Goal: Task Accomplishment & Management: Manage account settings

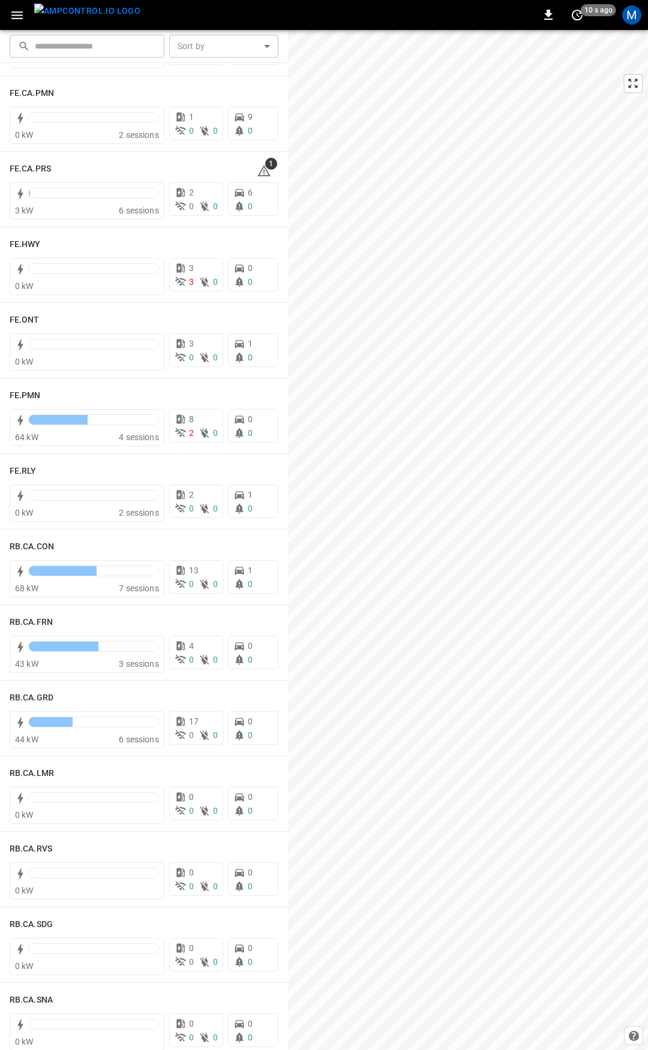
scroll to position [1048, 0]
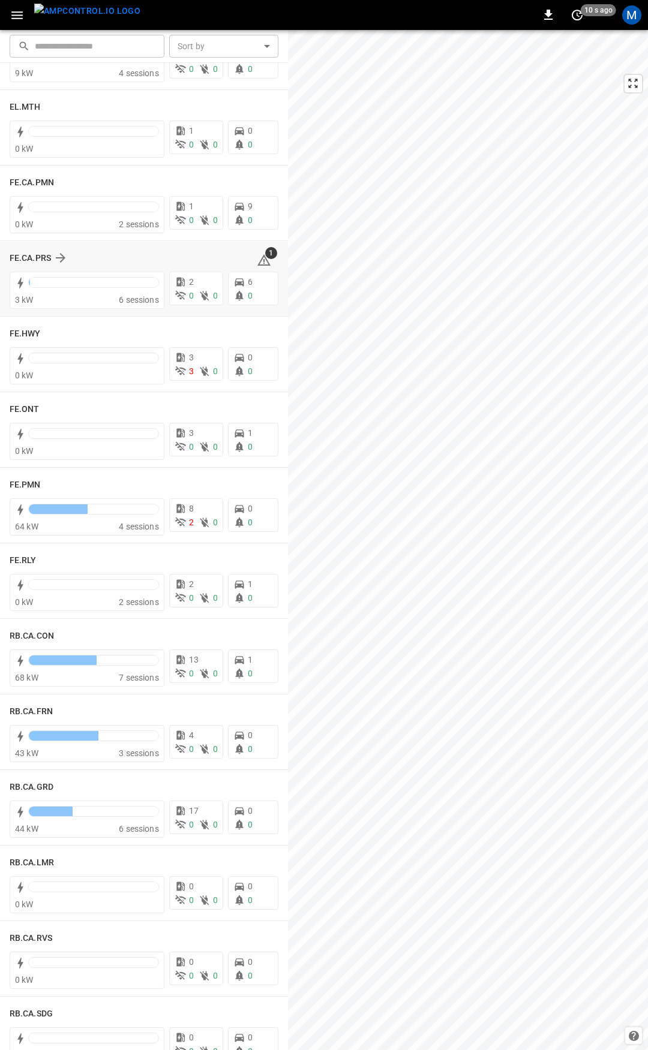
click at [263, 260] on div "1" at bounding box center [268, 257] width 22 height 19
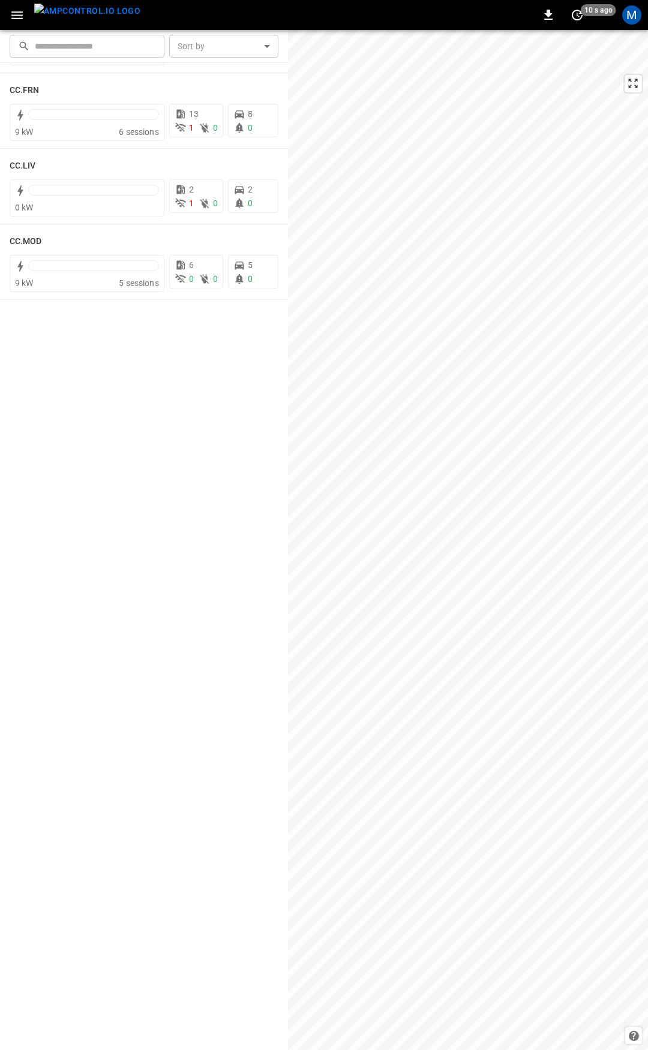
scroll to position [0, 0]
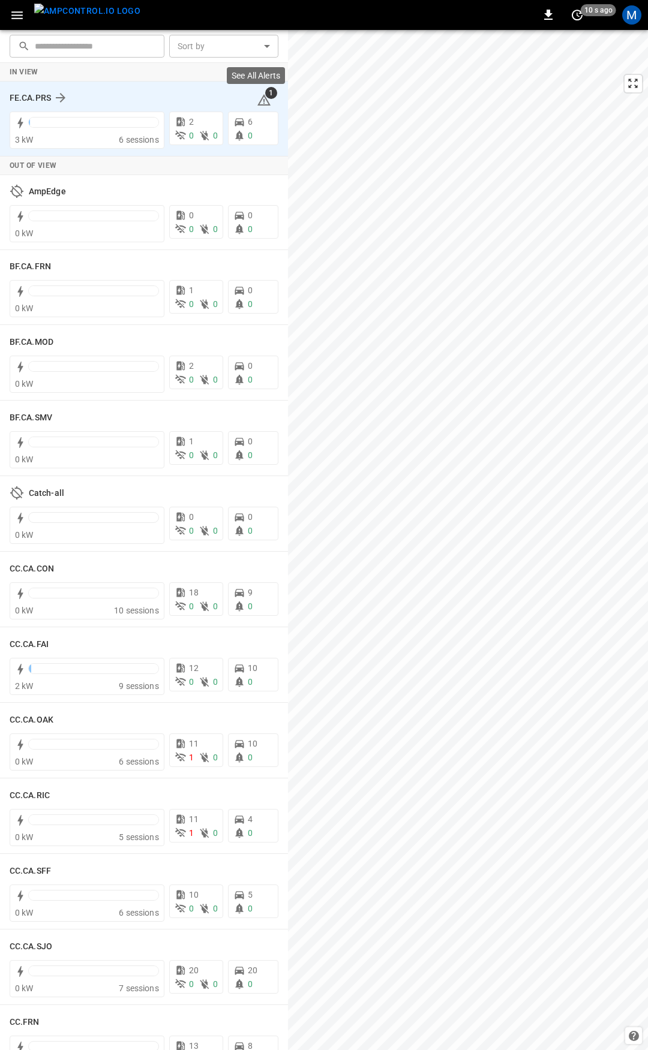
click at [257, 97] on icon at bounding box center [263, 99] width 13 height 11
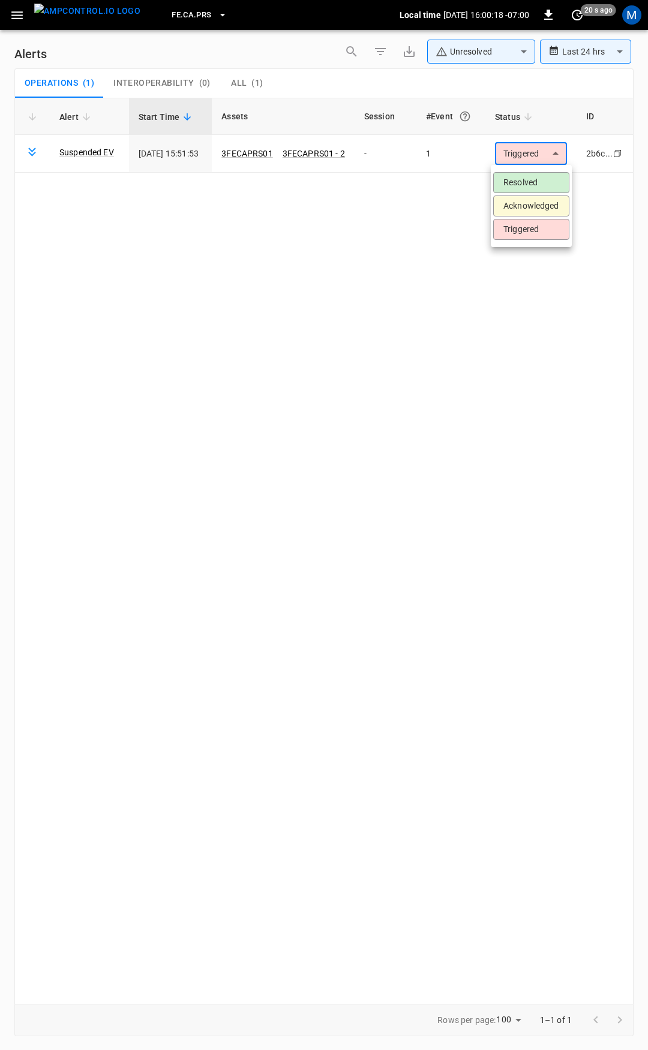
click at [520, 149] on body "**********" at bounding box center [324, 523] width 648 height 1046
click at [538, 186] on li "Resolved" at bounding box center [531, 182] width 76 height 21
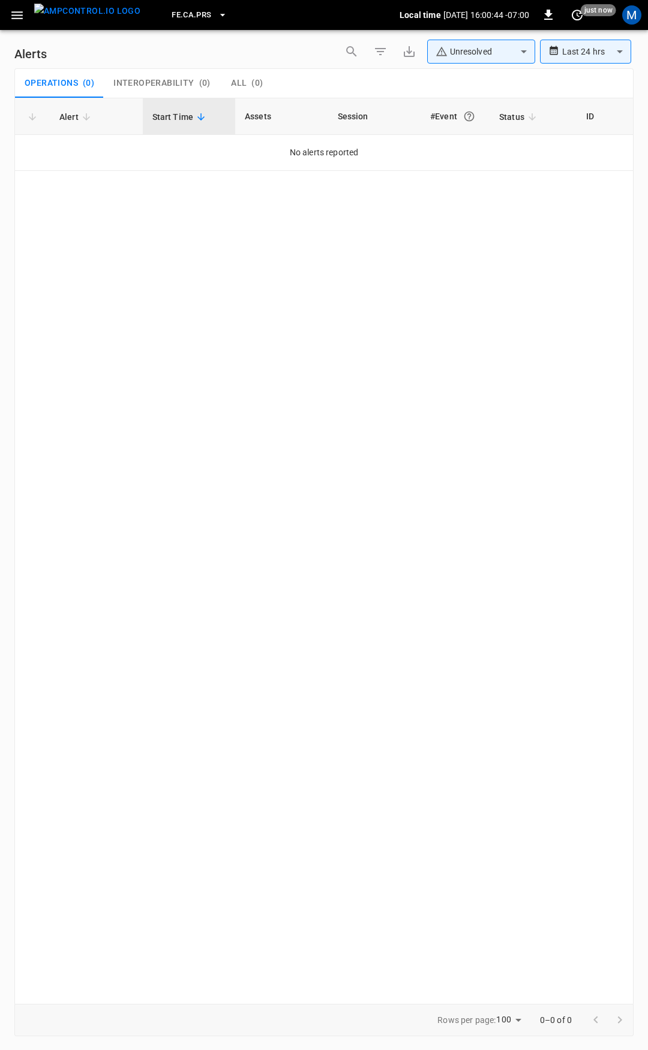
click at [19, 18] on icon "button" at bounding box center [16, 15] width 11 height 8
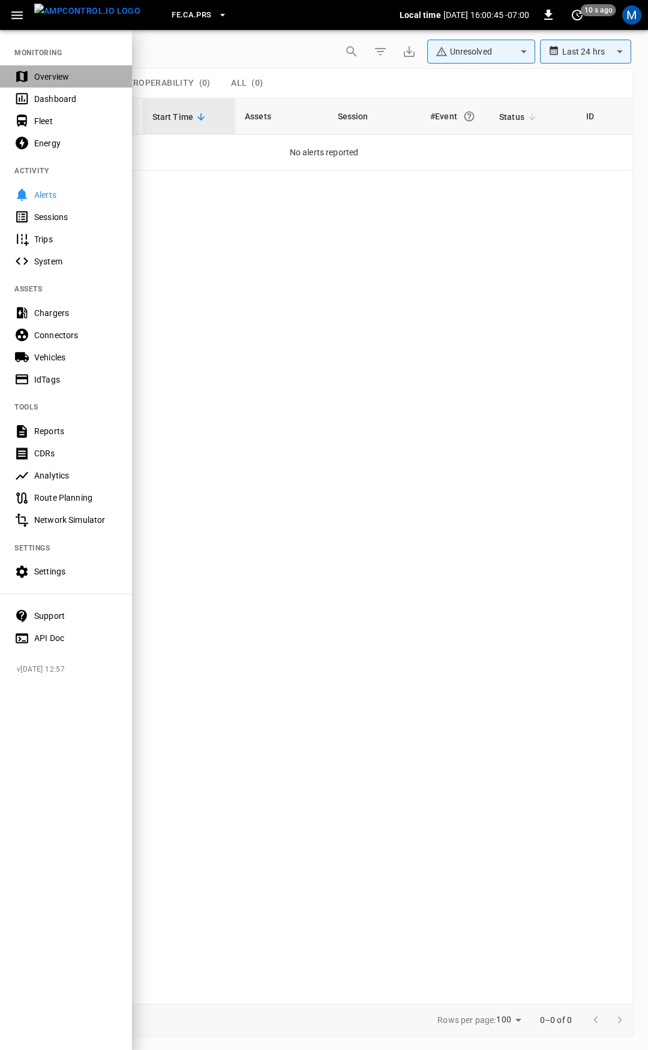
click at [44, 76] on div "Overview" at bounding box center [75, 77] width 83 height 12
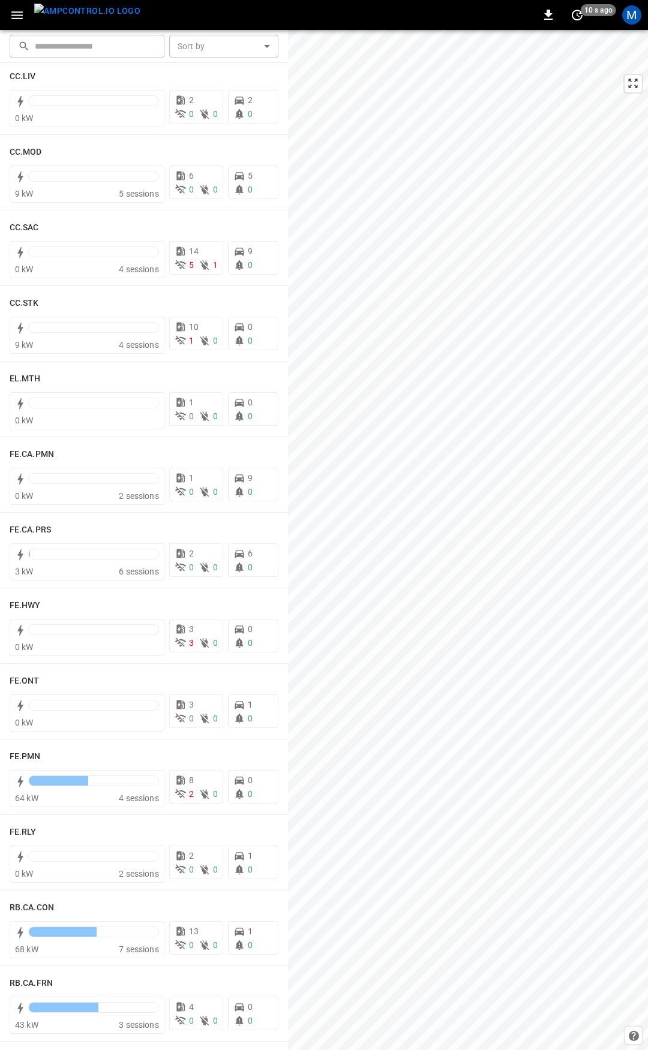
scroll to position [719, 0]
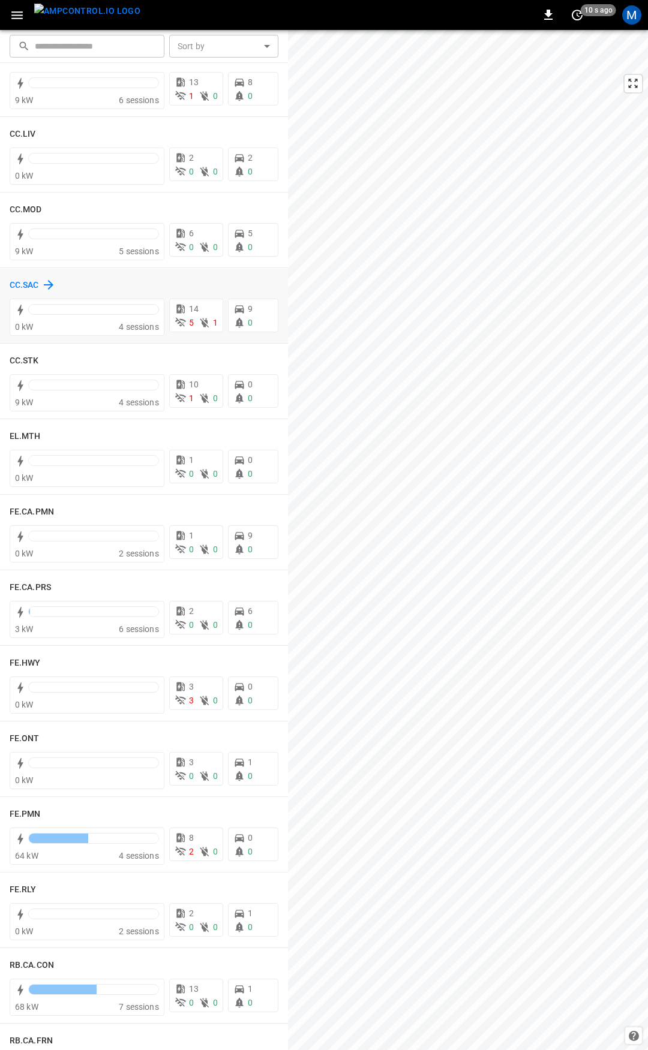
click at [23, 286] on h6 "CC.SAC" at bounding box center [24, 285] width 29 height 13
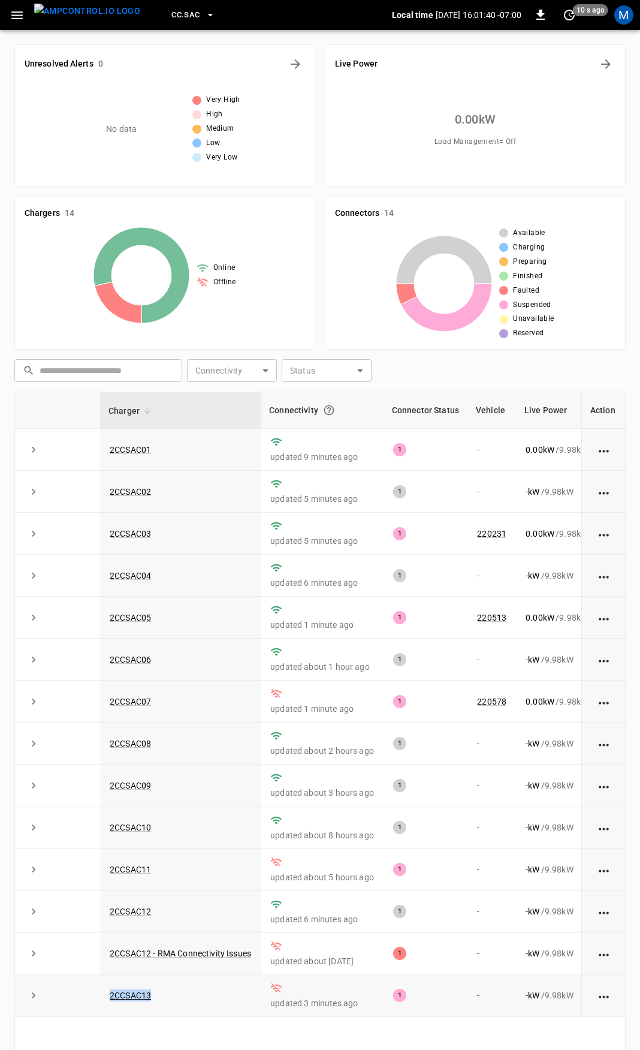
drag, startPoint x: 121, startPoint y: 1007, endPoint x: 94, endPoint y: 1006, distance: 27.6
click at [94, 1006] on tr "2CCSAC13 updated 3 minutes ago 1 - - kW / 9.98 kW - % 4 days ago" at bounding box center [400, 996] width 771 height 42
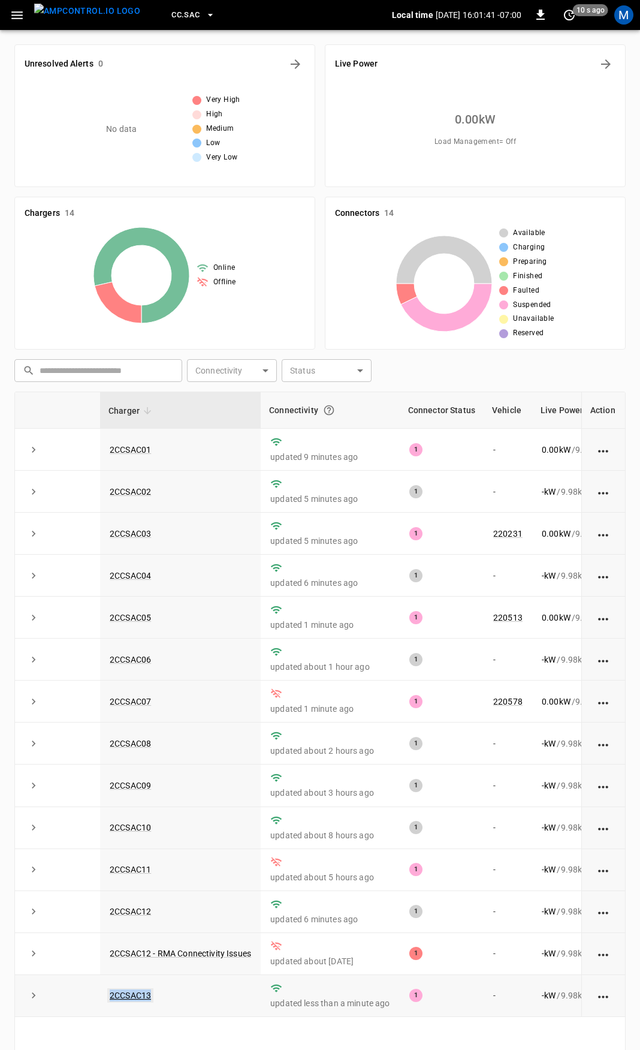
click at [147, 1001] on link "2CCSAC13" at bounding box center [130, 995] width 46 height 14
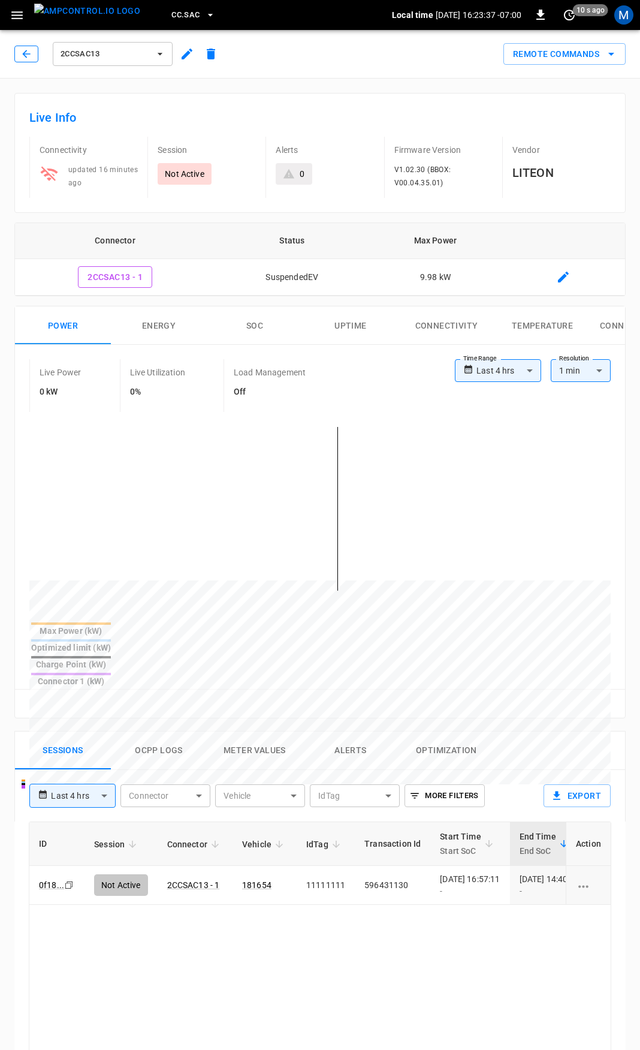
click at [26, 52] on icon "button" at bounding box center [26, 54] width 12 height 12
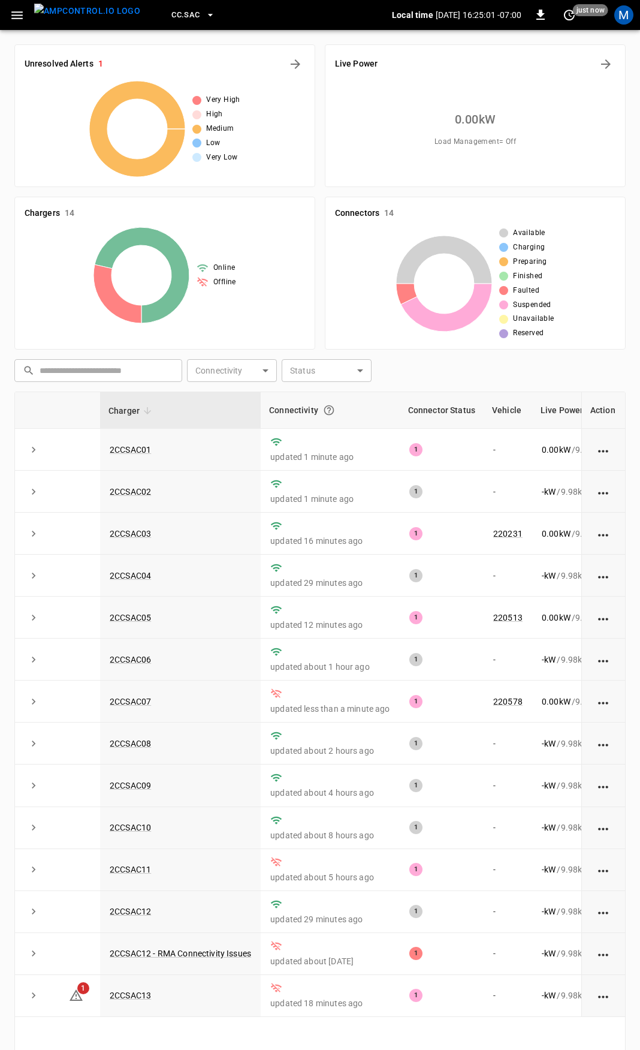
click at [11, 14] on icon "button" at bounding box center [17, 15] width 15 height 15
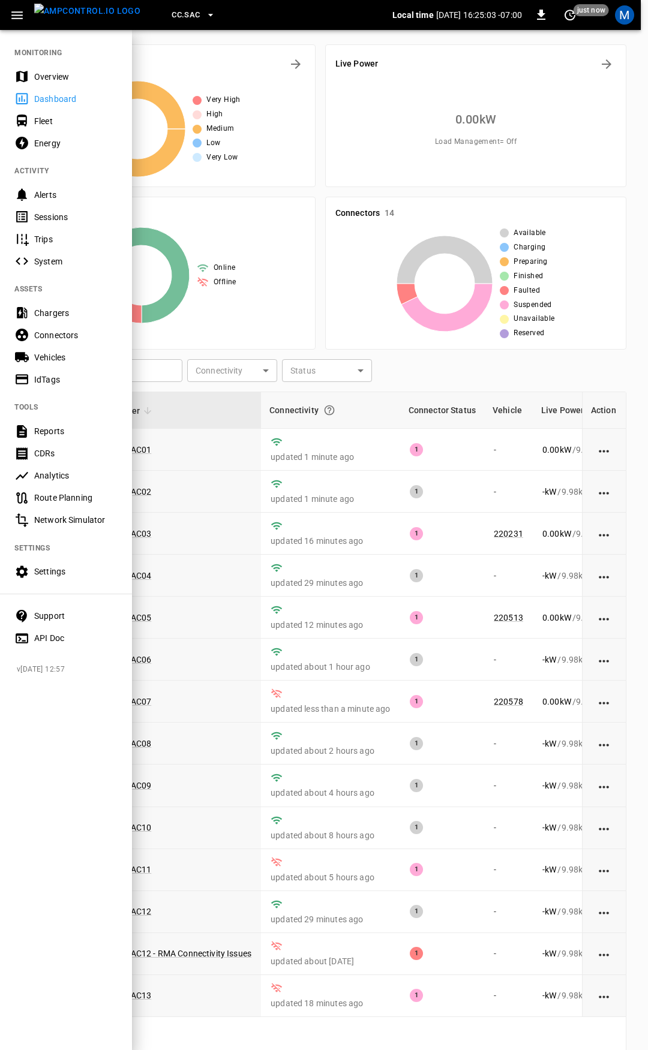
click at [50, 73] on div "Overview" at bounding box center [75, 77] width 83 height 12
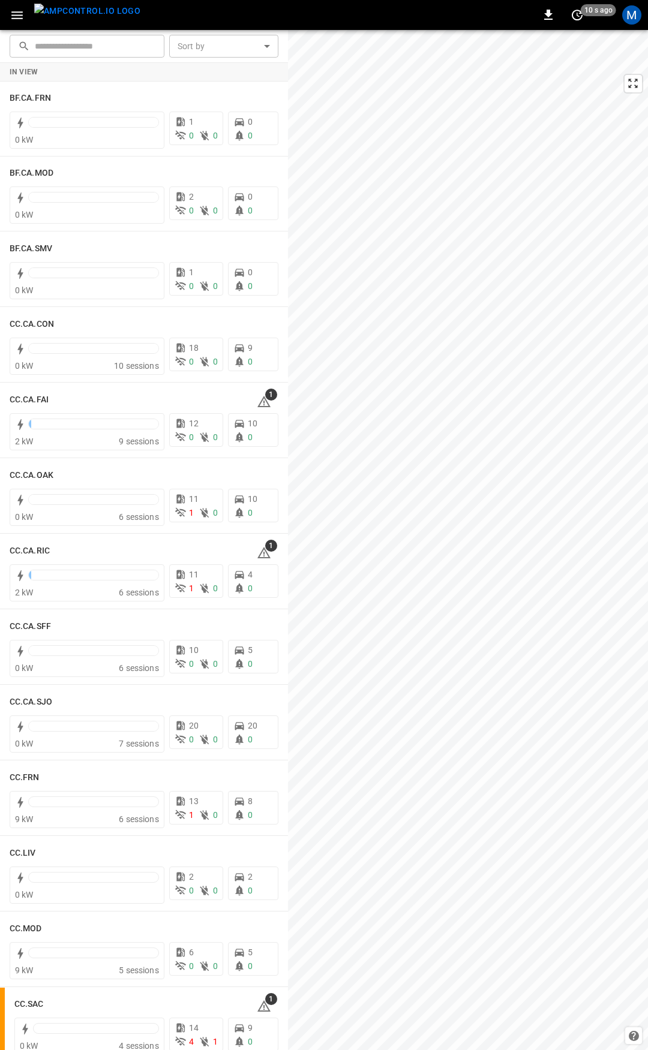
scroll to position [49, 0]
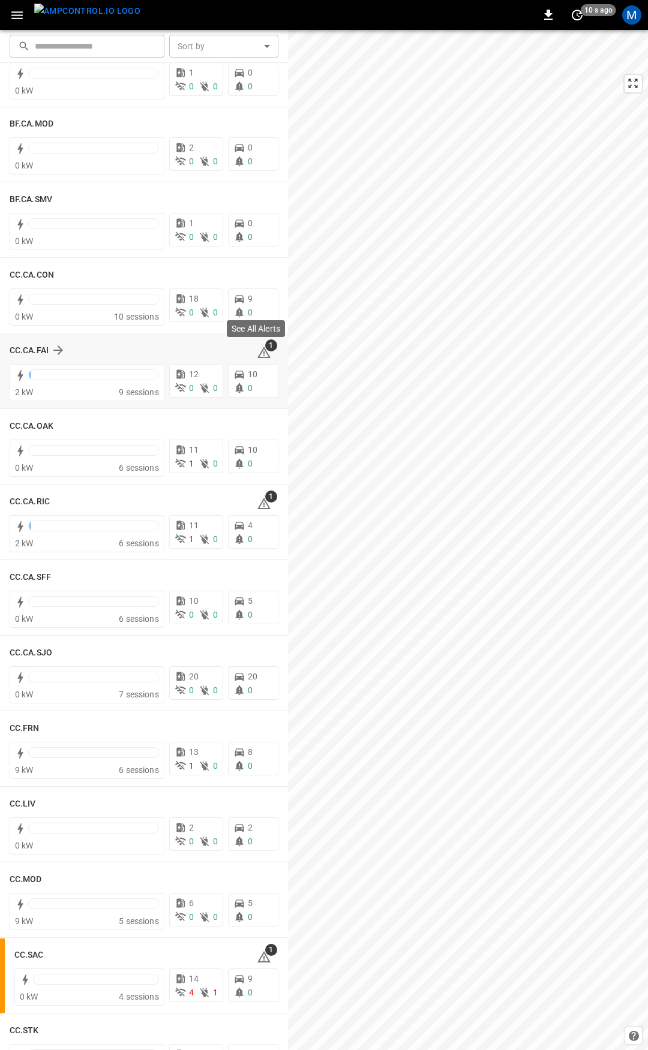
click at [263, 352] on icon at bounding box center [263, 353] width 1 height 5
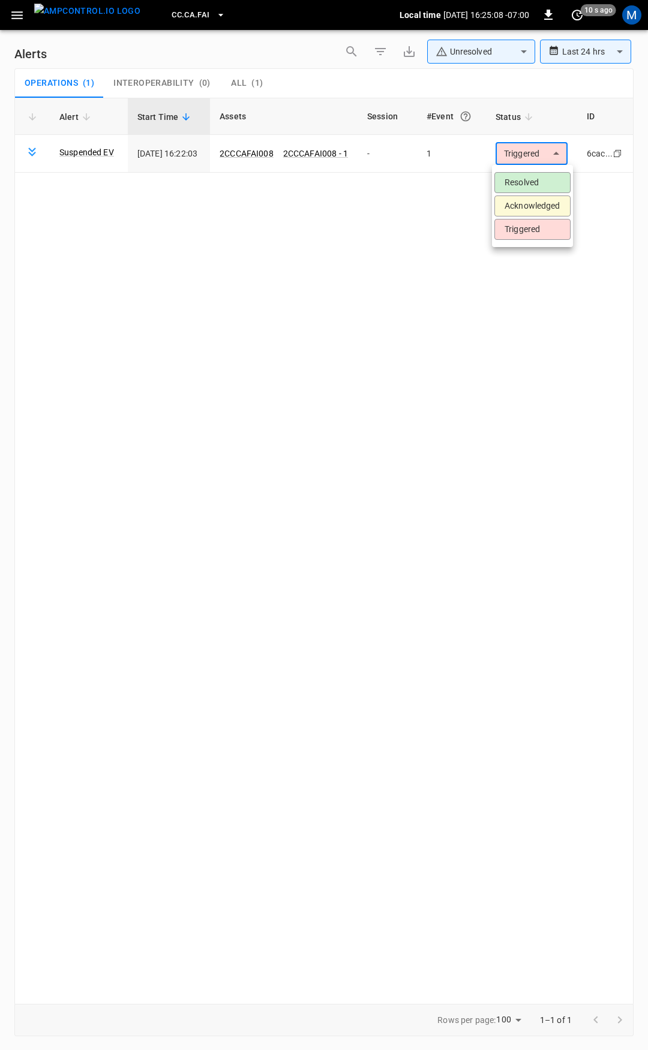
drag, startPoint x: 517, startPoint y: 151, endPoint x: 524, endPoint y: 154, distance: 7.2
click at [523, 149] on body "**********" at bounding box center [324, 523] width 648 height 1046
drag, startPoint x: 528, startPoint y: 189, endPoint x: 278, endPoint y: 105, distance: 264.5
click at [528, 189] on li "Resolved" at bounding box center [532, 182] width 76 height 21
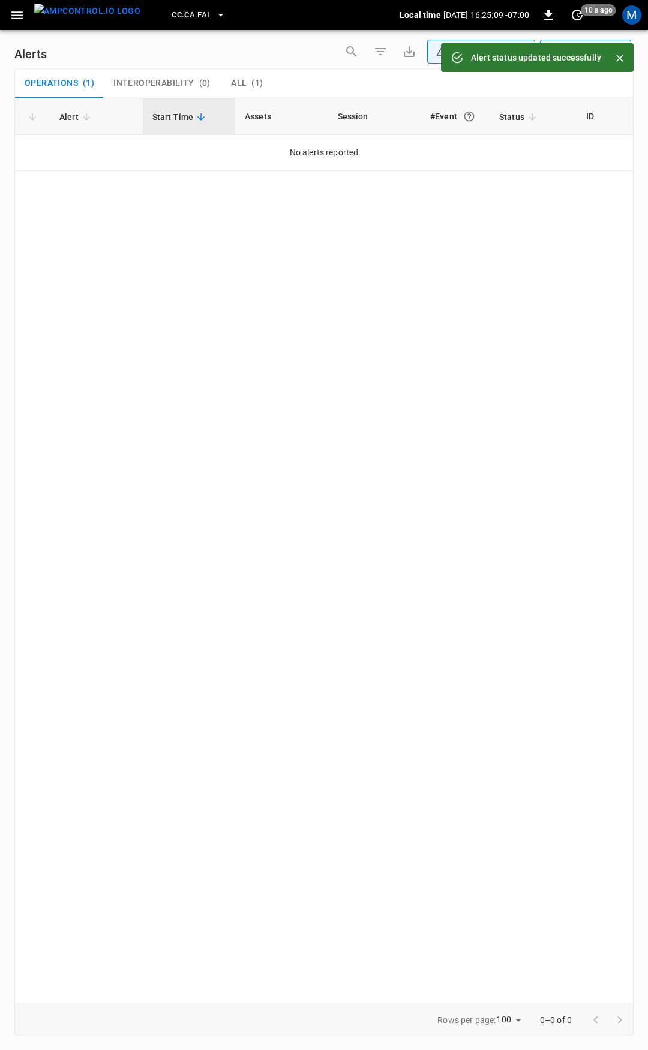
click at [20, 16] on icon "button" at bounding box center [17, 15] width 15 height 15
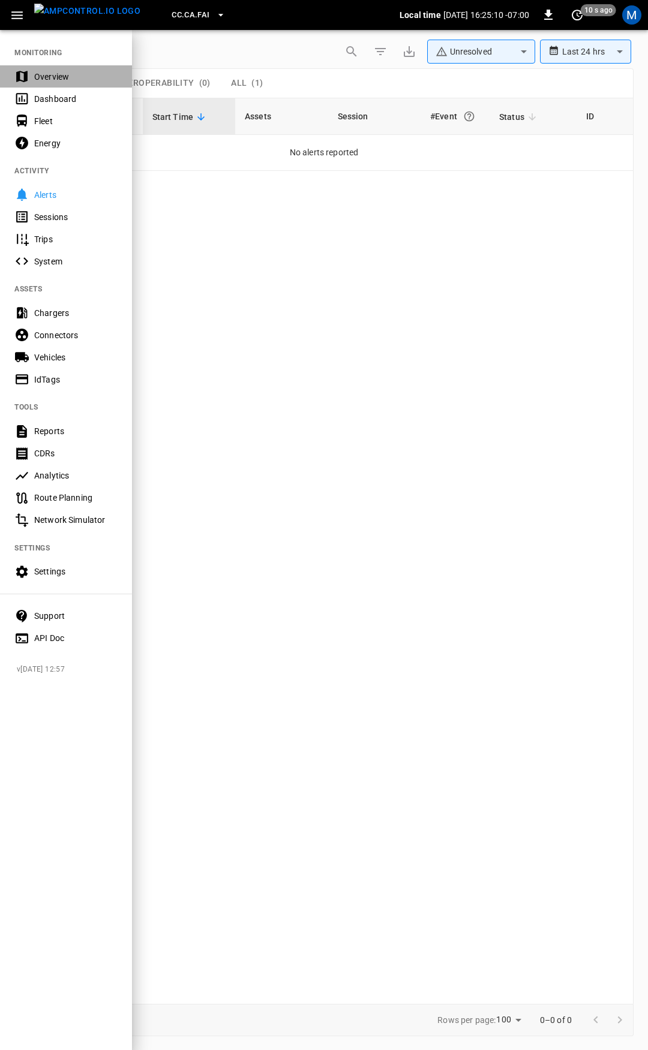
click at [50, 76] on div "Overview" at bounding box center [75, 77] width 83 height 12
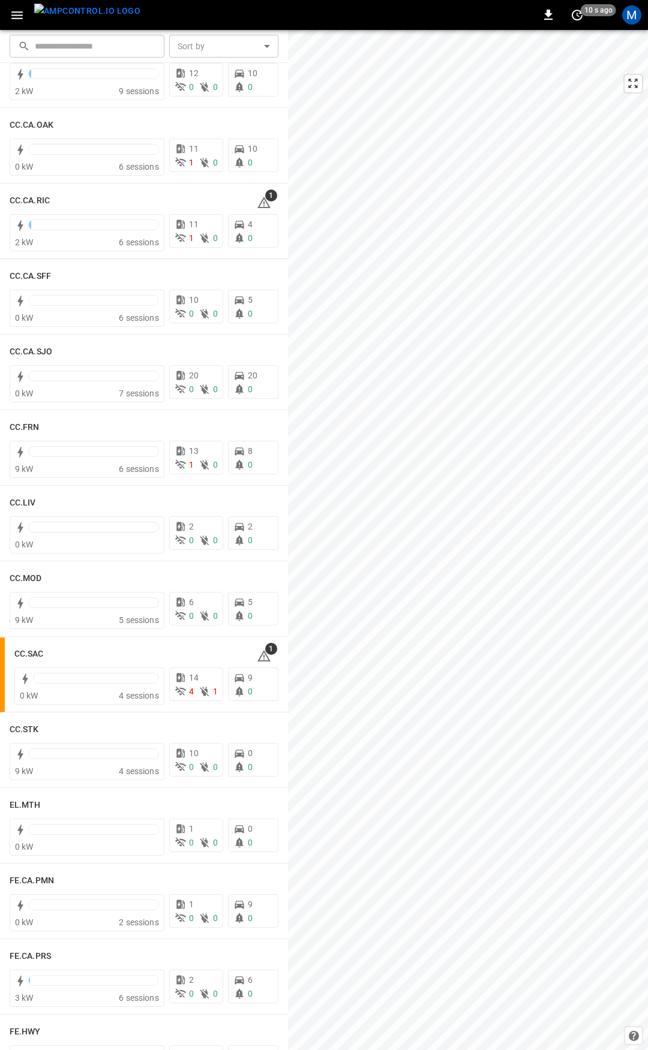
scroll to position [359, 0]
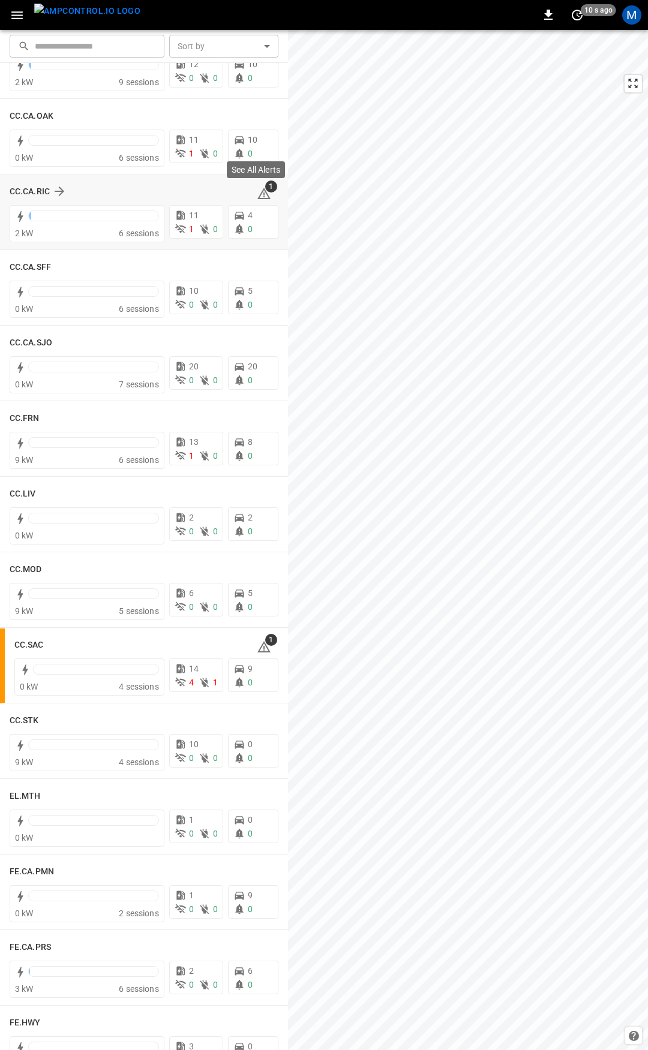
click at [257, 195] on icon at bounding box center [264, 193] width 14 height 14
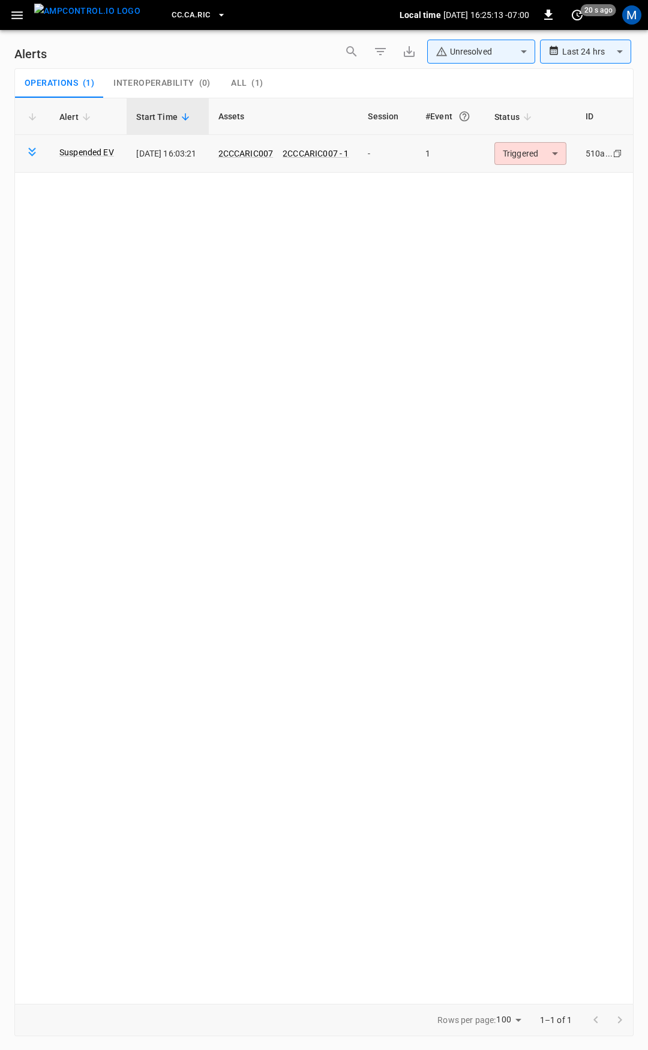
click at [529, 152] on body "**********" at bounding box center [324, 523] width 648 height 1046
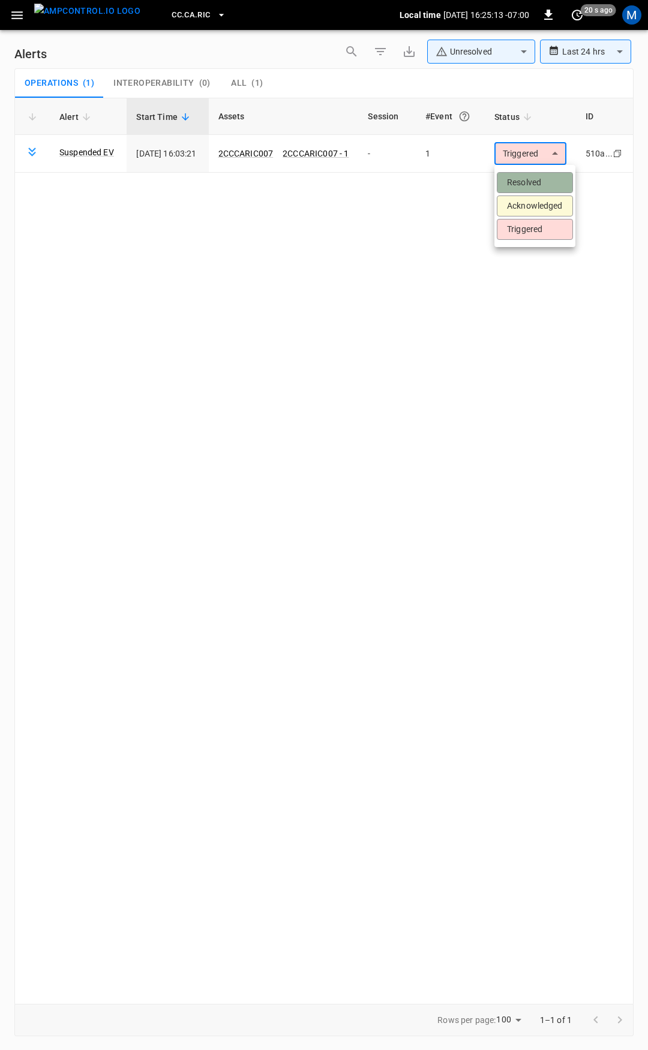
click at [522, 188] on li "Resolved" at bounding box center [534, 182] width 76 height 21
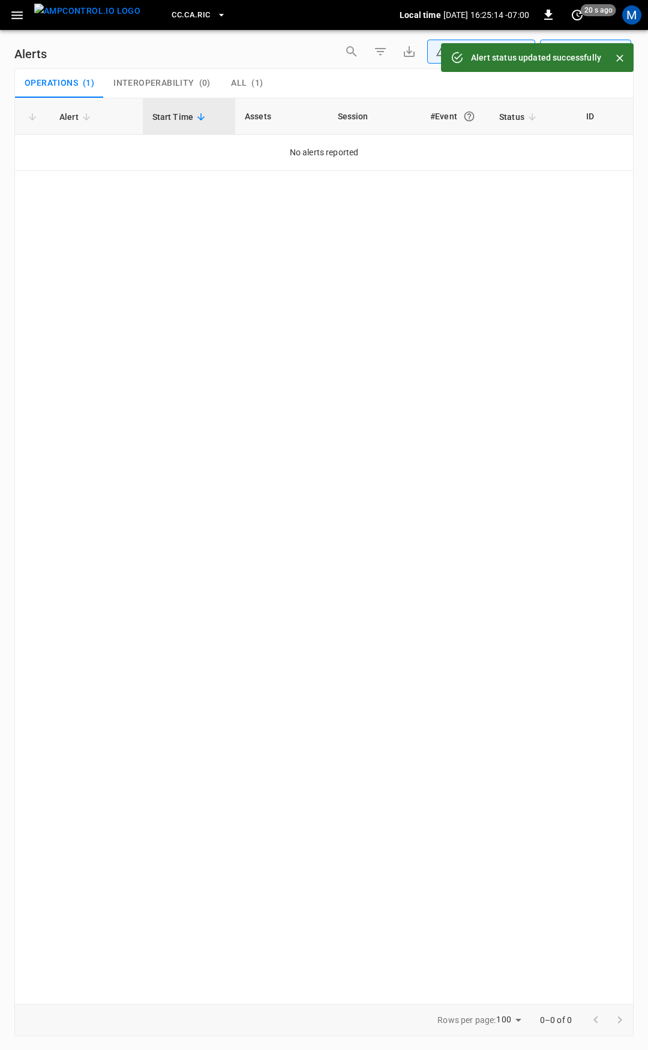
drag, startPoint x: 4, startPoint y: 18, endPoint x: 11, endPoint y: 15, distance: 7.8
click at [5, 18] on div "CC.CA.RIC Local time 2025-09-16 16:25:14 -07:00 0 20 s ago M" at bounding box center [324, 15] width 648 height 30
click at [12, 13] on icon "button" at bounding box center [17, 15] width 15 height 15
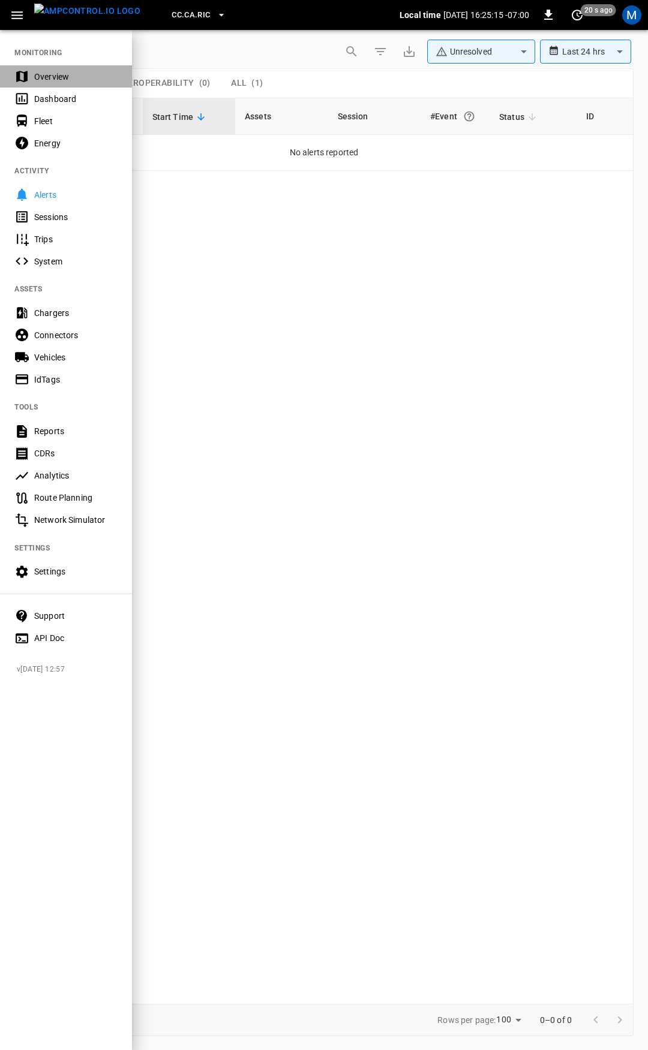
click at [52, 83] on div "Overview" at bounding box center [66, 76] width 132 height 22
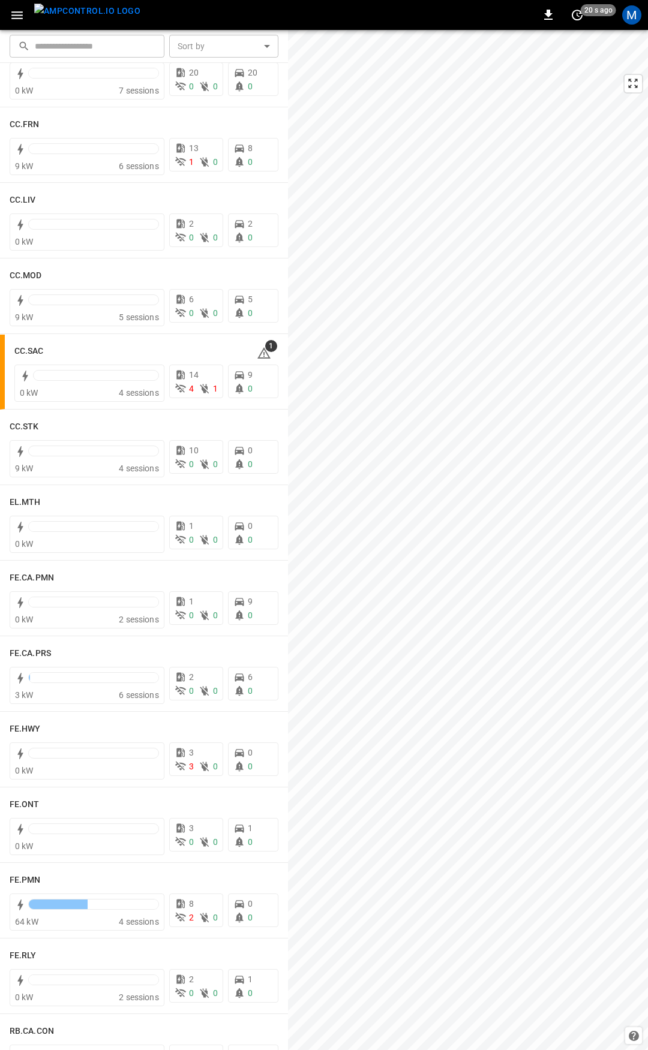
scroll to position [670, 0]
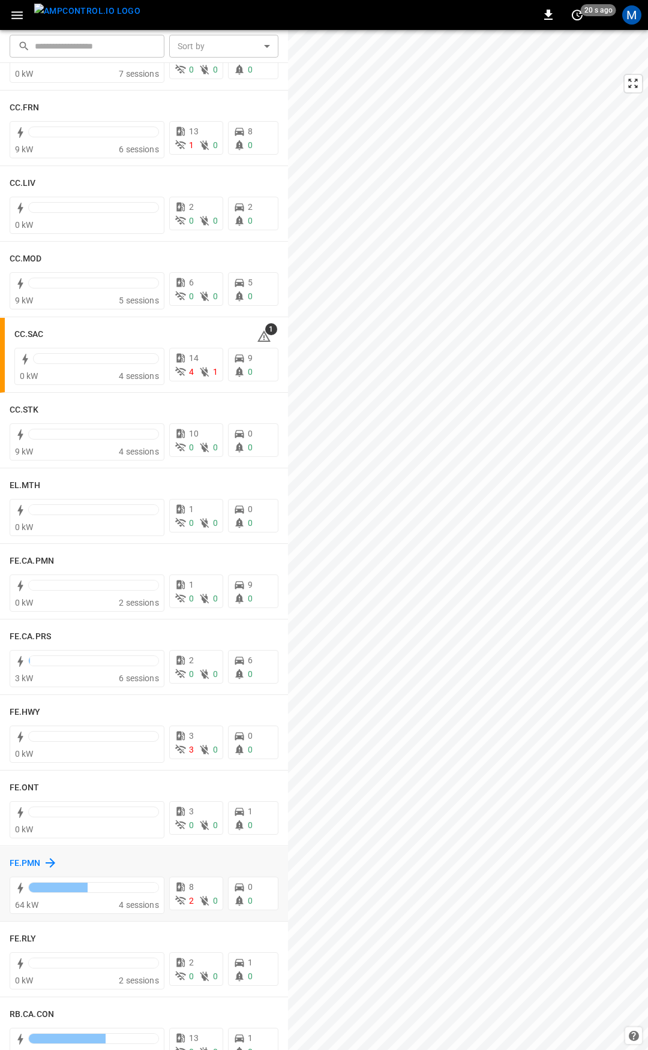
click at [30, 862] on h6 "FE.PMN" at bounding box center [25, 863] width 31 height 13
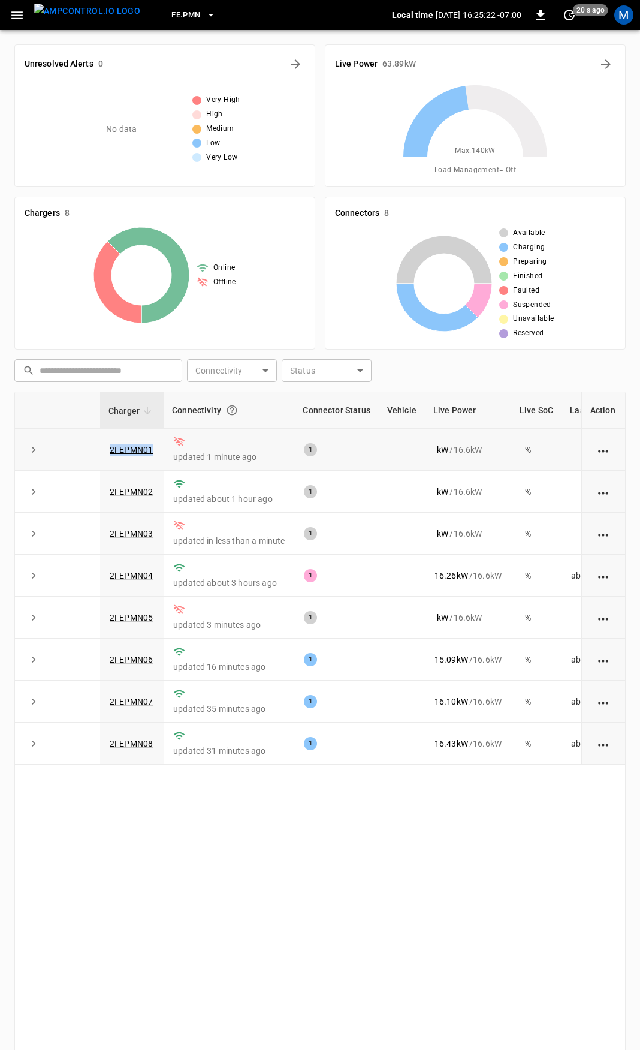
drag, startPoint x: 155, startPoint y: 451, endPoint x: 92, endPoint y: 453, distance: 63.0
click at [92, 453] on tr "2FEPMN01 updated 1 minute ago 1 - - kW / 16.6 kW - % -" at bounding box center [355, 450] width 680 height 42
copy tr "2FEPMN01"
click at [144, 448] on link "2FEPMN01" at bounding box center [131, 449] width 48 height 14
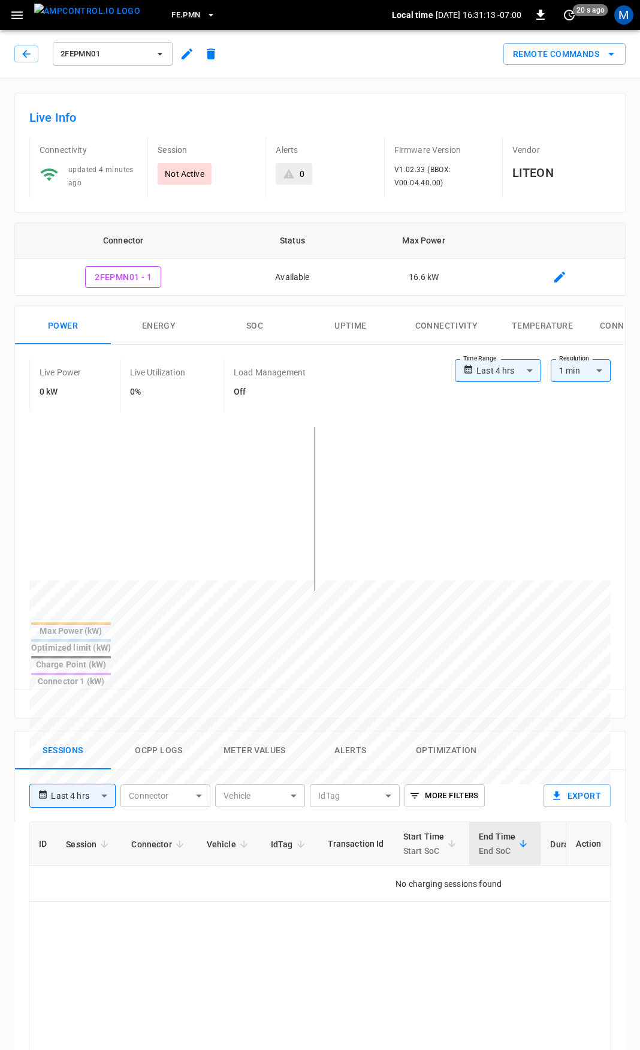
click at [9, 20] on button "button" at bounding box center [17, 15] width 25 height 22
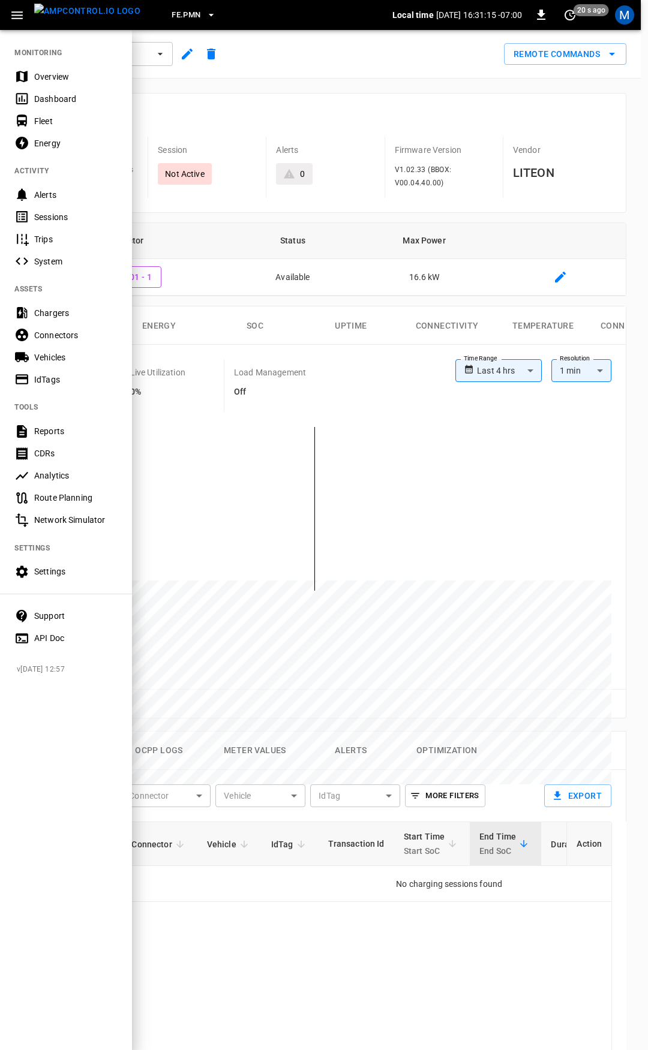
click at [35, 78] on div "Overview" at bounding box center [75, 77] width 83 height 12
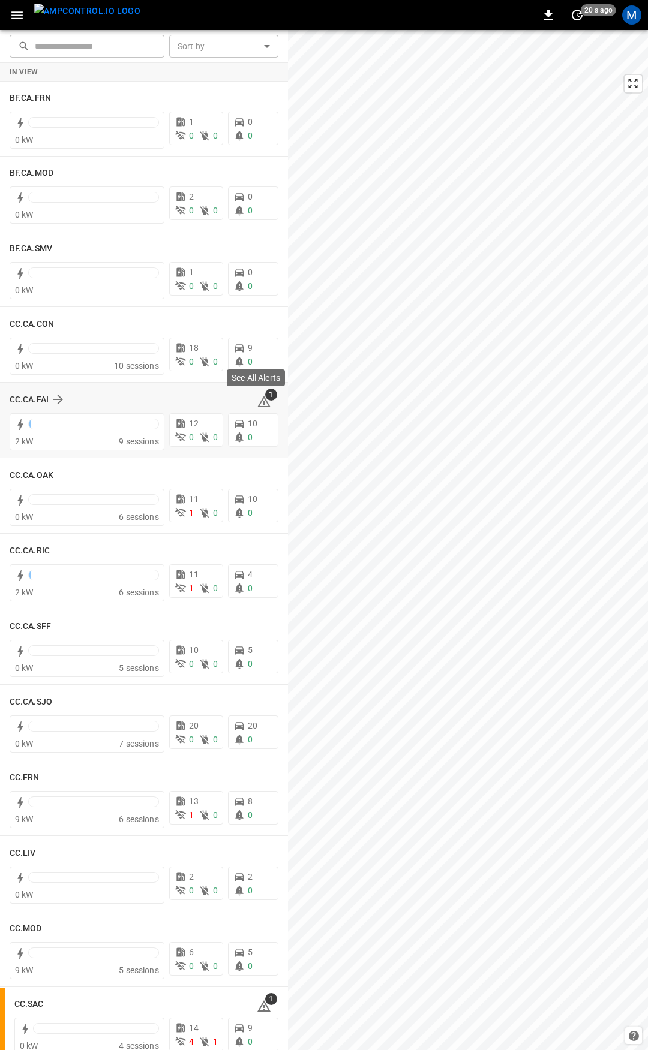
click at [258, 401] on icon at bounding box center [264, 402] width 14 height 14
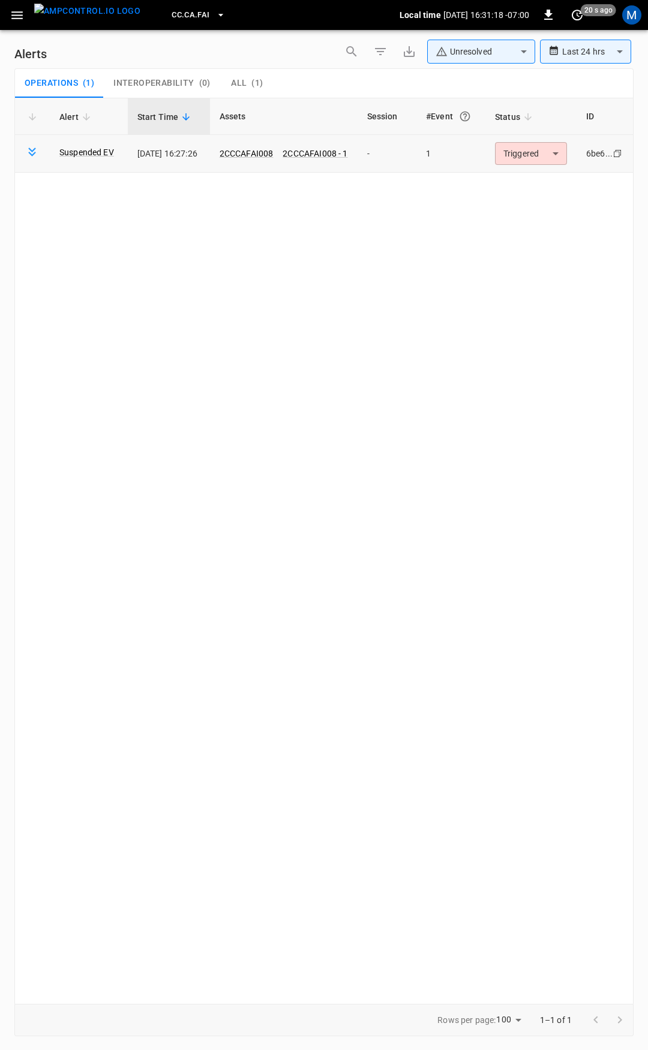
click at [544, 162] on body "**********" at bounding box center [324, 523] width 648 height 1046
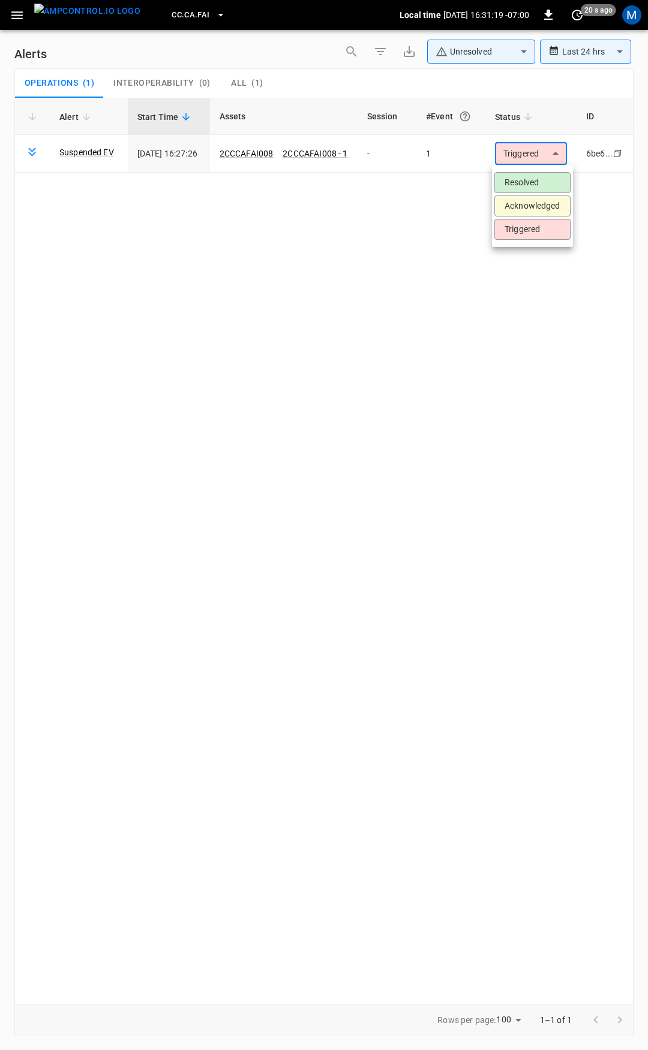
drag, startPoint x: 537, startPoint y: 180, endPoint x: 309, endPoint y: 100, distance: 241.8
click at [535, 180] on li "Resolved" at bounding box center [532, 182] width 76 height 21
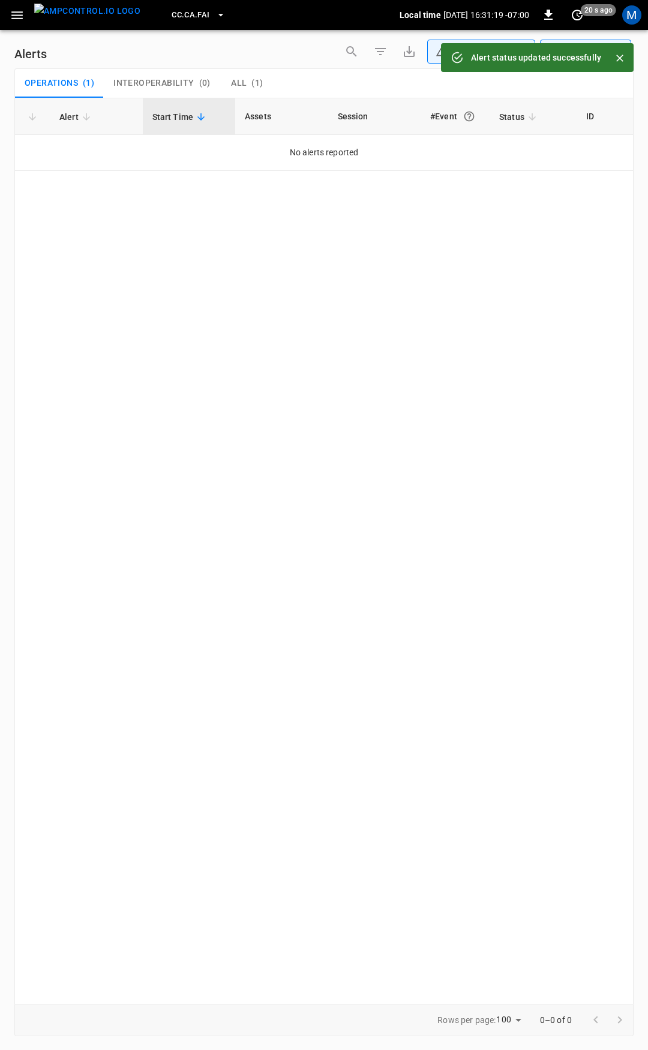
click at [21, 14] on icon "button" at bounding box center [17, 15] width 15 height 15
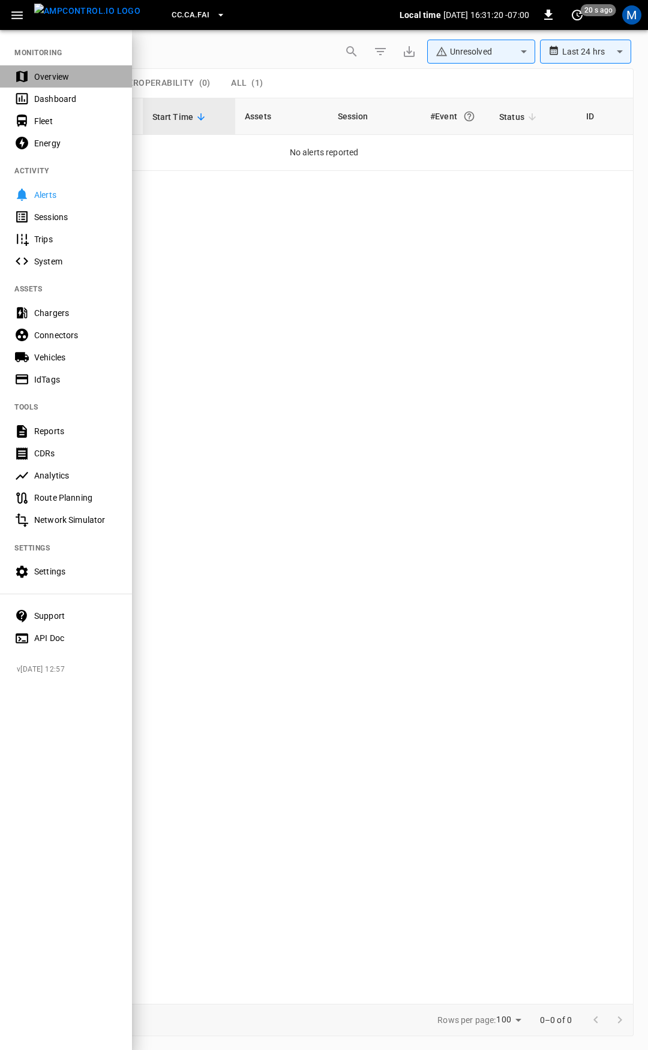
click at [41, 70] on div "Overview" at bounding box center [66, 76] width 132 height 22
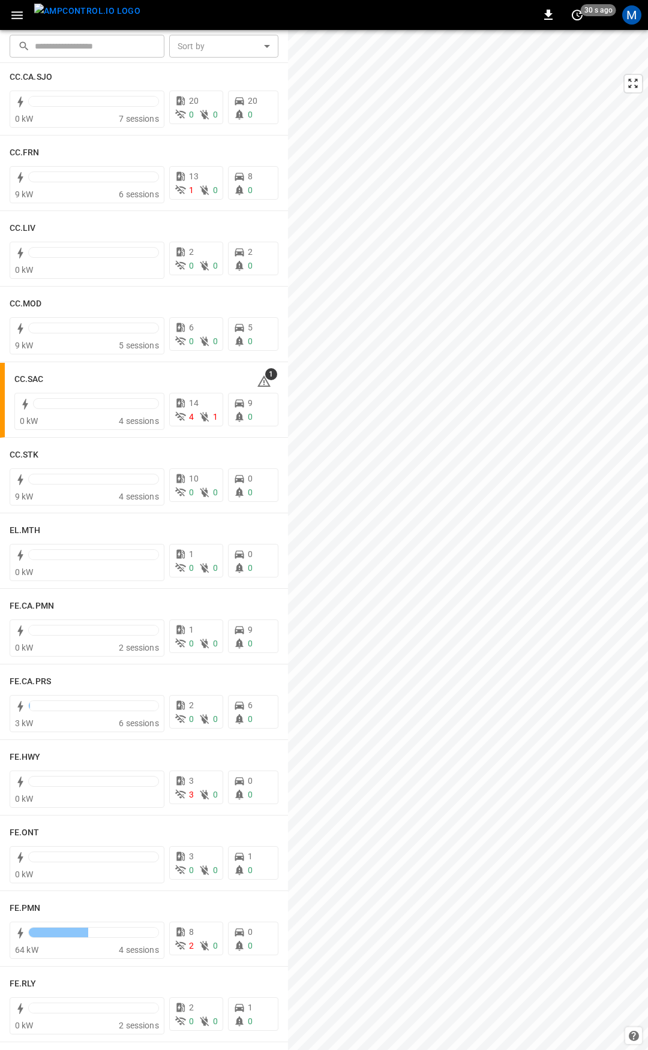
scroll to position [626, 0]
click at [38, 382] on h6 "CC.SAC" at bounding box center [28, 378] width 29 height 13
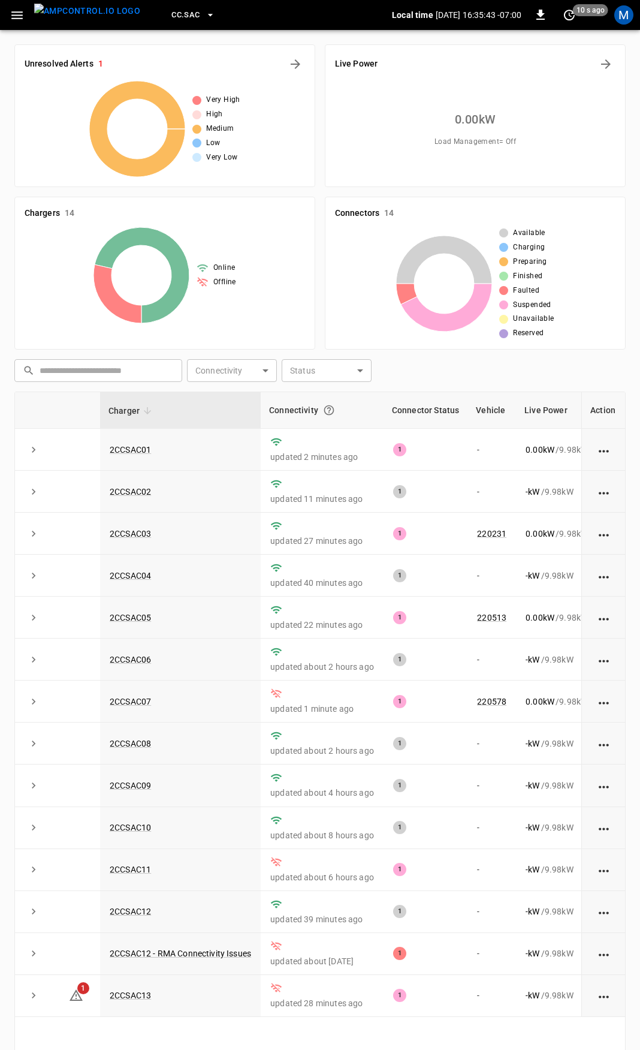
click at [14, 10] on icon "button" at bounding box center [17, 15] width 15 height 15
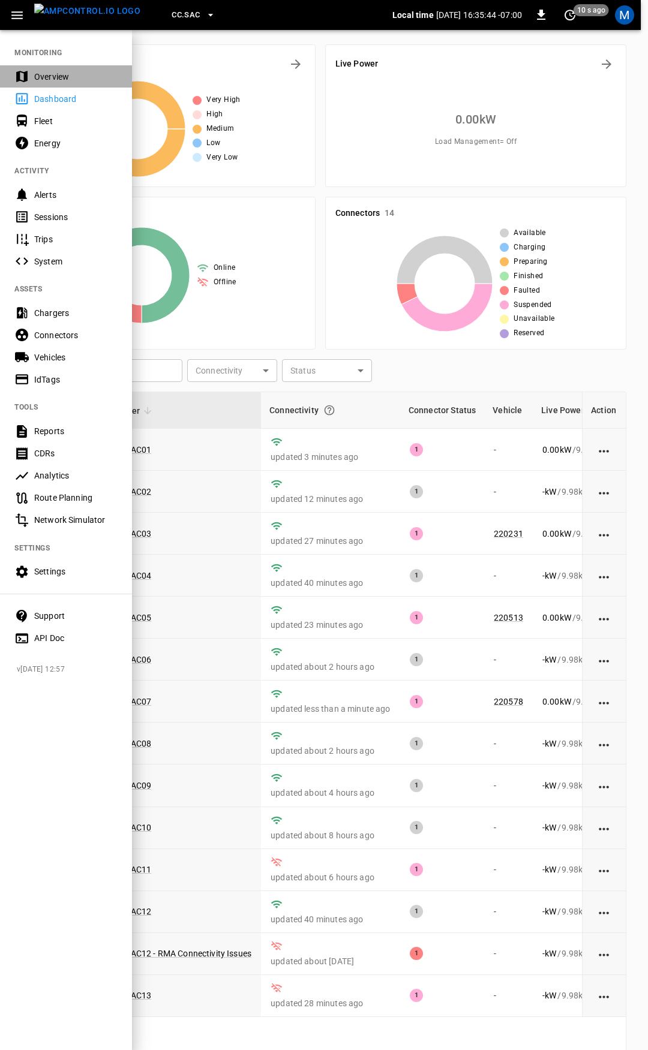
click at [50, 72] on div "Overview" at bounding box center [75, 77] width 83 height 12
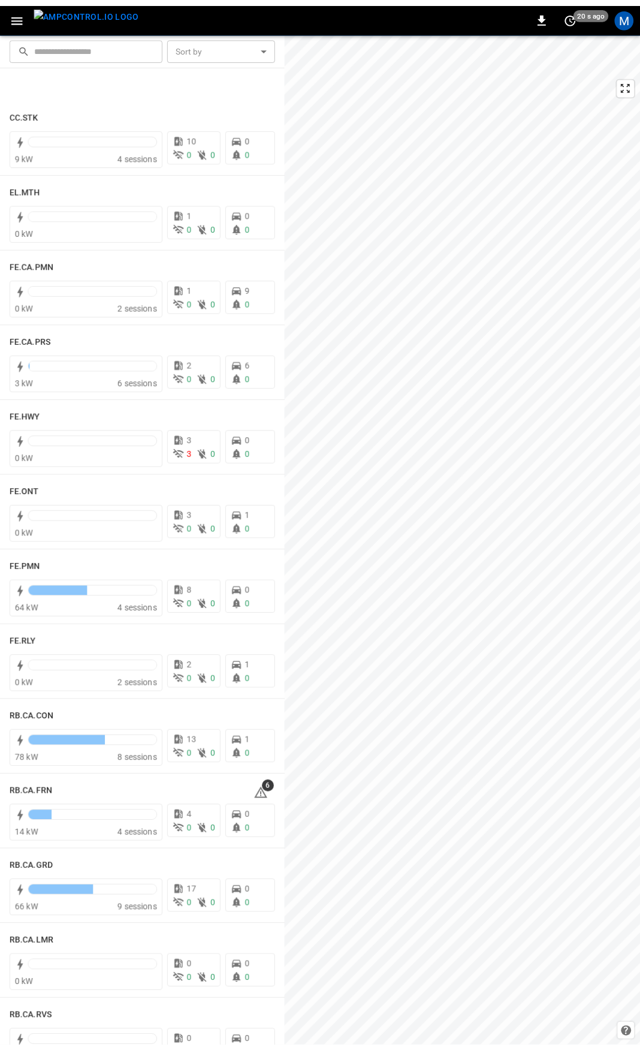
scroll to position [1255, 0]
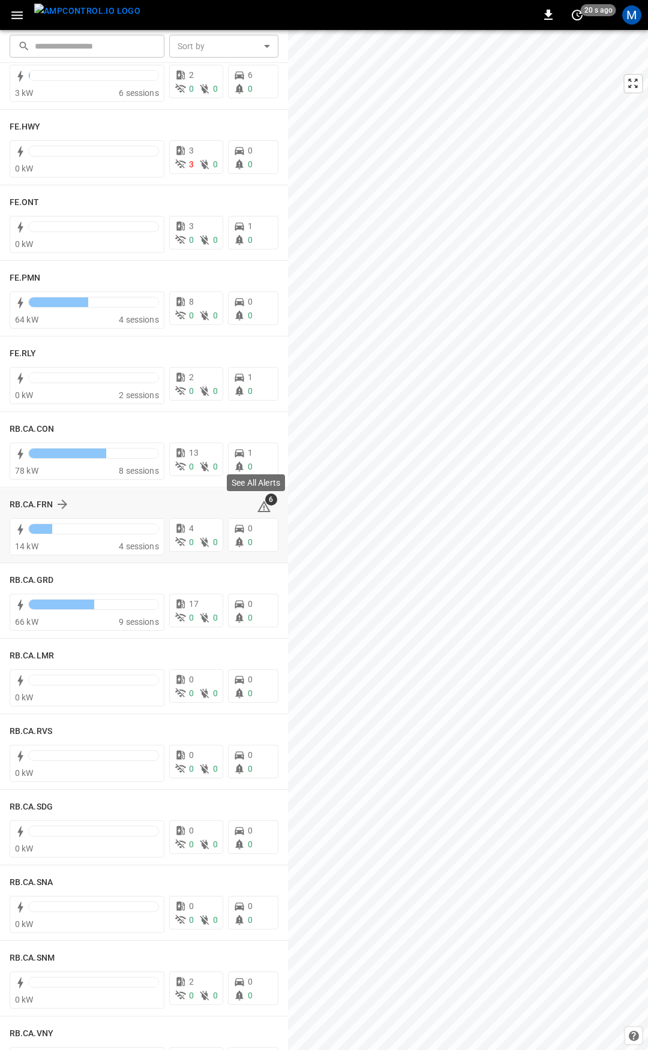
click at [265, 505] on span "6" at bounding box center [271, 499] width 12 height 12
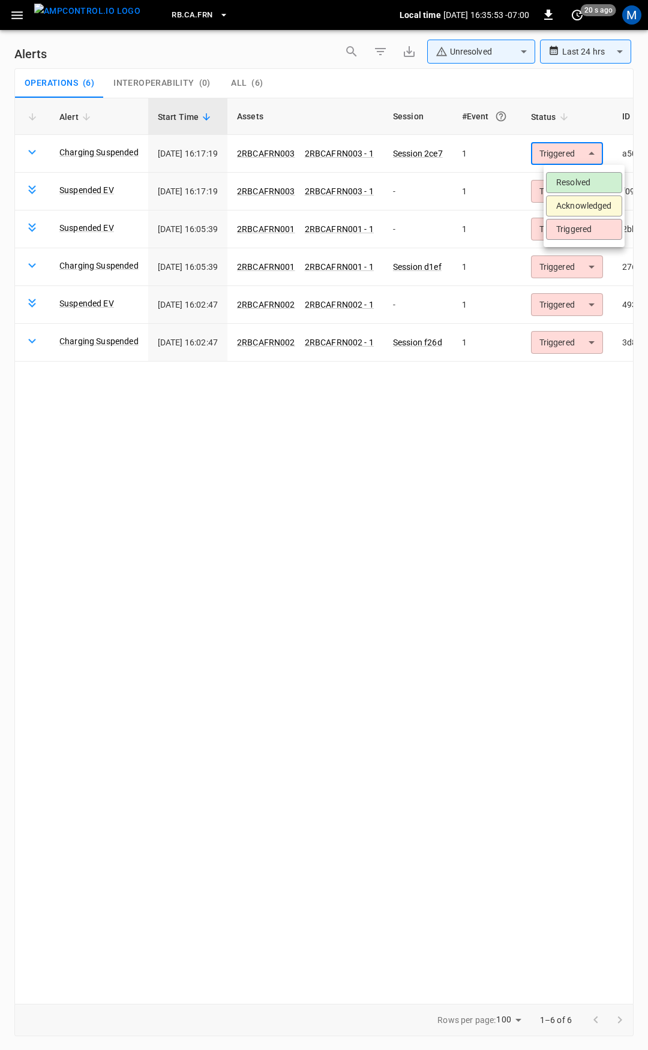
click at [573, 158] on body "**********" at bounding box center [324, 523] width 648 height 1046
click at [573, 175] on li "Resolved" at bounding box center [584, 182] width 76 height 21
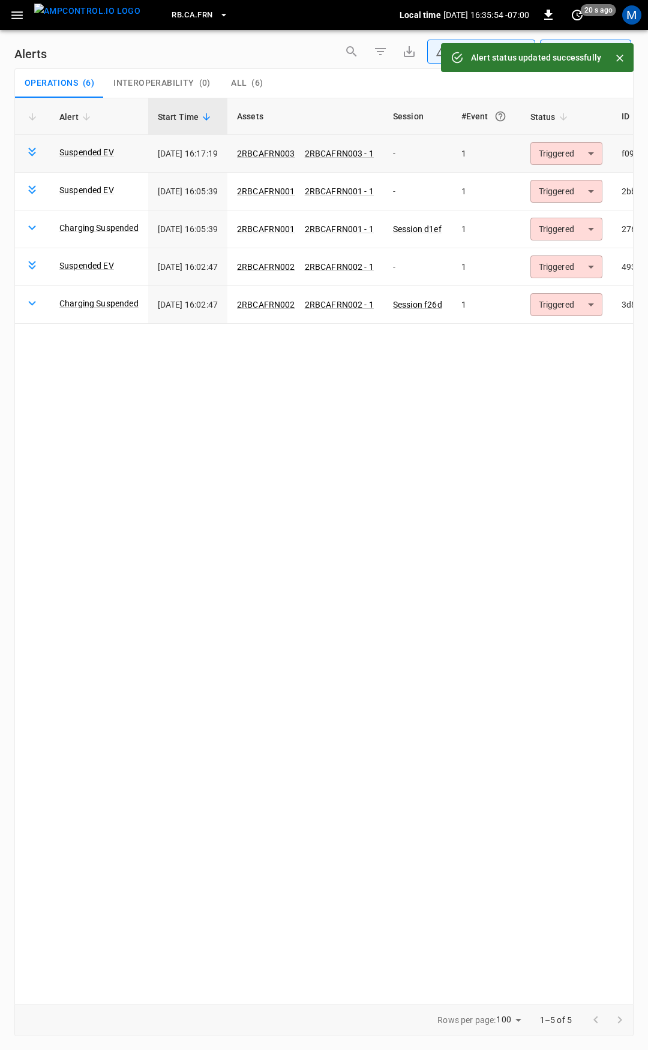
click at [575, 158] on body "**********" at bounding box center [324, 523] width 648 height 1046
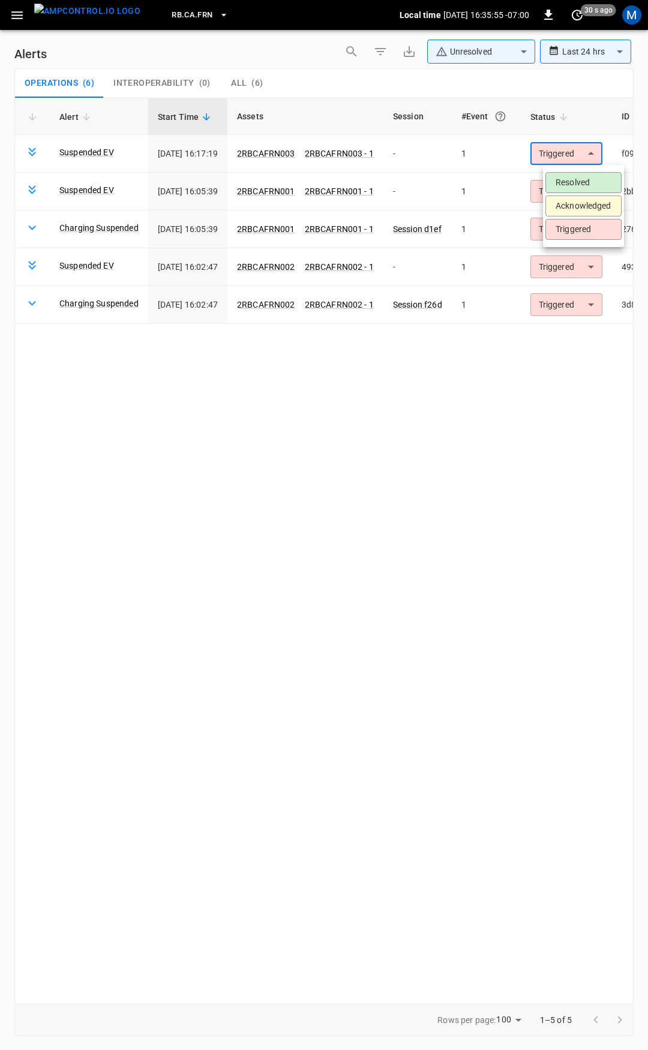
click at [575, 183] on li "Resolved" at bounding box center [583, 182] width 76 height 21
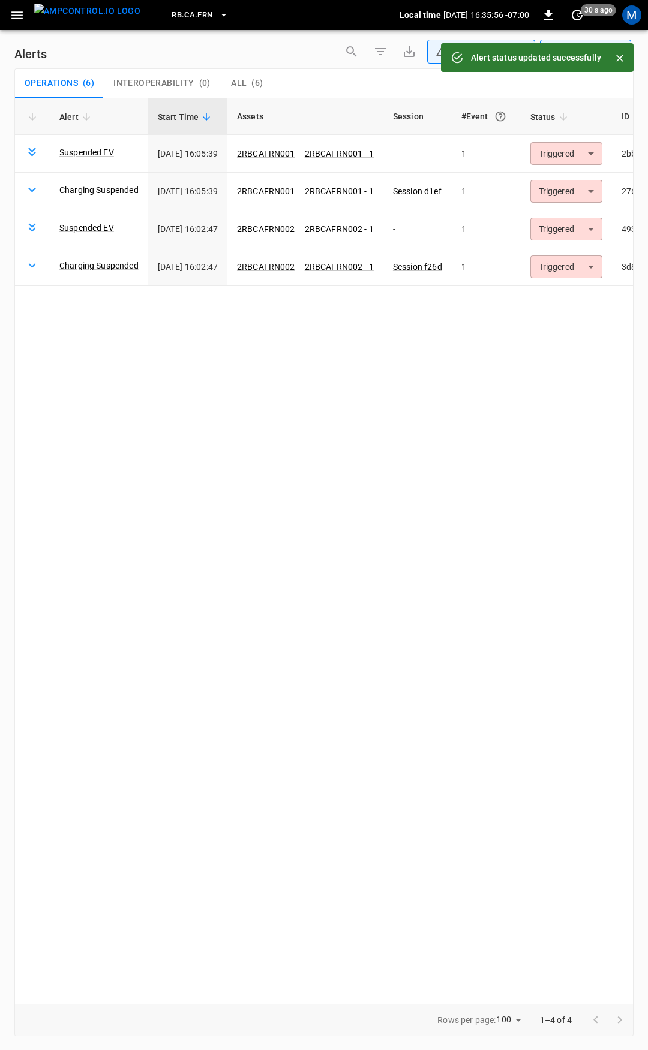
click at [576, 152] on body "**********" at bounding box center [324, 523] width 648 height 1046
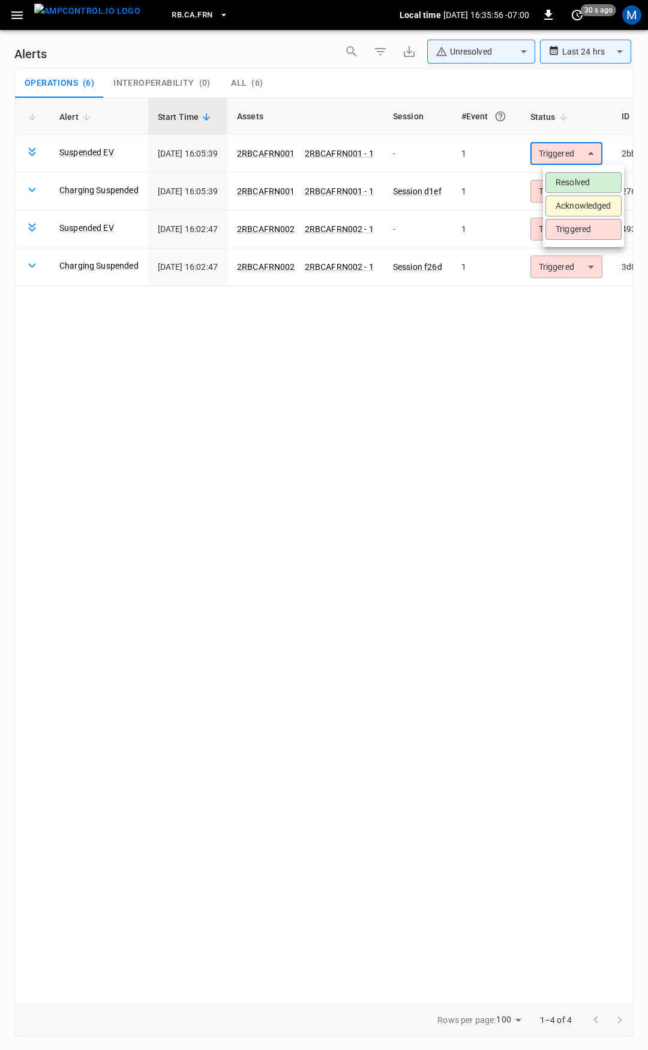
click at [572, 173] on li "Resolved" at bounding box center [583, 182] width 76 height 21
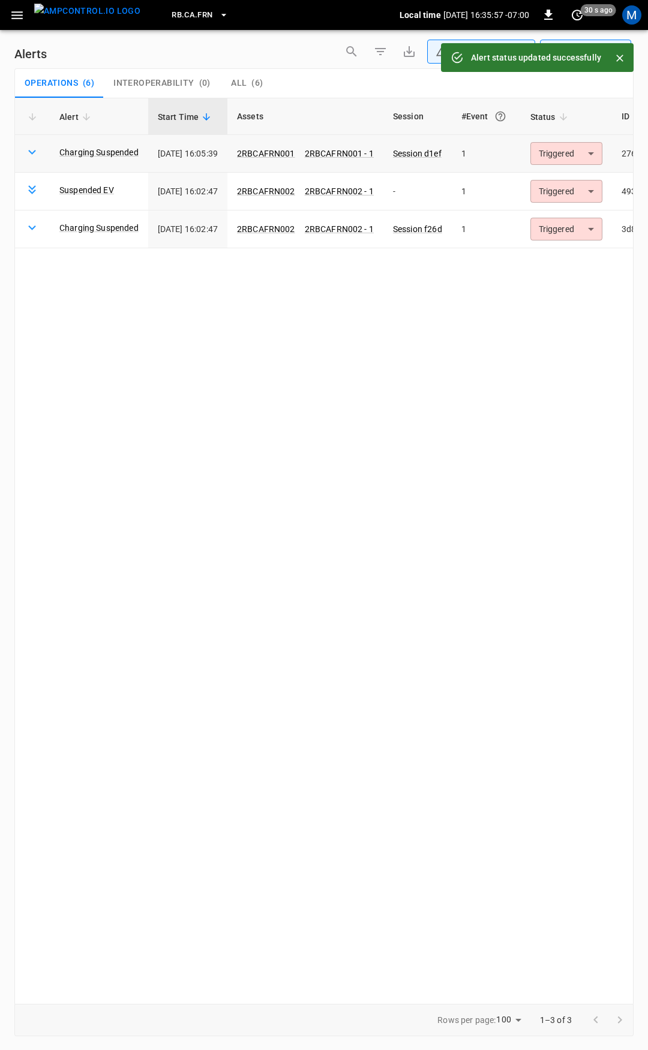
click at [574, 151] on body "**********" at bounding box center [324, 523] width 648 height 1046
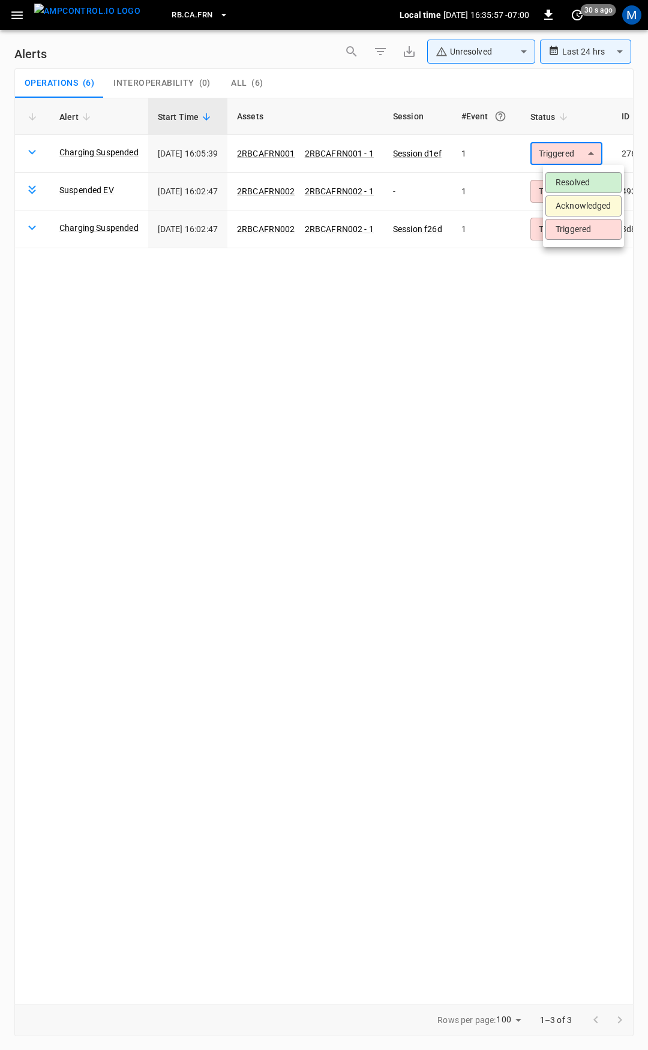
click at [573, 175] on li "Resolved" at bounding box center [583, 182] width 76 height 21
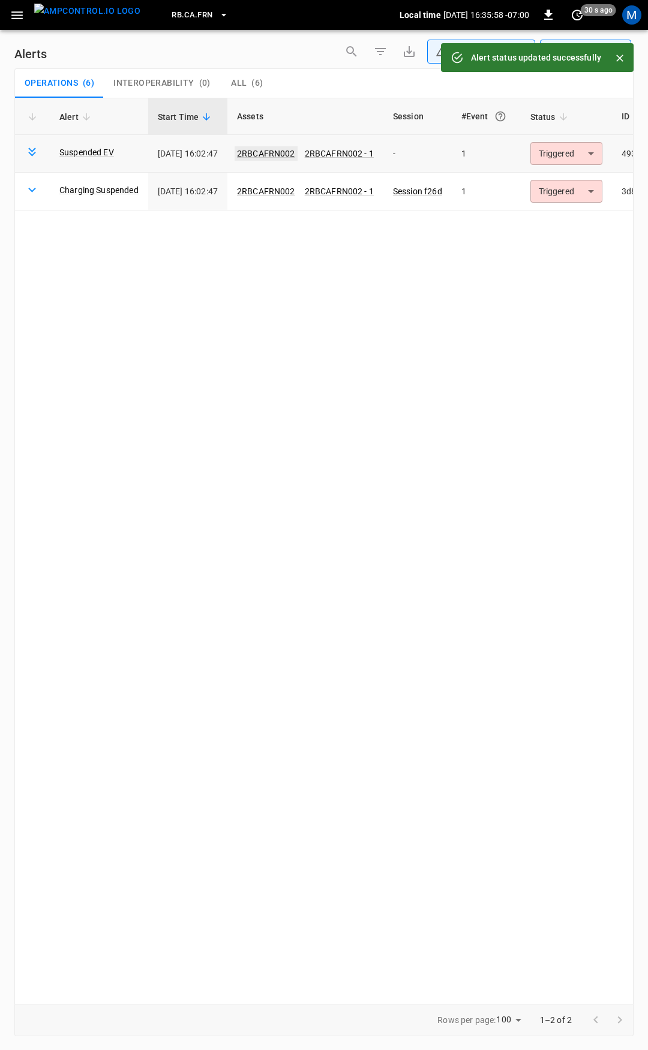
click at [285, 150] on link "2RBCAFRN002" at bounding box center [265, 153] width 63 height 14
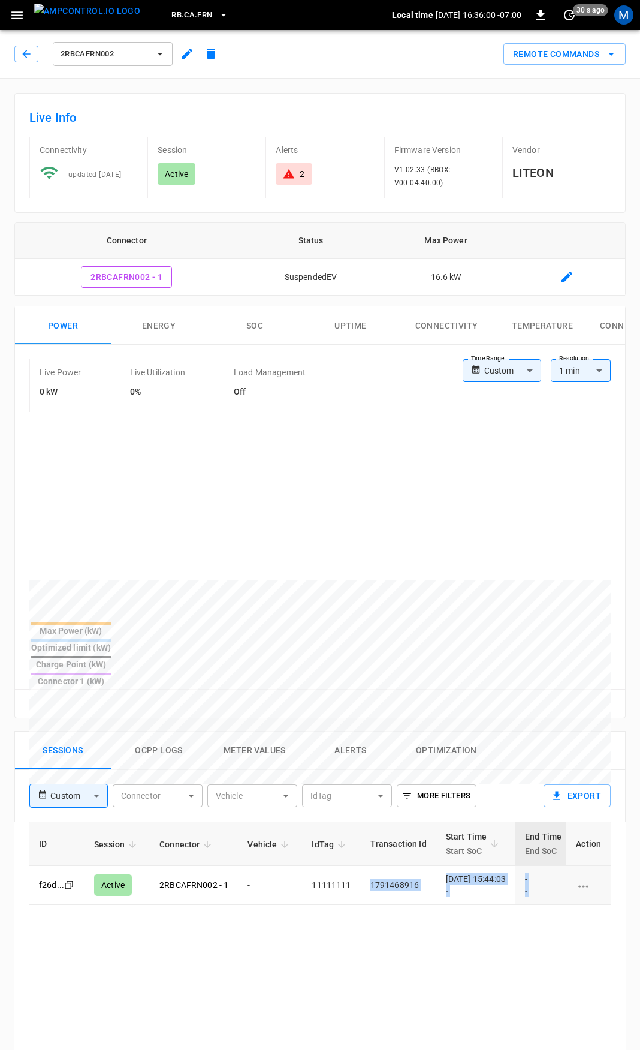
scroll to position [0, 314]
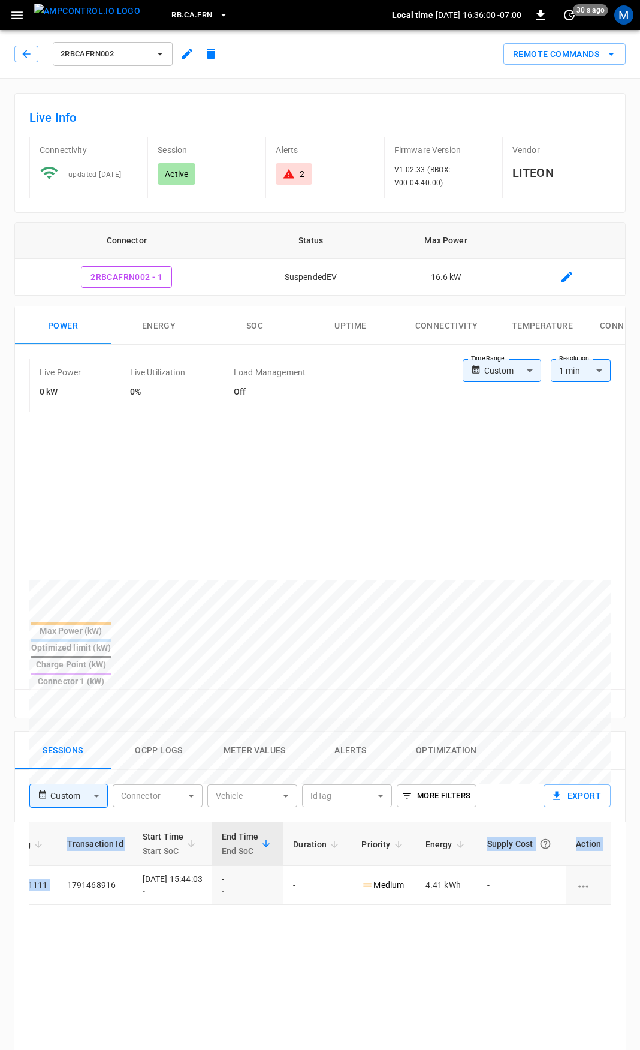
drag, startPoint x: 428, startPoint y: 851, endPoint x: 647, endPoint y: 857, distance: 218.9
click at [640, 857] on html "RB.CA.FRN Local time 2025-09-16 16:36:00 -07:00 0 30 s ago M 2RBCAFRN002 Remote…" at bounding box center [320, 801] width 640 height 1603
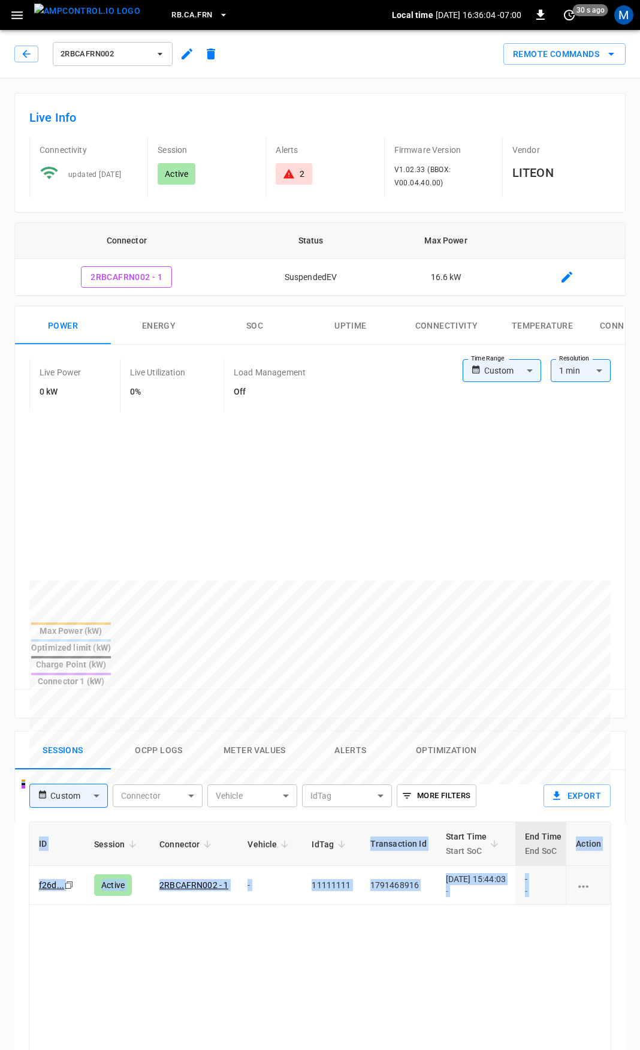
drag, startPoint x: 538, startPoint y: 846, endPoint x: -190, endPoint y: 850, distance: 728.5
click at [0, 850] on html "RB.CA.FRN Local time 2025-09-16 16:36:04 -07:00 0 30 s ago M 2RBCAFRN002 Remote…" at bounding box center [320, 801] width 640 height 1603
drag, startPoint x: 236, startPoint y: 932, endPoint x: 237, endPoint y: 903, distance: 29.4
click at [289, 866] on td "-" at bounding box center [270, 885] width 64 height 39
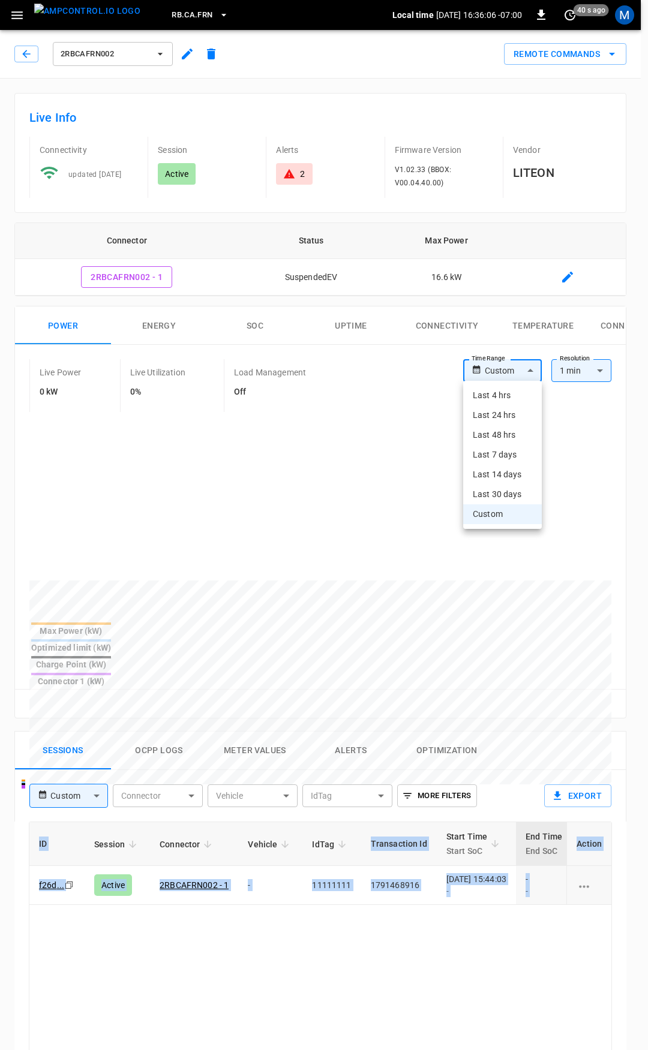
click at [498, 372] on body "RB.CA.FRN Local time 2025-09-16 16:36:06 -07:00 0 40 s ago M 2RBCAFRN002 Remote…" at bounding box center [324, 801] width 648 height 1603
click at [507, 393] on li "Last 4 hrs" at bounding box center [502, 396] width 79 height 20
type input "**********"
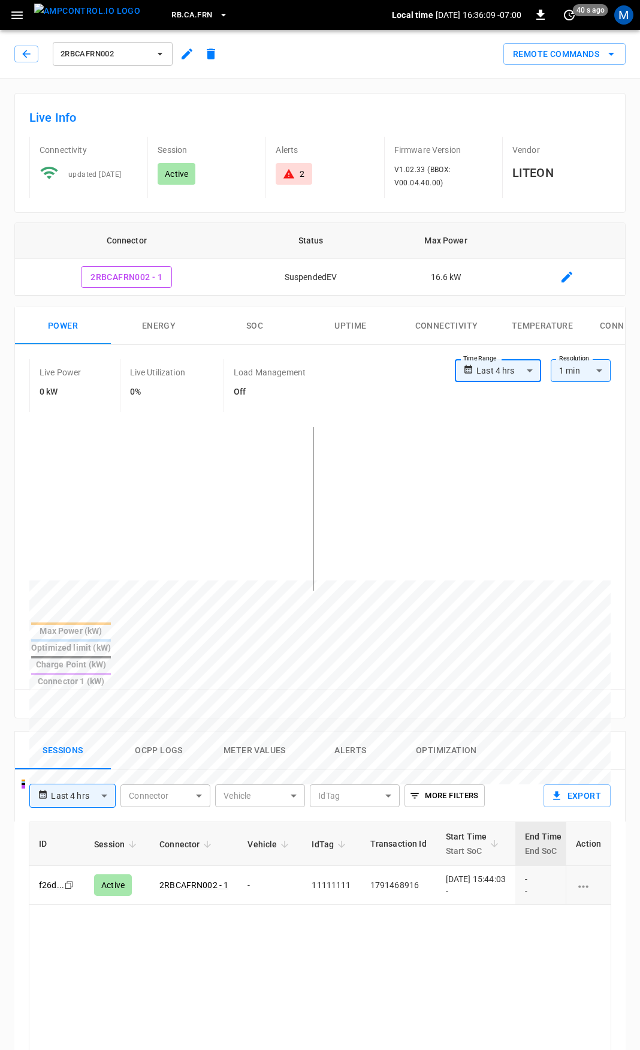
click at [289, 177] on icon at bounding box center [289, 174] width 11 height 10
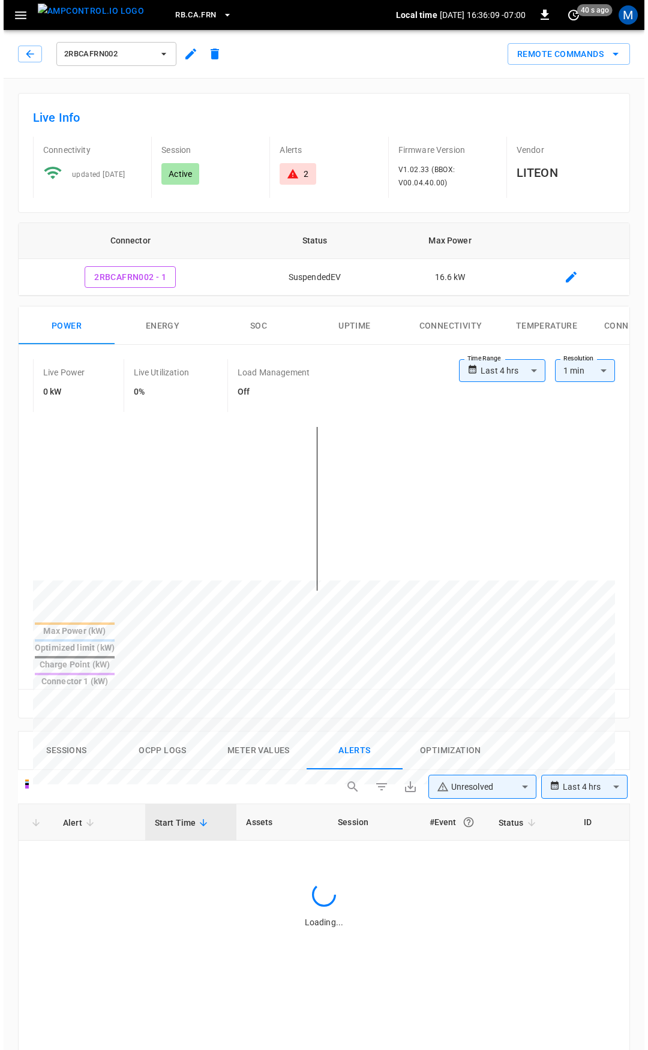
scroll to position [511, 0]
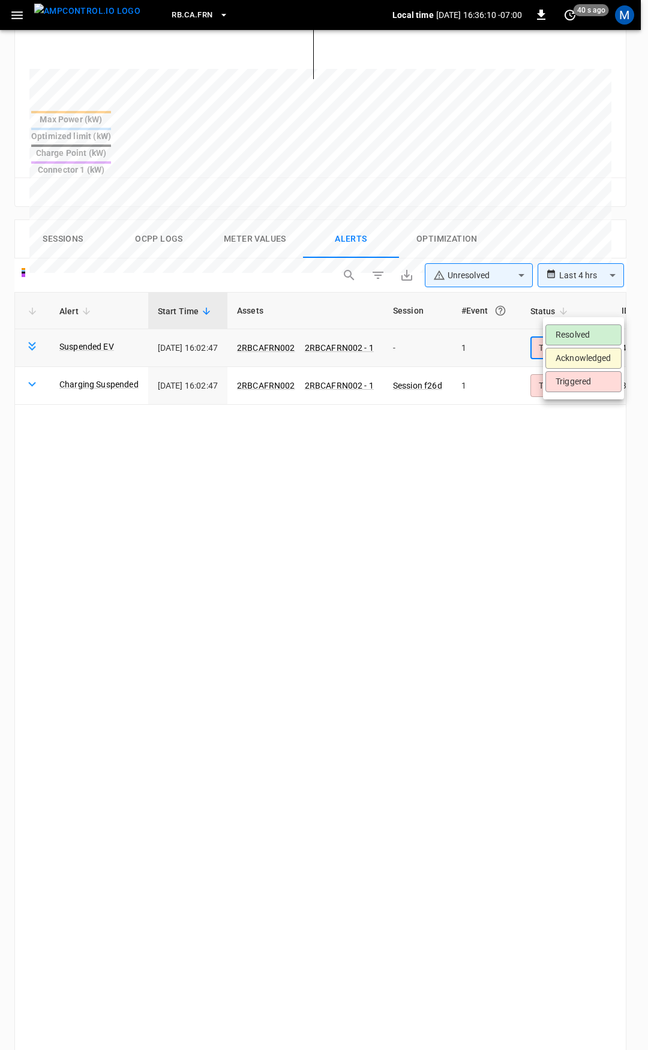
click at [578, 308] on body "**********" at bounding box center [324, 372] width 648 height 1766
drag, startPoint x: 577, startPoint y: 347, endPoint x: 577, endPoint y: 335, distance: 12.6
click at [577, 335] on ul "Resolved Acknowledged Triggered" at bounding box center [583, 358] width 81 height 82
click at [577, 334] on li "Resolved" at bounding box center [583, 334] width 76 height 21
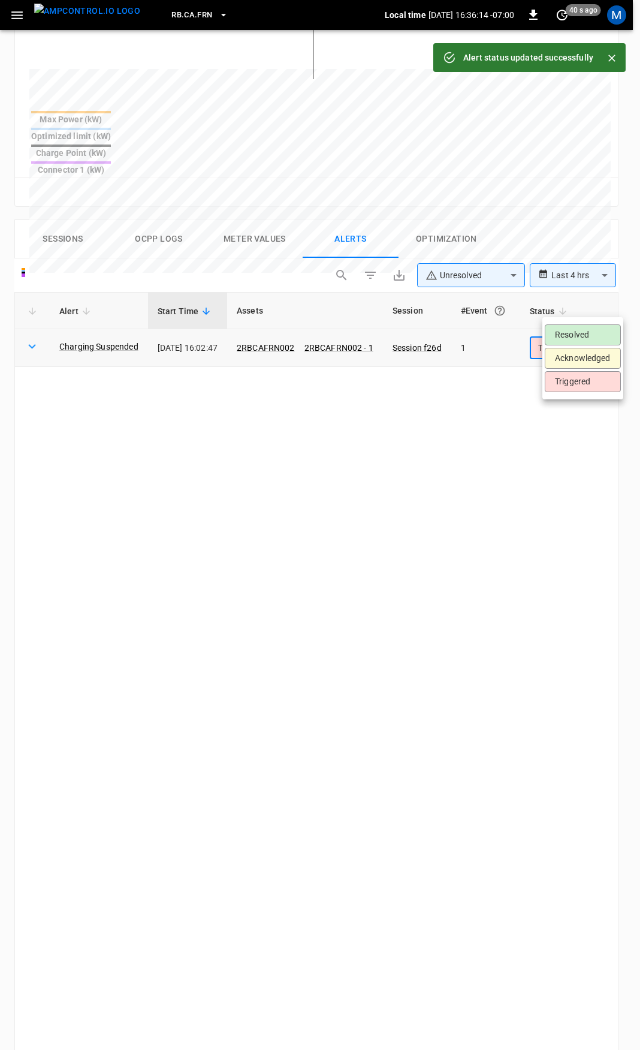
click at [589, 308] on body "**********" at bounding box center [320, 372] width 640 height 1766
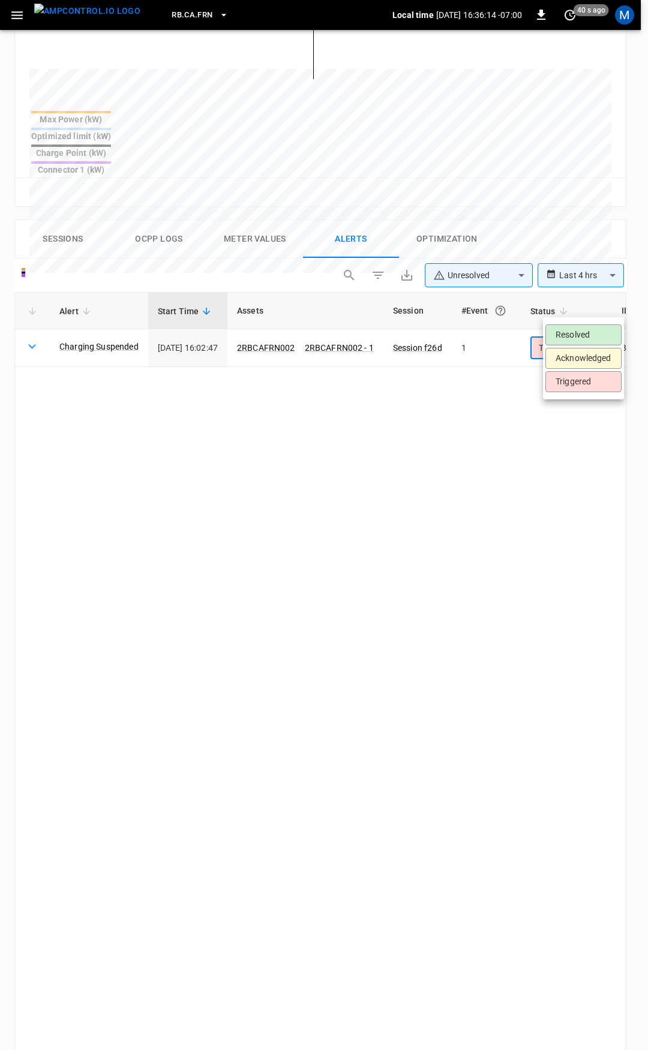
click at [586, 335] on li "Resolved" at bounding box center [583, 334] width 76 height 21
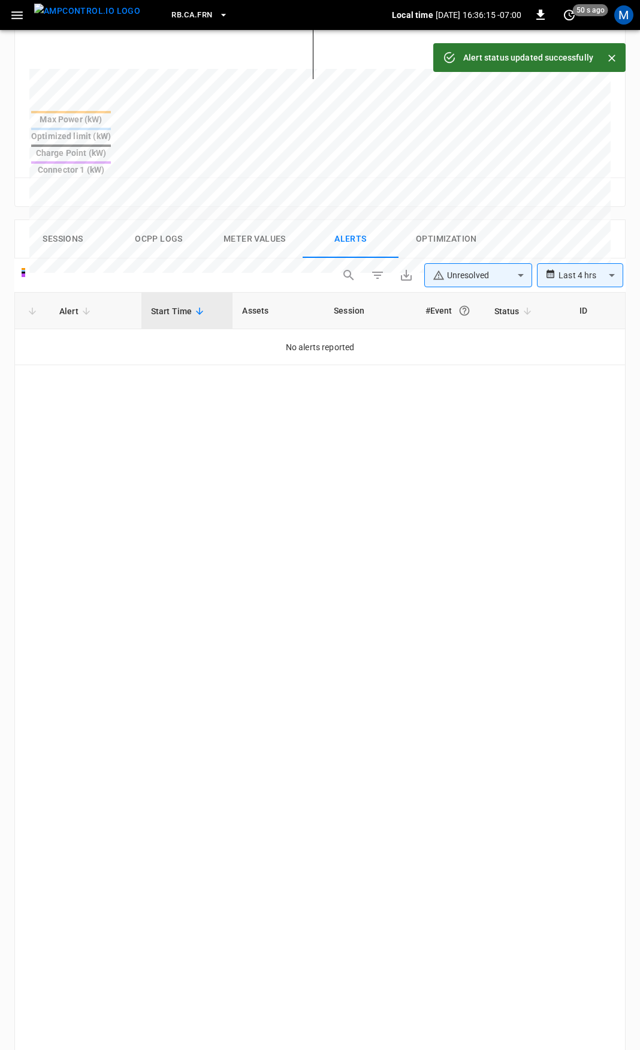
click at [28, 16] on button "button" at bounding box center [17, 15] width 25 height 22
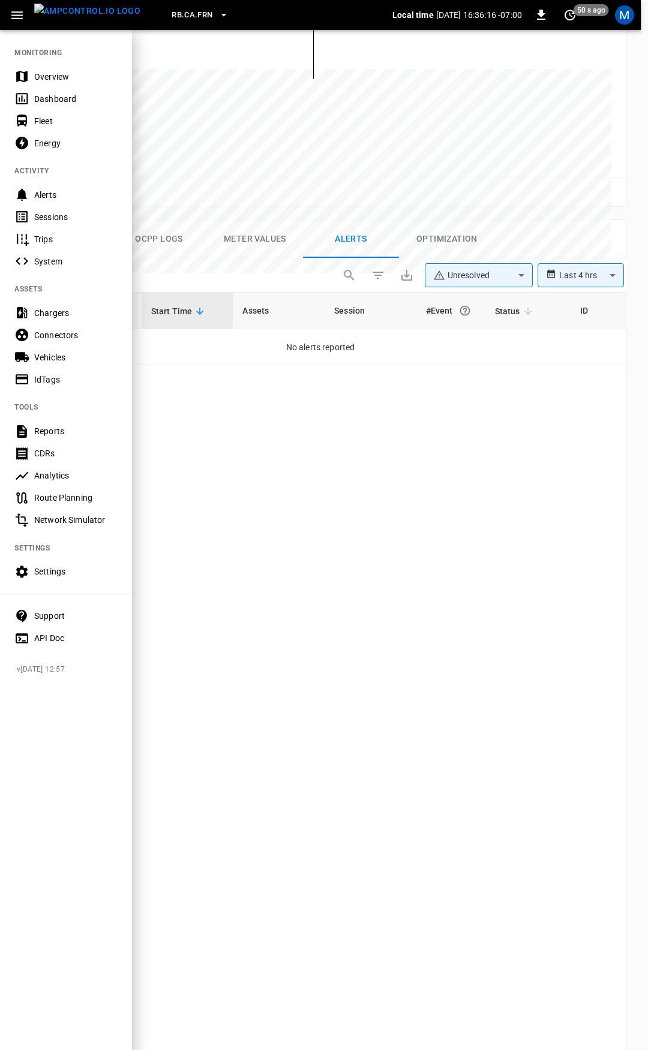
click at [52, 79] on div "Overview" at bounding box center [75, 77] width 83 height 12
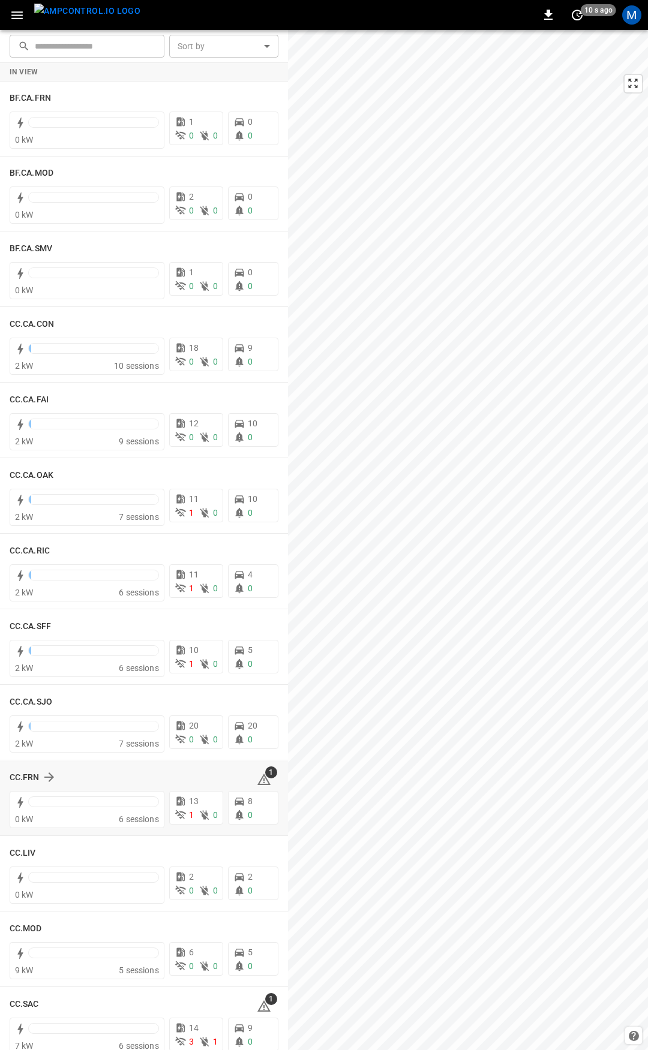
click at [258, 781] on icon at bounding box center [264, 779] width 14 height 14
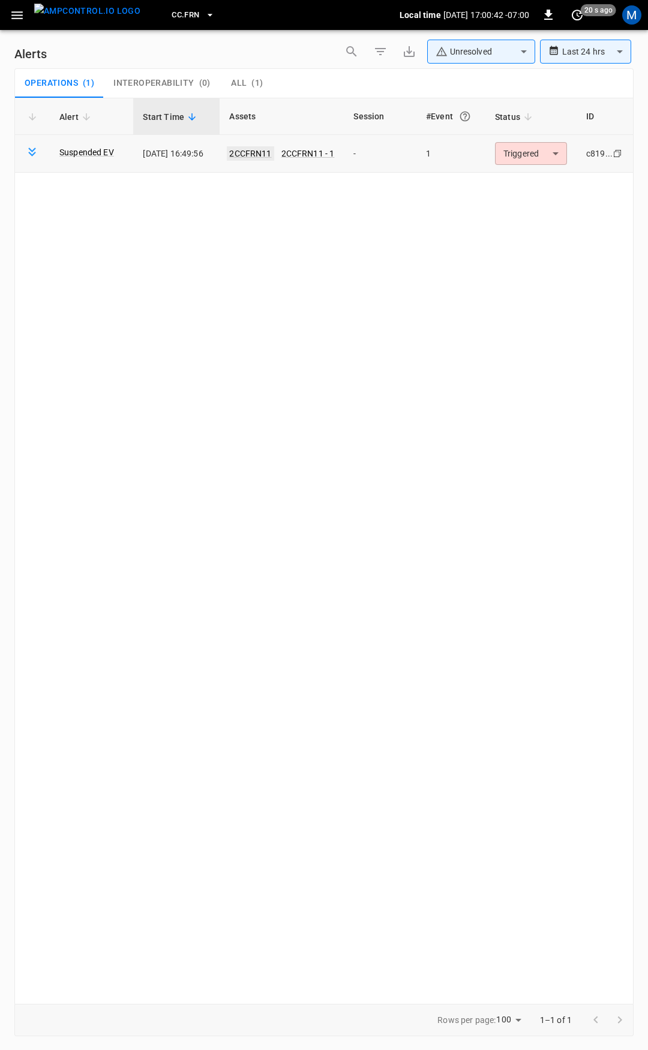
click at [266, 152] on link "2CCFRN11" at bounding box center [250, 153] width 47 height 14
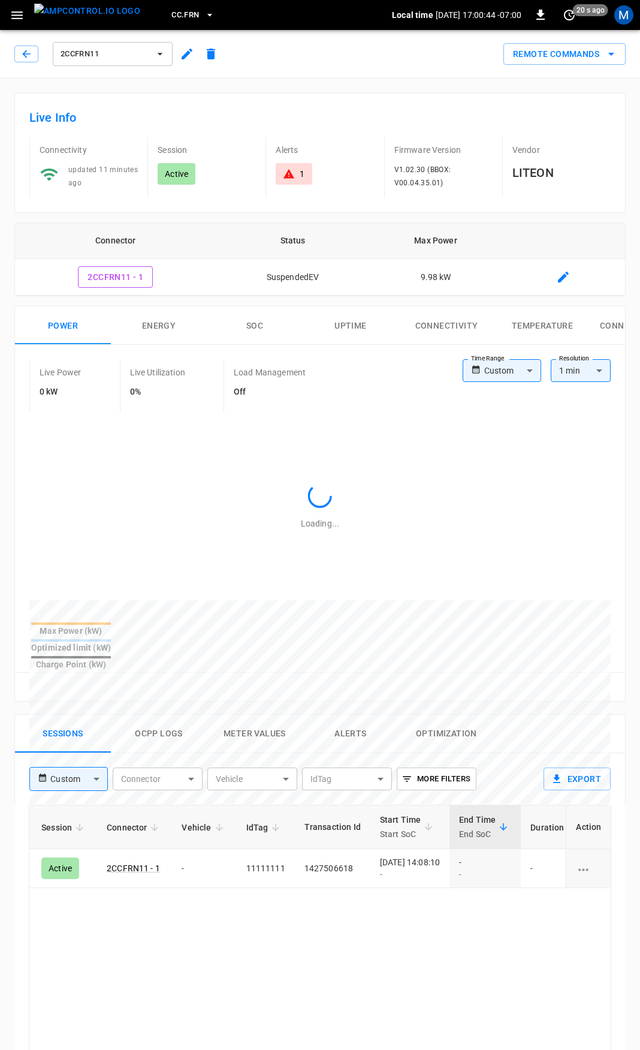
drag, startPoint x: 337, startPoint y: 878, endPoint x: 626, endPoint y: 880, distance: 289.0
click at [630, 882] on div "Live Info Connectivity updated 11 minutes ago Session Active Alerts 1 Firmware …" at bounding box center [320, 833] width 640 height 1508
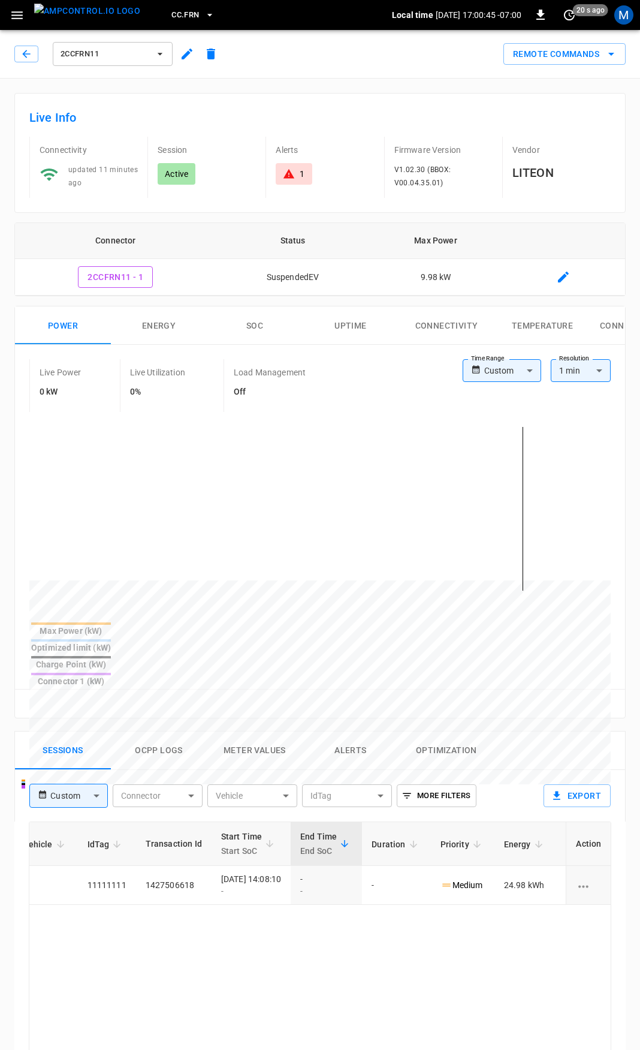
click at [287, 168] on icon at bounding box center [289, 174] width 12 height 12
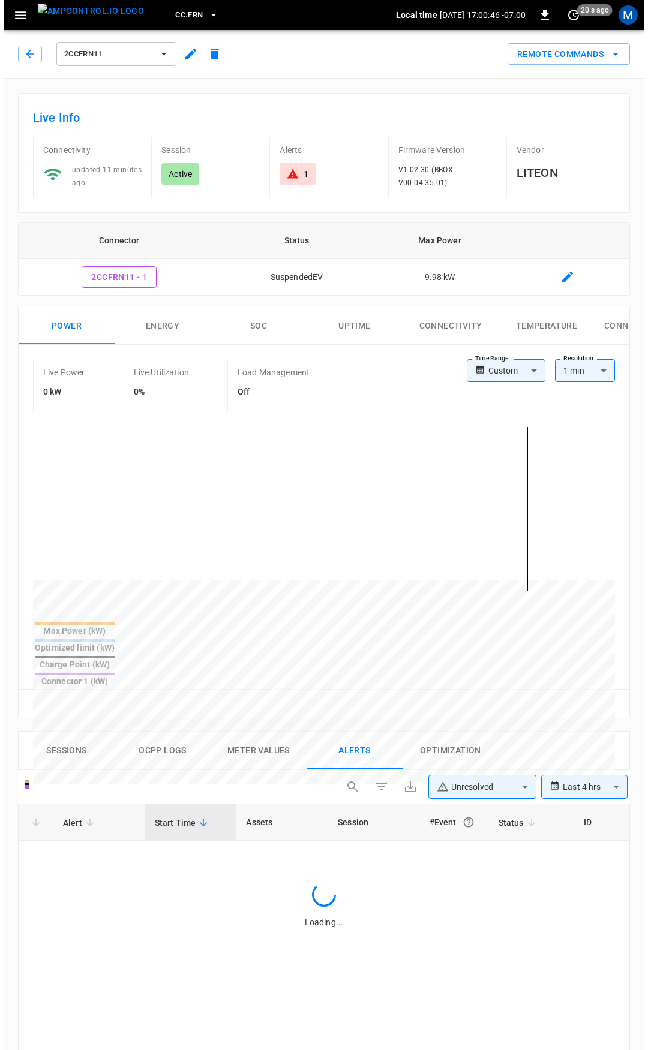
scroll to position [511, 0]
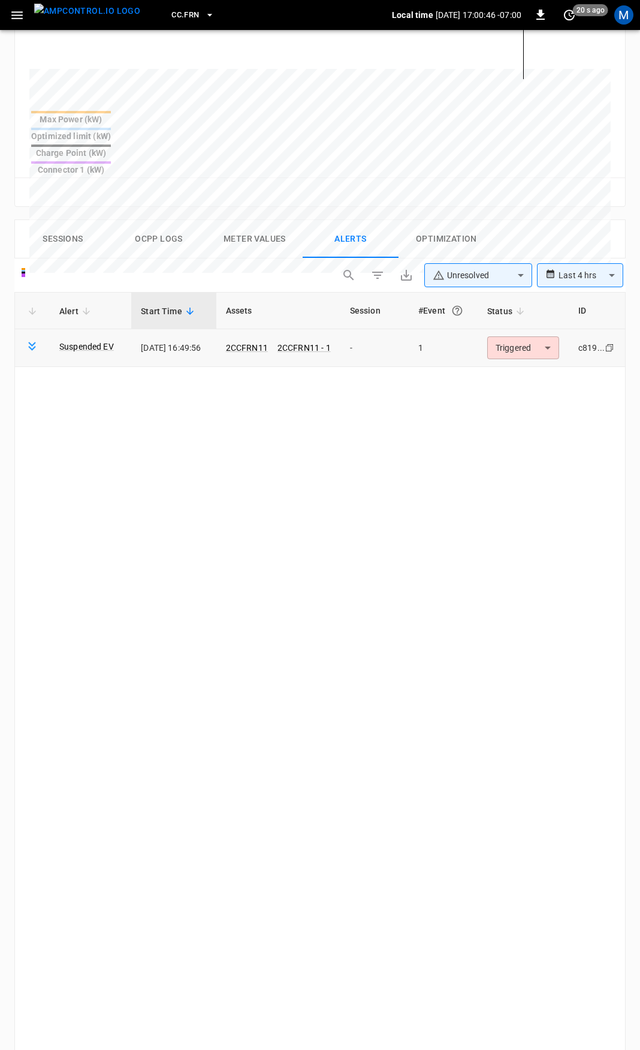
click at [537, 307] on body "**********" at bounding box center [320, 372] width 640 height 1766
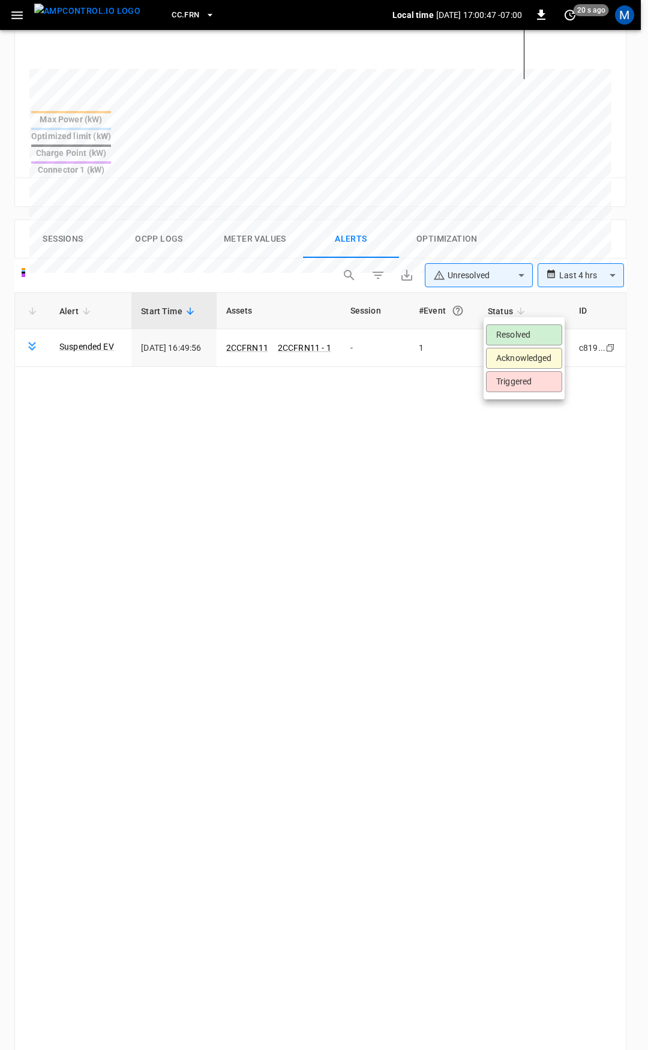
click at [538, 329] on li "Resolved" at bounding box center [524, 334] width 76 height 21
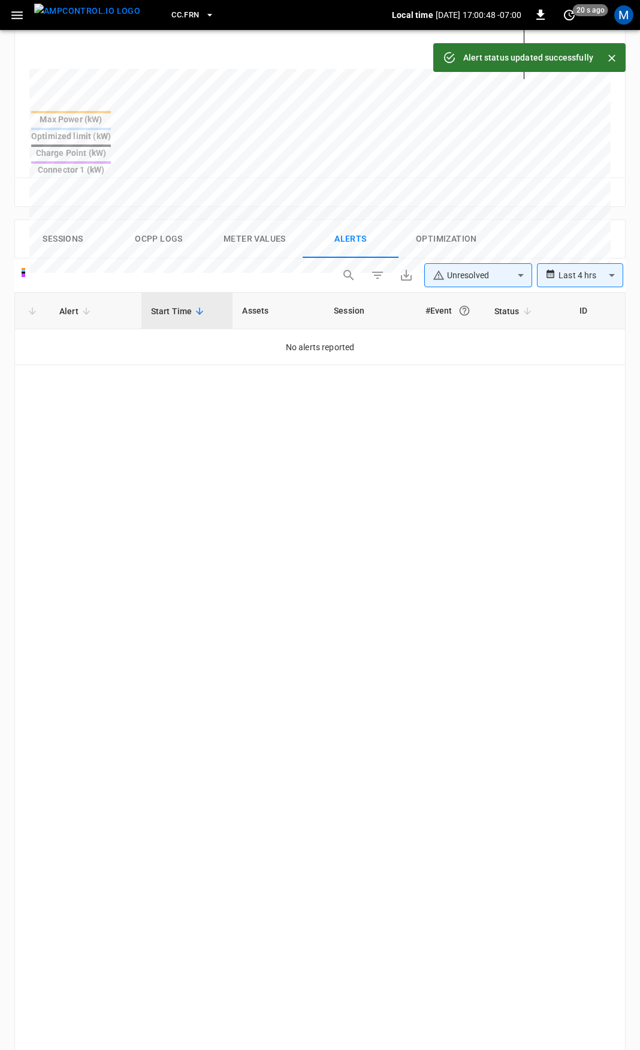
click at [8, 18] on button "button" at bounding box center [17, 15] width 25 height 22
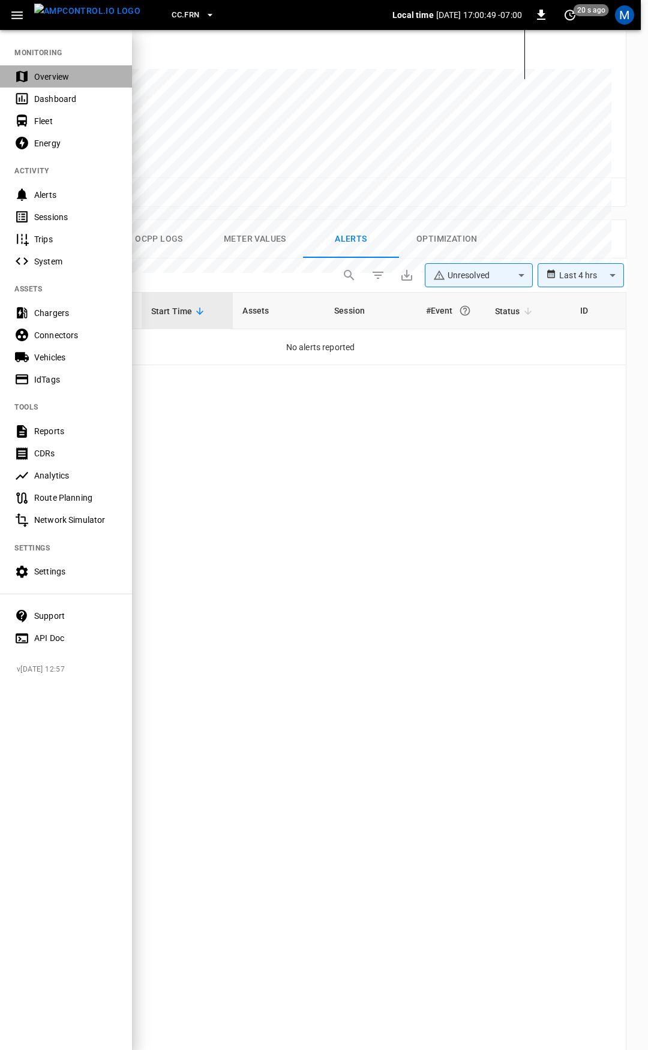
click at [50, 71] on div "Overview" at bounding box center [75, 77] width 83 height 12
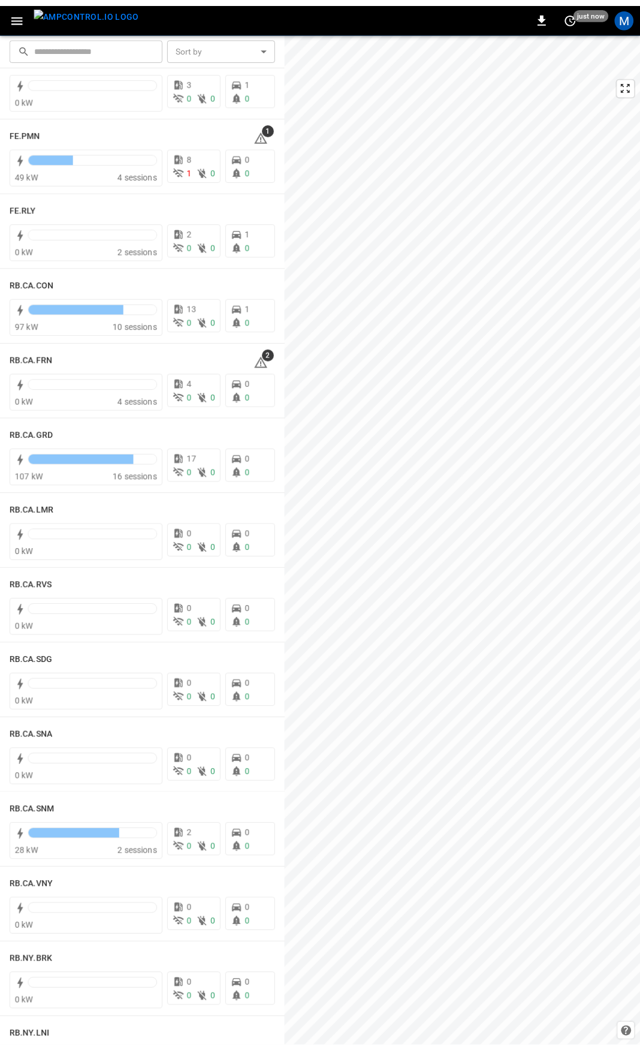
scroll to position [1399, 0]
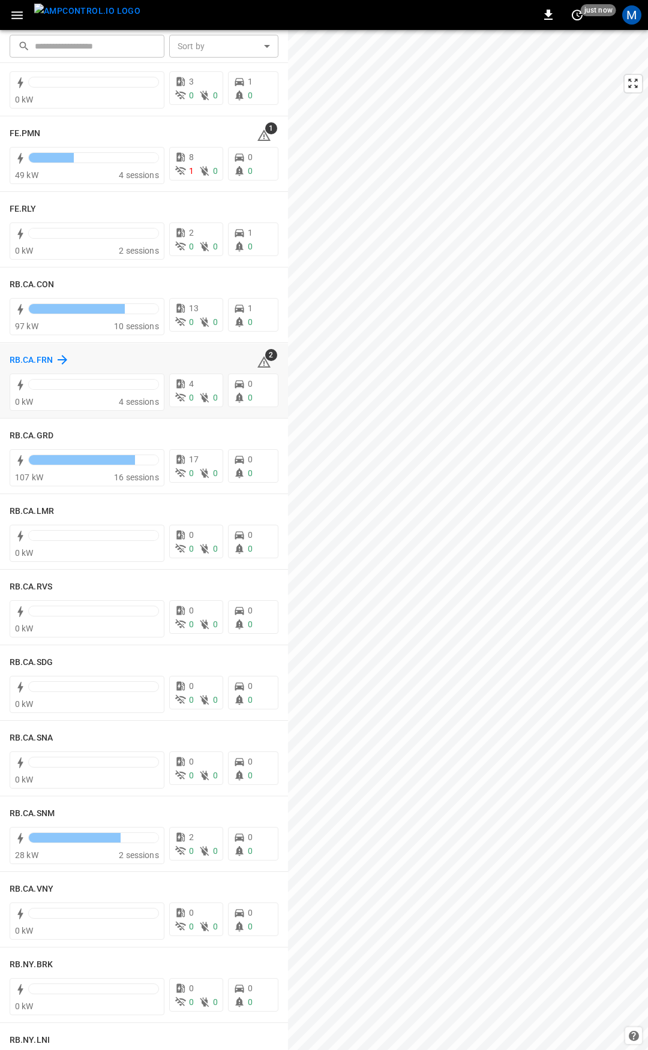
click at [27, 360] on h6 "RB.CA.FRN" at bounding box center [31, 360] width 43 height 13
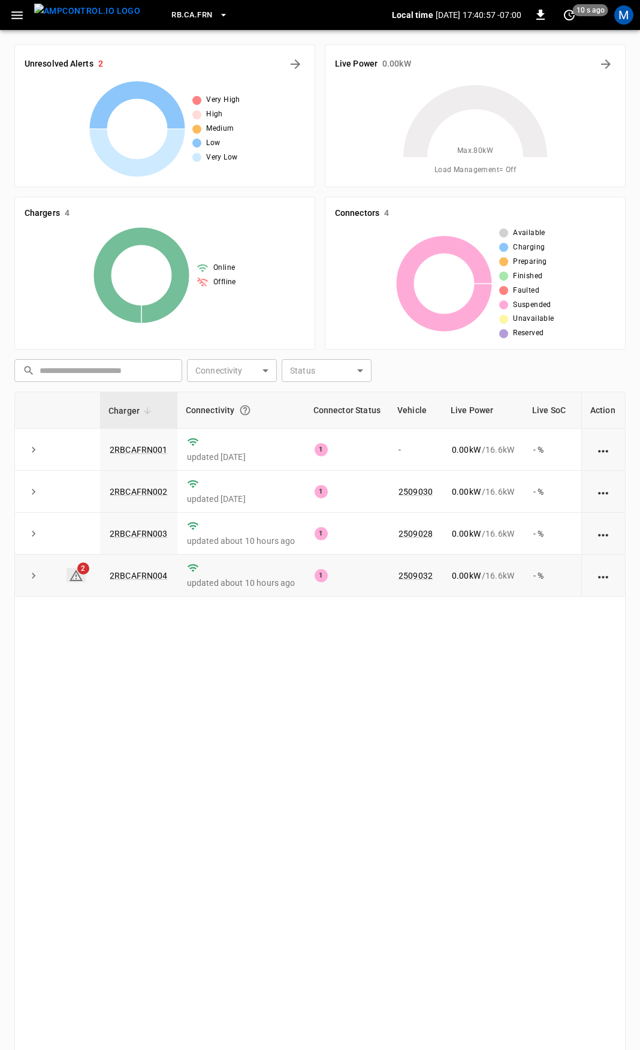
click at [77, 573] on icon at bounding box center [76, 575] width 13 height 11
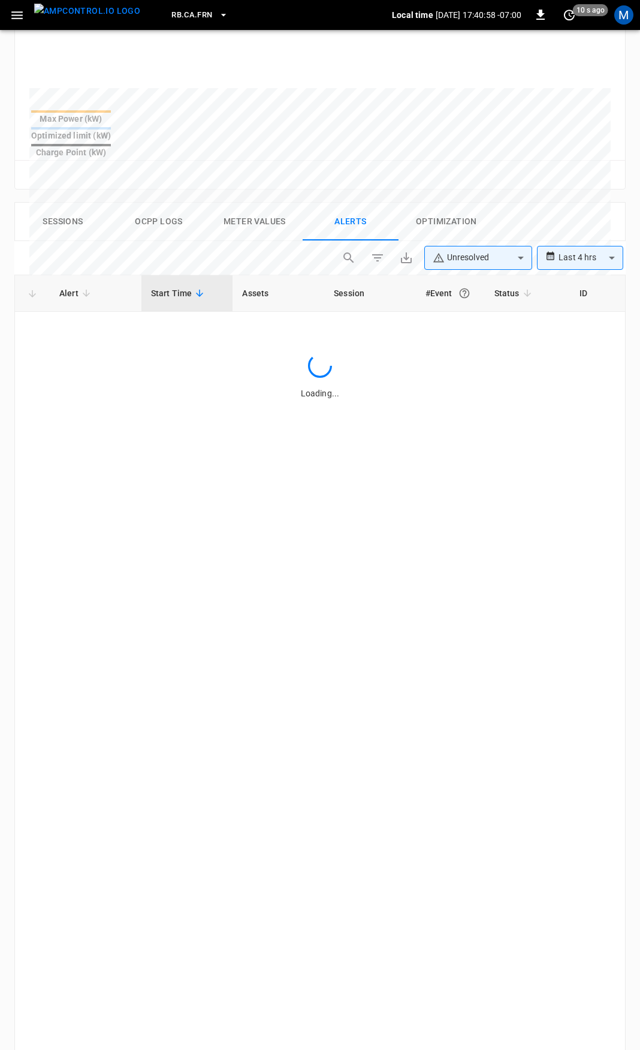
scroll to position [511, 0]
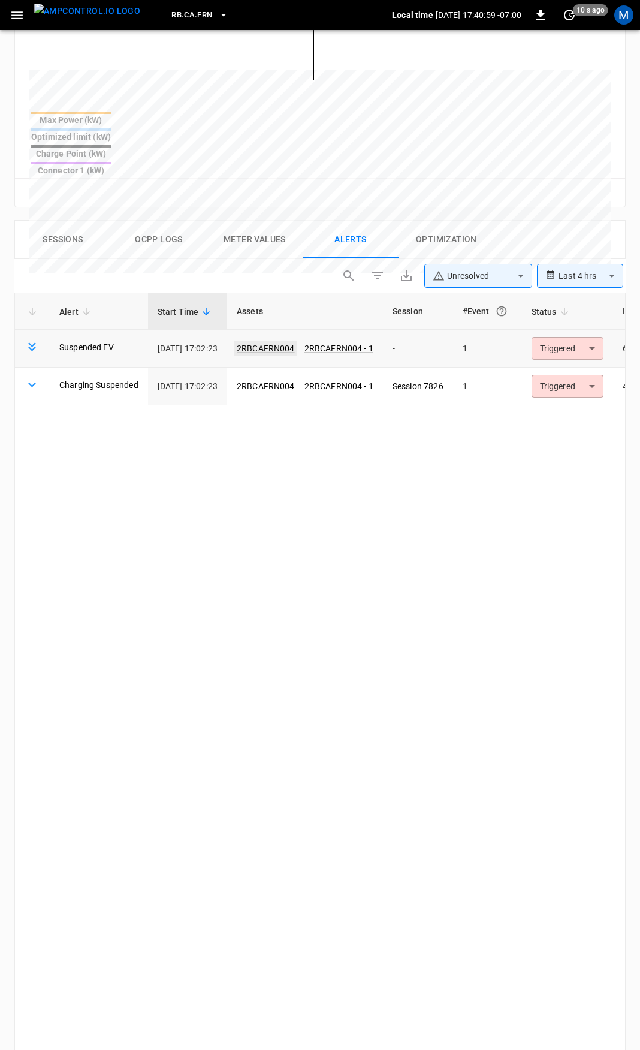
click at [290, 341] on link "2RBCAFRN004" at bounding box center [265, 348] width 63 height 14
type input "******"
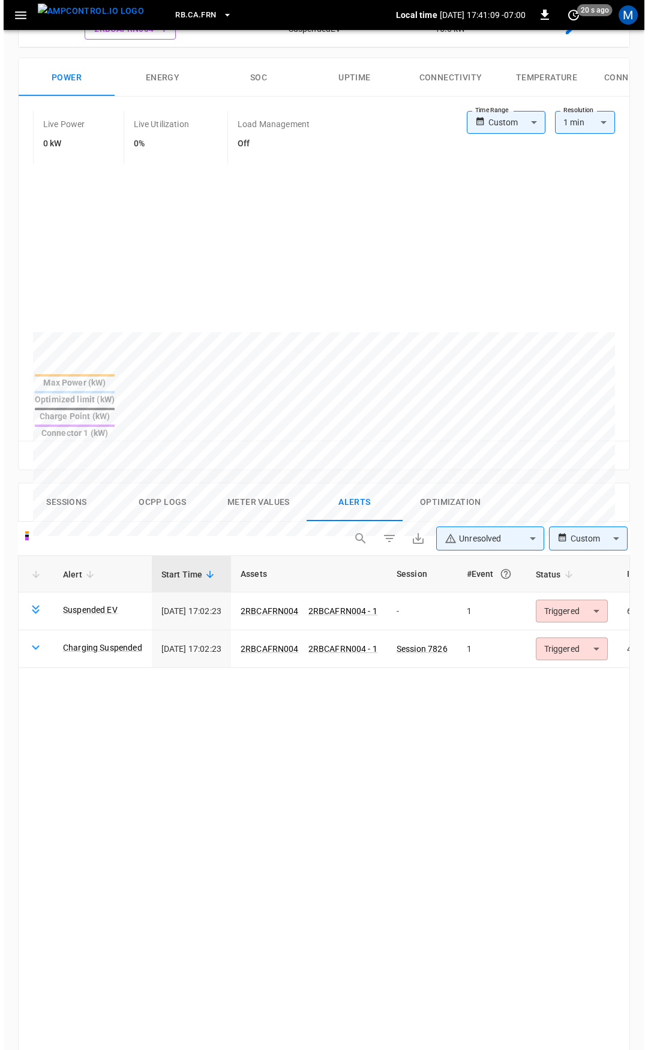
scroll to position [221, 0]
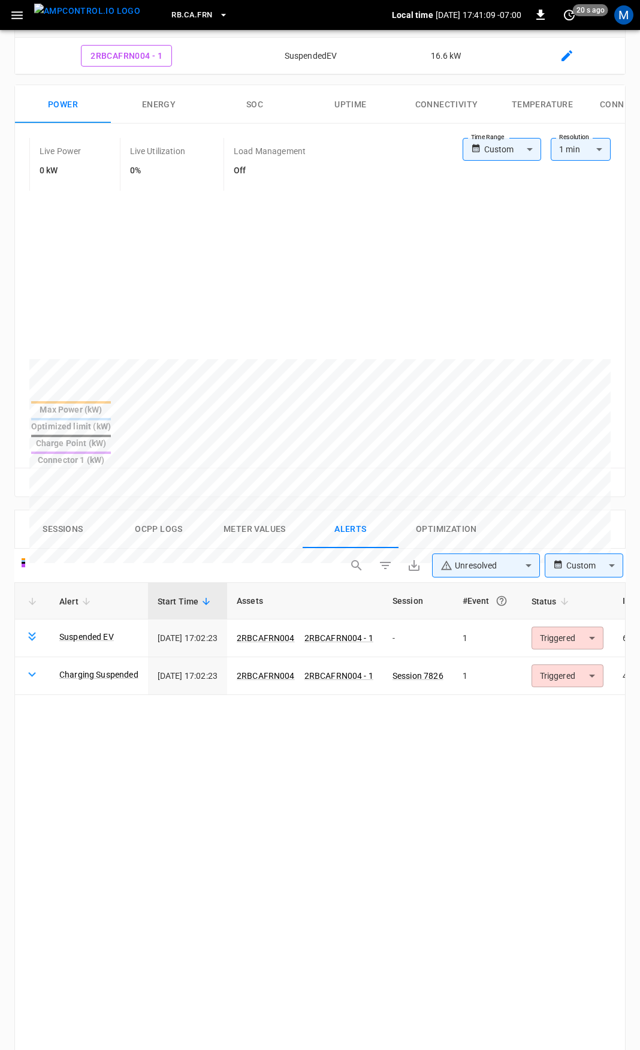
click at [523, 146] on body "**********" at bounding box center [320, 662] width 640 height 1766
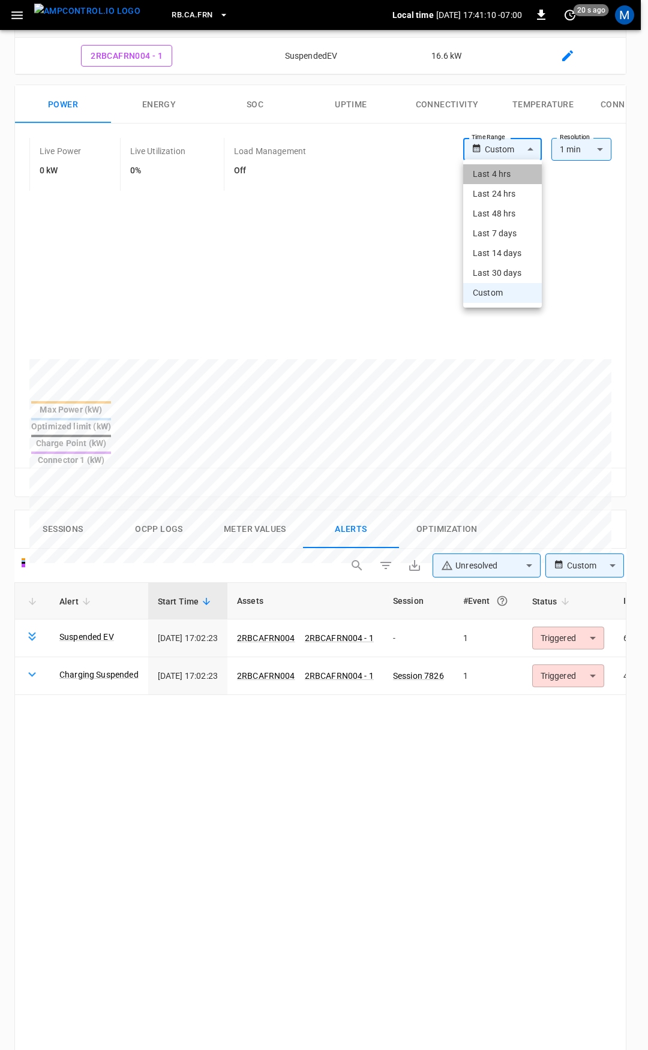
click at [509, 175] on li "Last 4 hrs" at bounding box center [502, 174] width 79 height 20
type input "**********"
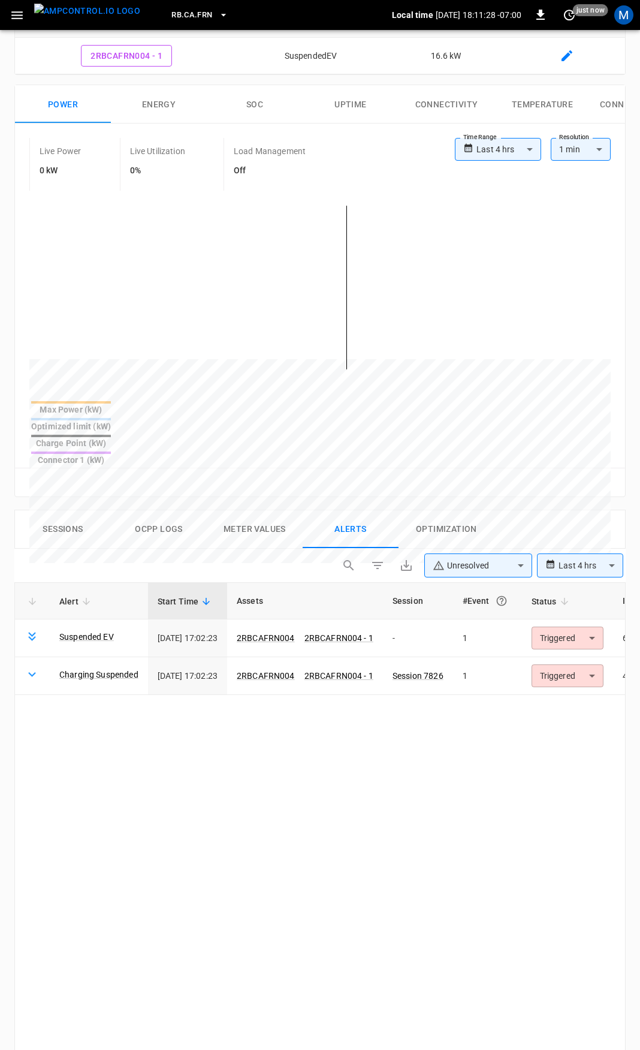
drag, startPoint x: 15, startPoint y: 15, endPoint x: 15, endPoint y: 26, distance: 11.4
click at [15, 15] on icon "button" at bounding box center [16, 15] width 11 height 8
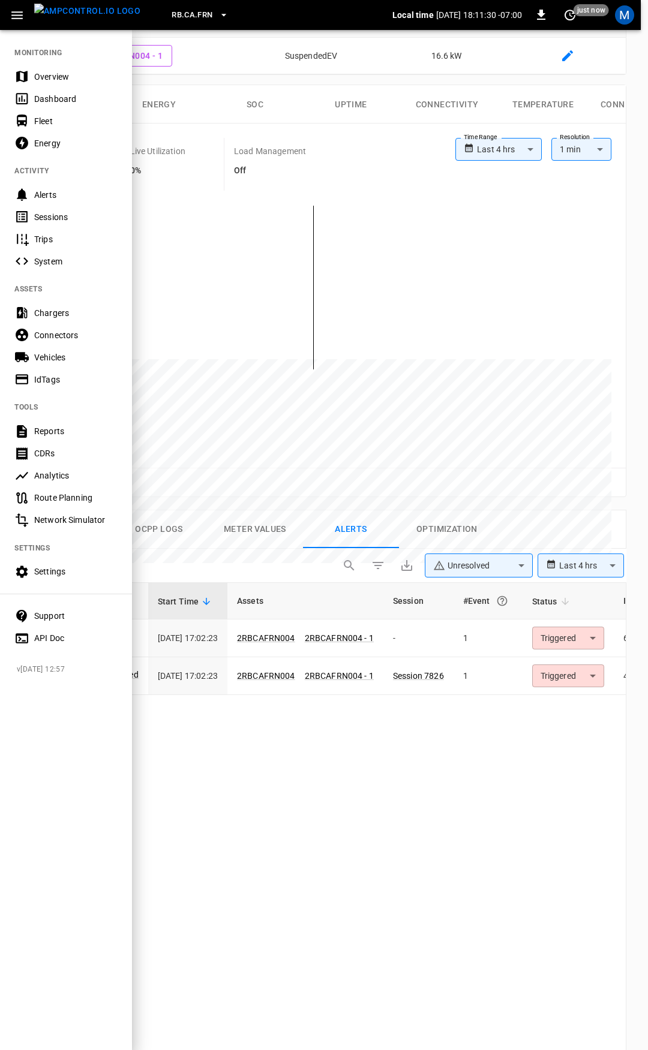
click at [70, 79] on div "Overview" at bounding box center [75, 77] width 83 height 12
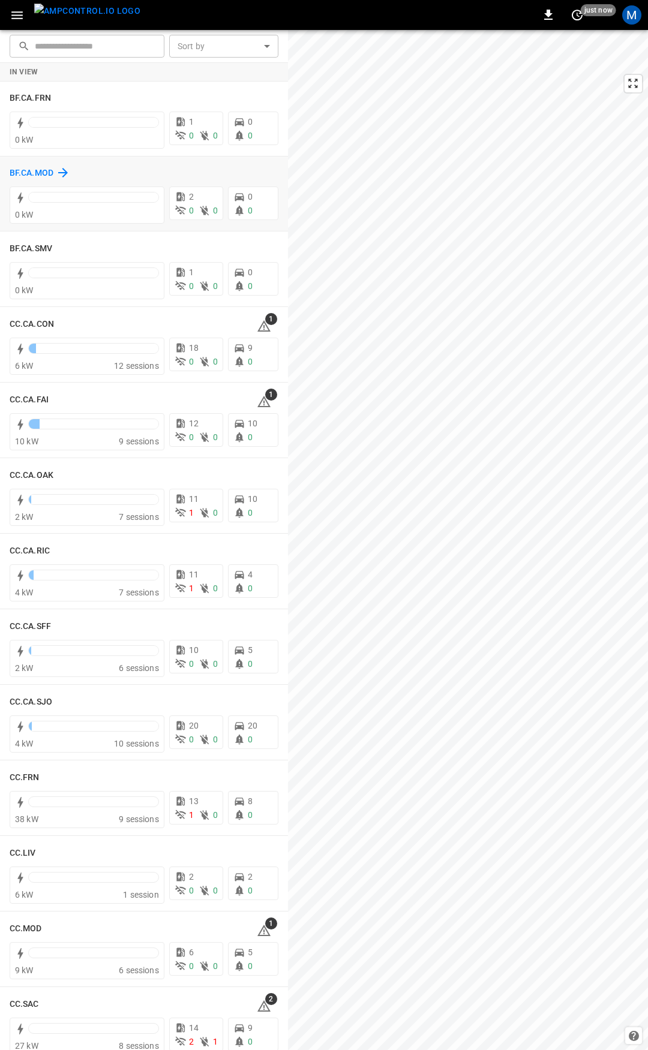
click at [24, 172] on h6 "BF.CA.MOD" at bounding box center [32, 173] width 44 height 13
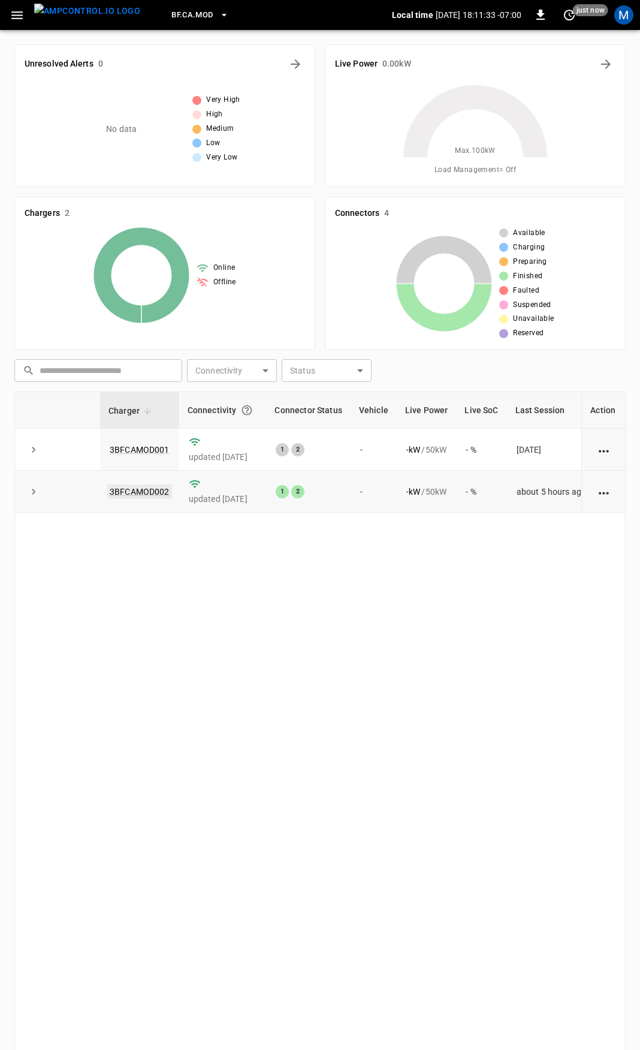
click at [142, 492] on link "3BFCAMOD002" at bounding box center [139, 491] width 65 height 14
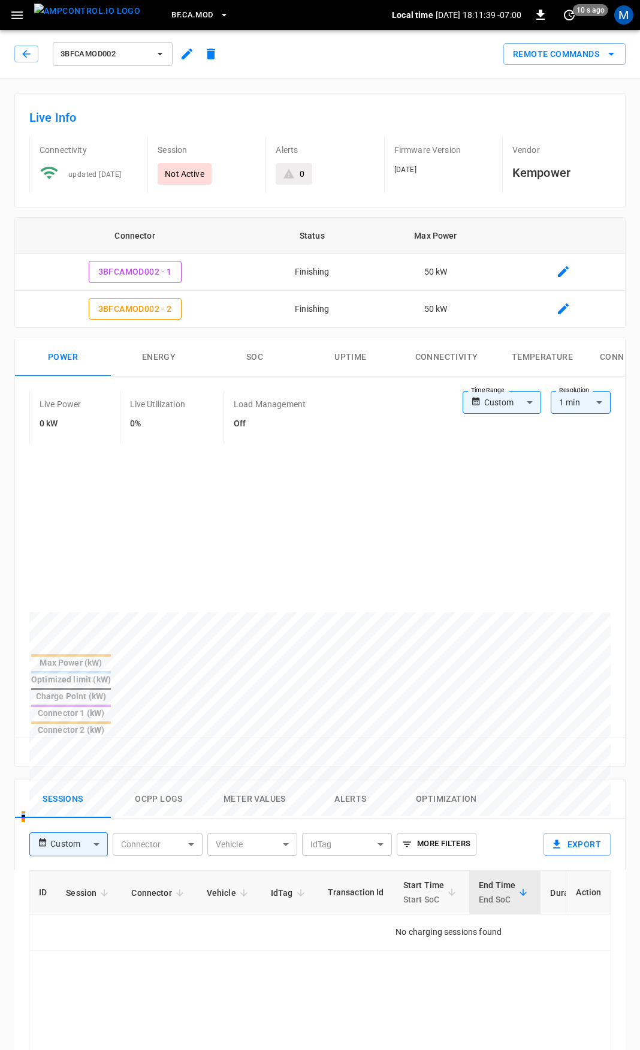
click at [358, 780] on button "Alerts" at bounding box center [351, 799] width 96 height 38
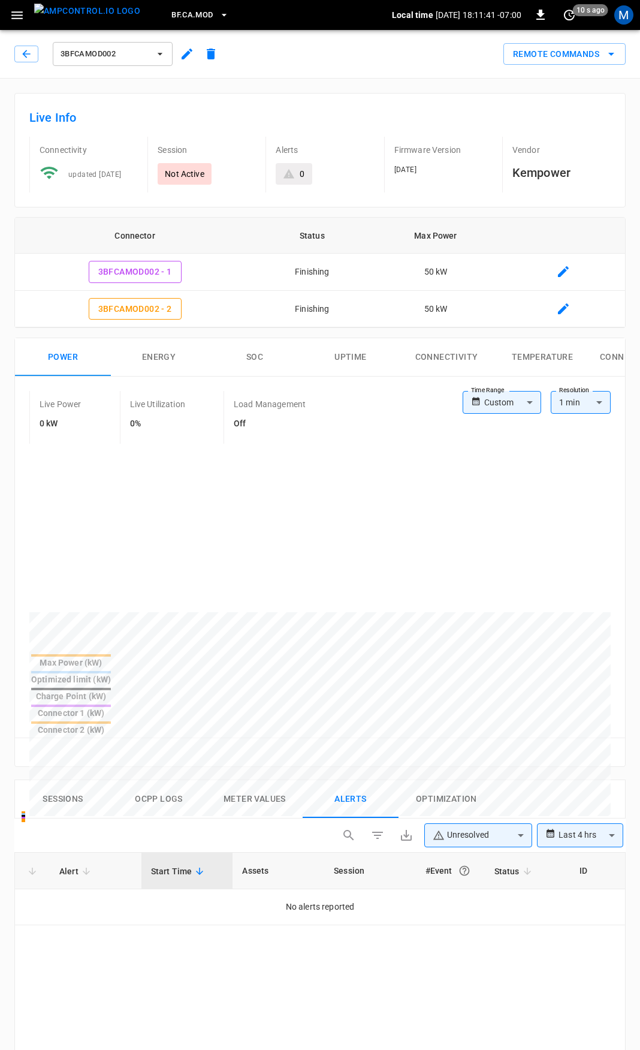
click at [106, 780] on button "Sessions" at bounding box center [63, 799] width 96 height 38
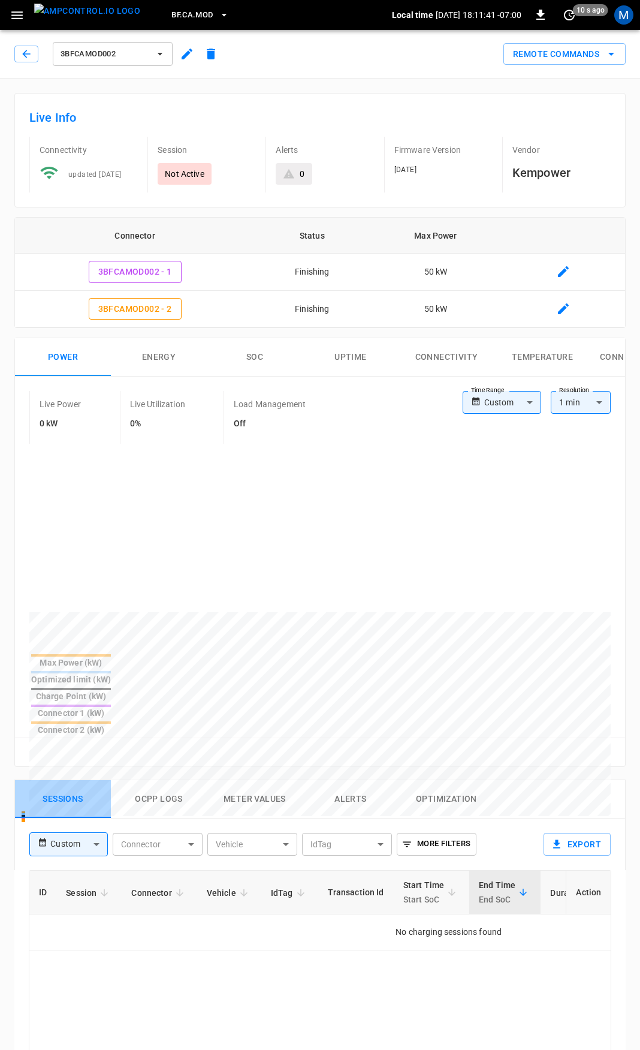
drag, startPoint x: 73, startPoint y: 740, endPoint x: 74, endPoint y: 758, distance: 17.4
click at [73, 780] on button "Sessions" at bounding box center [63, 799] width 96 height 38
click at [99, 788] on body "BF.CA.MOD Local time 2025-09-16 18:11:43 -07:00 0 10 s ago M 3BFCAMOD002 Remote…" at bounding box center [324, 826] width 648 height 1652
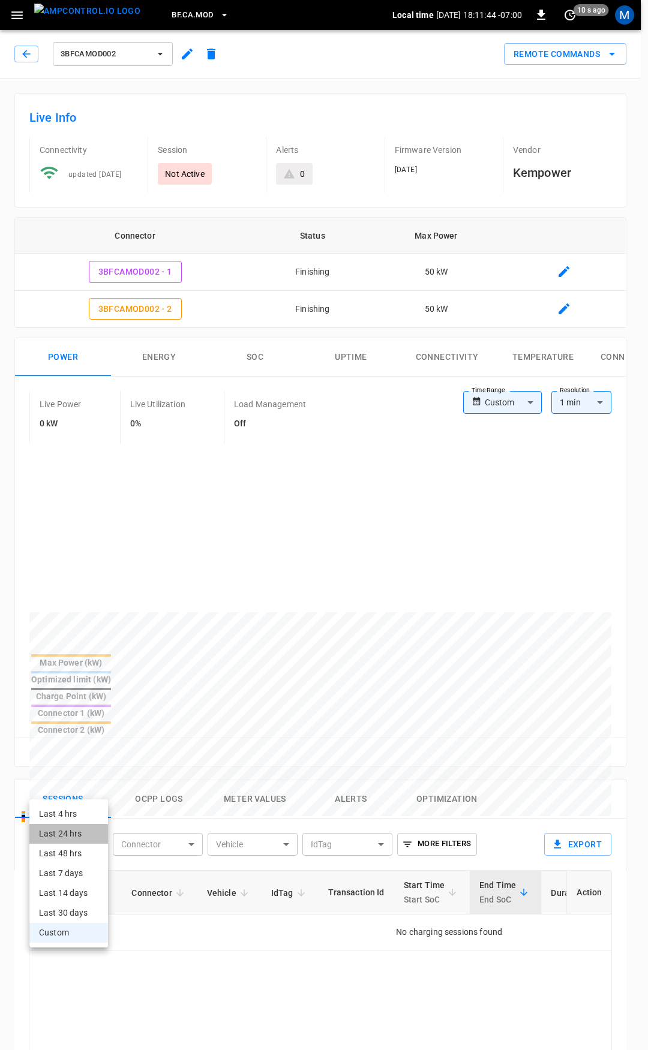
click at [71, 835] on li "Last 24 hrs" at bounding box center [68, 834] width 79 height 20
type input "**********"
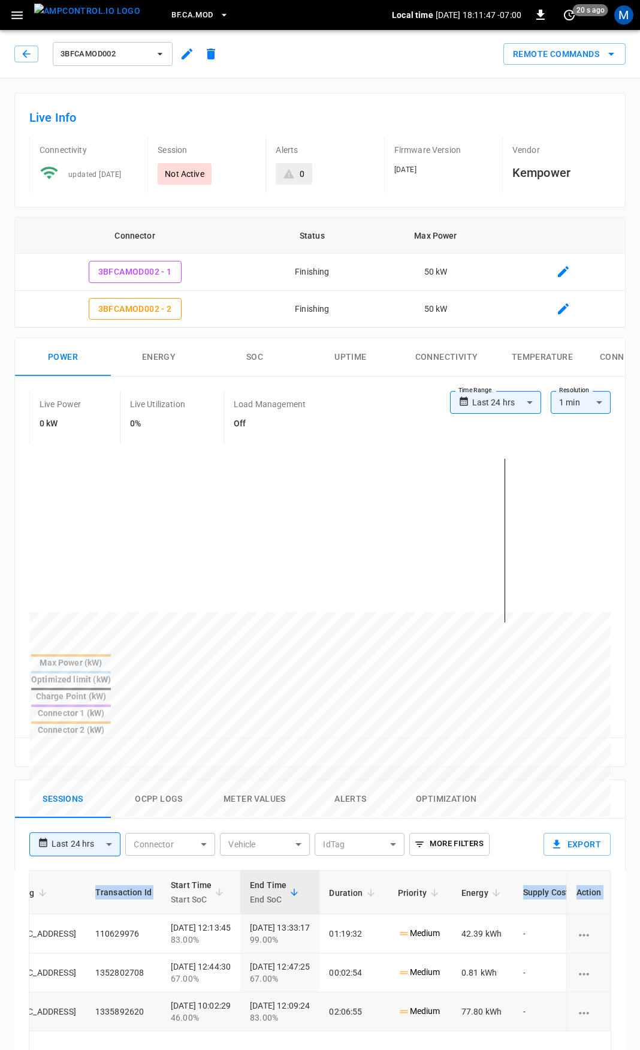
scroll to position [0, 385]
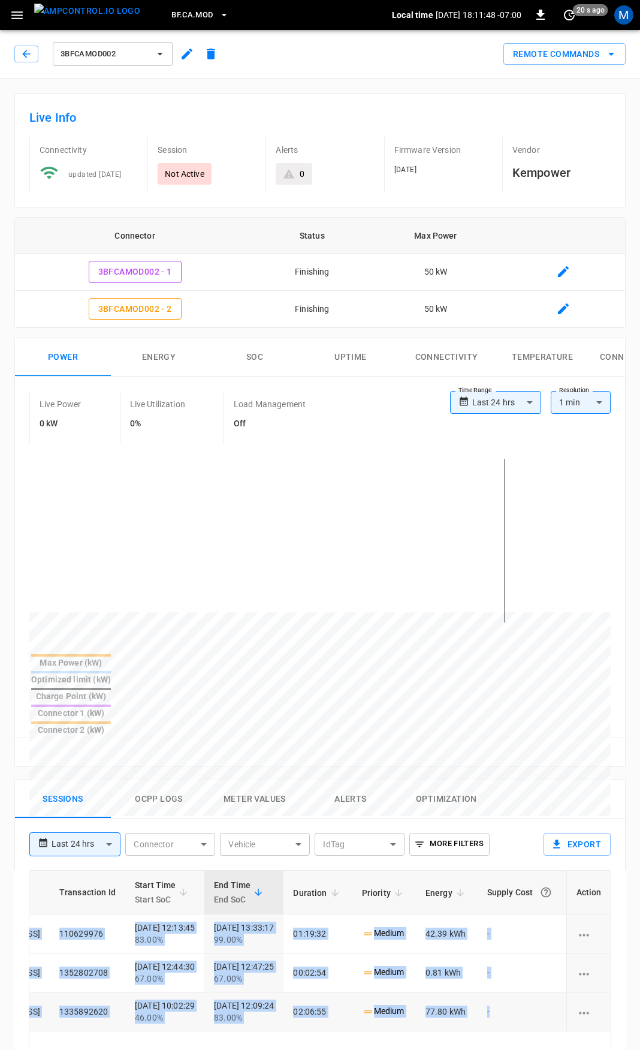
drag, startPoint x: 320, startPoint y: 884, endPoint x: 528, endPoint y: 940, distance: 215.8
click at [533, 937] on tbody "62bb ... Copy Not Active 3BFCAMOD002 - 1 - 0C:73:EB:A5:33:C5 110629976 2025-09-…" at bounding box center [147, 972] width 928 height 117
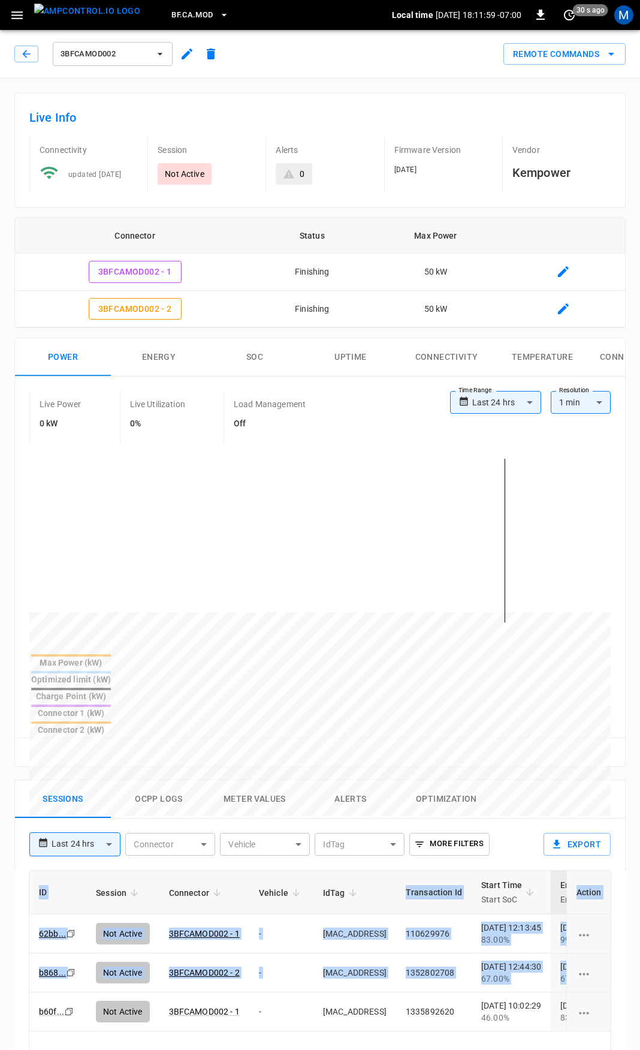
drag, startPoint x: 260, startPoint y: 930, endPoint x: -285, endPoint y: 919, distance: 545.1
click at [0, 919] on html "**********" at bounding box center [320, 826] width 640 height 1652
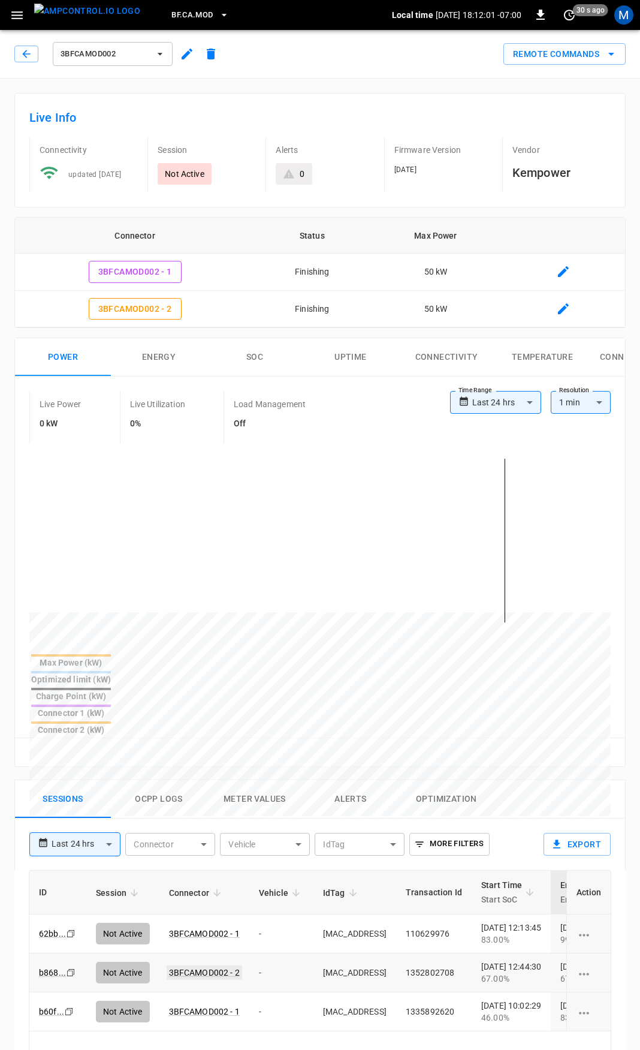
click at [207, 965] on link "3BFCAMOD002 - 2" at bounding box center [205, 972] width 76 height 14
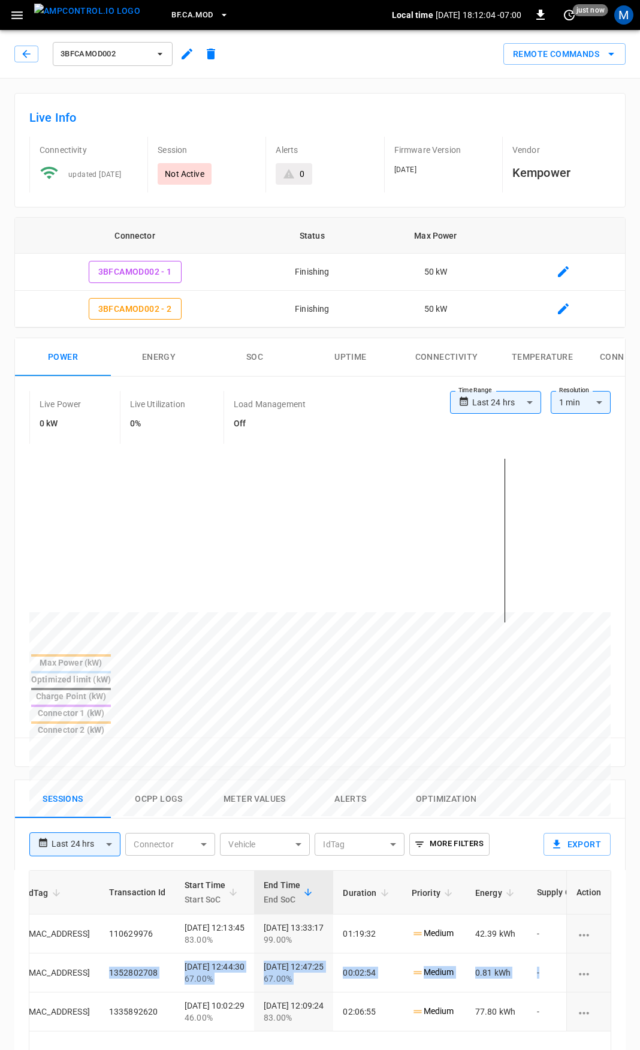
scroll to position [0, 385]
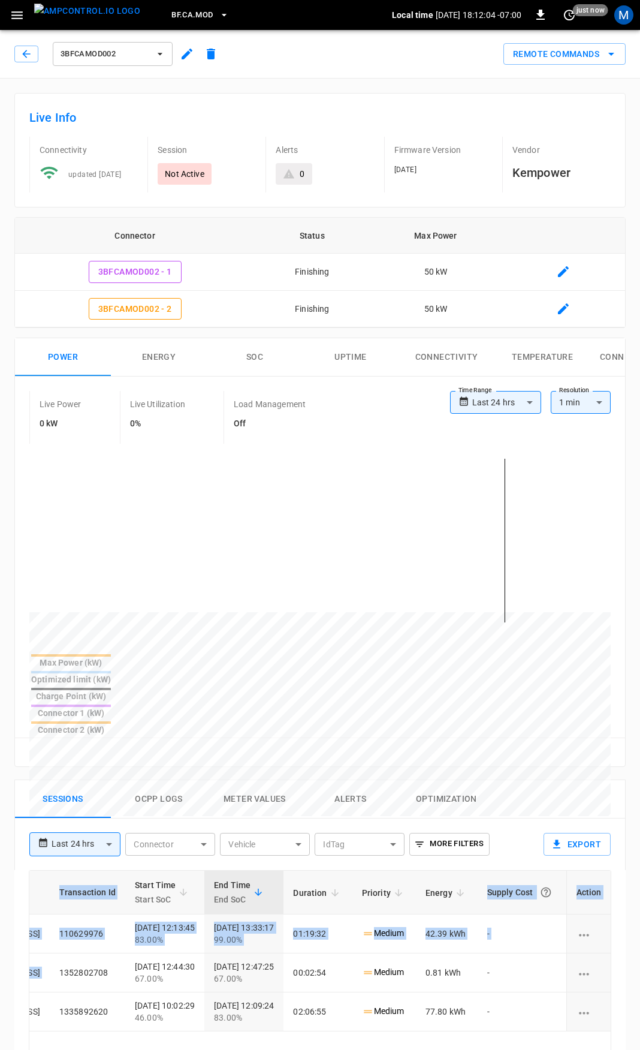
drag, startPoint x: 402, startPoint y: 923, endPoint x: 647, endPoint y: 931, distance: 245.3
click at [640, 931] on html "**********" at bounding box center [320, 826] width 640 height 1652
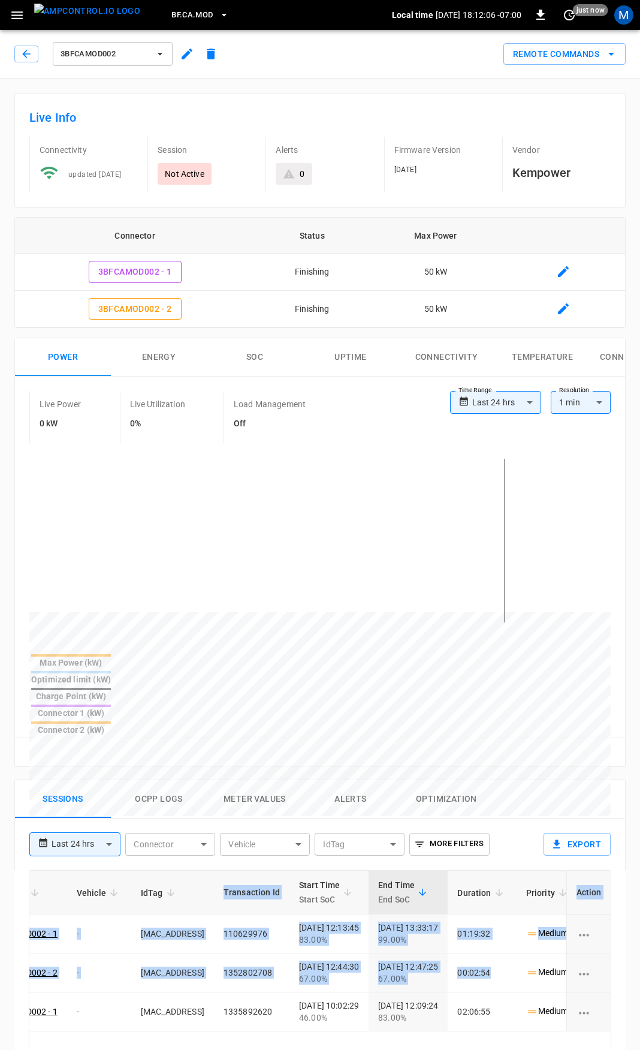
scroll to position [0, 0]
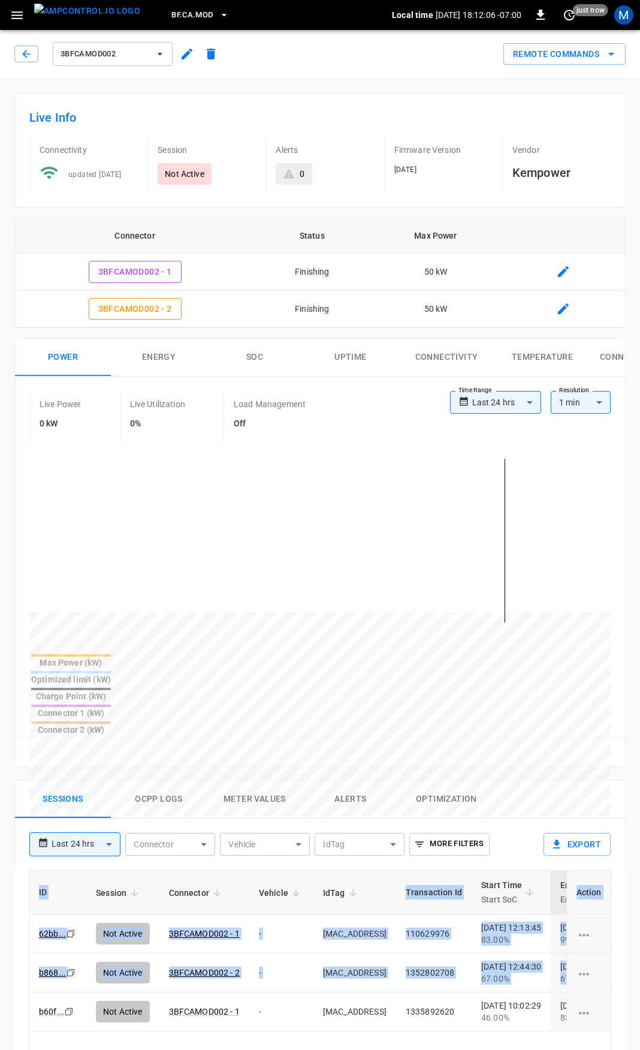
drag, startPoint x: 351, startPoint y: 922, endPoint x: -137, endPoint y: 920, distance: 488.7
click at [0, 920] on html "**********" at bounding box center [320, 826] width 640 height 1652
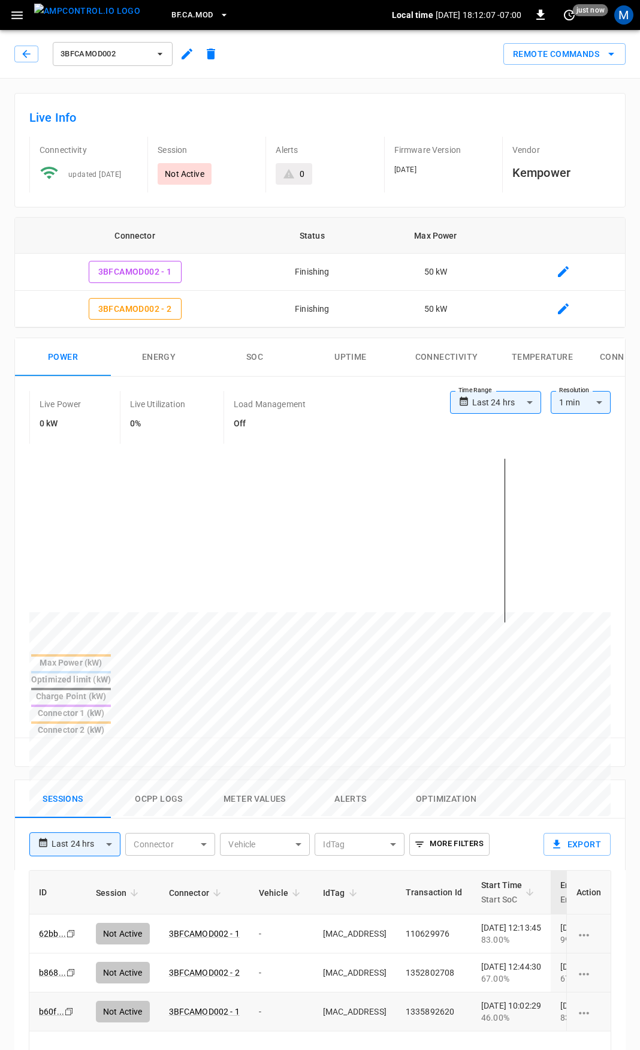
click at [290, 992] on td "-" at bounding box center [281, 1011] width 64 height 39
click at [146, 780] on button "Ocpp logs" at bounding box center [159, 799] width 96 height 38
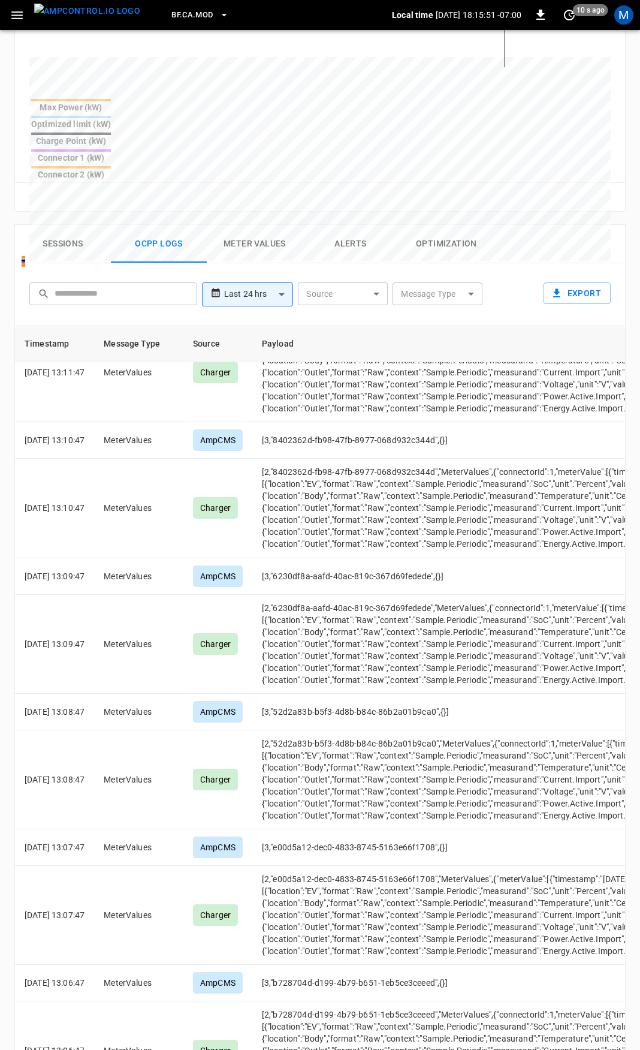
scroll to position [4852, 0]
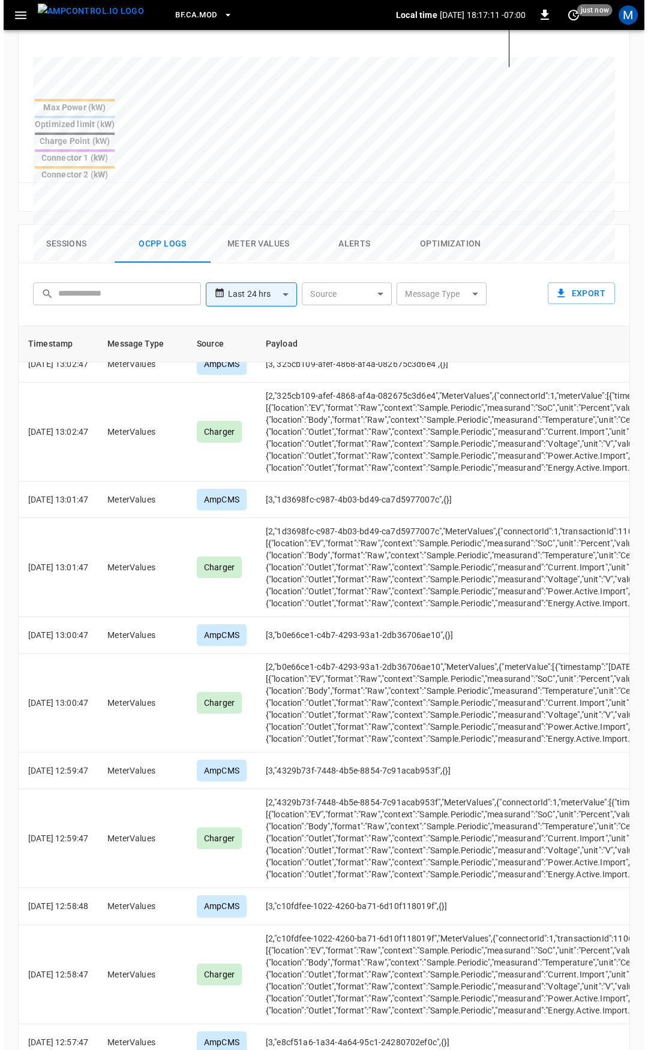
scroll to position [0, 0]
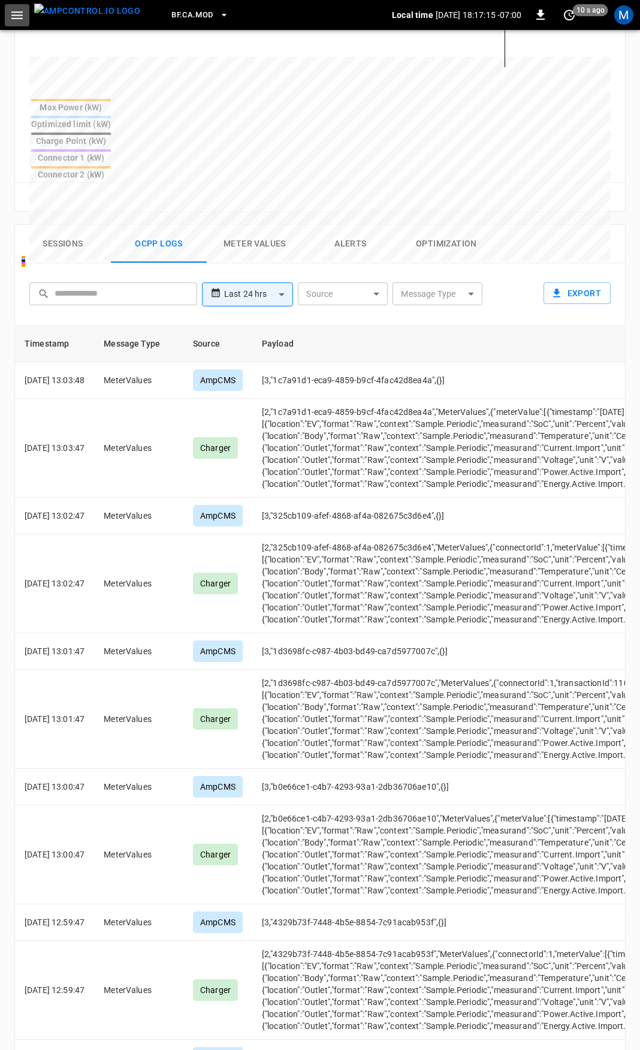
click at [22, 14] on icon "button" at bounding box center [16, 15] width 11 height 8
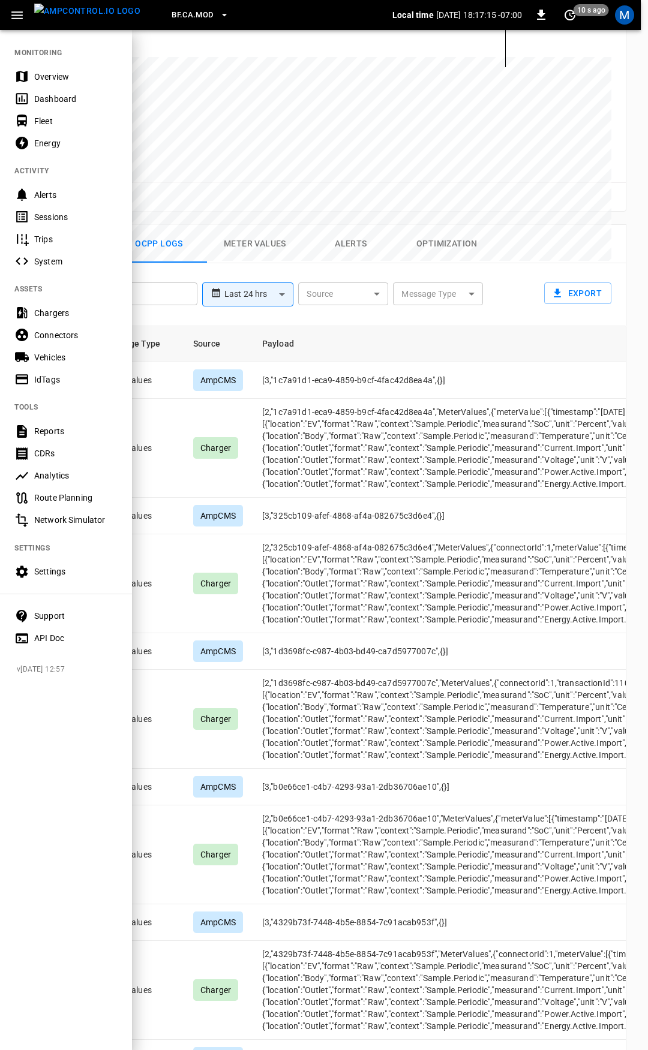
drag, startPoint x: 75, startPoint y: 66, endPoint x: 8, endPoint y: 468, distance: 407.8
click at [74, 66] on div "Overview" at bounding box center [66, 76] width 132 height 22
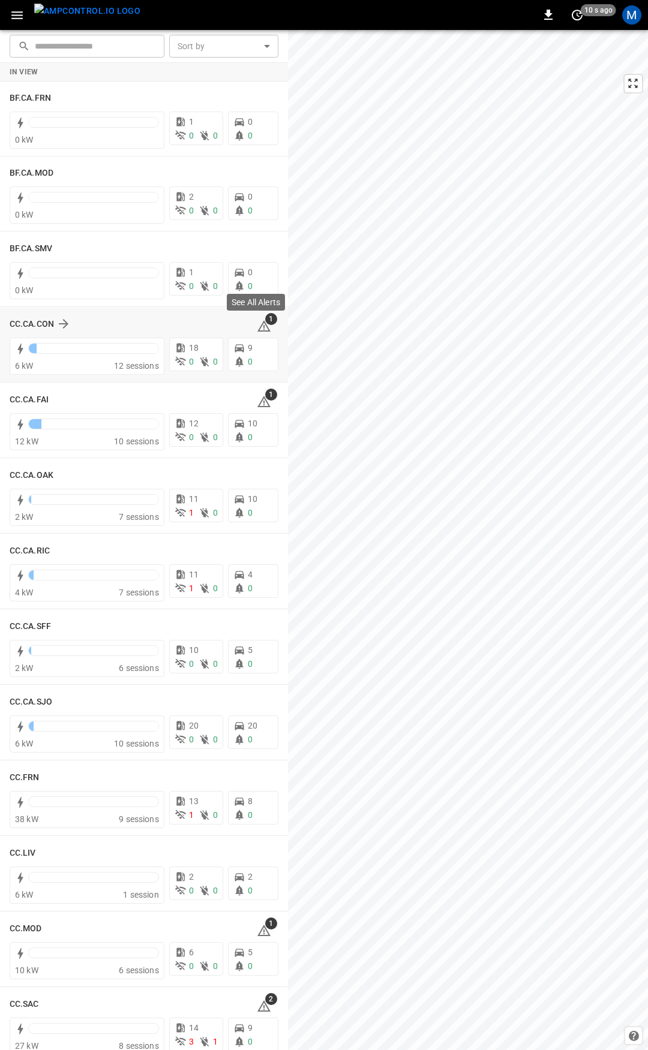
click at [257, 321] on icon at bounding box center [264, 326] width 14 height 14
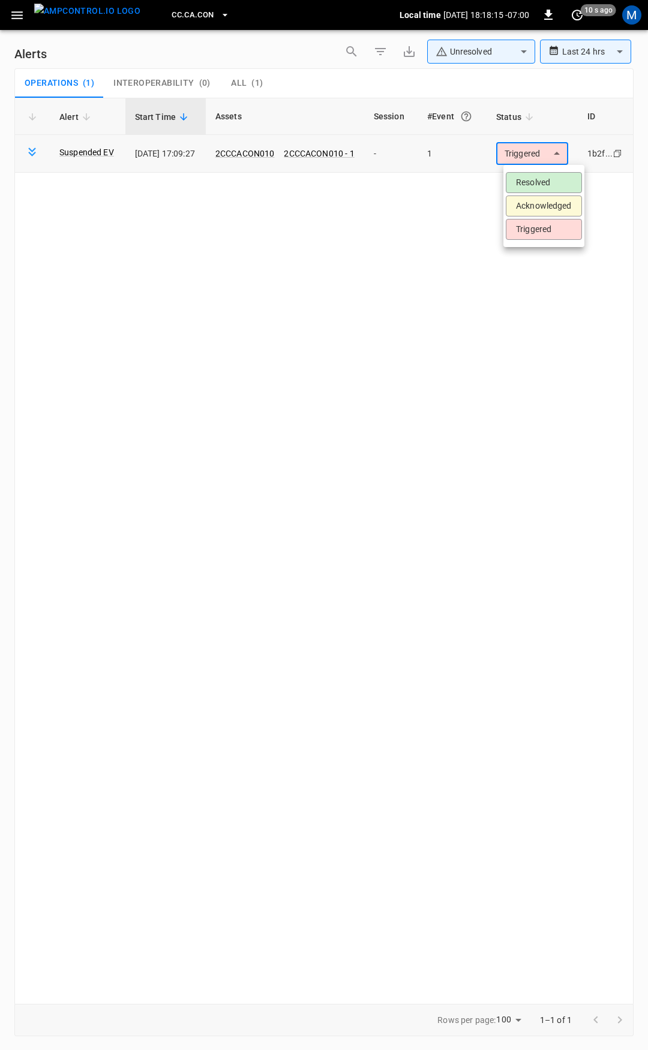
click at [550, 157] on body "**********" at bounding box center [324, 523] width 648 height 1046
click at [550, 184] on li "Resolved" at bounding box center [543, 182] width 76 height 21
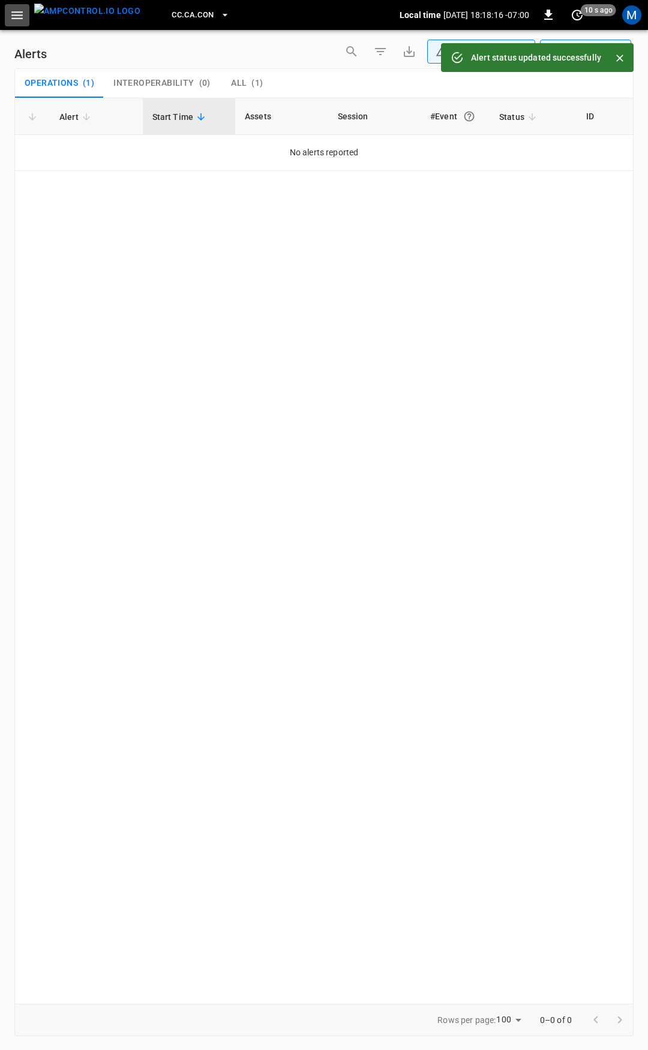
click at [17, 20] on icon "button" at bounding box center [17, 15] width 15 height 15
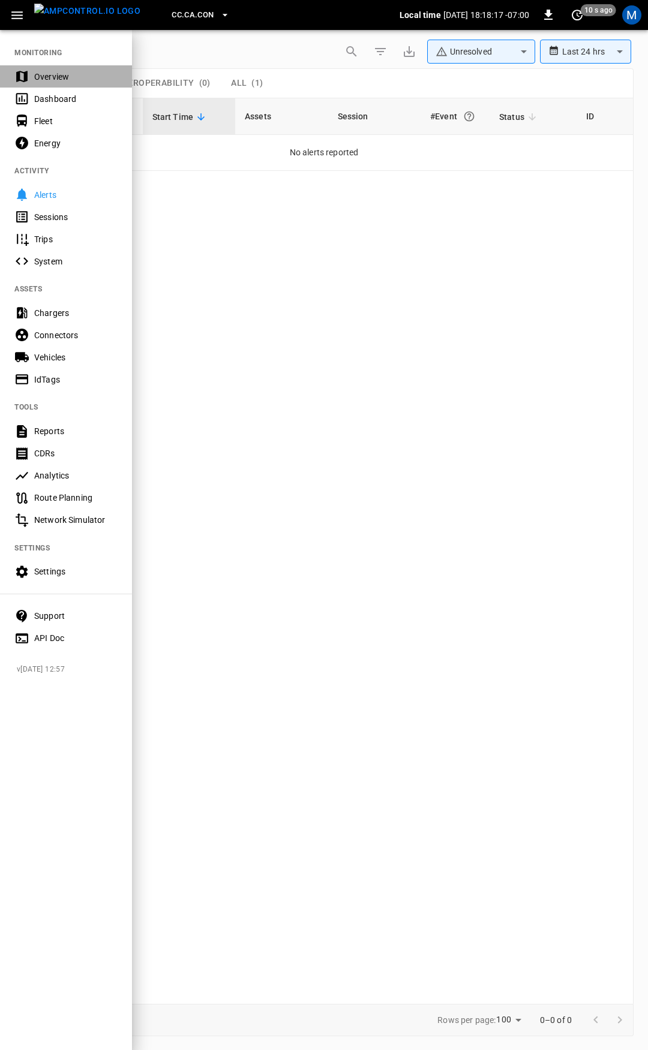
click at [44, 72] on div "Overview" at bounding box center [75, 77] width 83 height 12
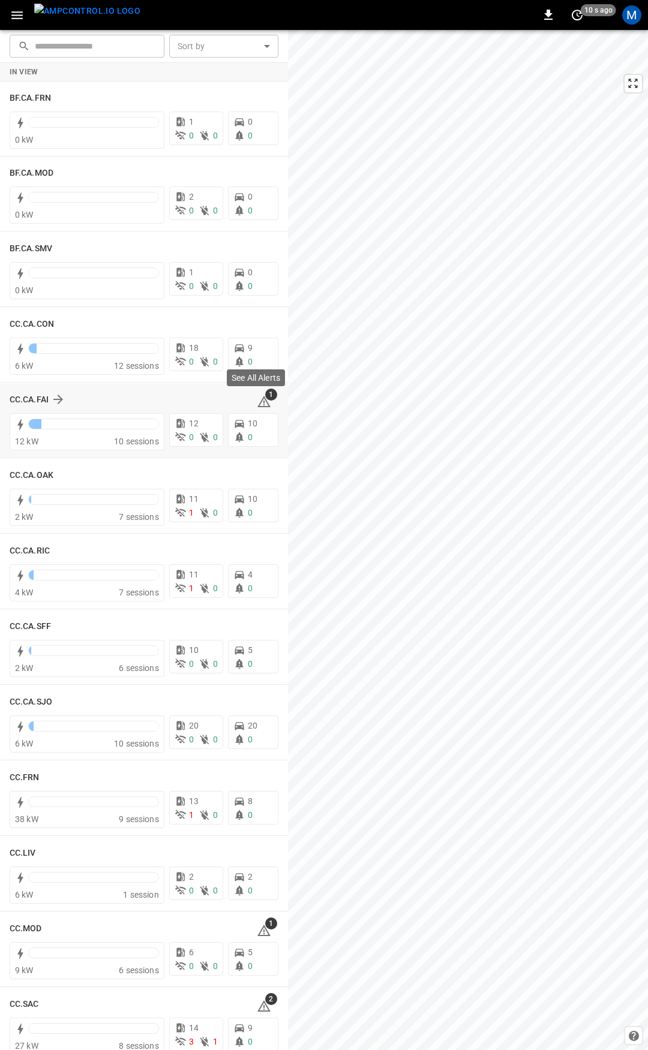
click at [265, 396] on span "1" at bounding box center [271, 395] width 12 height 12
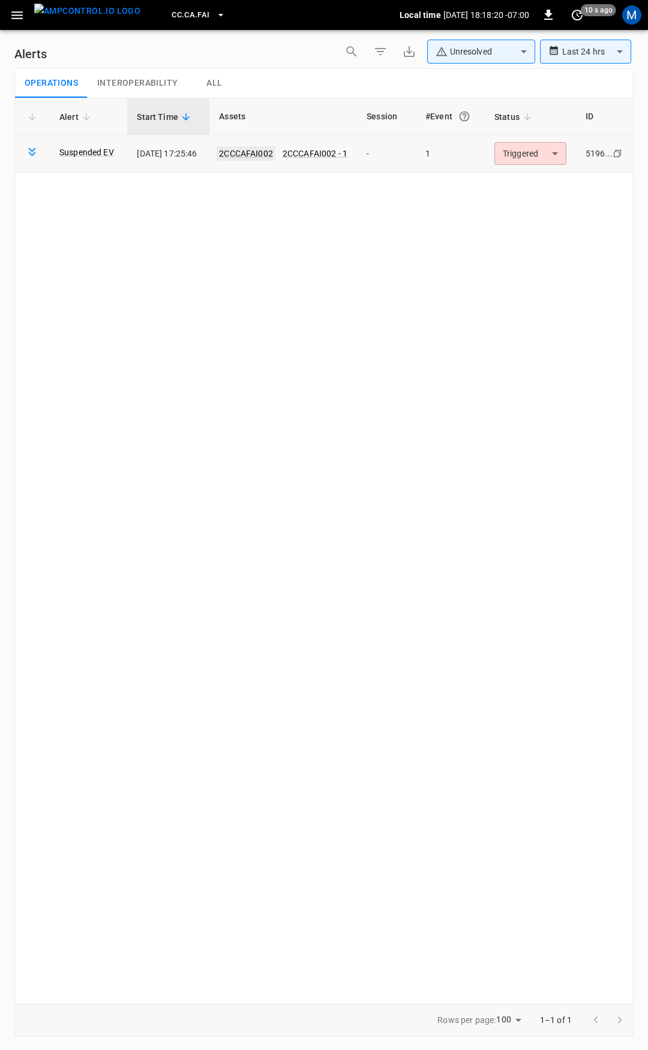
click at [260, 156] on link "2CCCAFAI002" at bounding box center [245, 153] width 59 height 14
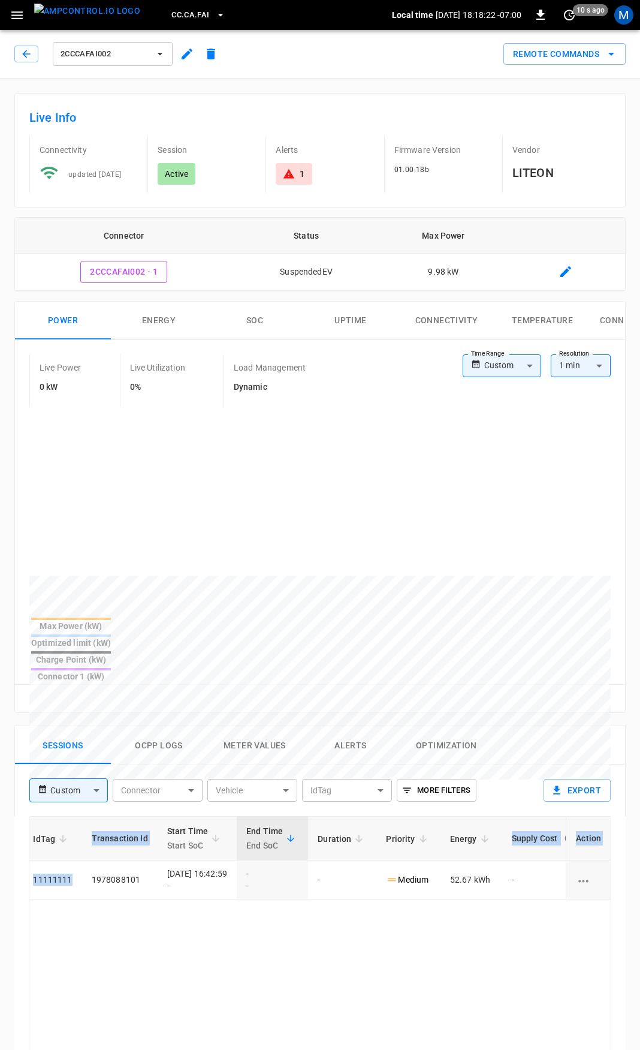
scroll to position [0, 311]
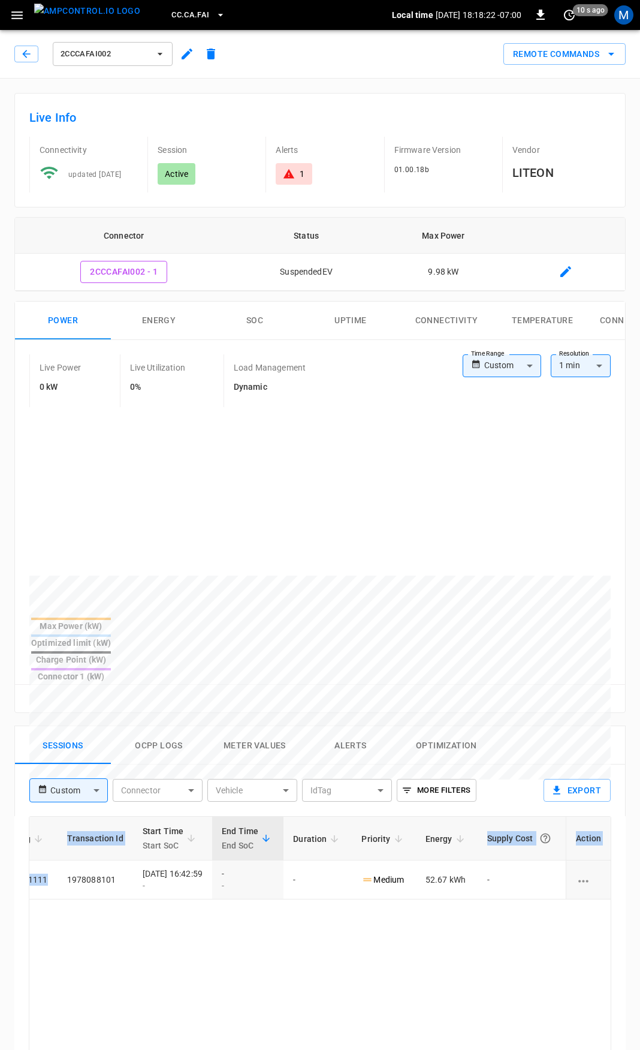
drag, startPoint x: 346, startPoint y: 835, endPoint x: 647, endPoint y: 839, distance: 301.0
click at [640, 839] on html "CC.CA.FAI Local time 2025-09-16 18:18:22 -07:00 0 10 s ago M 2CCCAFAI002 Remote…" at bounding box center [320, 799] width 640 height 1598
click at [293, 168] on icon at bounding box center [289, 174] width 12 height 12
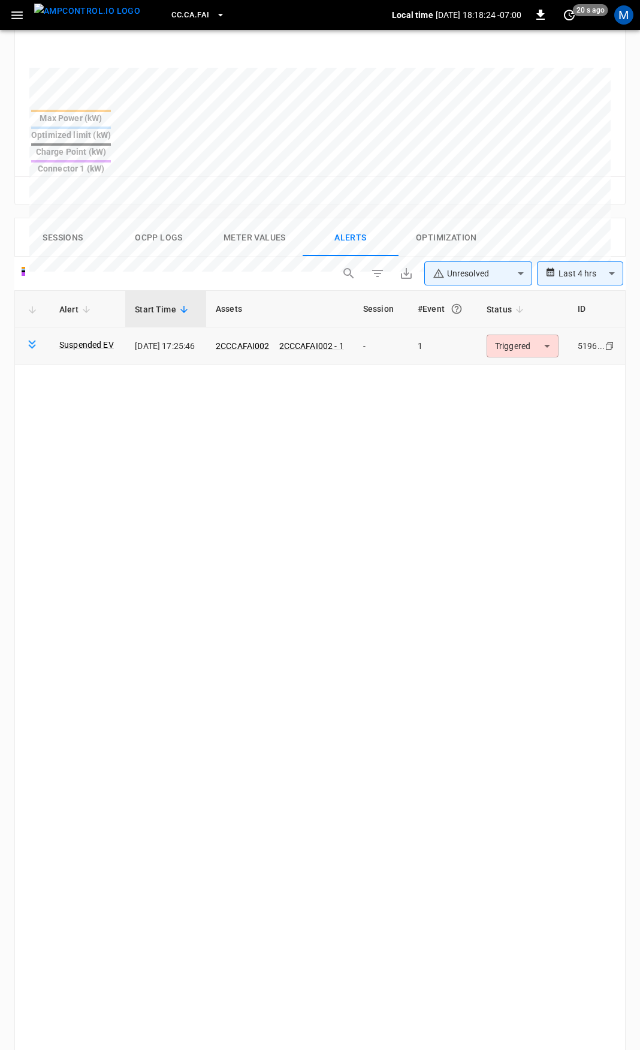
click at [528, 304] on body "**********" at bounding box center [320, 372] width 640 height 1760
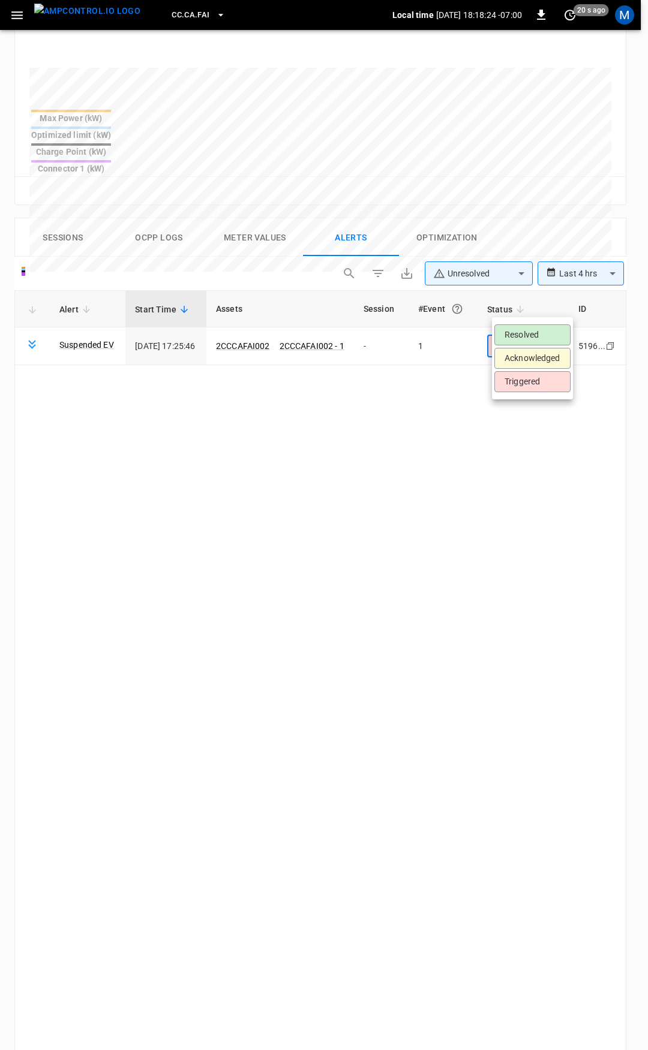
click at [533, 326] on li "Resolved" at bounding box center [532, 334] width 76 height 21
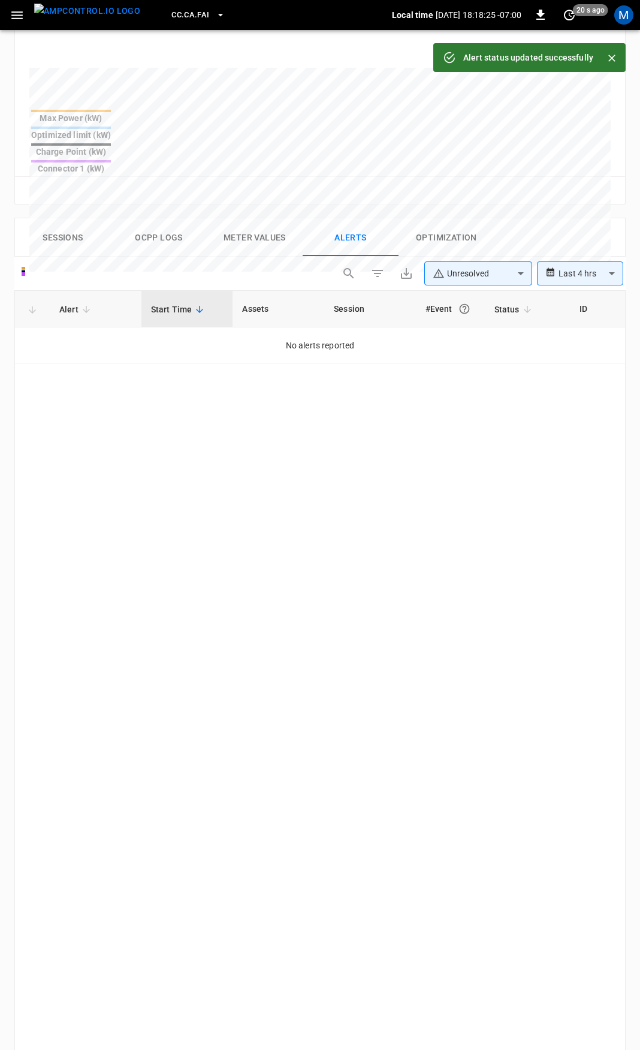
drag, startPoint x: 11, startPoint y: 11, endPoint x: 26, endPoint y: 29, distance: 23.5
click at [11, 11] on icon "button" at bounding box center [17, 15] width 15 height 15
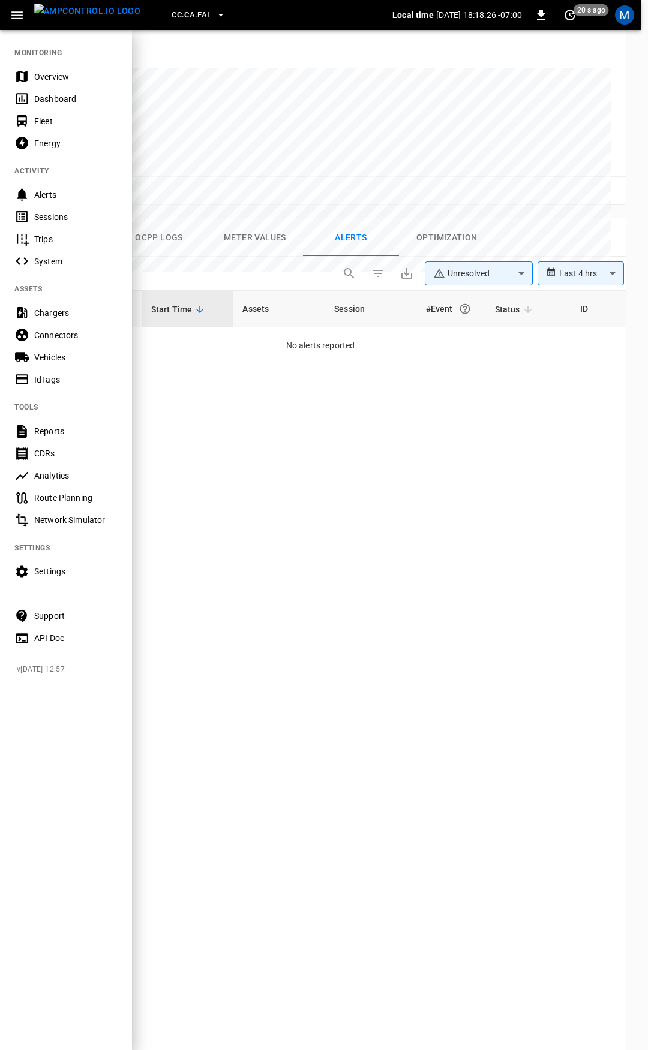
drag, startPoint x: 52, startPoint y: 56, endPoint x: 56, endPoint y: 66, distance: 10.7
click at [54, 62] on nav "MONITORING Overview Dashboard Fleet Energy ACTIVITY Alerts Sessions Trips Syste…" at bounding box center [66, 341] width 132 height 625
click at [56, 66] on div "Overview" at bounding box center [66, 76] width 132 height 22
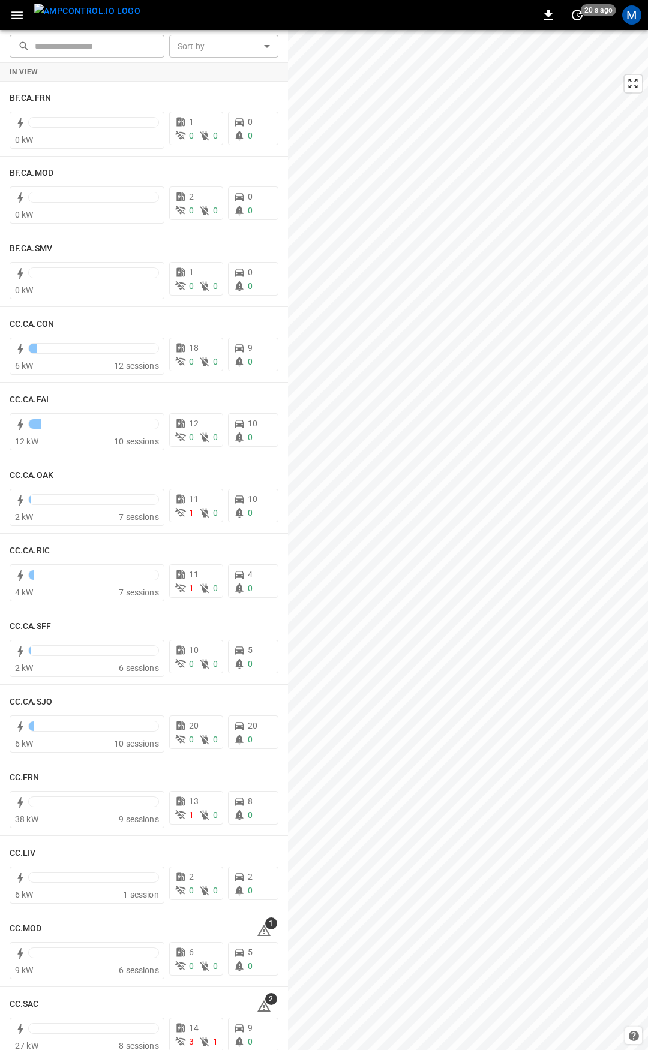
click at [14, 18] on icon "button" at bounding box center [16, 15] width 11 height 8
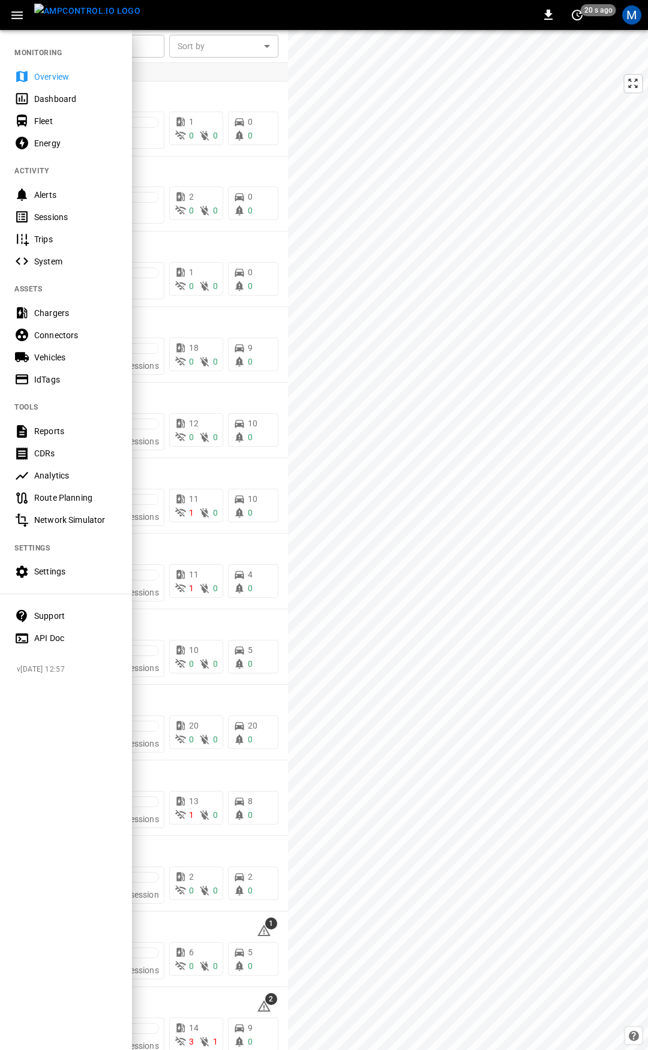
click at [53, 113] on div "Fleet" at bounding box center [66, 121] width 132 height 22
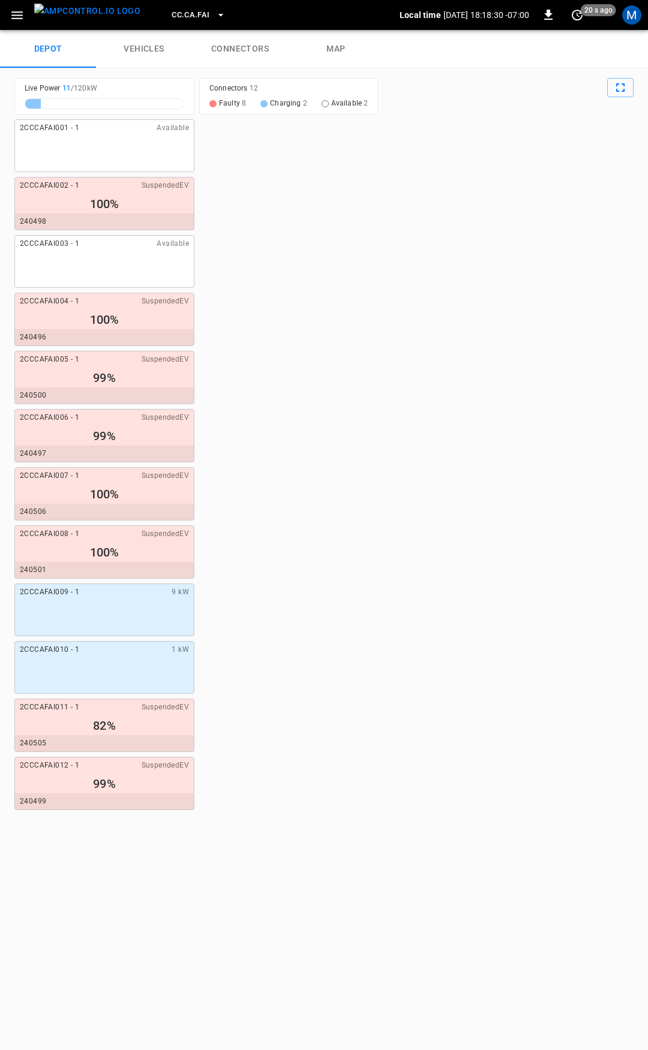
click at [238, 41] on link "connectors" at bounding box center [240, 49] width 96 height 38
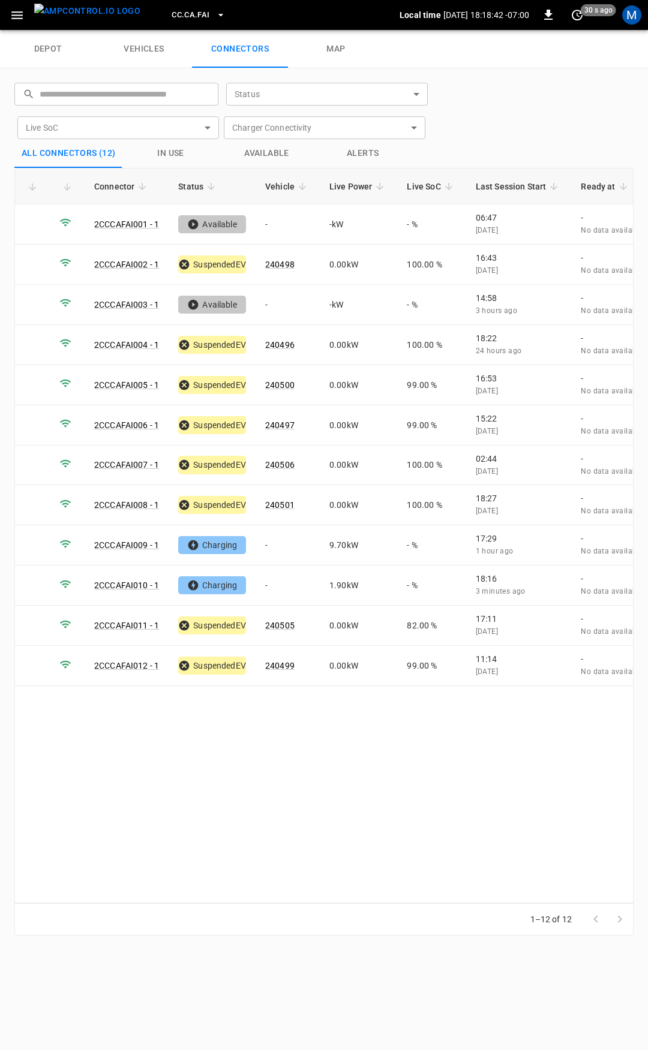
click at [173, 17] on span "CC.CA.FAI" at bounding box center [190, 15] width 38 height 14
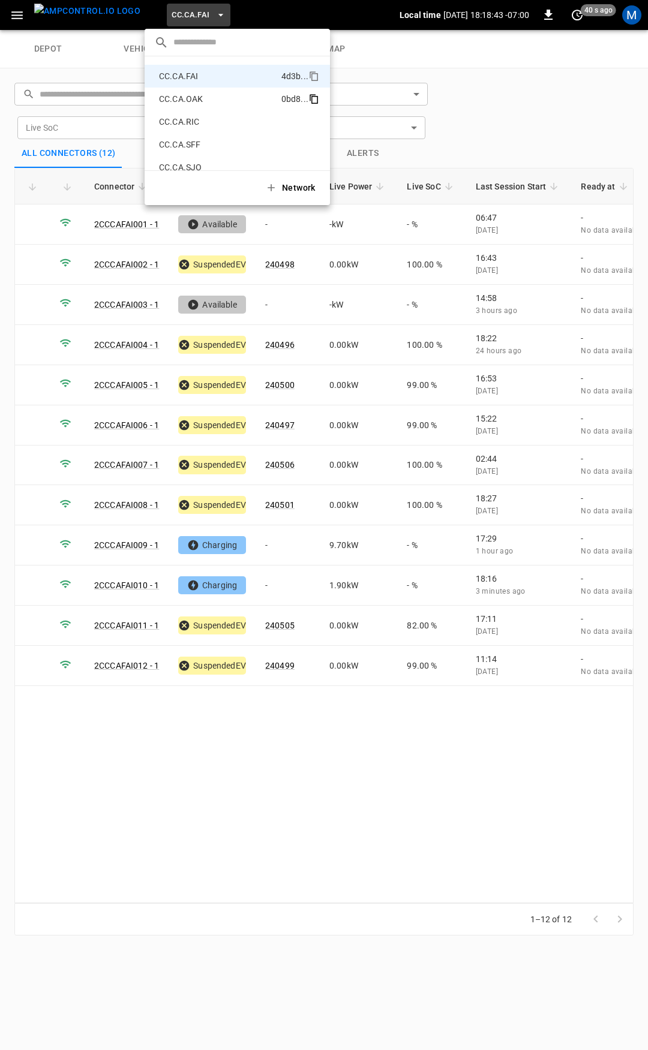
scroll to position [73, 0]
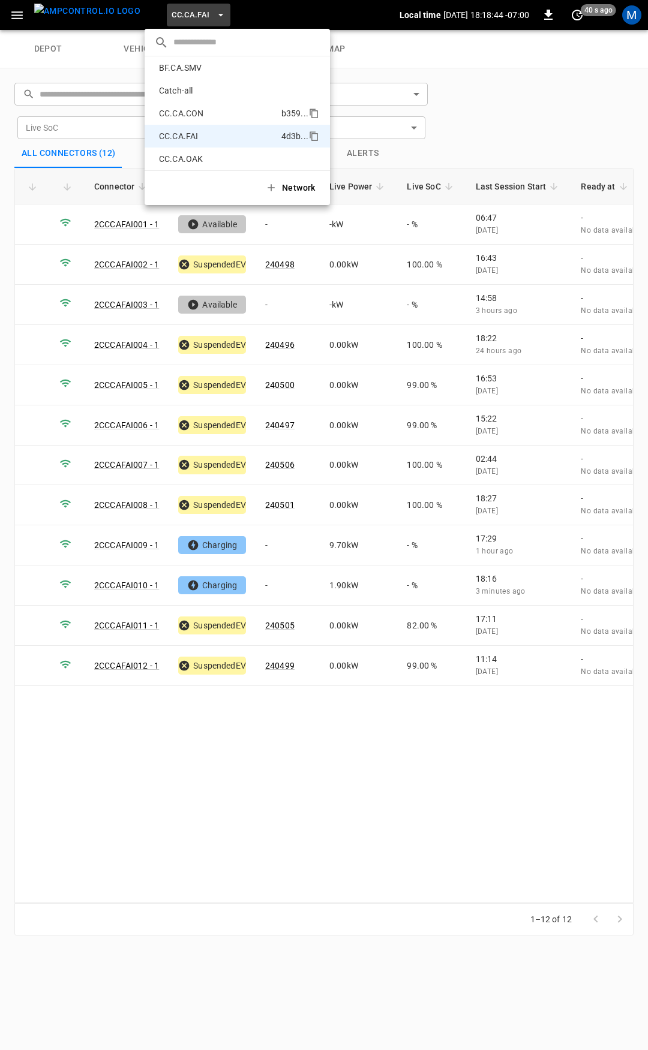
click at [191, 110] on p "CC.CA.CON" at bounding box center [217, 113] width 127 height 12
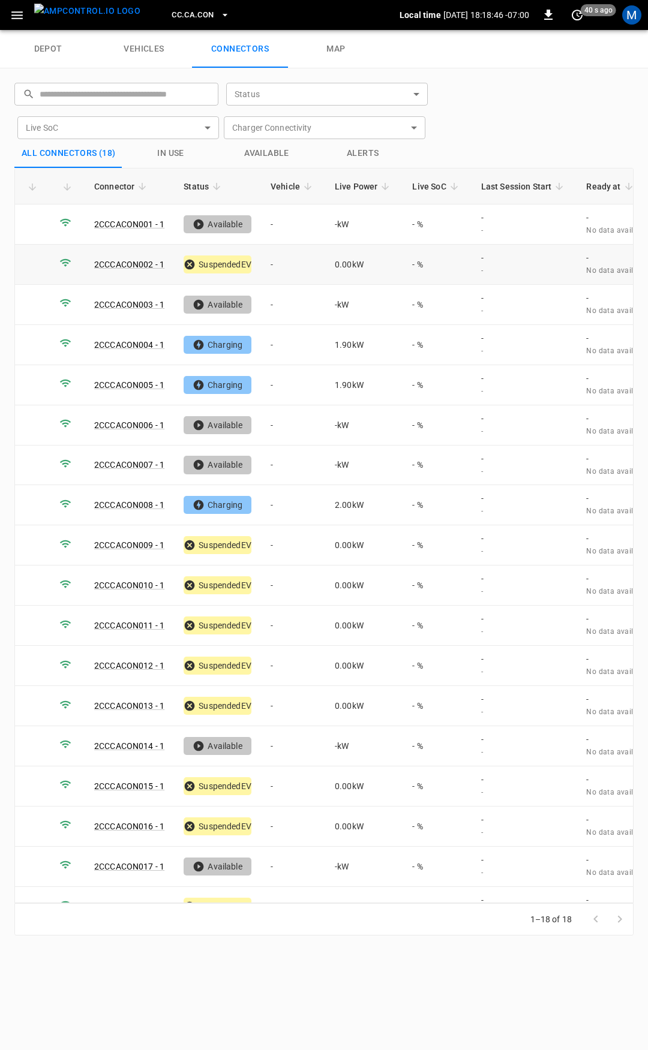
click at [298, 272] on td "-" at bounding box center [293, 265] width 64 height 40
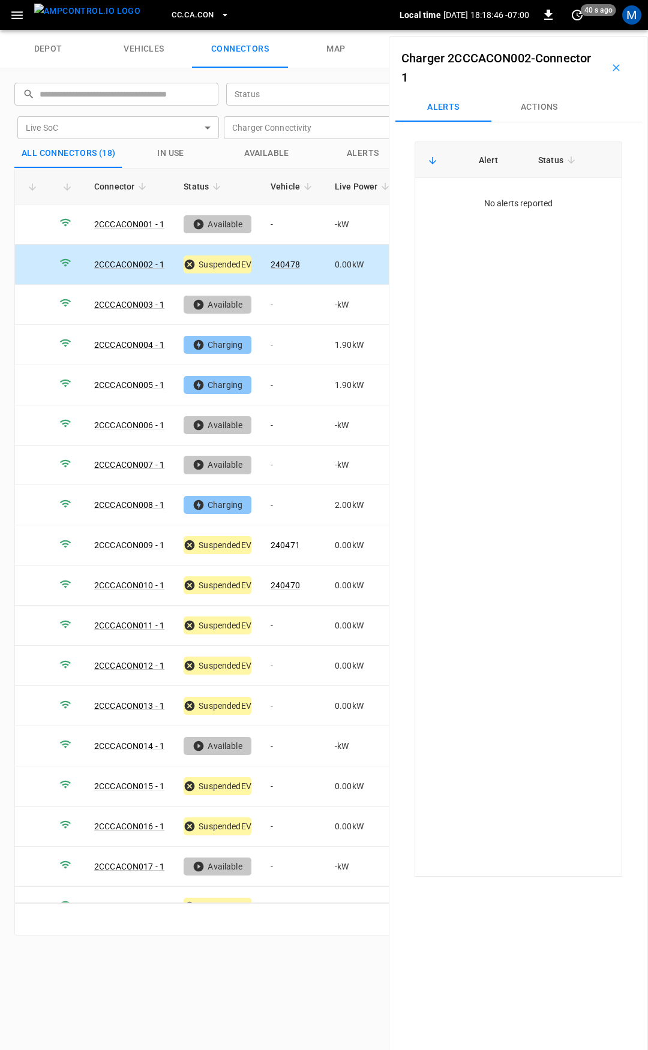
click at [541, 114] on button "Actions" at bounding box center [539, 107] width 96 height 29
click at [302, 305] on td "-" at bounding box center [293, 305] width 64 height 40
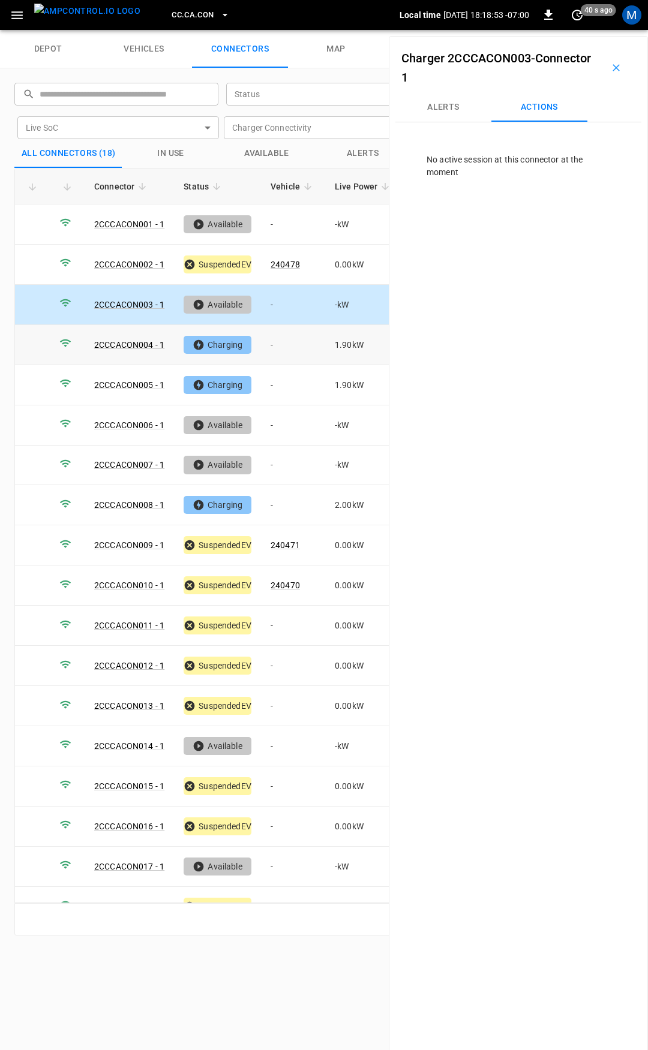
click at [287, 338] on td "-" at bounding box center [293, 345] width 64 height 40
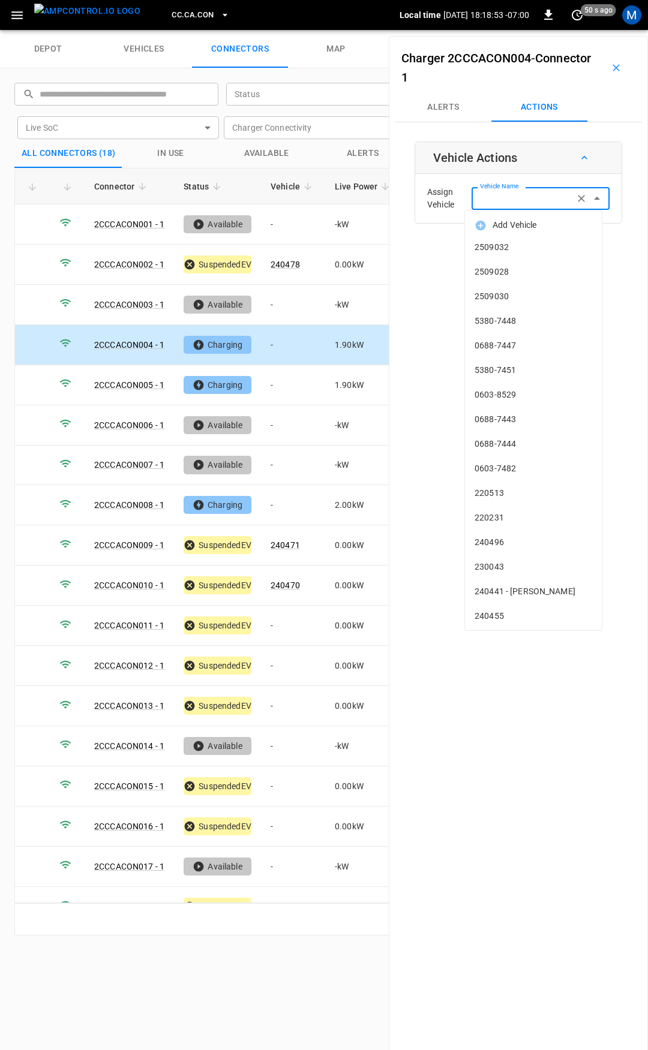
click at [506, 197] on div "Vehicle Name Vehicle Name" at bounding box center [540, 198] width 138 height 22
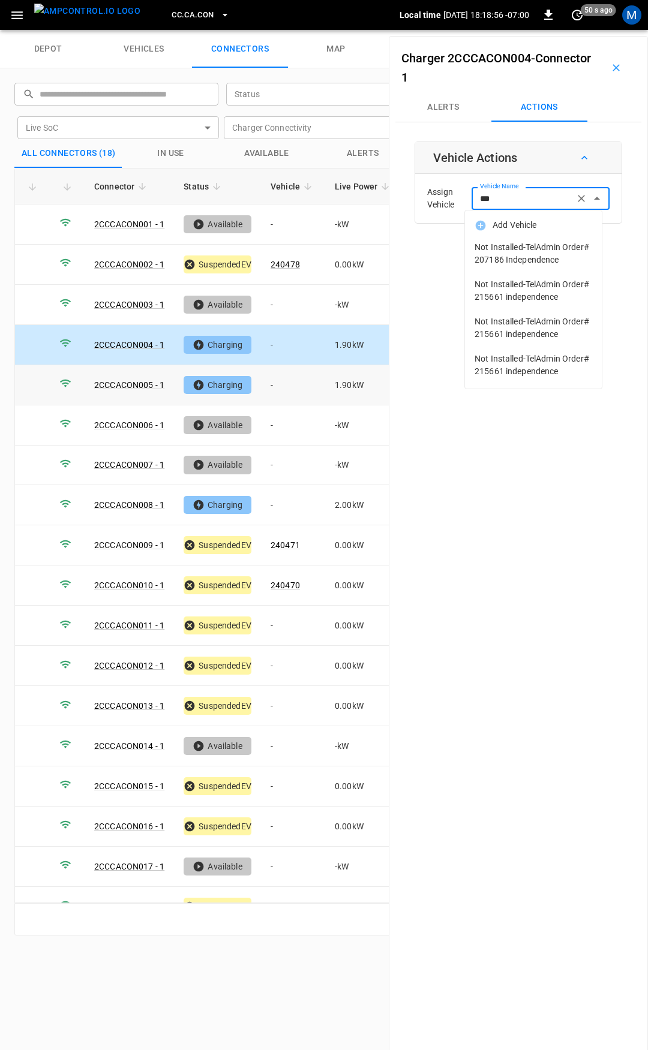
type input "***"
click at [296, 386] on td "-" at bounding box center [293, 385] width 64 height 40
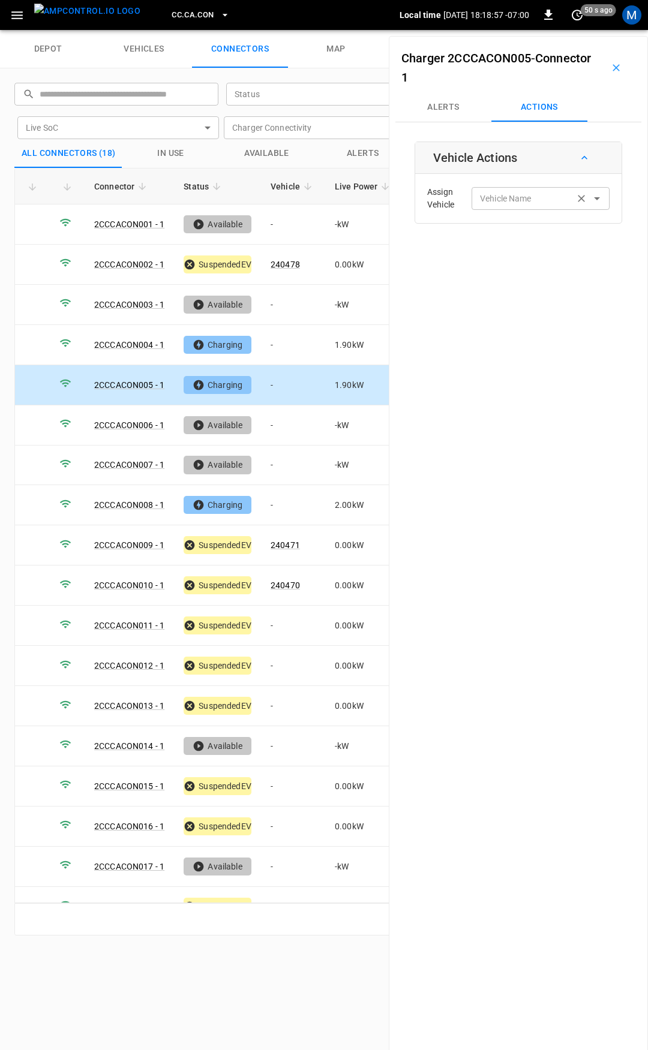
click at [496, 203] on div "Vehicle Name Vehicle Name" at bounding box center [540, 198] width 138 height 22
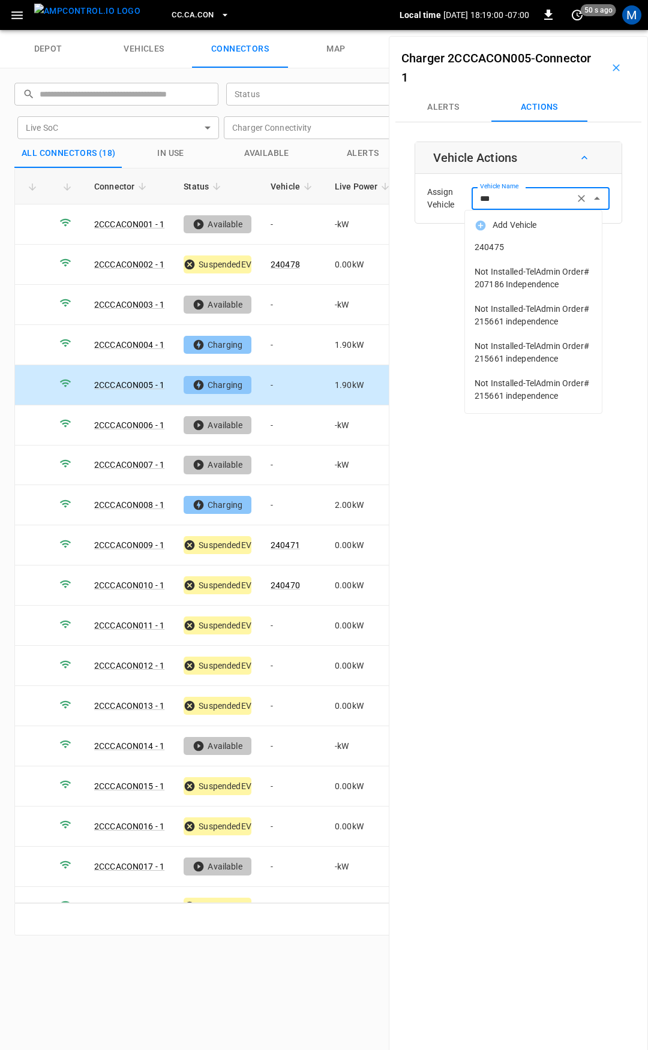
click at [503, 249] on span "240475" at bounding box center [533, 247] width 118 height 13
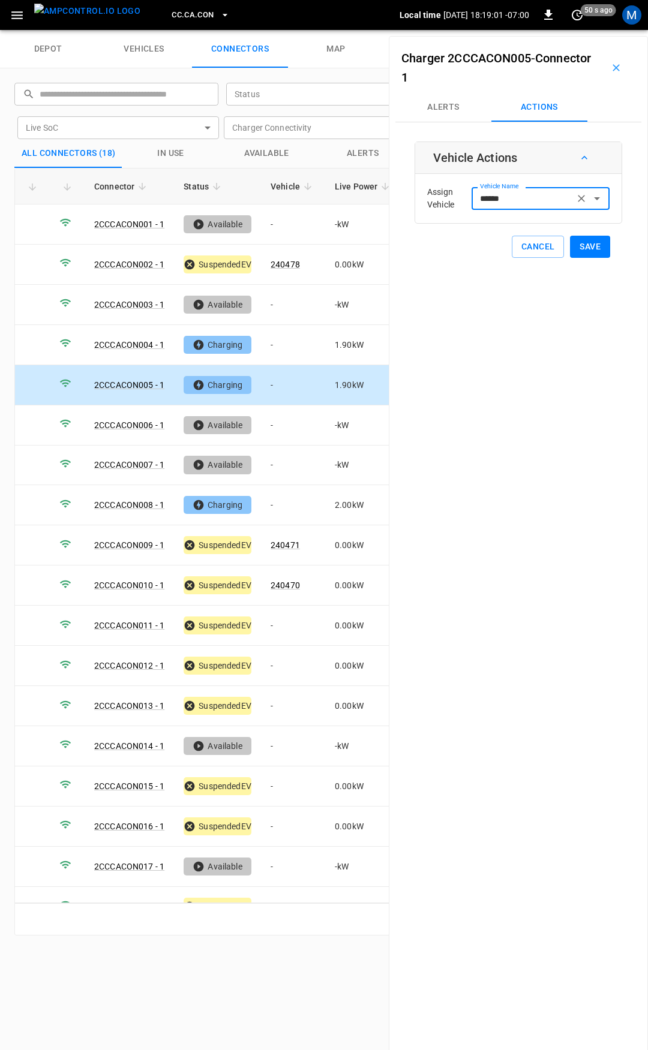
type input "******"
drag, startPoint x: 586, startPoint y: 249, endPoint x: 525, endPoint y: 323, distance: 95.8
click at [586, 249] on button "Save" at bounding box center [590, 247] width 40 height 22
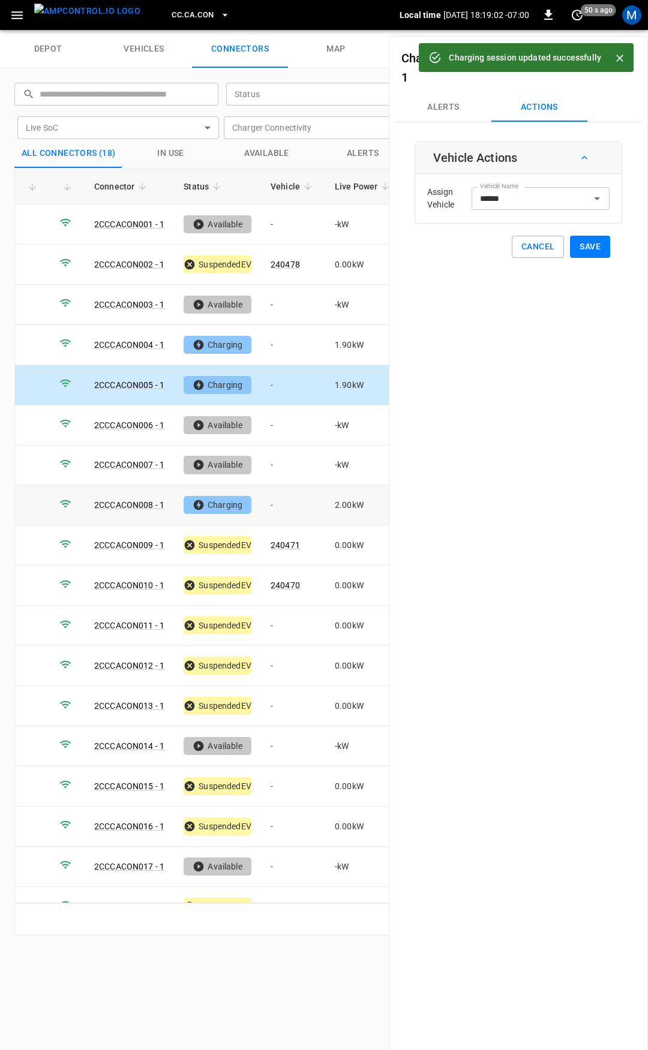
drag, startPoint x: 309, startPoint y: 497, endPoint x: 466, endPoint y: 224, distance: 315.0
click at [311, 495] on td "-" at bounding box center [293, 505] width 64 height 40
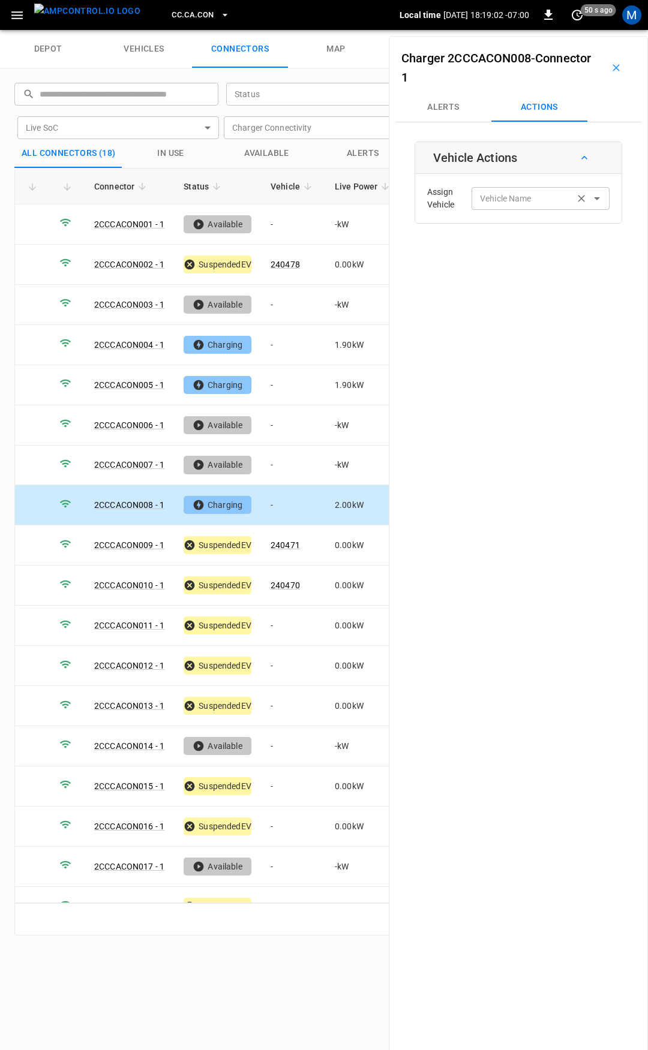
click at [498, 201] on div "Vehicle Name Vehicle Name" at bounding box center [540, 198] width 138 height 22
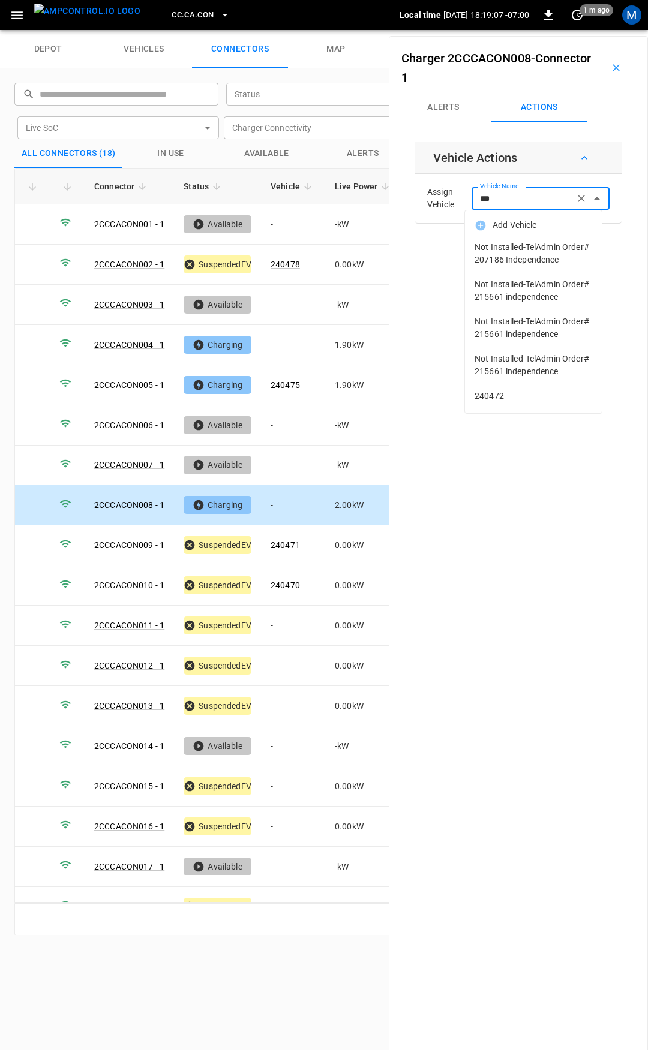
click at [501, 393] on span "240472" at bounding box center [533, 396] width 118 height 13
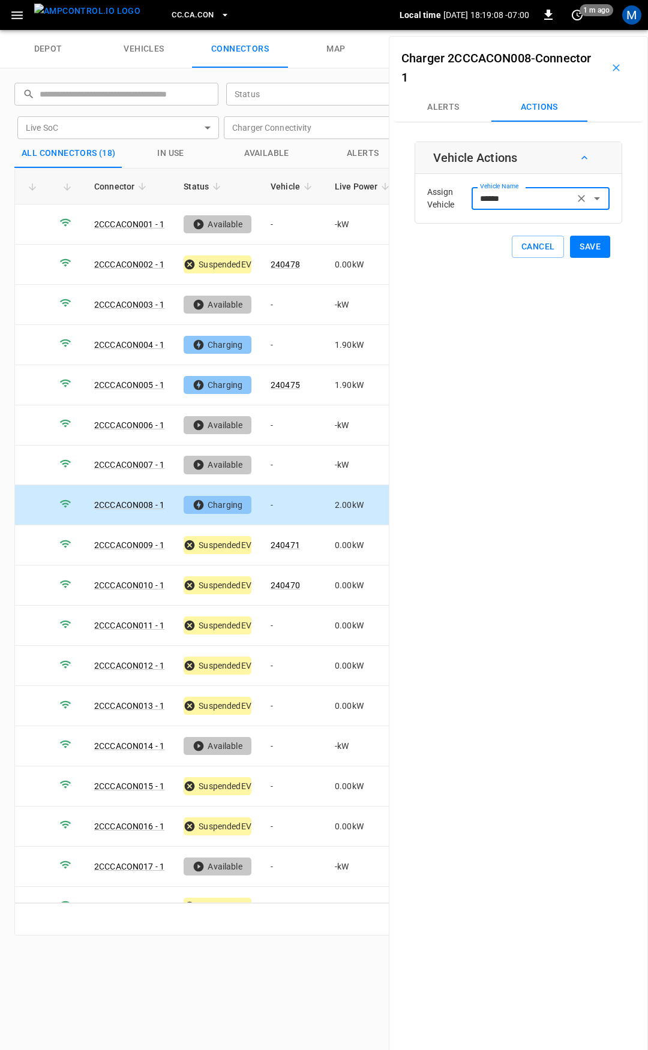
type input "******"
click at [581, 243] on button "Save" at bounding box center [590, 247] width 40 height 22
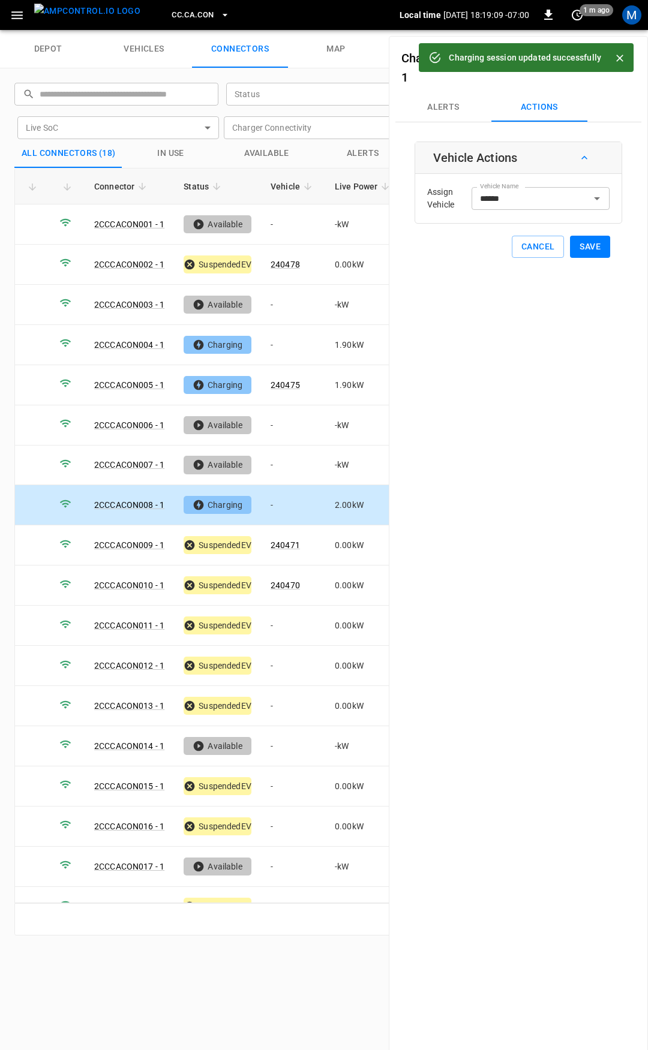
click at [592, 237] on button "Save" at bounding box center [590, 247] width 40 height 22
drag, startPoint x: 292, startPoint y: 621, endPoint x: 468, endPoint y: 285, distance: 379.8
click at [291, 621] on td "-" at bounding box center [293, 626] width 64 height 40
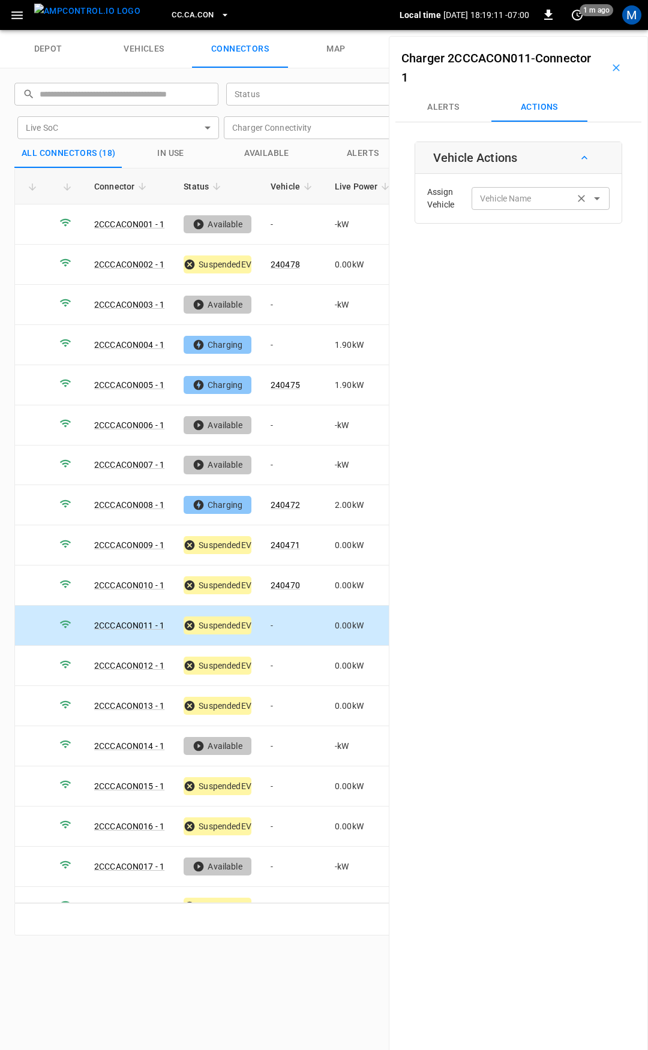
click at [504, 197] on input "Vehicle Name" at bounding box center [522, 198] width 95 height 15
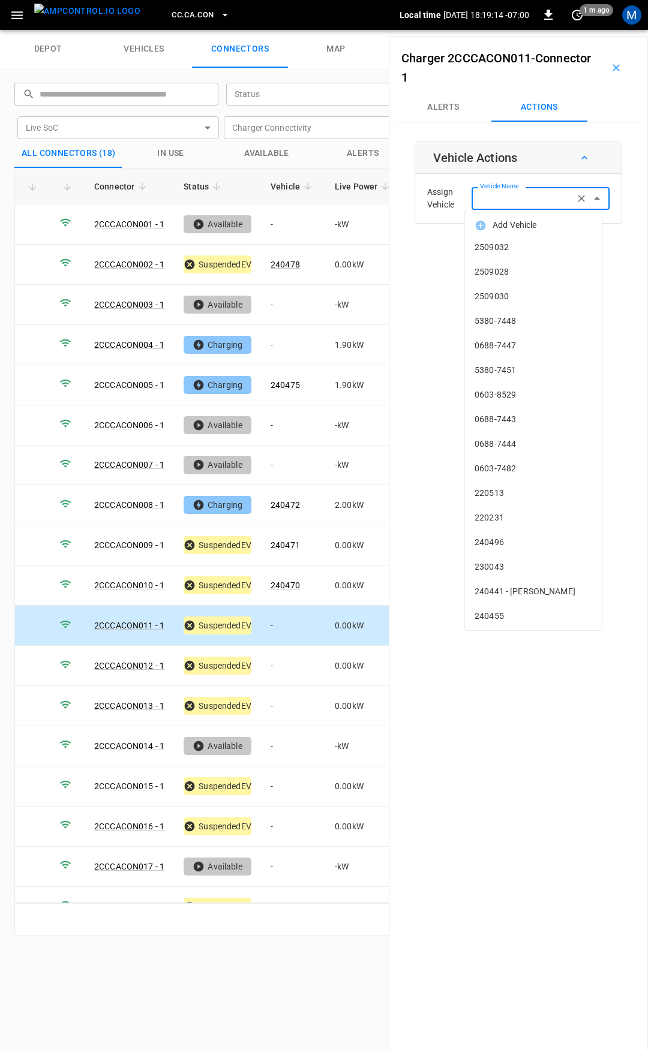
type input "*"
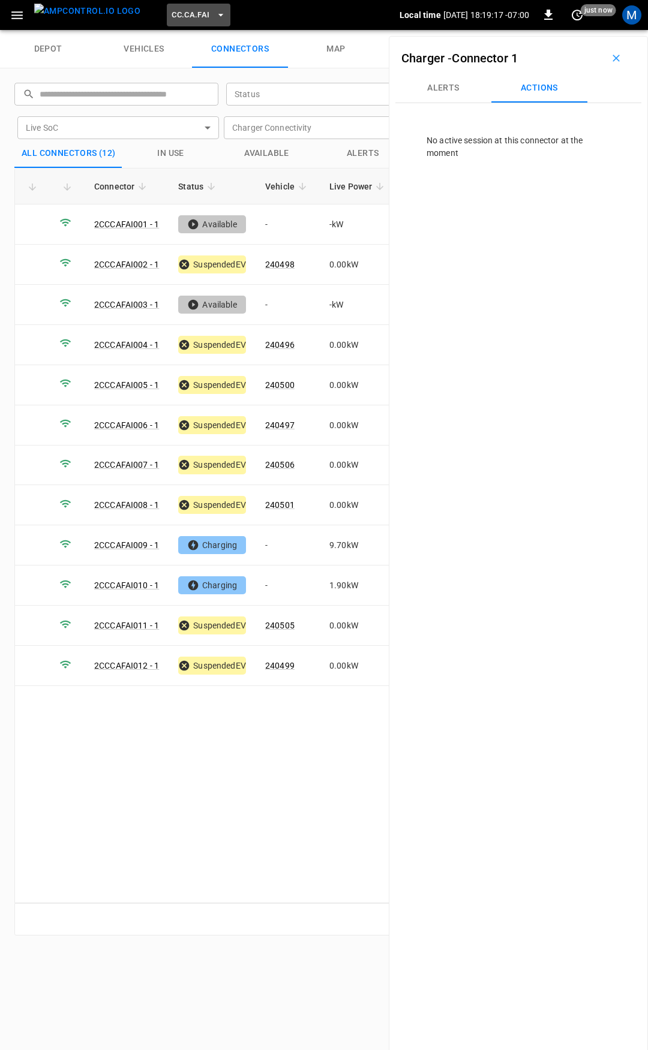
click at [171, 11] on span "CC.CA.FAI" at bounding box center [190, 15] width 38 height 14
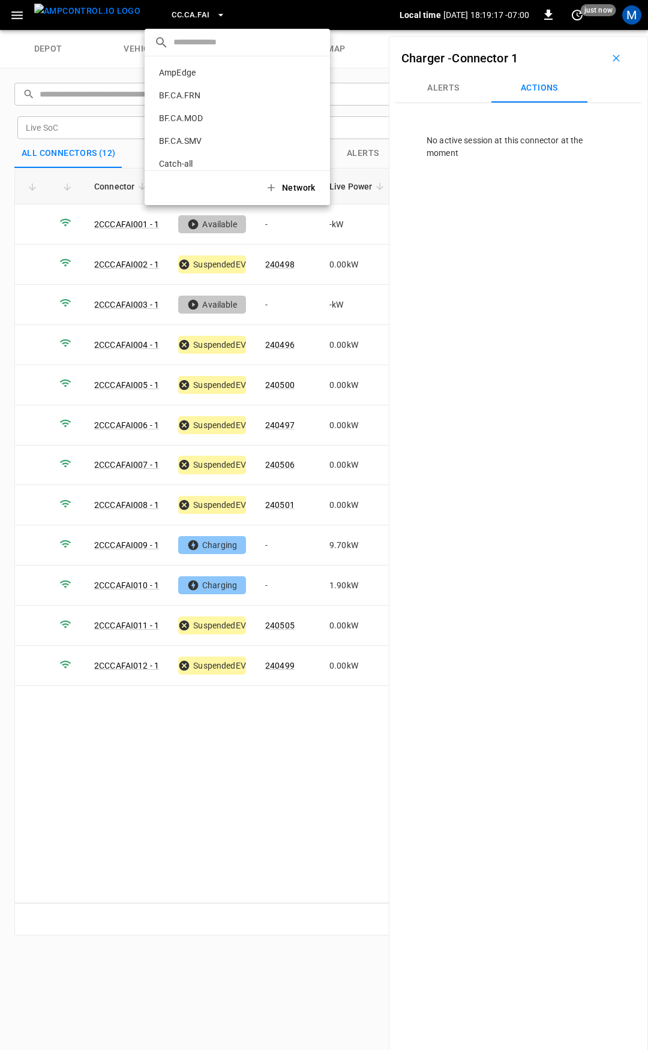
scroll to position [133, 0]
click at [538, 405] on div at bounding box center [324, 525] width 648 height 1050
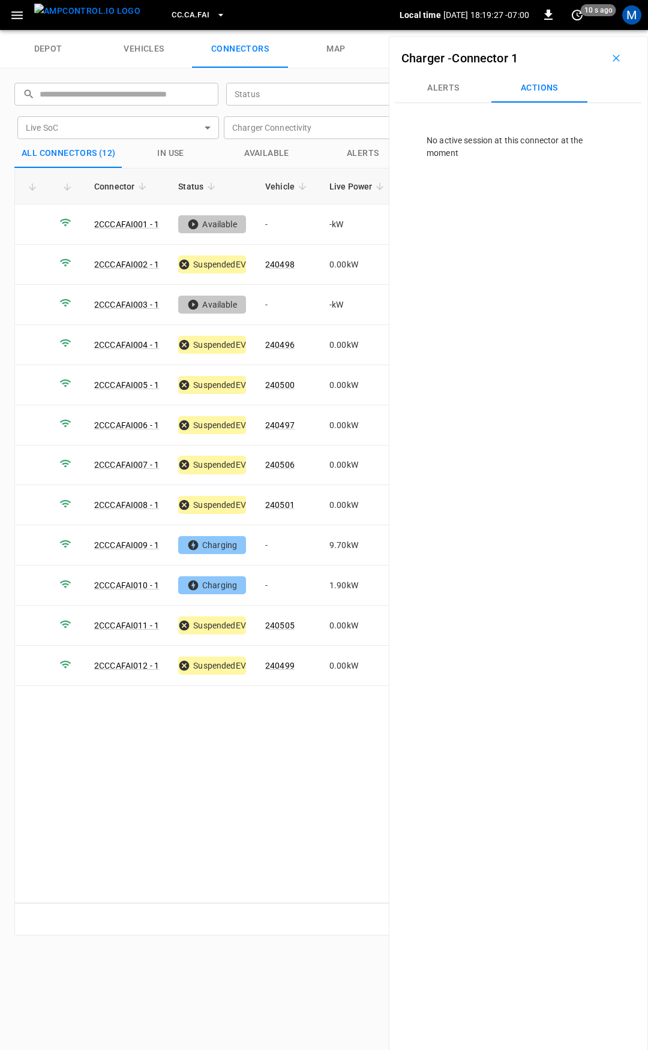
click at [171, 20] on span "CC.CA.FAI" at bounding box center [190, 15] width 38 height 14
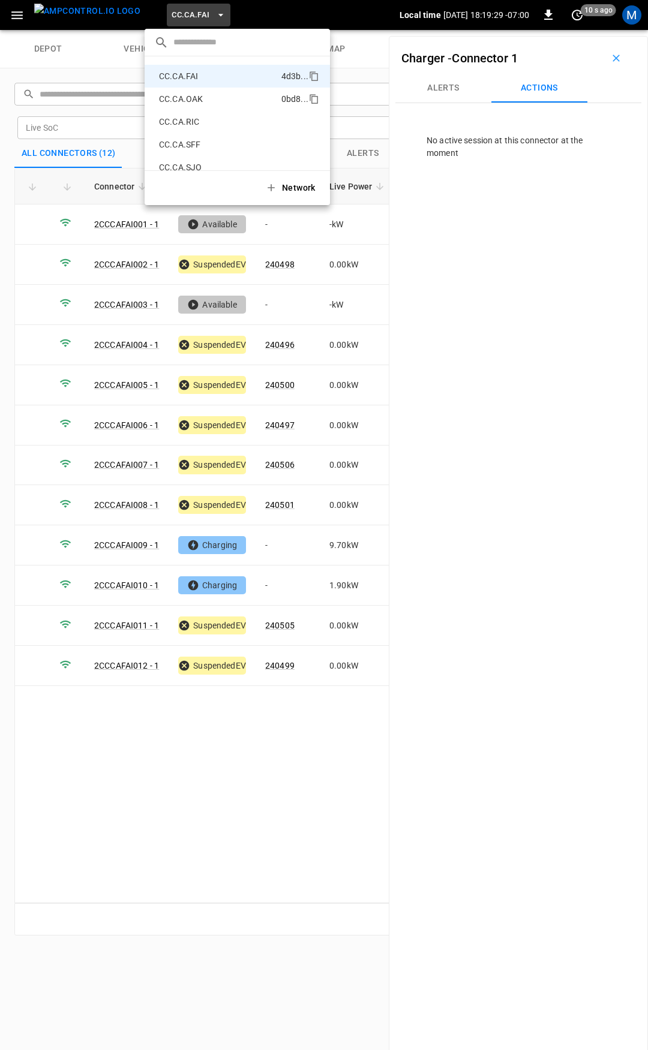
scroll to position [73, 0]
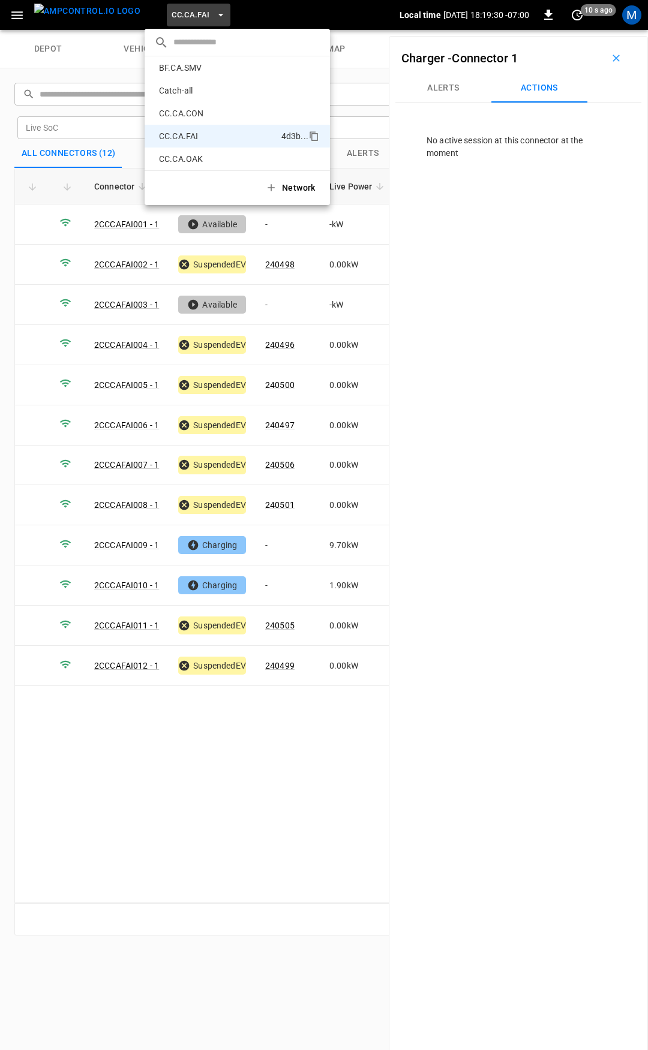
click at [180, 116] on p "CC.CA.CON" at bounding box center [217, 113] width 127 height 12
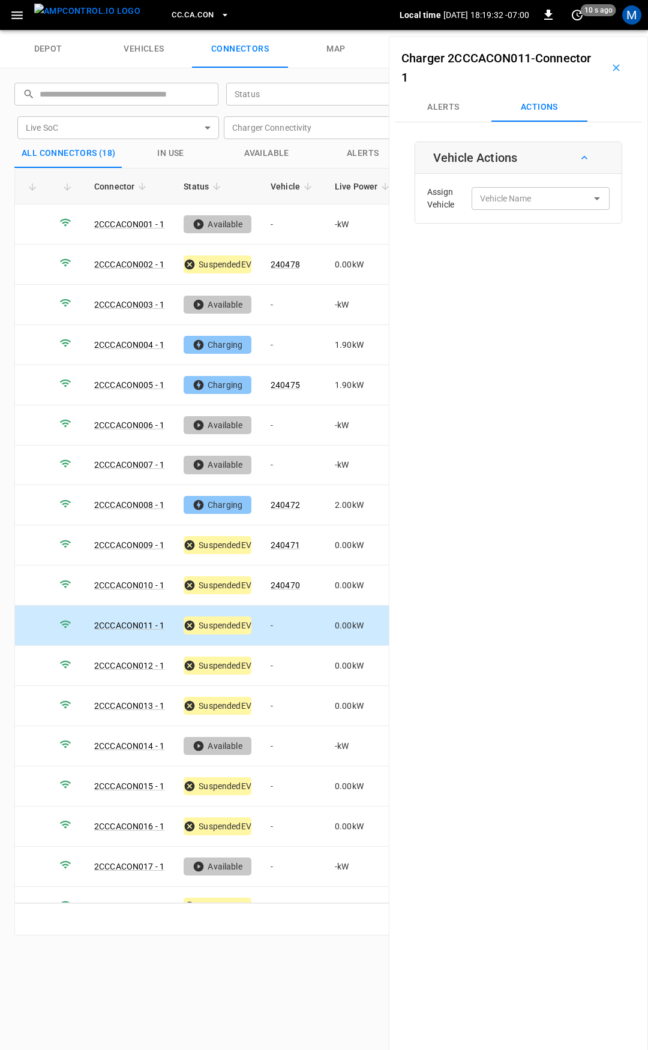
drag, startPoint x: 291, startPoint y: 621, endPoint x: 291, endPoint y: 609, distance: 12.6
click at [291, 621] on td "-" at bounding box center [293, 626] width 64 height 40
click at [513, 212] on div "Assign Vehicle Vehicle Name Vehicle Name" at bounding box center [518, 198] width 200 height 43
click at [512, 207] on div "Vehicle Name" at bounding box center [540, 198] width 138 height 22
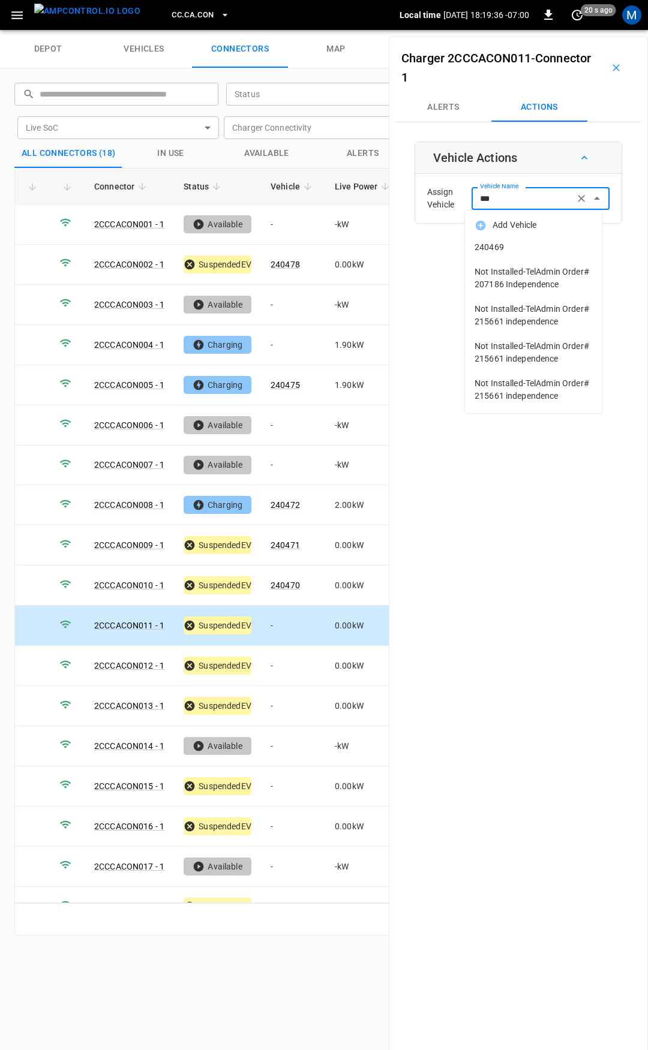
click at [505, 237] on li "240469" at bounding box center [533, 247] width 137 height 25
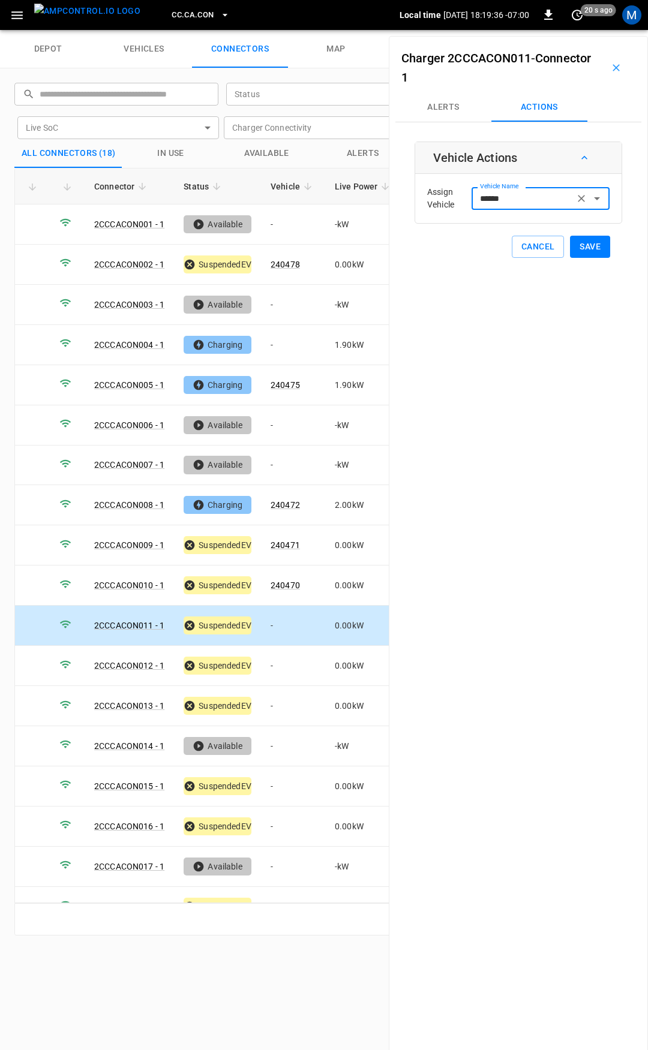
type input "******"
click at [570, 245] on button "Save" at bounding box center [590, 247] width 40 height 22
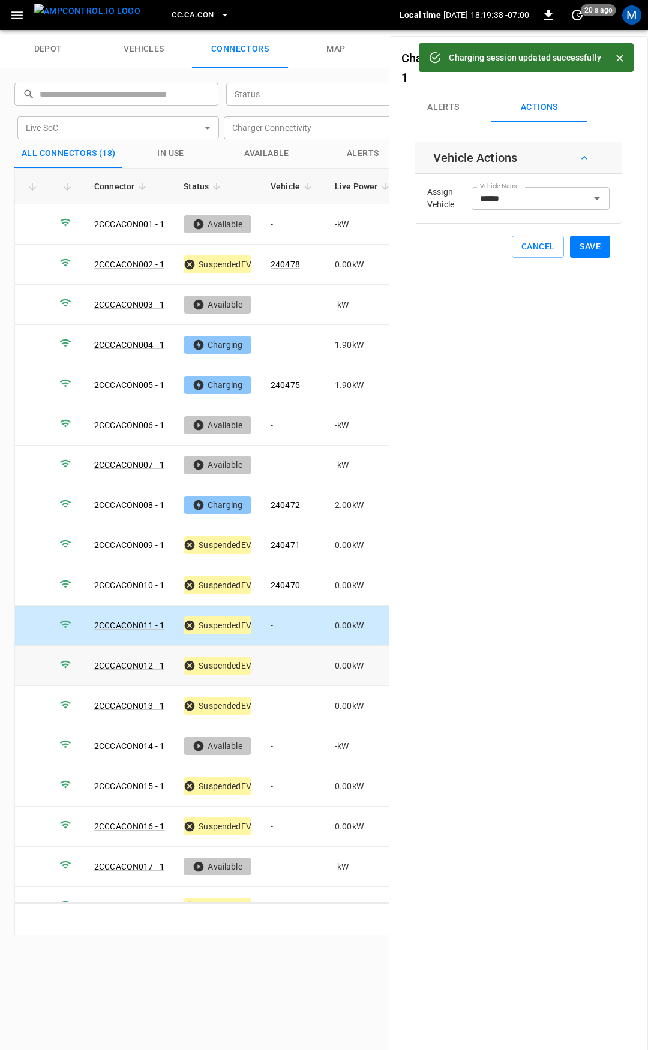
click at [290, 659] on td "-" at bounding box center [293, 666] width 64 height 40
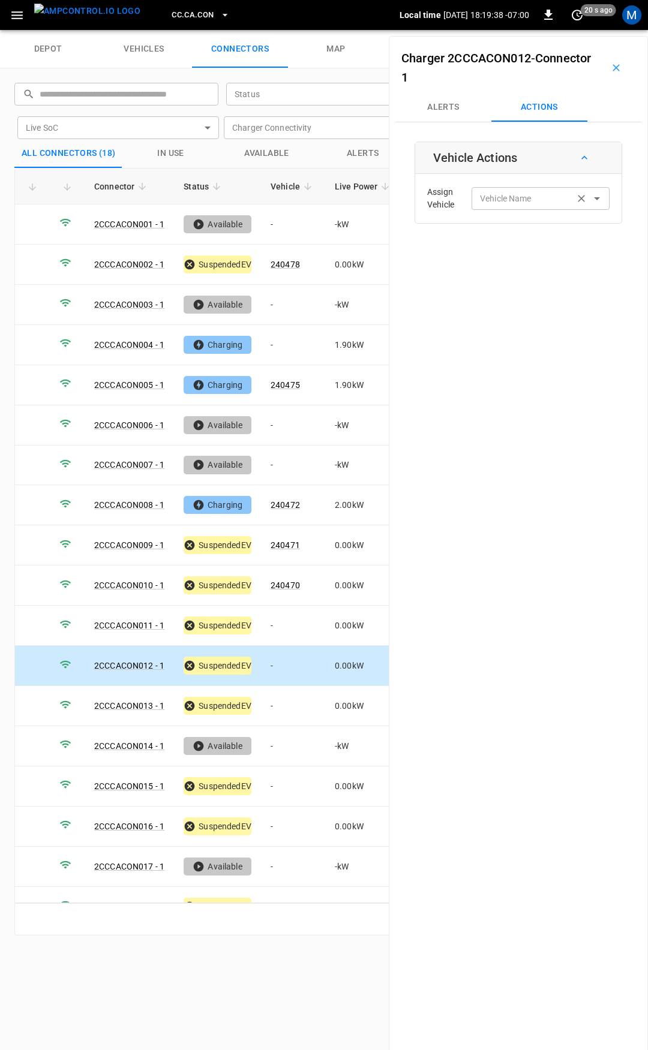
click at [501, 197] on div "Vehicle Name Vehicle Name" at bounding box center [540, 198] width 138 height 22
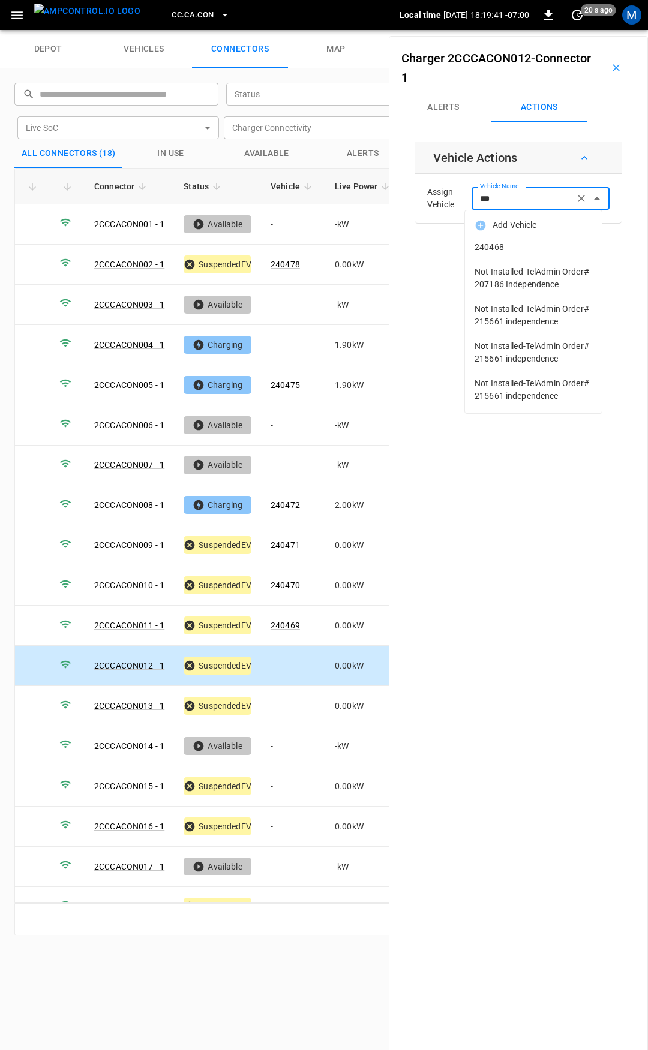
click at [527, 248] on span "240468" at bounding box center [533, 247] width 118 height 13
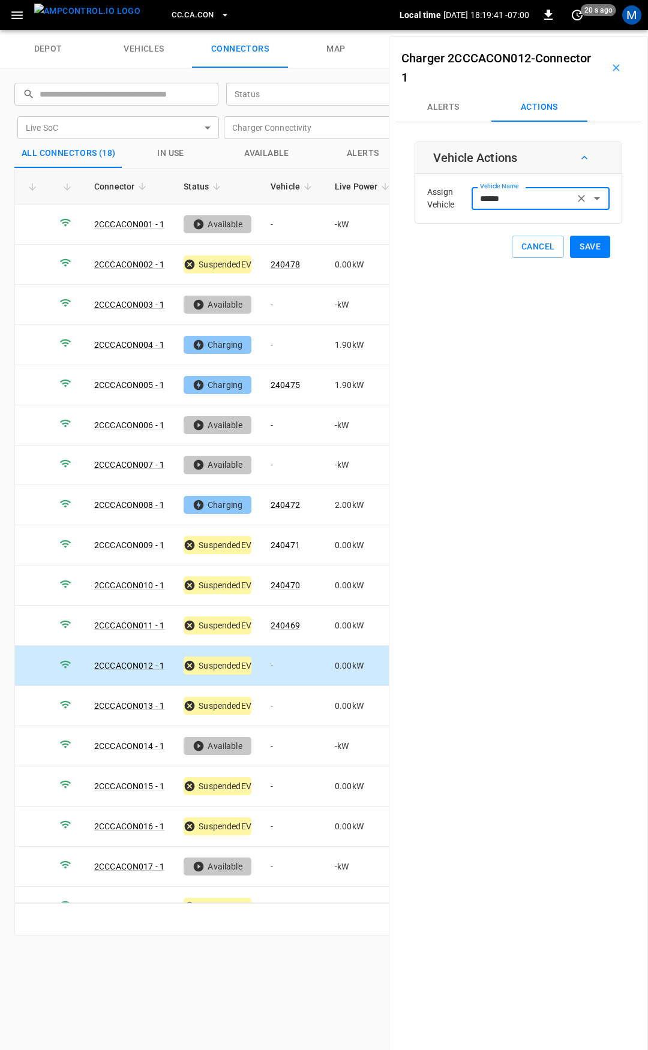
type input "******"
click at [597, 243] on button "Save" at bounding box center [590, 247] width 40 height 22
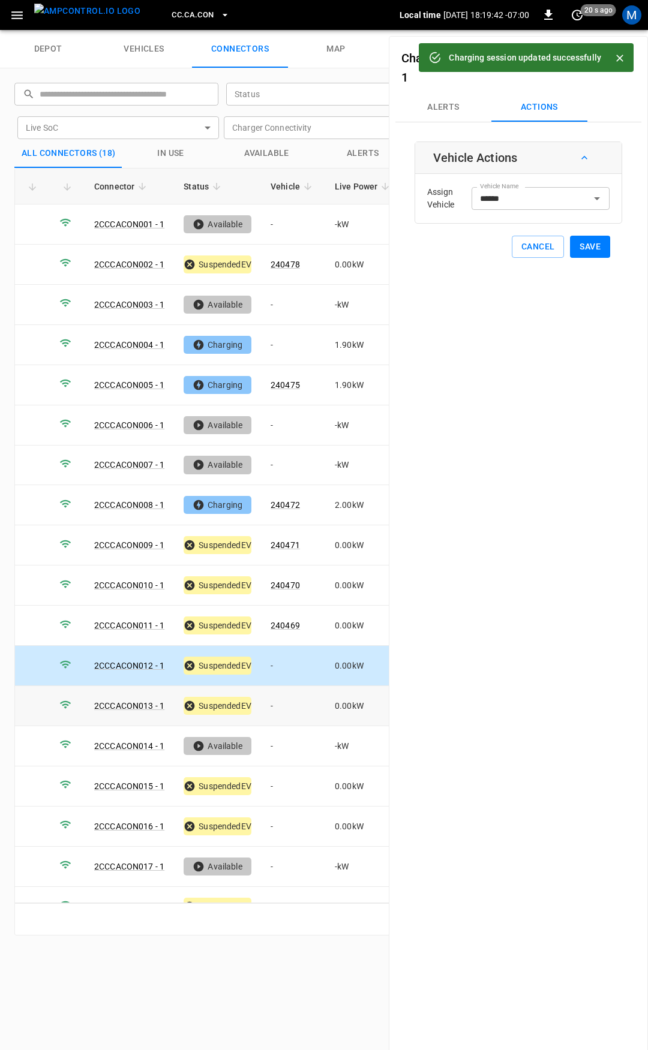
click at [300, 694] on td "-" at bounding box center [293, 706] width 64 height 40
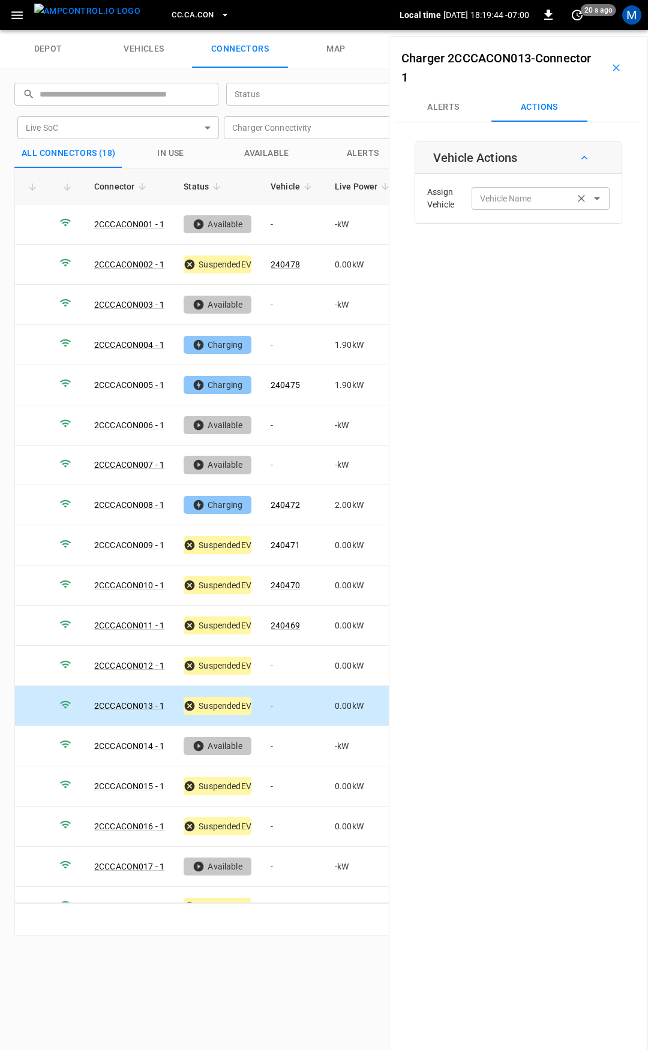
click at [509, 201] on input "Vehicle Name" at bounding box center [522, 198] width 95 height 15
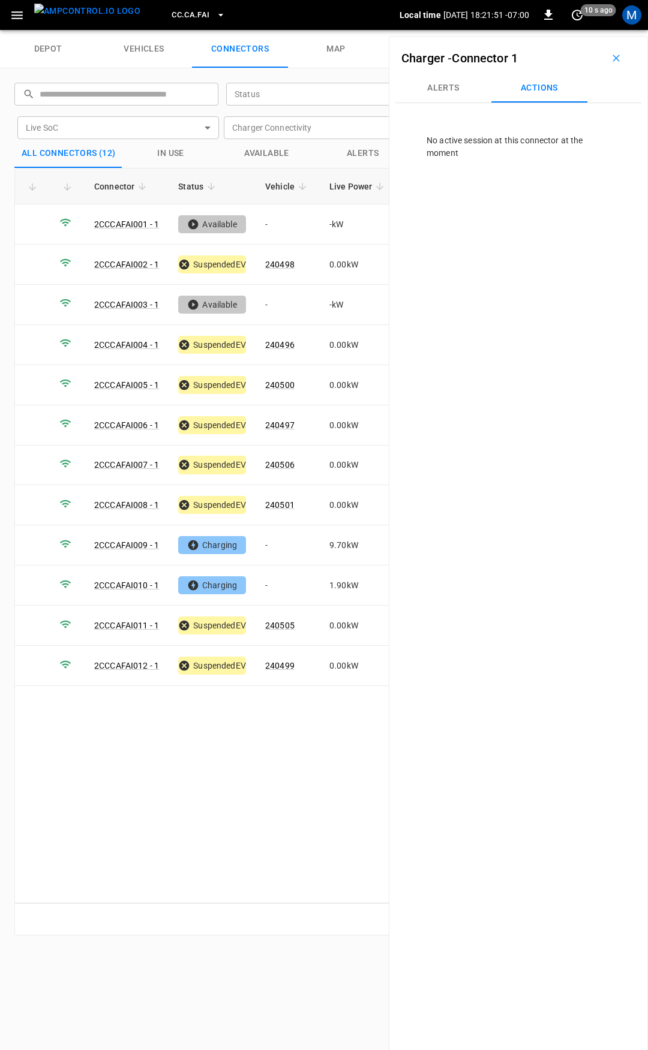
click at [215, 11] on icon "button" at bounding box center [221, 15] width 12 height 12
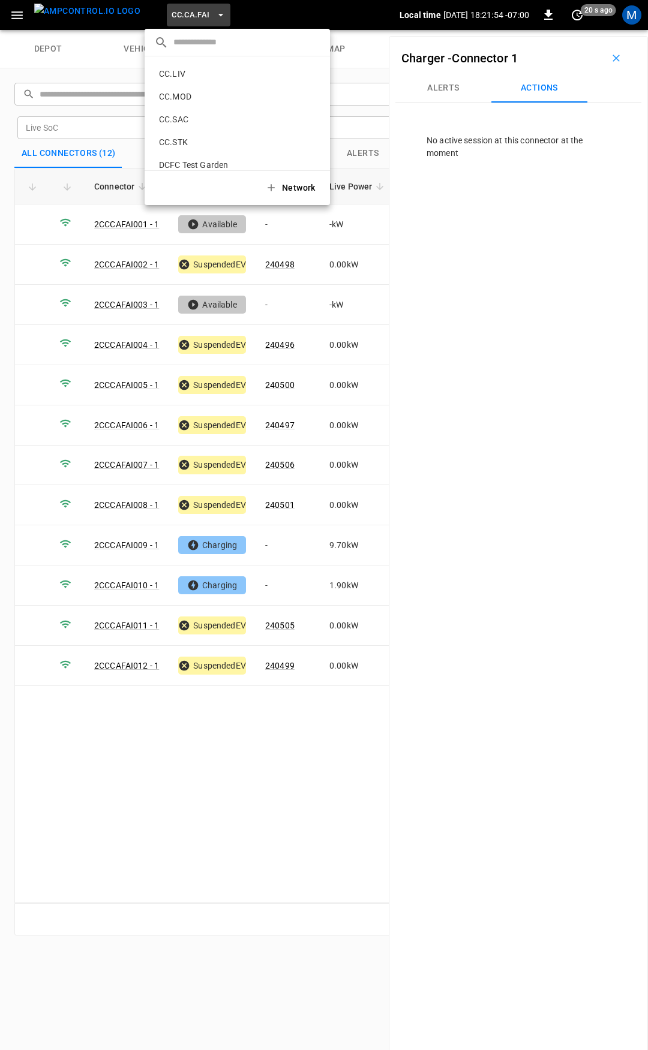
scroll to position [302, 0]
click at [209, 92] on p "CC.SAC" at bounding box center [218, 90] width 128 height 12
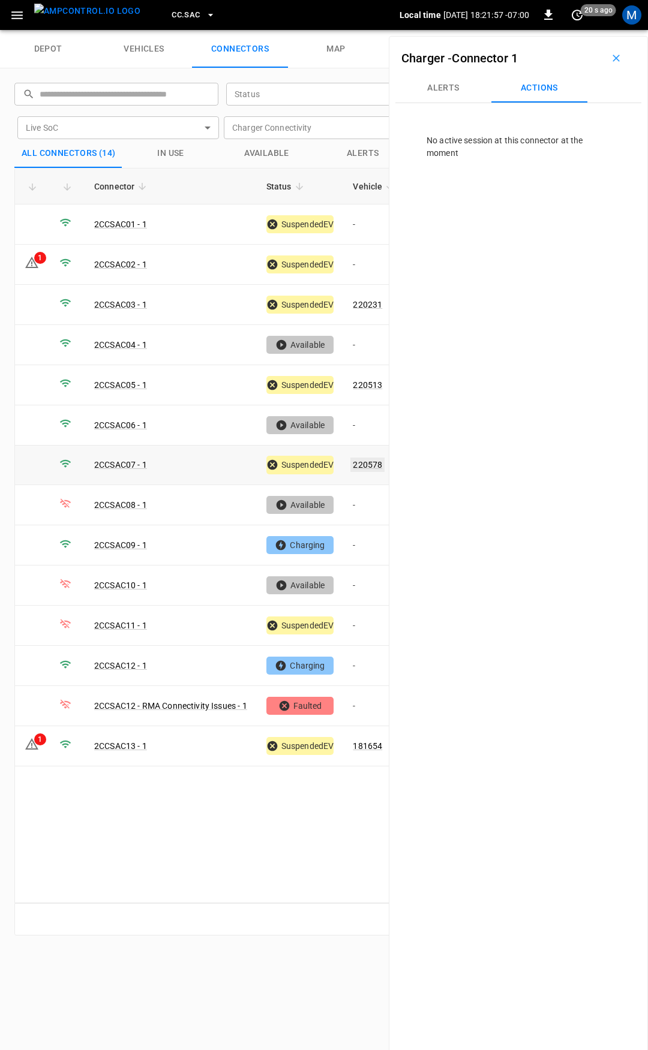
click at [370, 460] on link "220578" at bounding box center [367, 464] width 34 height 14
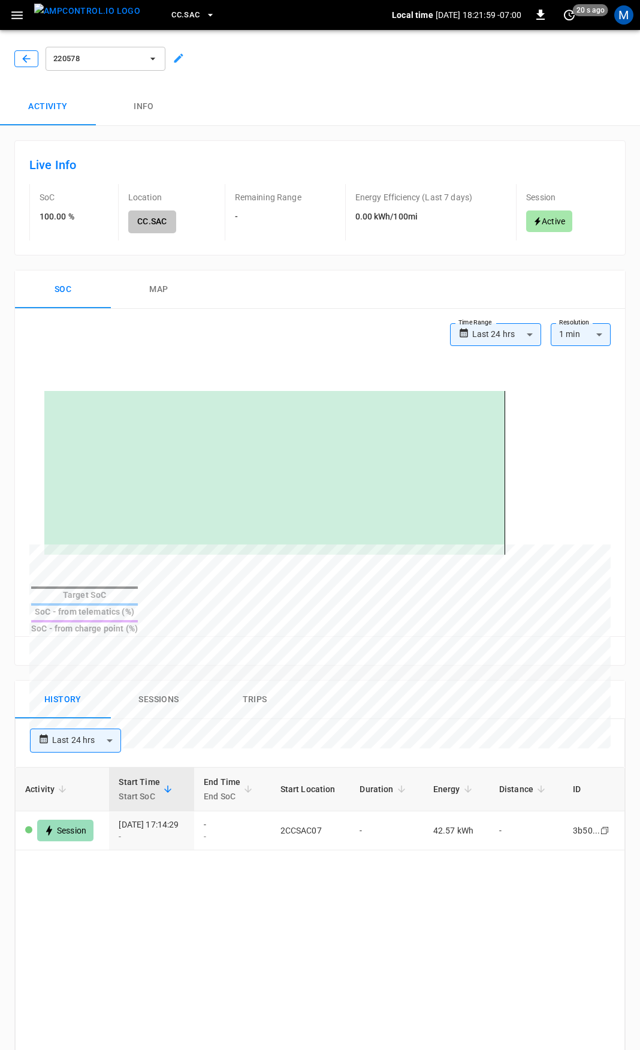
click at [23, 60] on icon "button" at bounding box center [26, 59] width 12 height 12
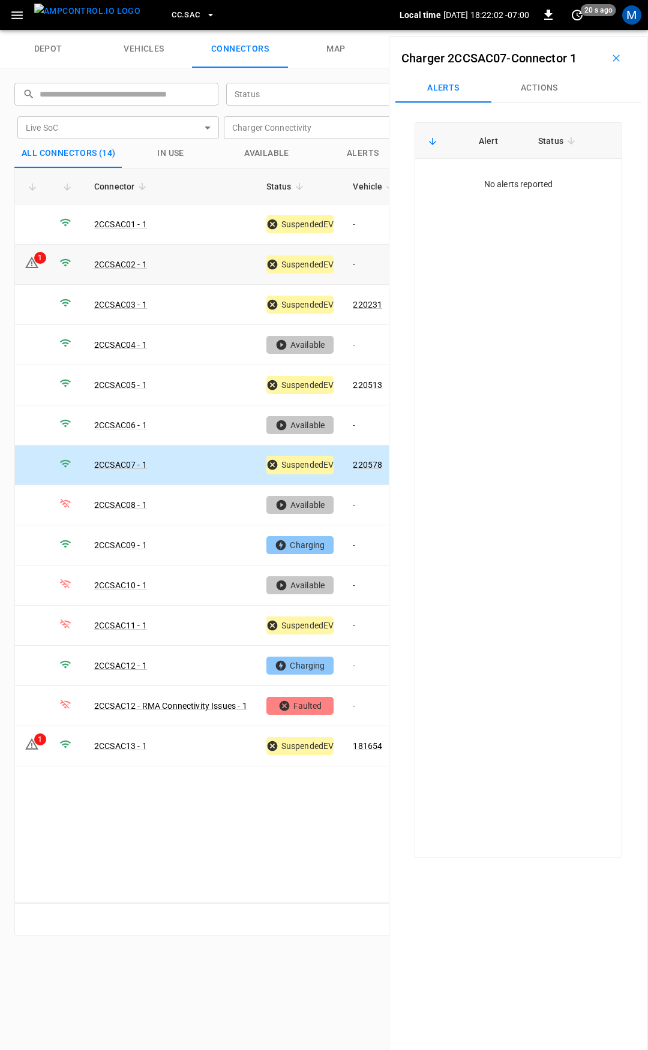
click at [33, 259] on icon at bounding box center [31, 262] width 13 height 11
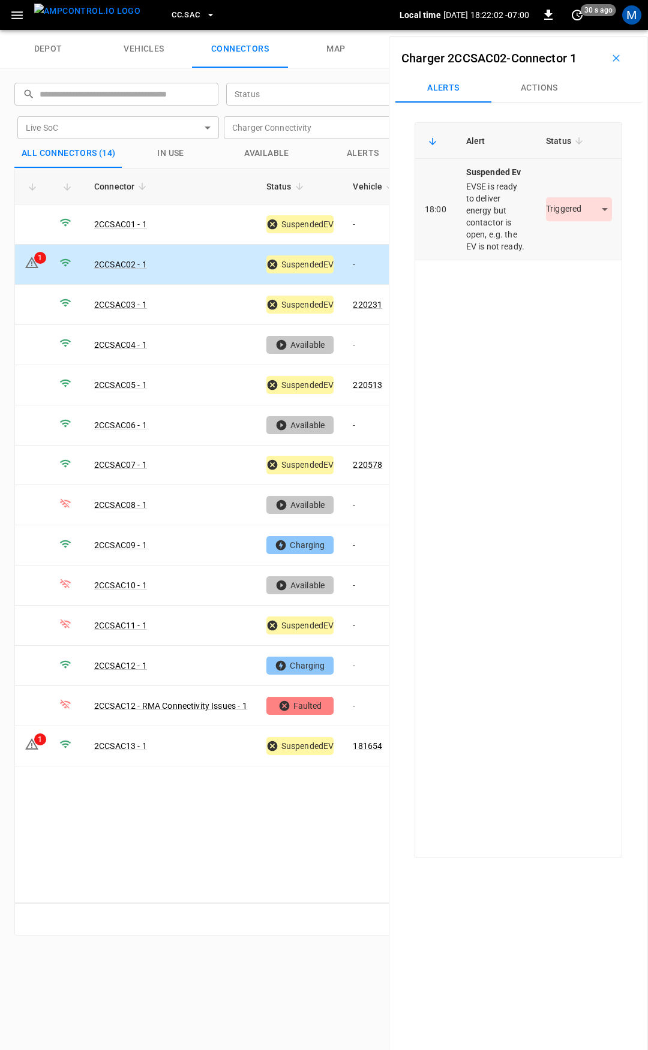
click at [555, 30] on body "CC.SAC Local time 2025-09-16 18:22:02 -07:00 0 30 s ago M depot vehicles connec…" at bounding box center [324, 15] width 648 height 30
click at [559, 238] on li "Resolved" at bounding box center [571, 245] width 75 height 20
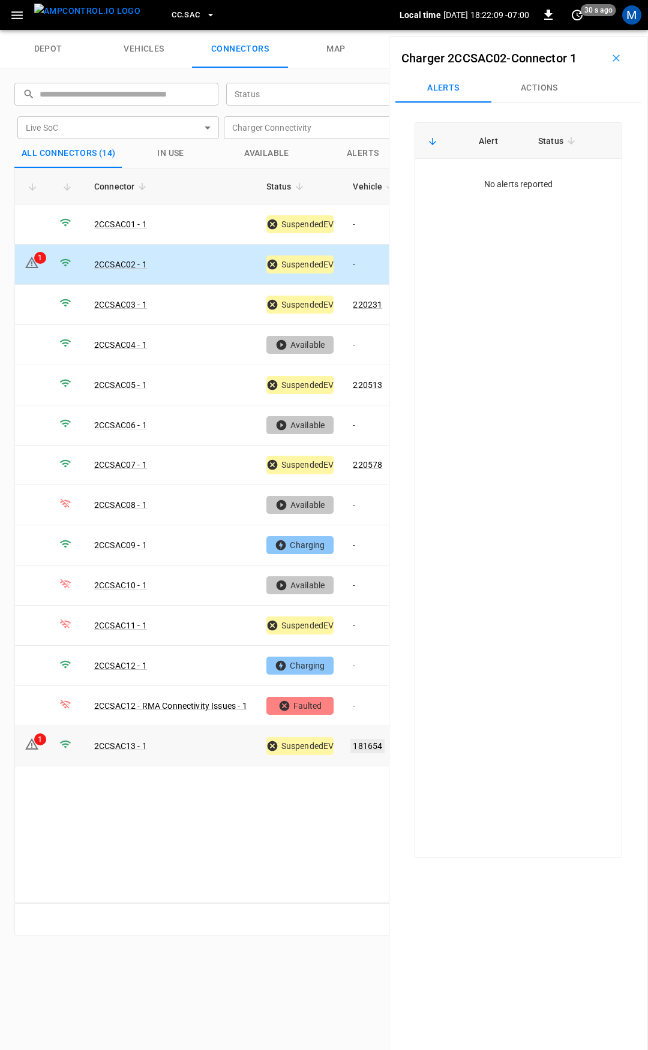
click at [363, 739] on link "181654" at bounding box center [367, 746] width 34 height 14
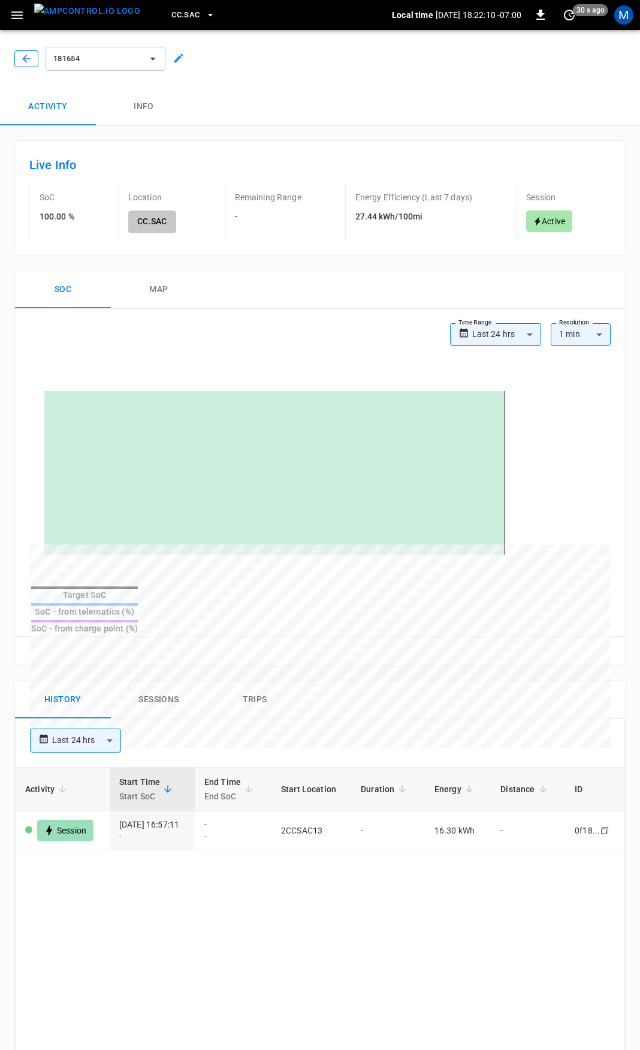
click at [30, 58] on icon "button" at bounding box center [26, 59] width 12 height 12
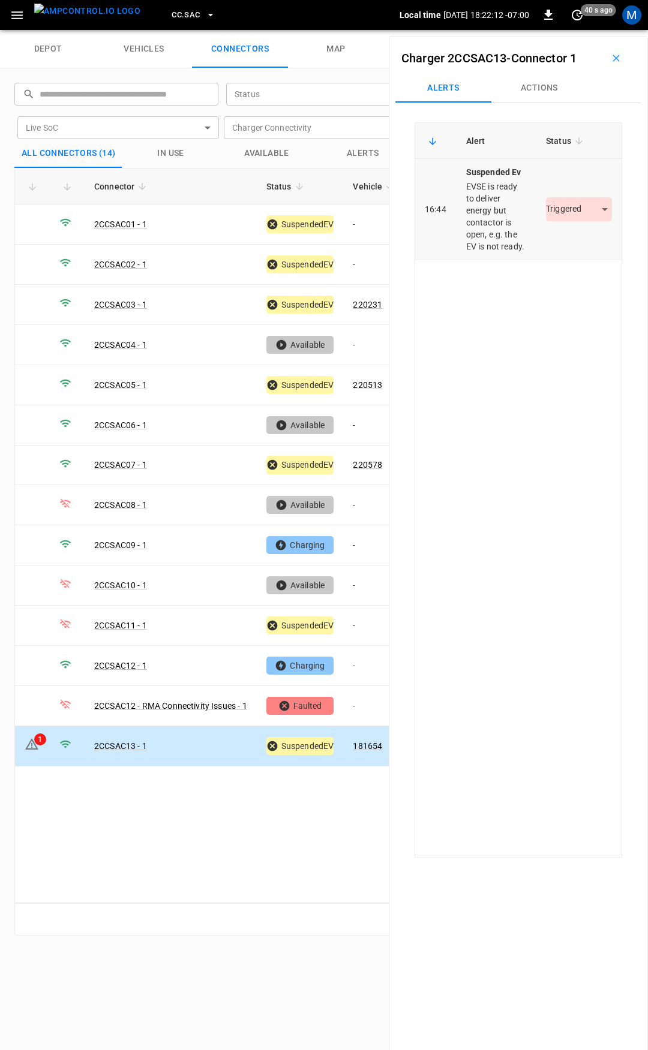
click at [576, 30] on body "CC.SAC Local time 2025-09-16 18:22:12 -07:00 0 40 s ago M depot vehicles connec…" at bounding box center [324, 15] width 648 height 30
click at [585, 239] on li "Resolved" at bounding box center [571, 245] width 75 height 20
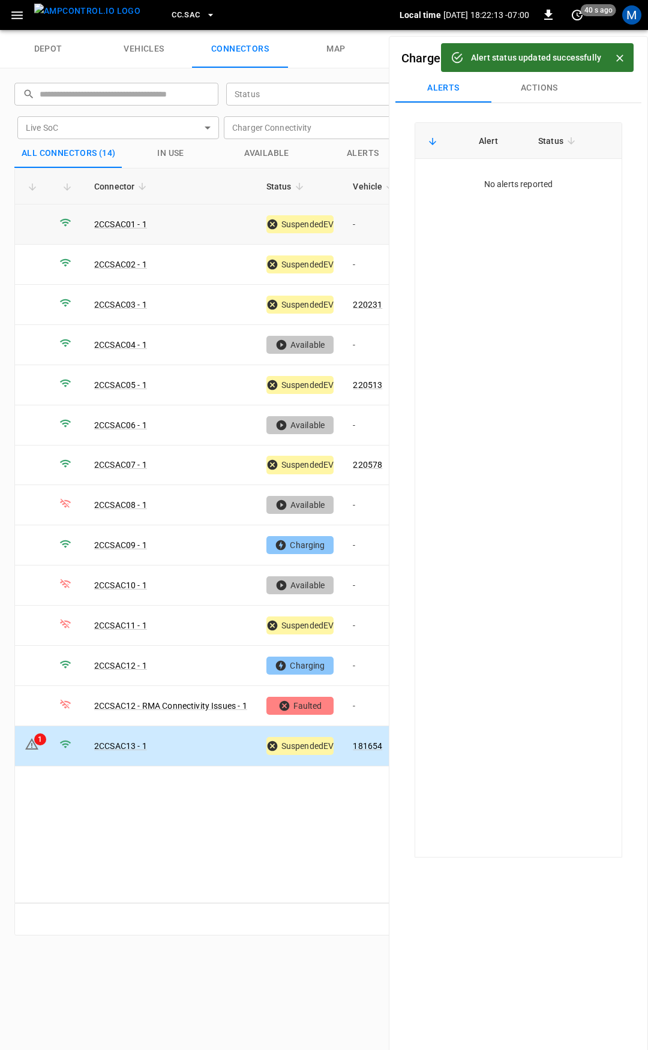
click at [371, 222] on td "-" at bounding box center [375, 224] width 64 height 40
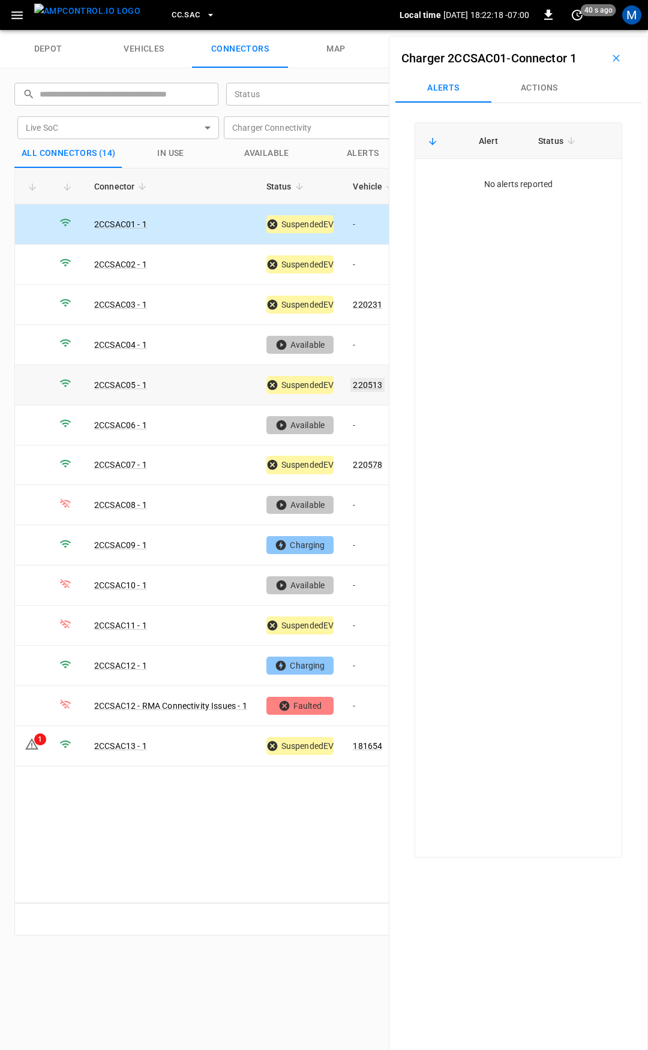
click at [369, 378] on link "220513" at bounding box center [367, 385] width 34 height 14
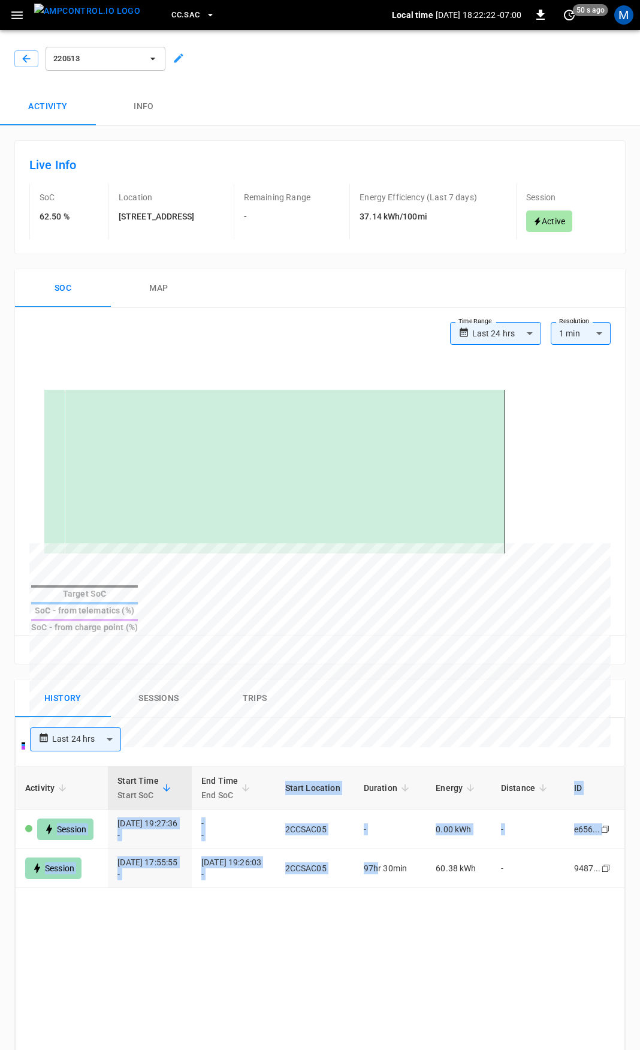
drag, startPoint x: 395, startPoint y: 841, endPoint x: -67, endPoint y: 826, distance: 461.9
click at [0, 826] on html "**********" at bounding box center [320, 774] width 640 height 1548
click at [30, 65] on button "button" at bounding box center [26, 58] width 24 height 17
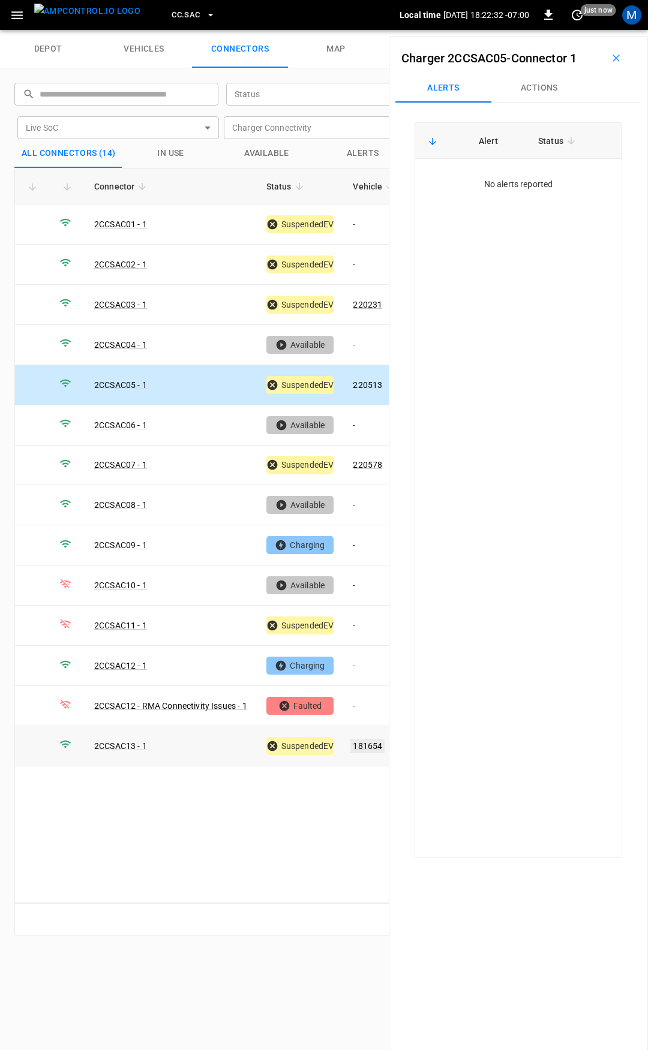
click at [378, 739] on link "181654" at bounding box center [367, 746] width 34 height 14
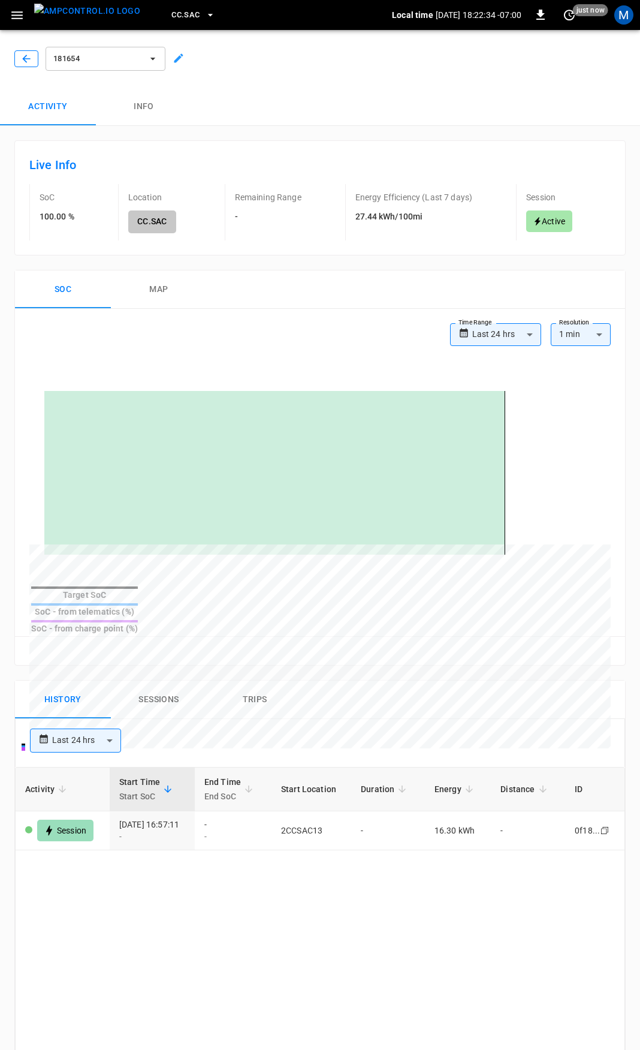
click at [24, 58] on icon "button" at bounding box center [26, 59] width 8 height 8
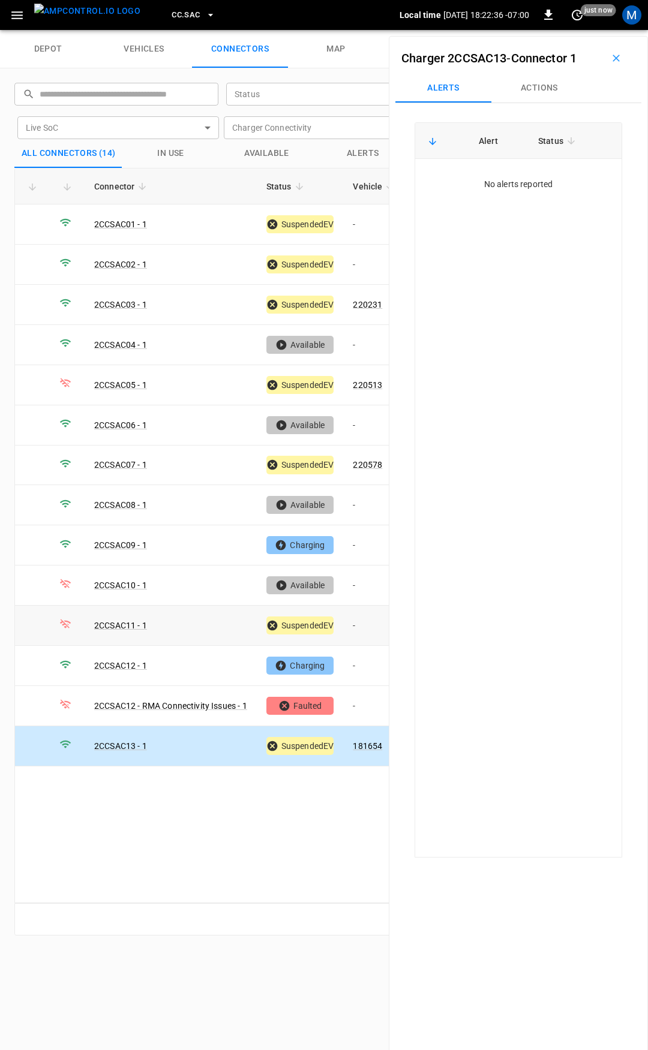
click at [365, 618] on td "-" at bounding box center [375, 626] width 64 height 40
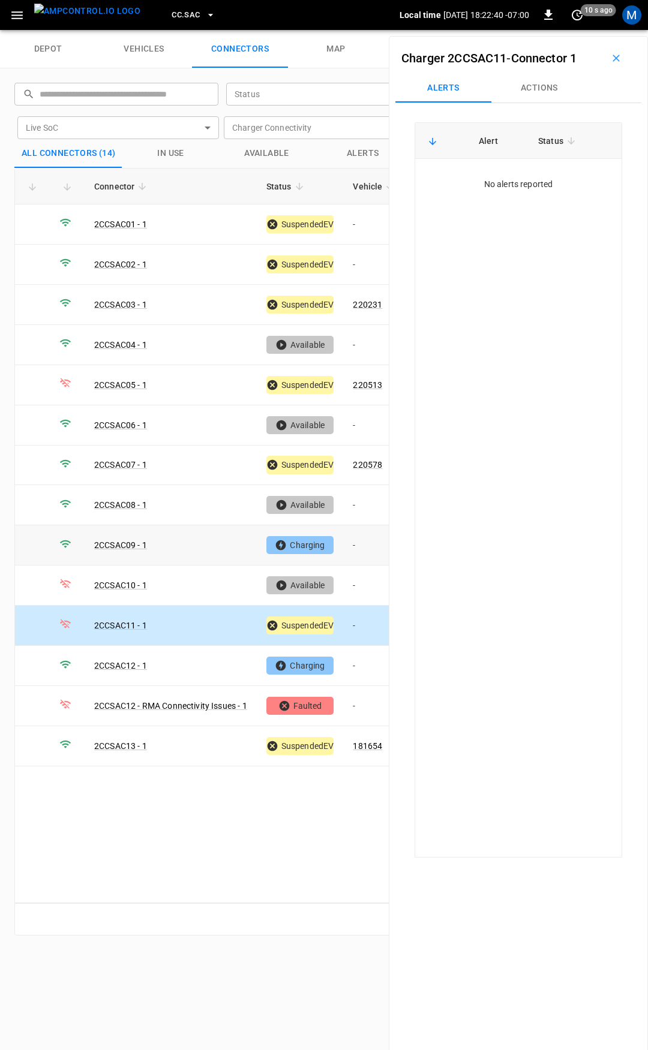
click at [359, 543] on td "-" at bounding box center [375, 545] width 64 height 40
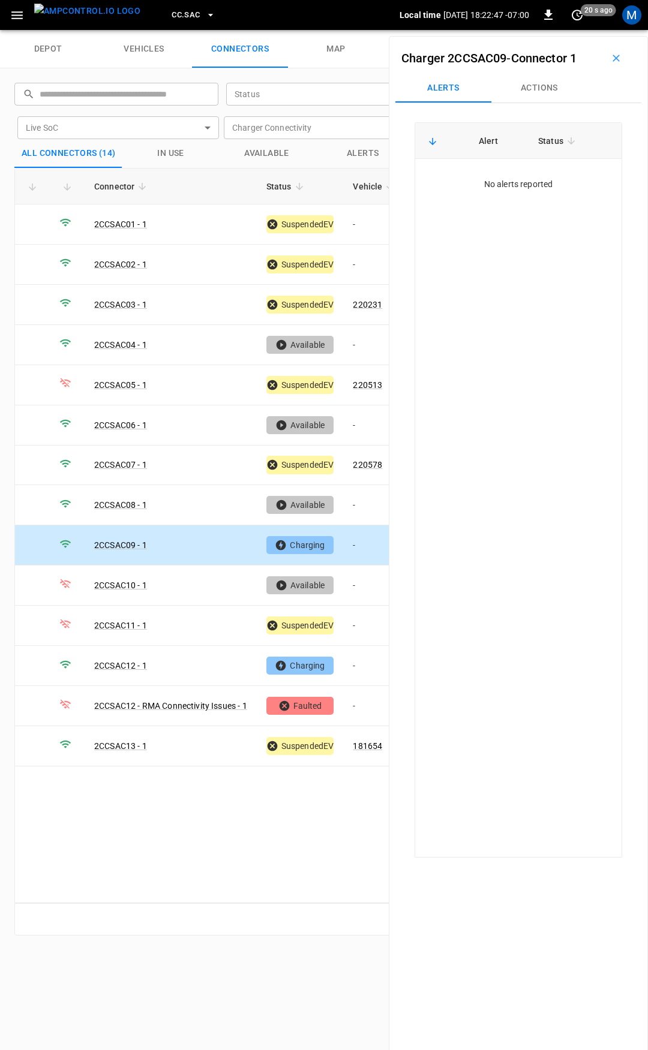
click at [204, 16] on icon "button" at bounding box center [210, 15] width 12 height 12
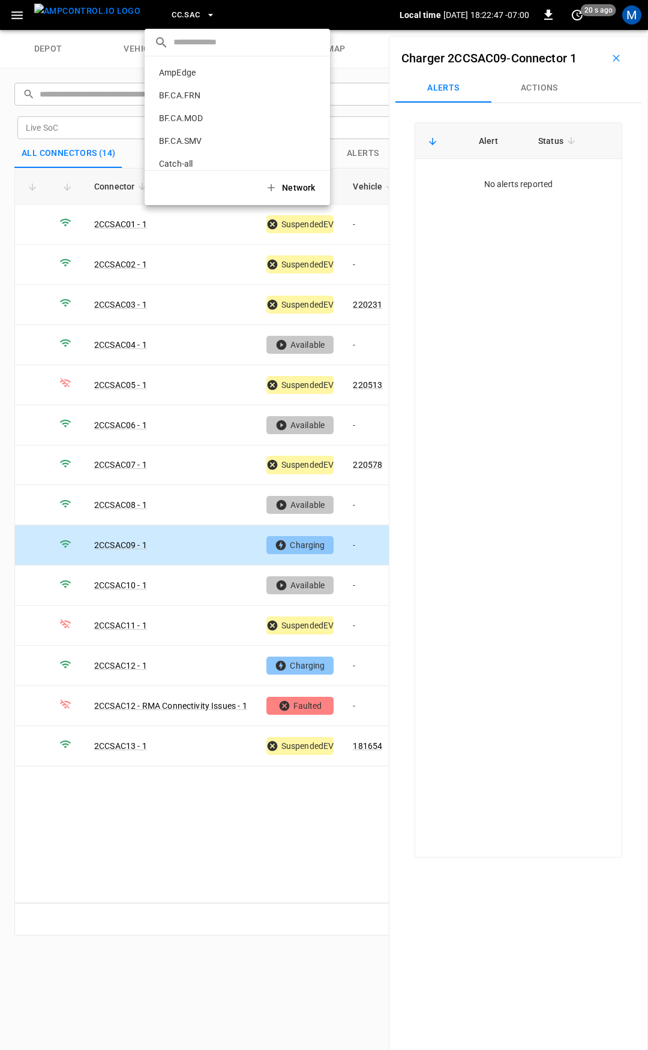
scroll to position [315, 0]
click at [322, 18] on div at bounding box center [324, 525] width 648 height 1050
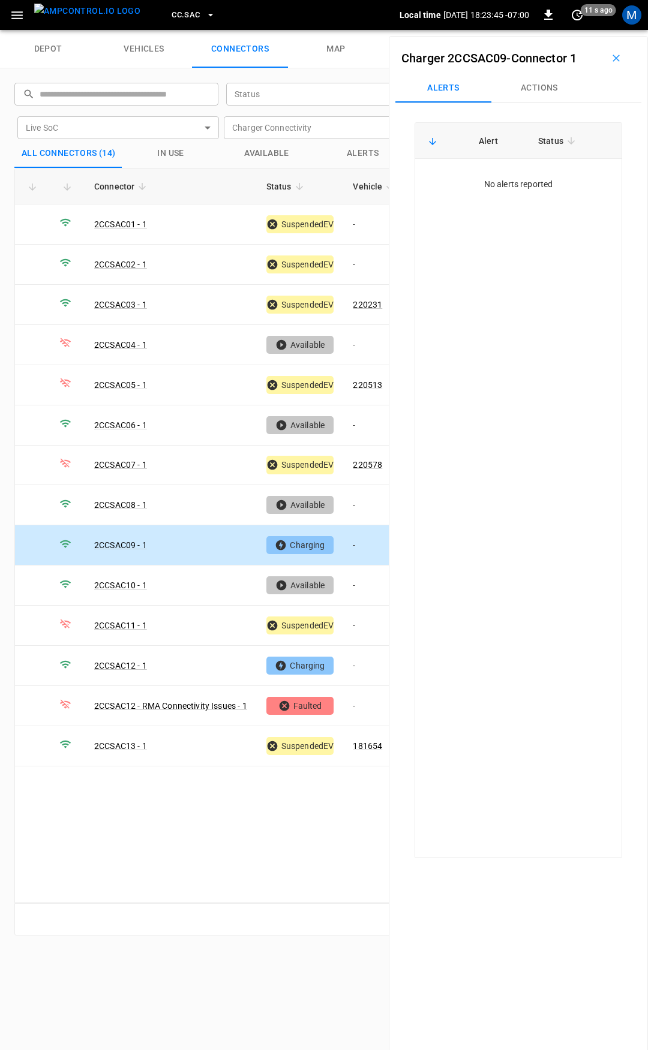
drag, startPoint x: 306, startPoint y: 844, endPoint x: 297, endPoint y: 848, distance: 9.9
click at [306, 845] on div "Connector Status Vehicle Live Power Live SoC Last Session Start Ready at Curren…" at bounding box center [323, 535] width 619 height 735
click at [315, 812] on div "Connector Status Vehicle Live Power Live SoC Last Session Start Ready at Curren…" at bounding box center [323, 535] width 619 height 735
click at [267, 850] on div "Connector Status Vehicle Live Power Live SoC Last Session Start Ready at Curren…" at bounding box center [323, 535] width 619 height 735
click at [287, 838] on div "Connector Status Vehicle Live Power Live SoC Last Session Start Ready at Curren…" at bounding box center [323, 535] width 619 height 735
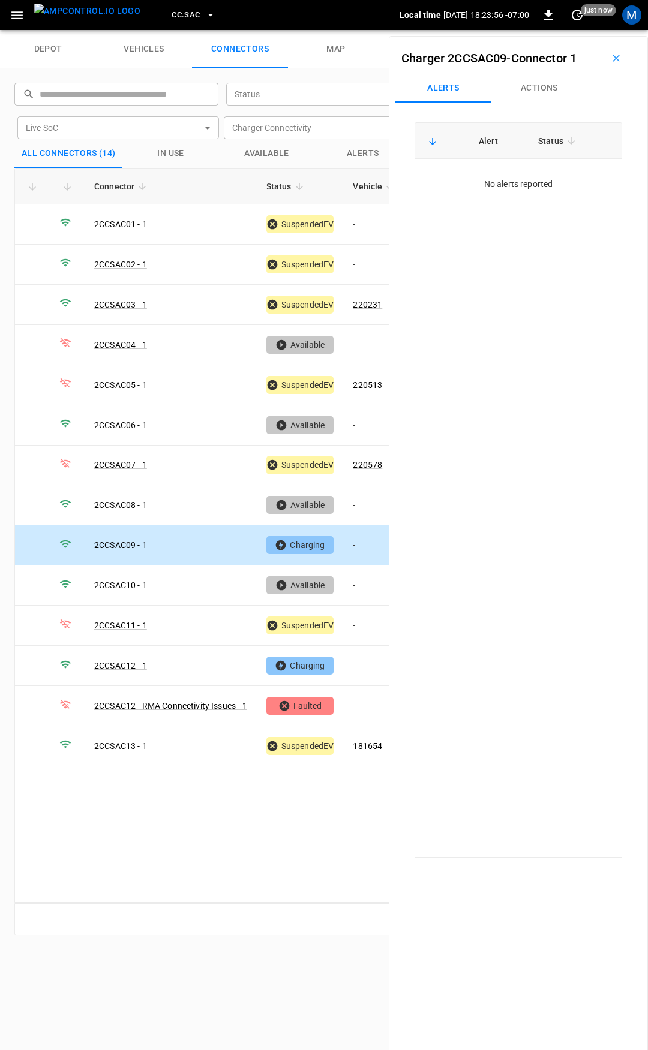
click at [304, 832] on div "Connector Status Vehicle Live Power Live SoC Last Session Start Ready at Curren…" at bounding box center [323, 535] width 619 height 735
click at [260, 821] on div "Connector Status Vehicle Live Power Live SoC Last Session Start Ready at Curren…" at bounding box center [323, 535] width 619 height 735
click at [528, 511] on div "Alert Status No alerts reported" at bounding box center [517, 489] width 207 height 735
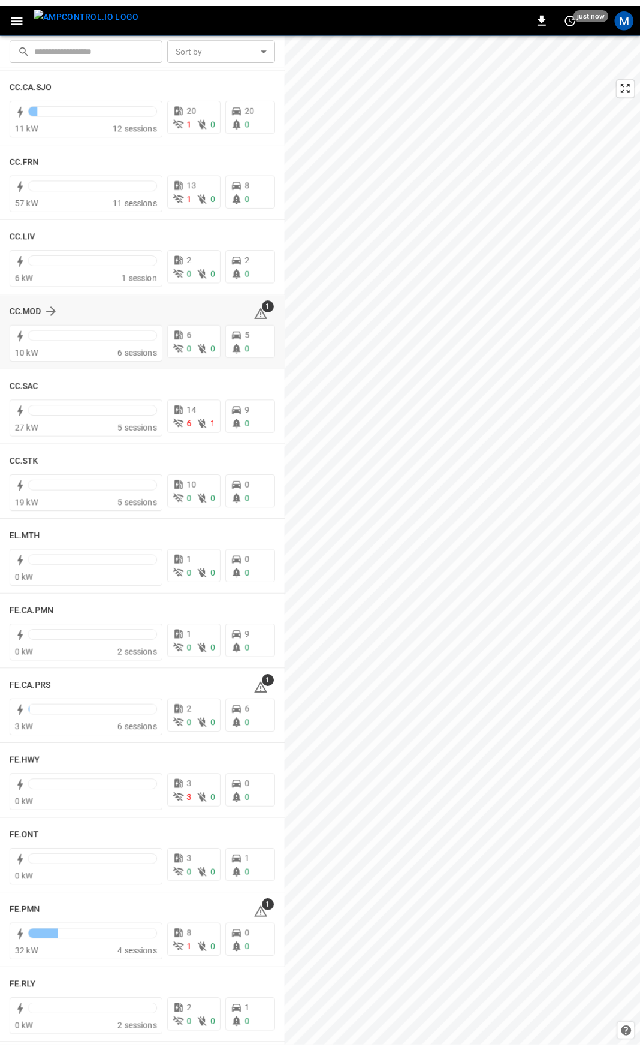
scroll to position [618, 0]
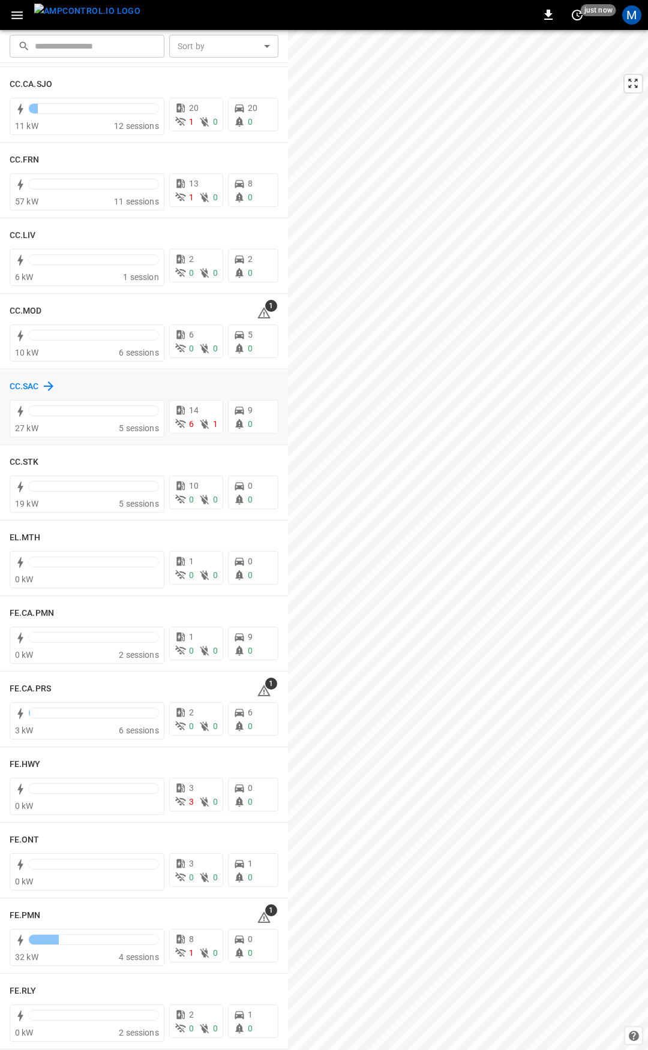
click at [17, 383] on h6 "CC.SAC" at bounding box center [24, 386] width 29 height 13
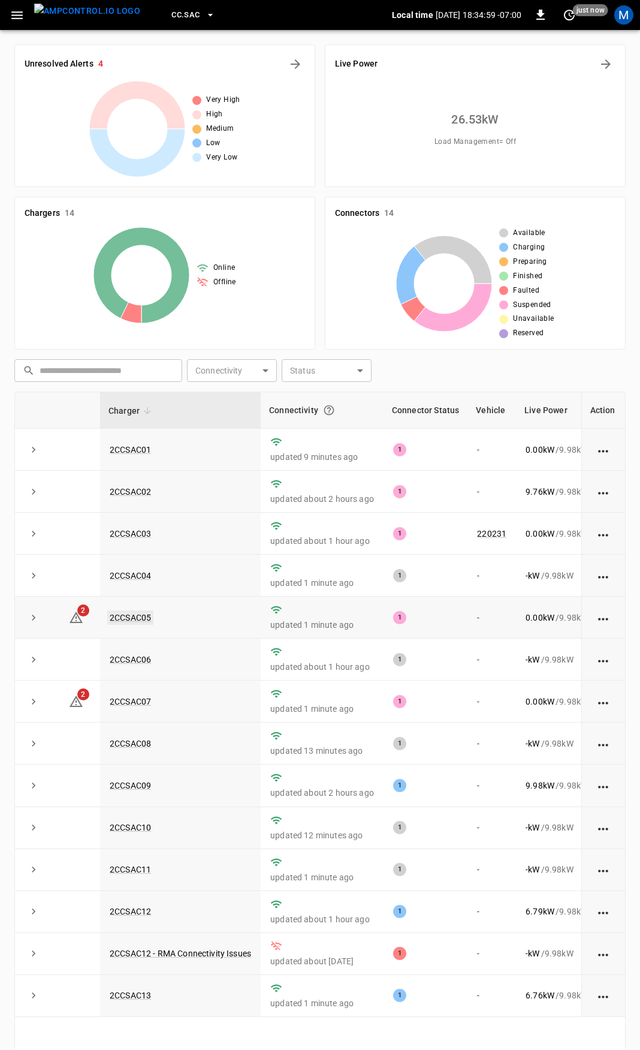
click at [123, 619] on link "2CCSAC05" at bounding box center [130, 617] width 46 height 14
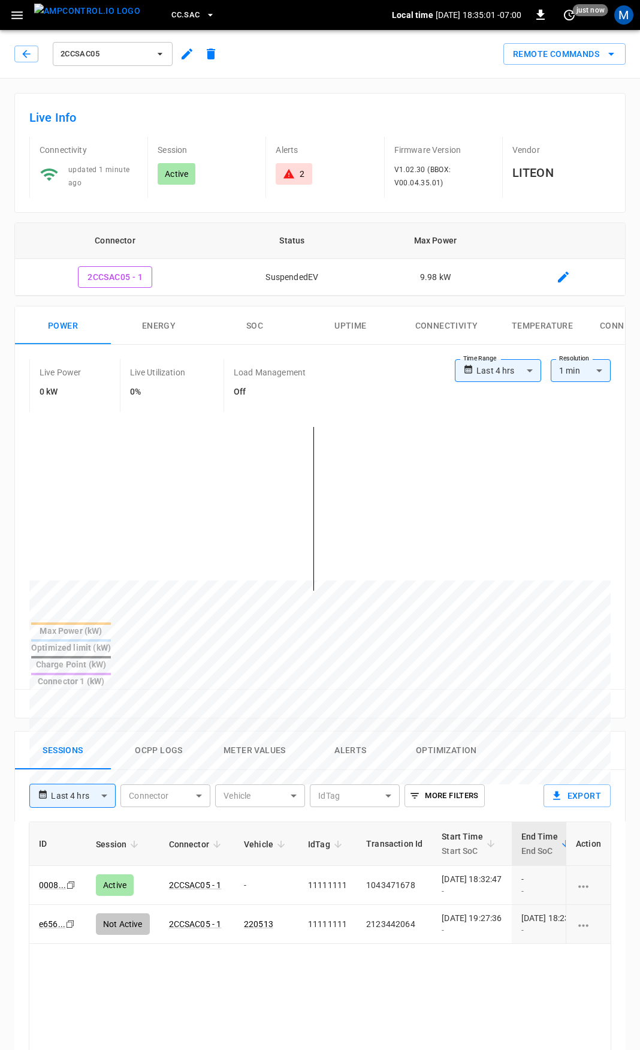
click at [347, 731] on button "Alerts" at bounding box center [351, 750] width 96 height 38
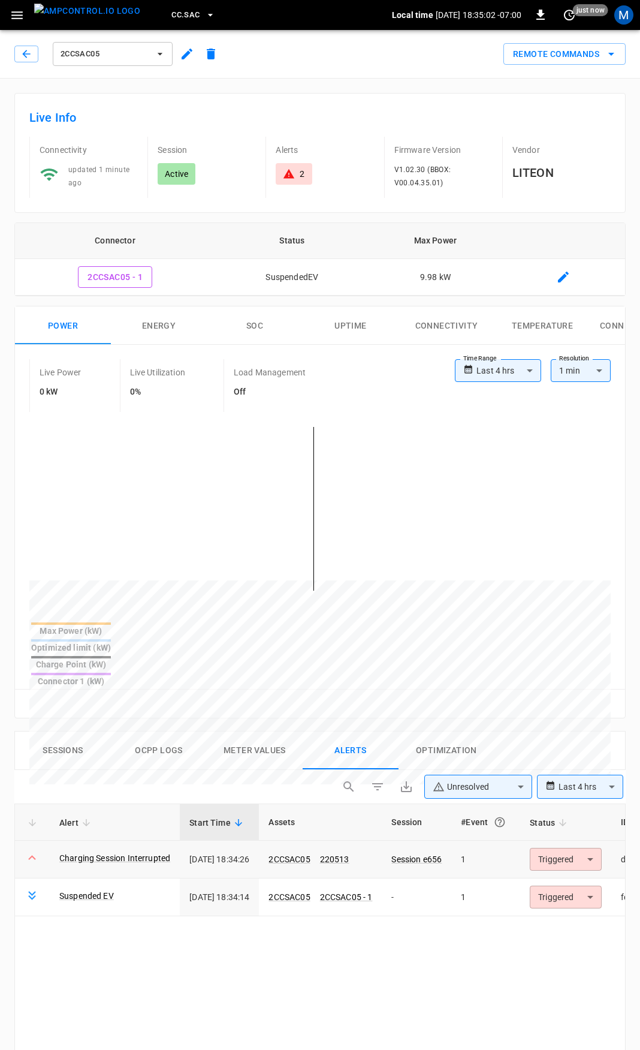
click at [580, 823] on body "**********" at bounding box center [320, 883] width 640 height 1766
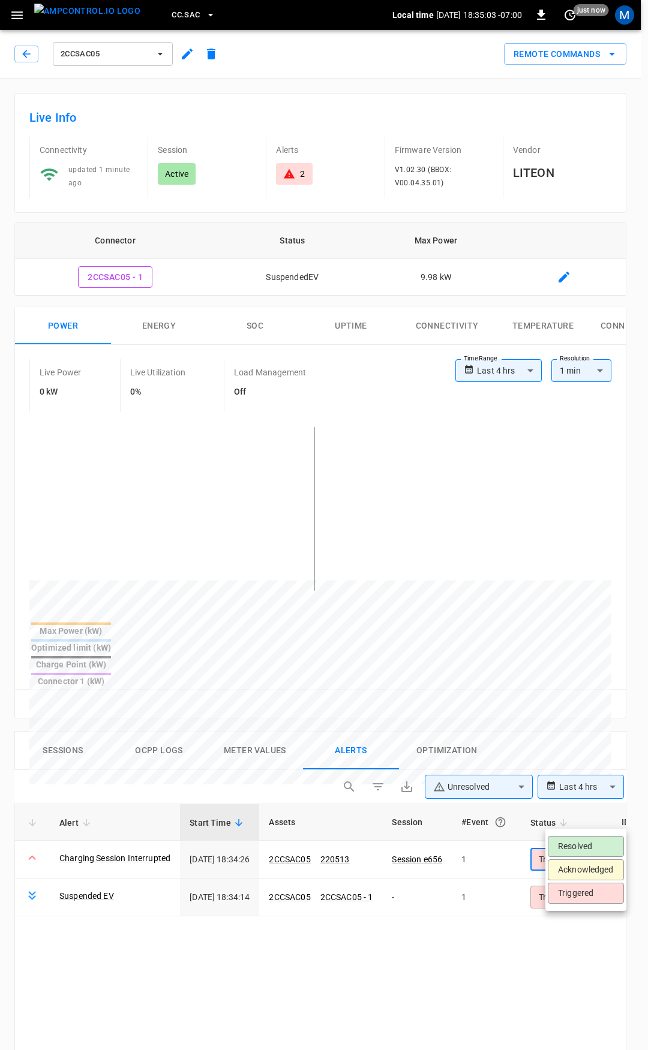
click at [577, 849] on li "Resolved" at bounding box center [585, 846] width 76 height 21
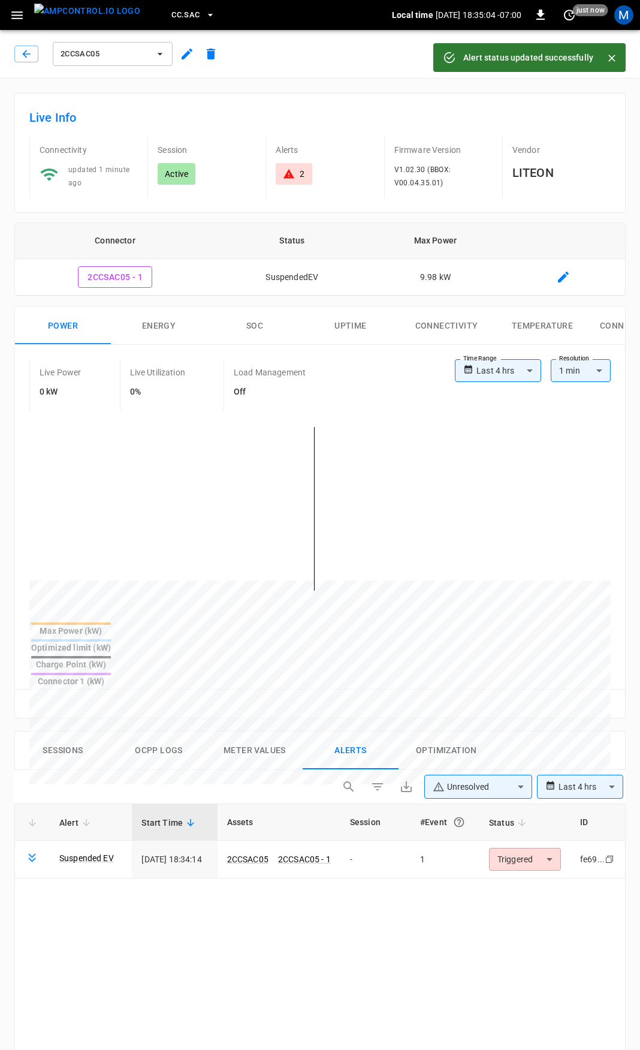
click at [580, 841] on td "fe69... Copy" at bounding box center [598, 860] width 55 height 38
click at [529, 817] on body "**********" at bounding box center [320, 883] width 640 height 1766
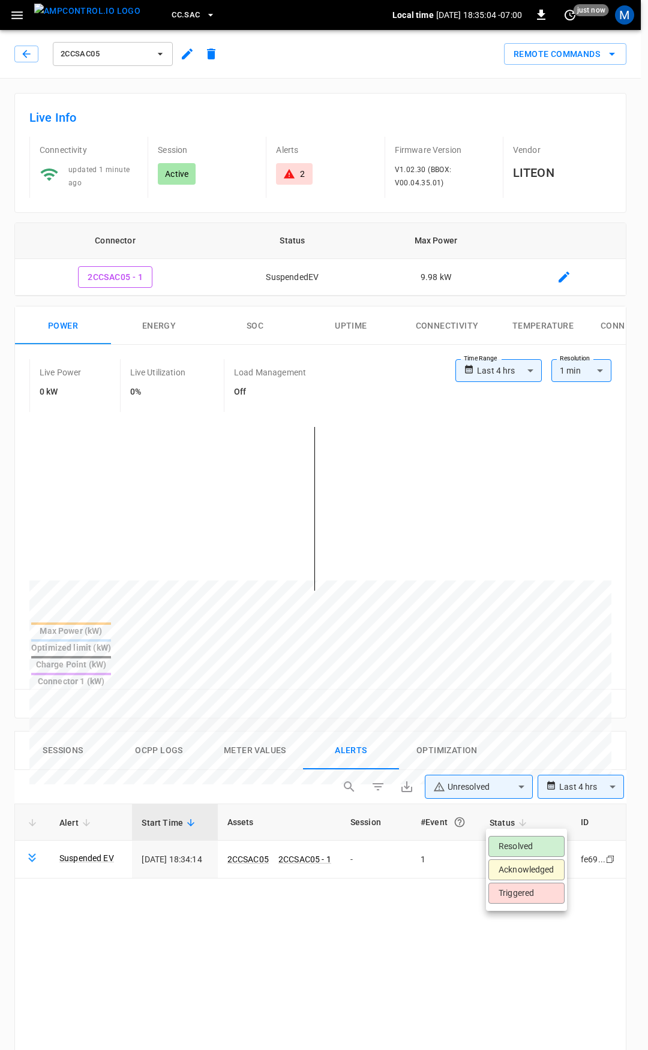
drag, startPoint x: 552, startPoint y: 842, endPoint x: 540, endPoint y: 835, distance: 13.7
click at [553, 842] on li "Resolved" at bounding box center [526, 846] width 76 height 21
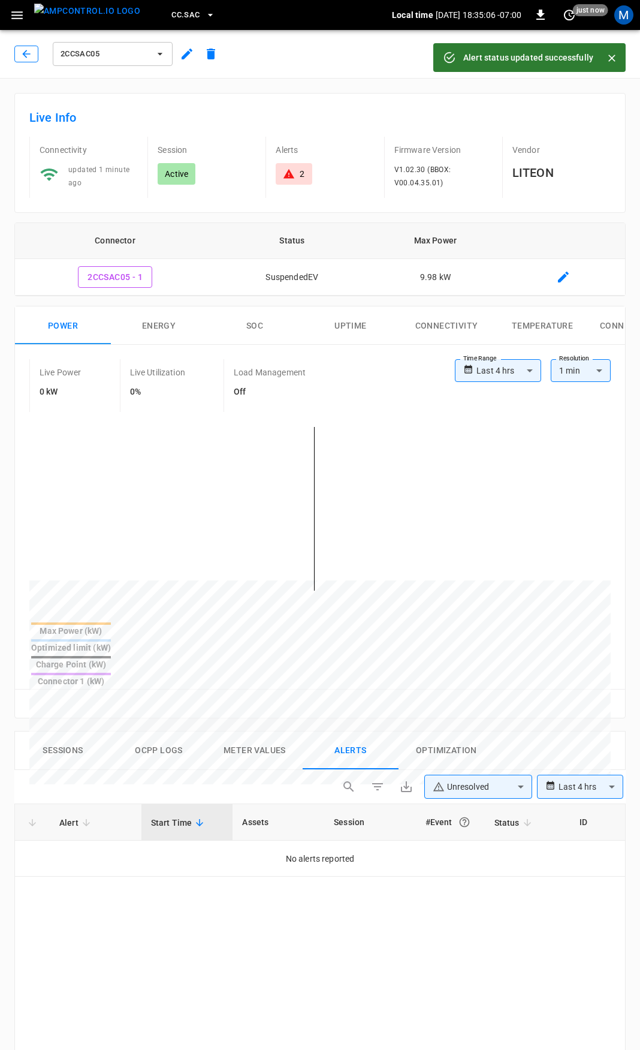
click at [22, 57] on icon "button" at bounding box center [26, 54] width 12 height 12
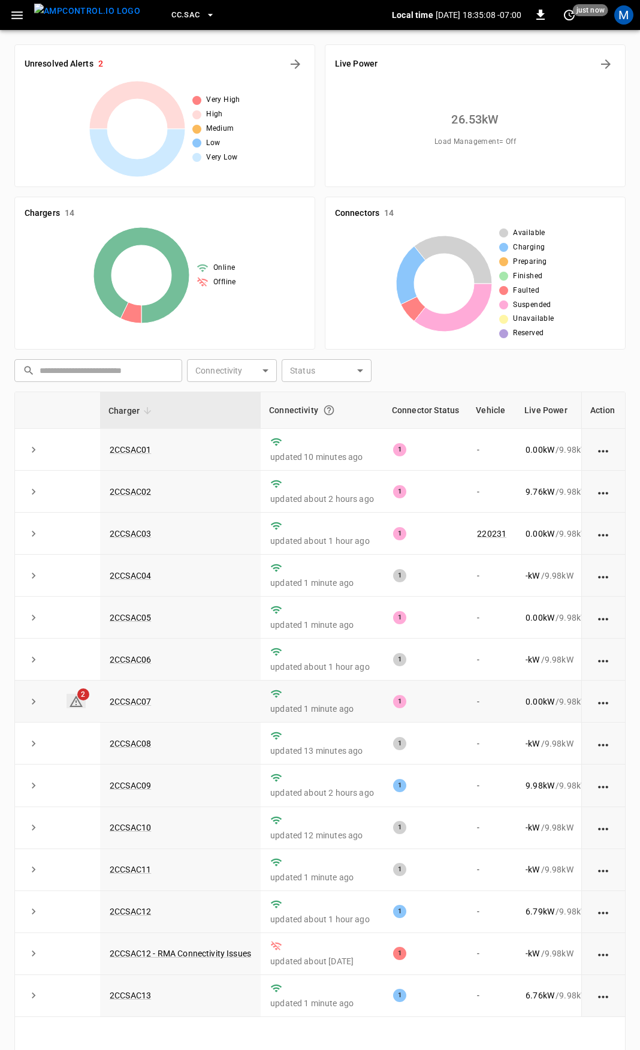
click at [81, 704] on icon at bounding box center [76, 701] width 14 height 14
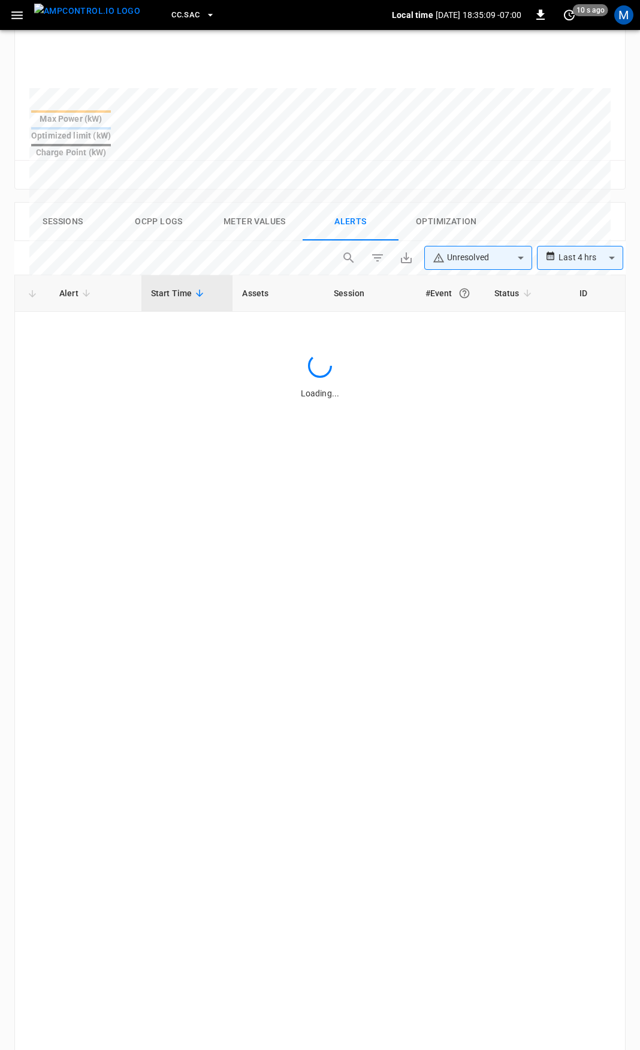
scroll to position [511, 0]
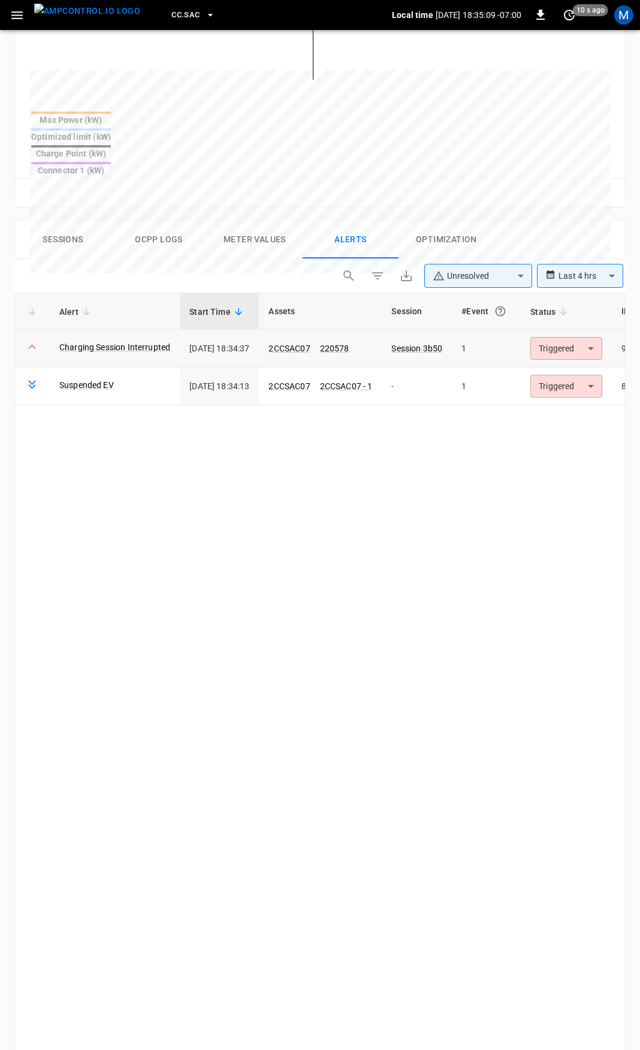
click at [576, 303] on body "**********" at bounding box center [320, 372] width 640 height 1766
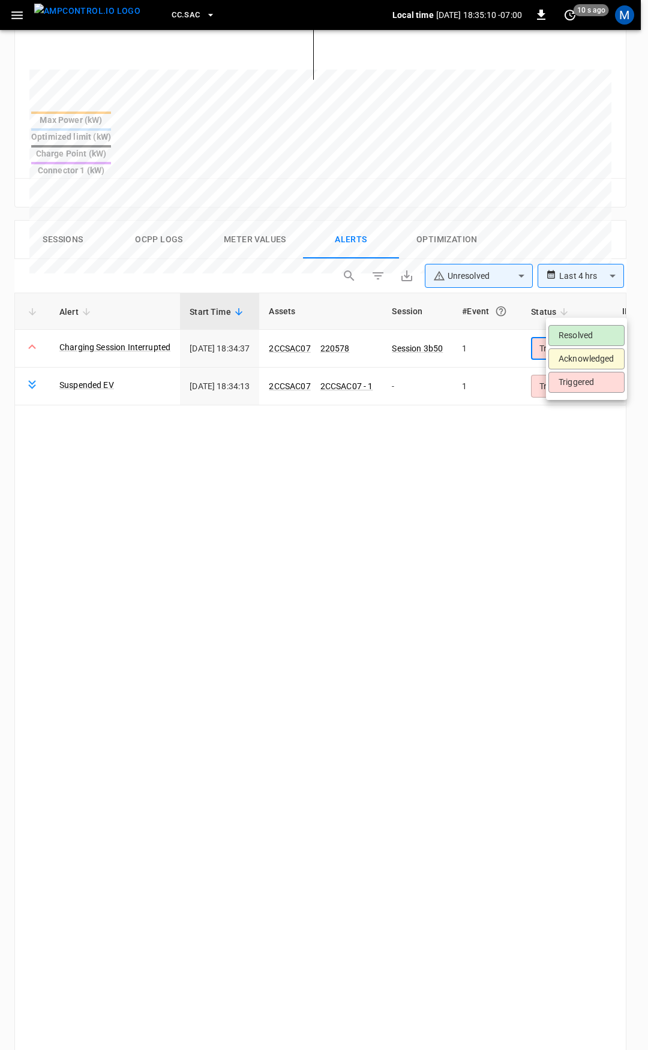
drag, startPoint x: 581, startPoint y: 330, endPoint x: 586, endPoint y: 385, distance: 55.4
click at [582, 330] on li "Resolved" at bounding box center [586, 335] width 76 height 21
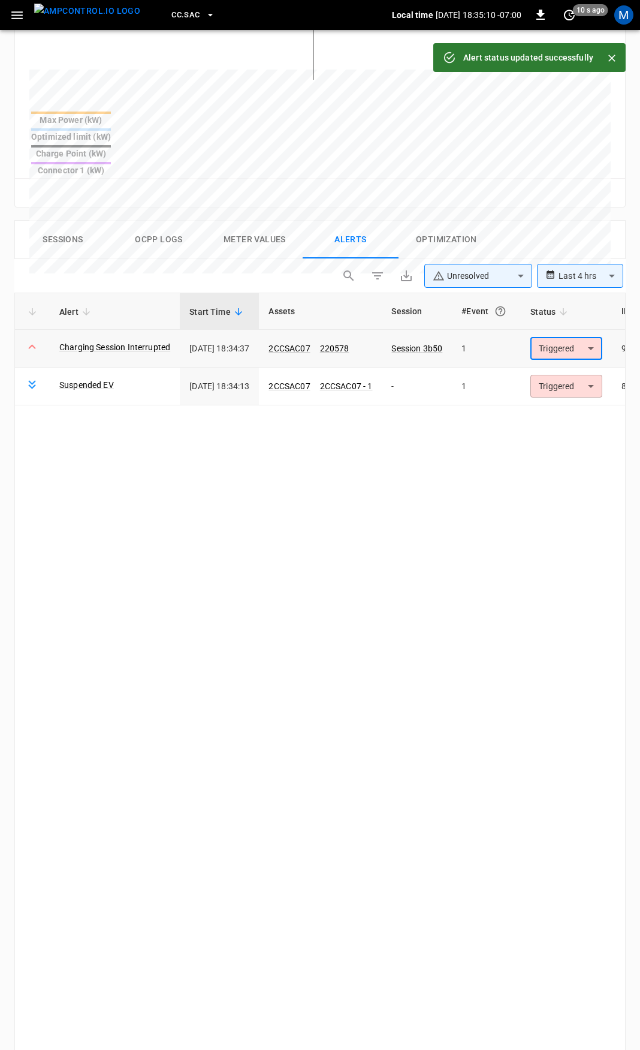
click at [612, 330] on td "9ff5... Copy" at bounding box center [640, 349] width 56 height 38
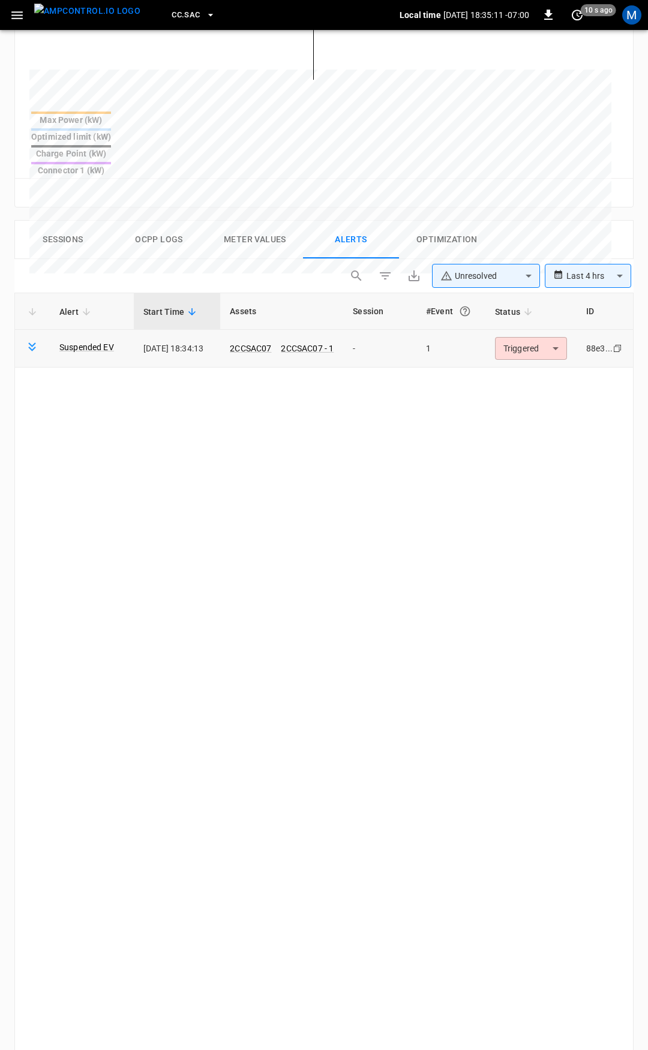
click at [541, 314] on body "**********" at bounding box center [324, 372] width 648 height 1766
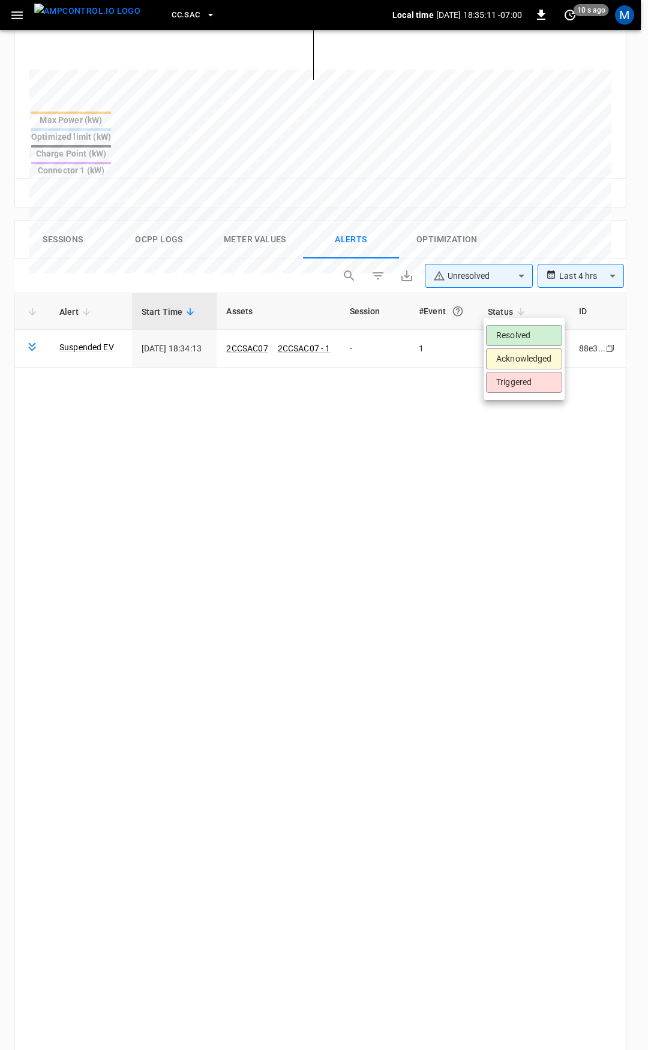
click at [539, 334] on li "Resolved" at bounding box center [524, 335] width 76 height 21
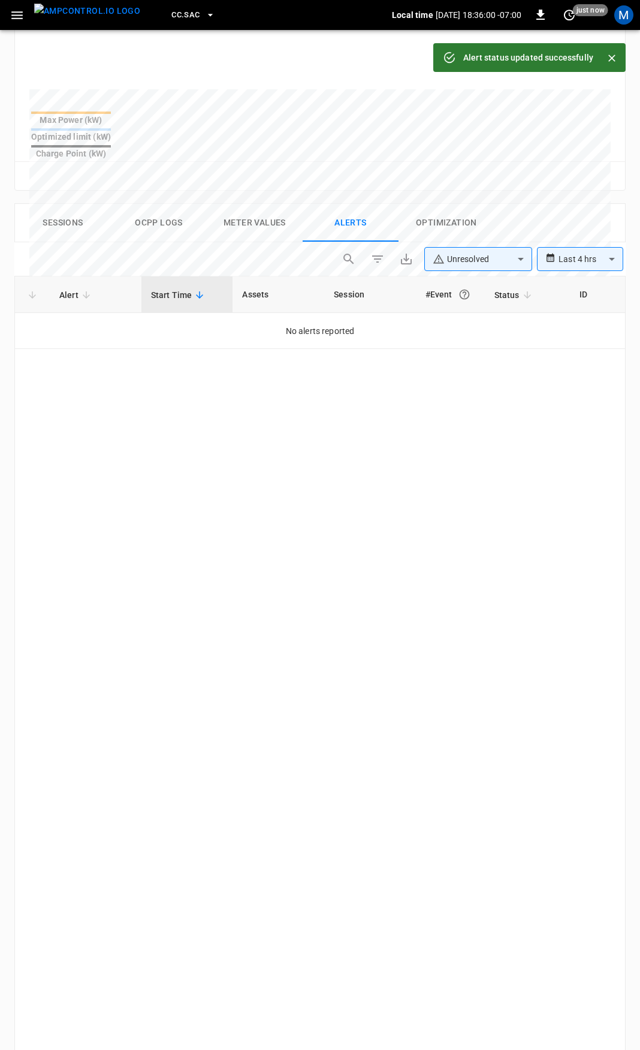
scroll to position [52, 0]
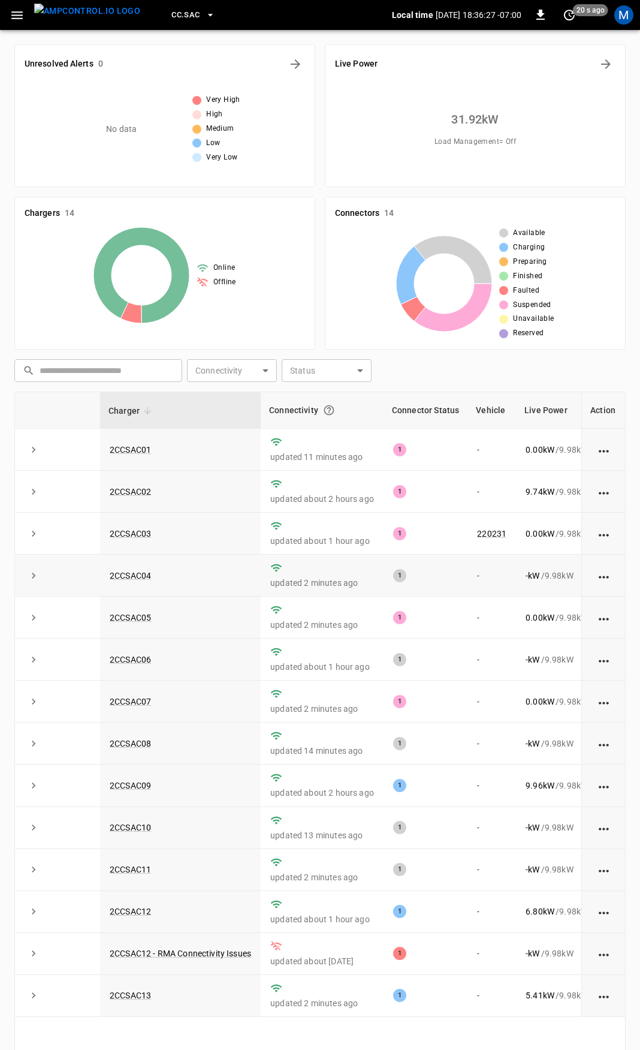
click at [215, 582] on td "2CCSAC04" at bounding box center [180, 576] width 161 height 42
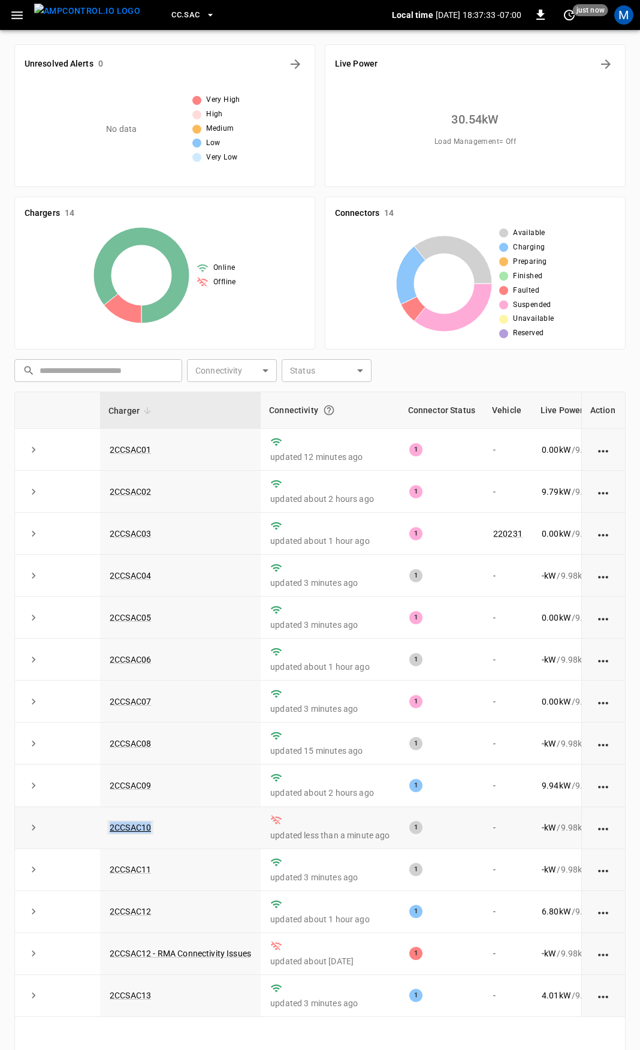
drag, startPoint x: 186, startPoint y: 833, endPoint x: 109, endPoint y: 839, distance: 77.6
click at [109, 839] on td "2CCSAC10" at bounding box center [180, 828] width 161 height 42
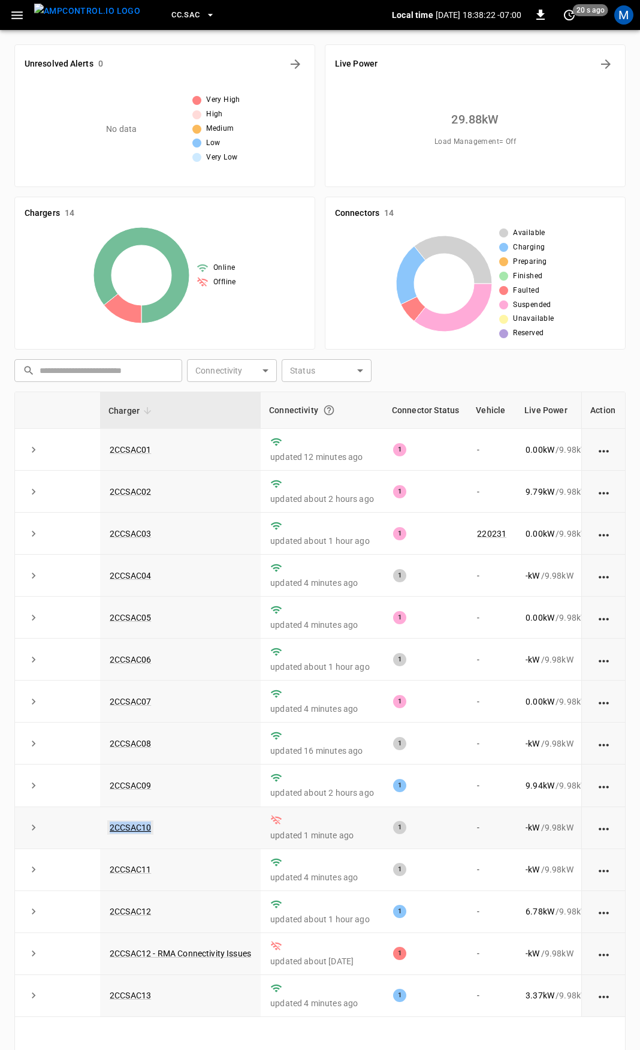
click at [146, 835] on link "2CCSAC10" at bounding box center [130, 827] width 46 height 14
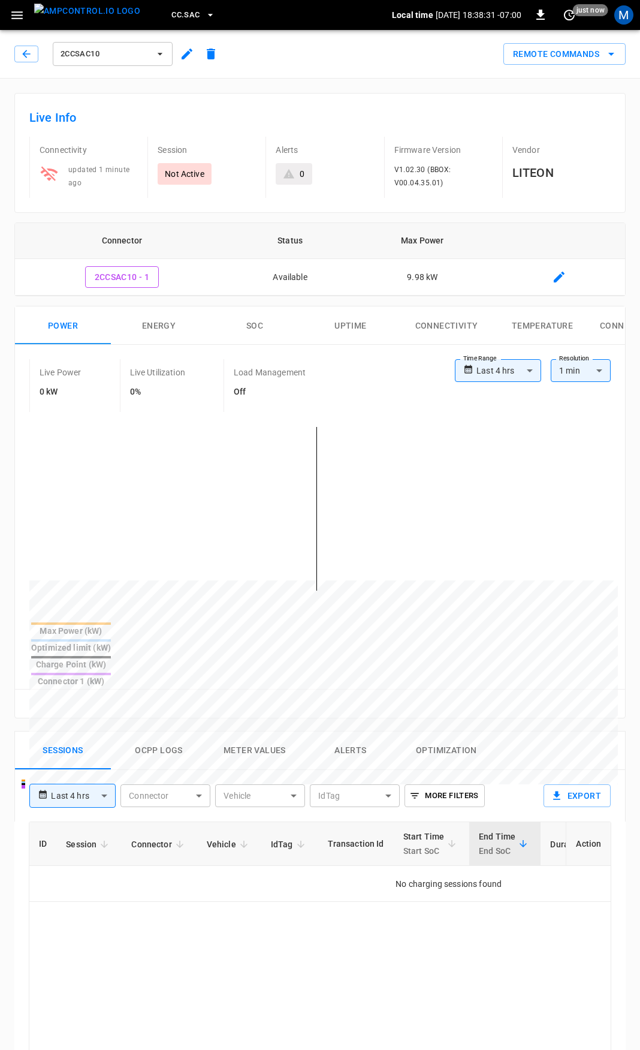
click at [362, 395] on div "Live Power 0 kW Live Utilization 0% Load Management Off" at bounding box center [242, 385] width 426 height 53
click at [20, 56] on button "button" at bounding box center [26, 54] width 24 height 17
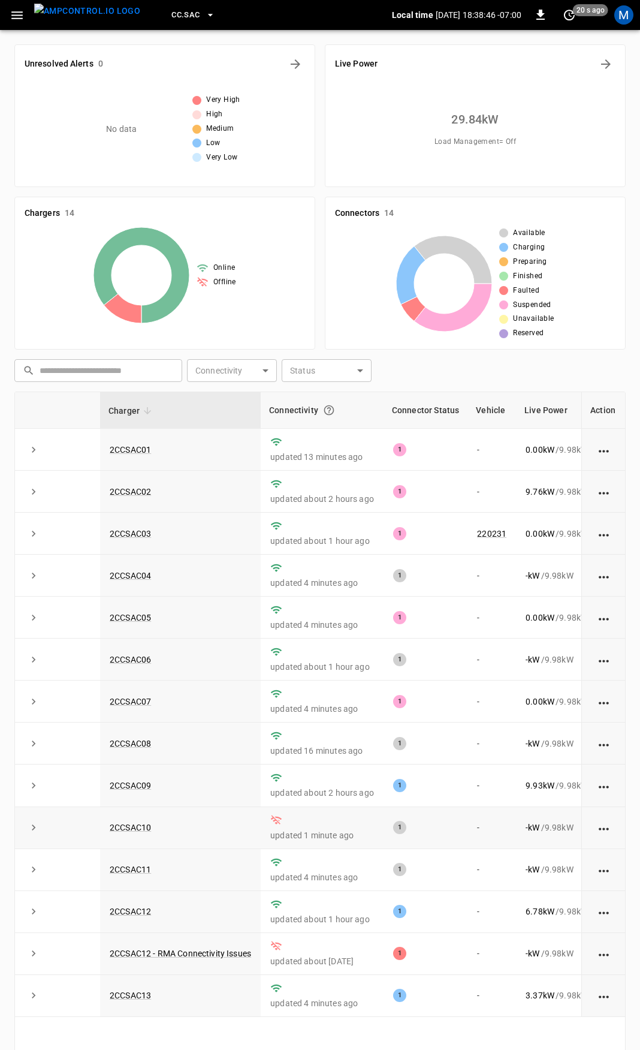
click at [220, 843] on td "2CCSAC10" at bounding box center [180, 828] width 161 height 42
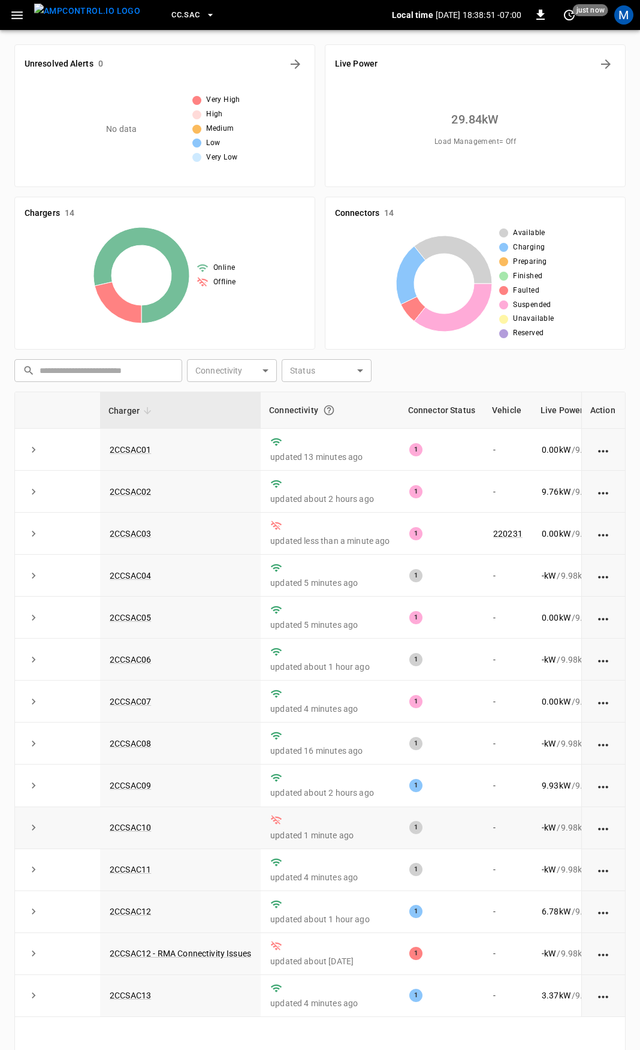
click at [368, 836] on p "updated 1 minute ago" at bounding box center [330, 835] width 120 height 12
click at [237, 839] on td "2CCSAC10" at bounding box center [180, 828] width 161 height 42
click at [139, 833] on link "2CCSAC10" at bounding box center [130, 827] width 46 height 14
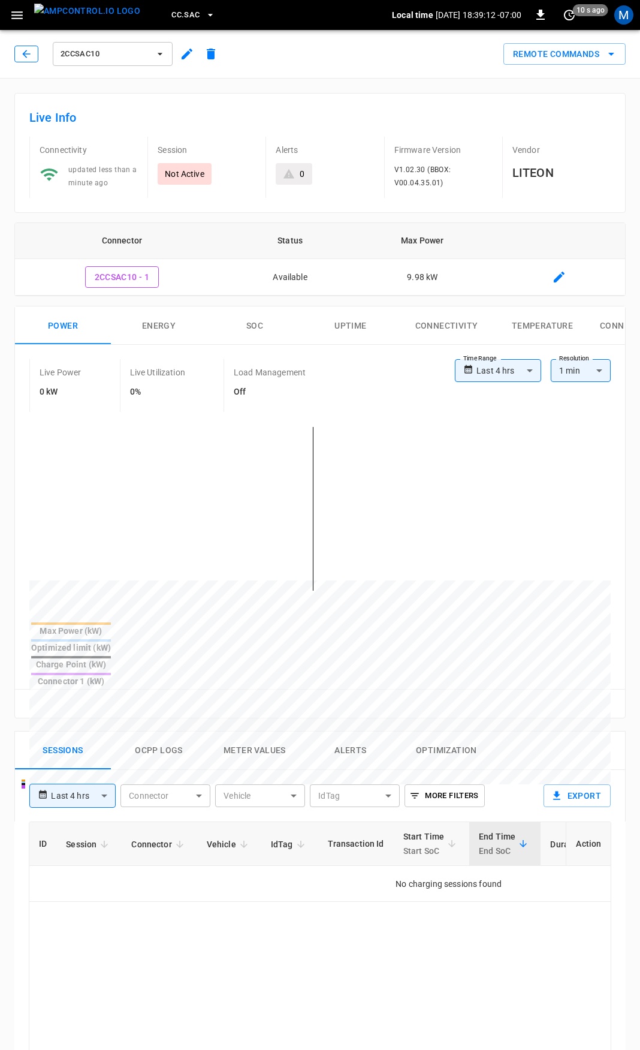
click at [26, 49] on icon "button" at bounding box center [26, 54] width 12 height 12
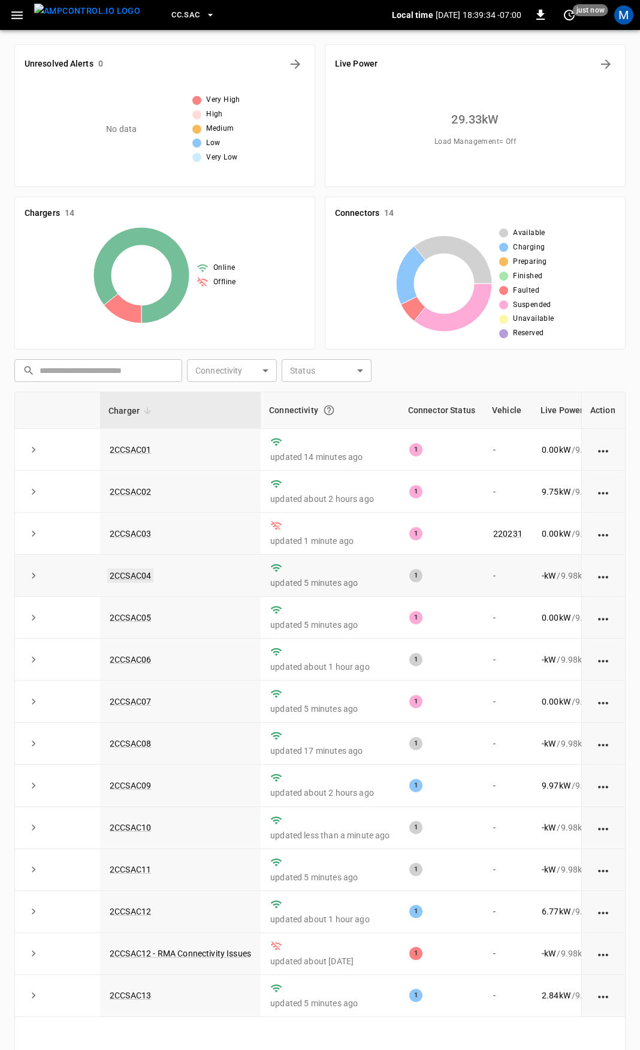
click at [132, 574] on link "2CCSAC04" at bounding box center [130, 575] width 46 height 14
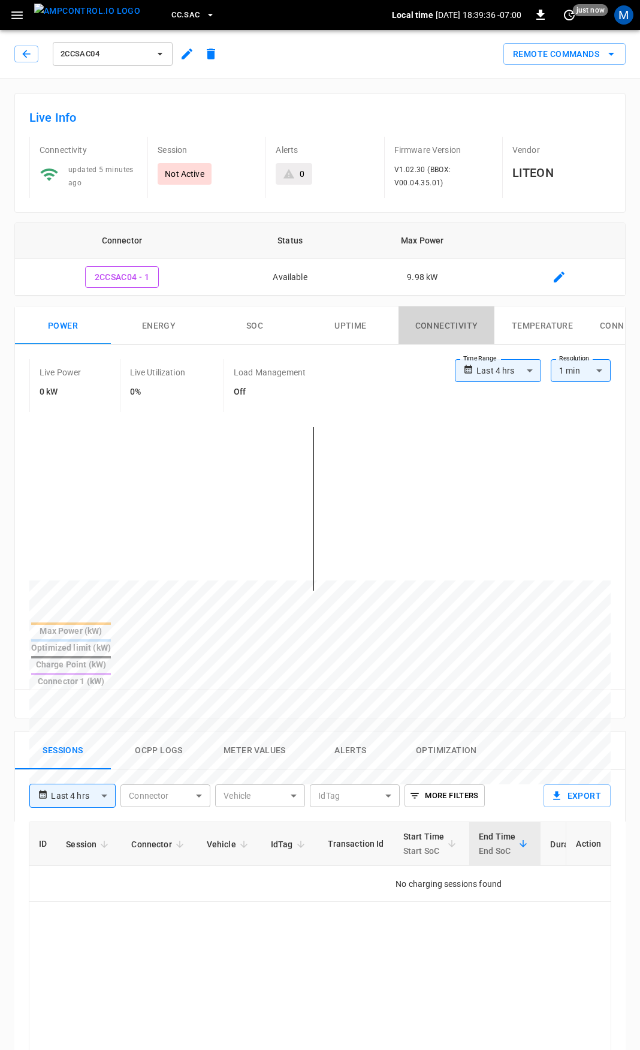
click at [460, 326] on button "Connectivity" at bounding box center [447, 325] width 96 height 38
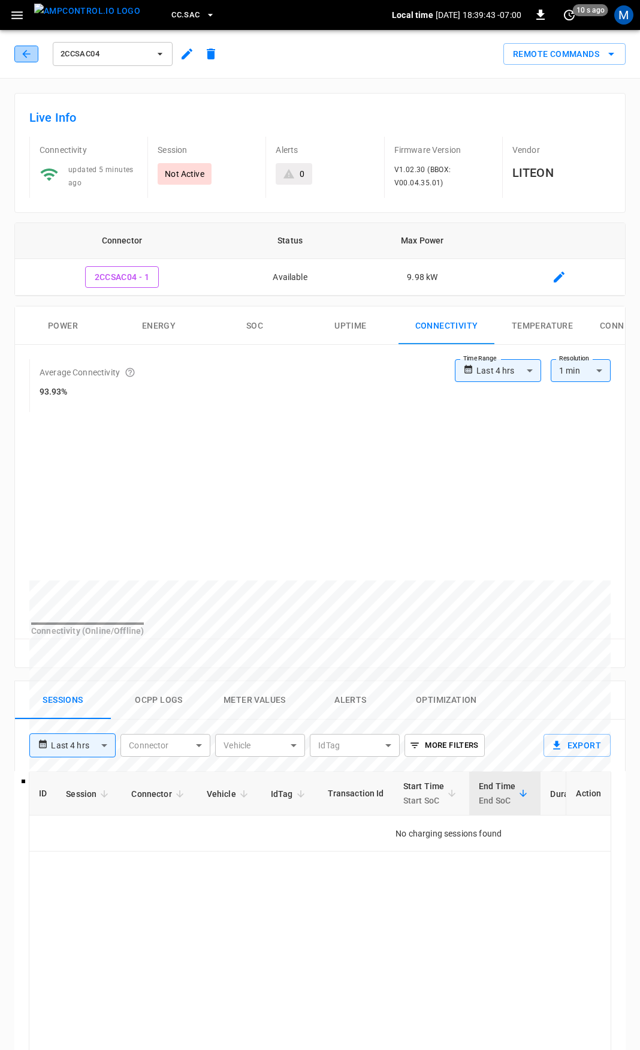
click at [23, 58] on icon "button" at bounding box center [26, 54] width 12 height 12
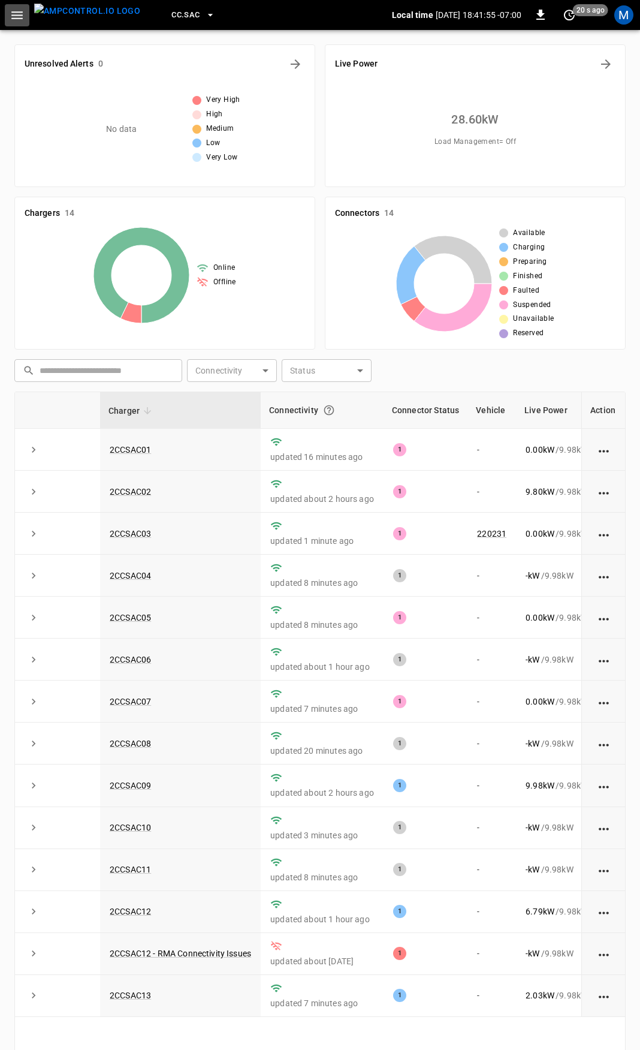
click at [16, 19] on icon "button" at bounding box center [17, 15] width 15 height 15
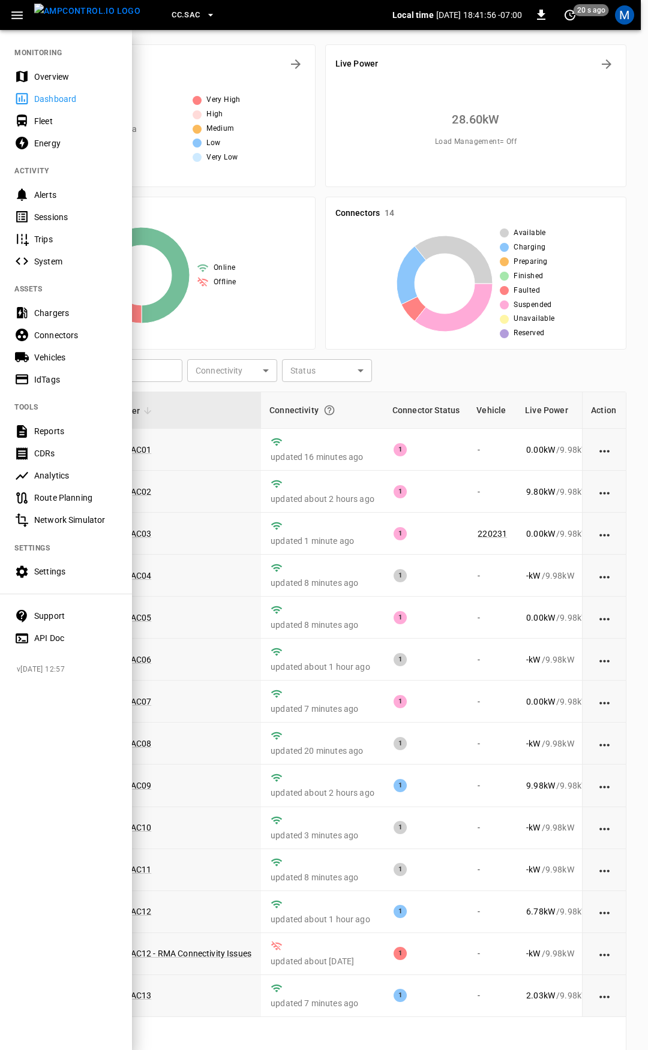
drag, startPoint x: 45, startPoint y: 74, endPoint x: 69, endPoint y: 117, distance: 49.4
click at [45, 74] on div "Overview" at bounding box center [75, 77] width 83 height 12
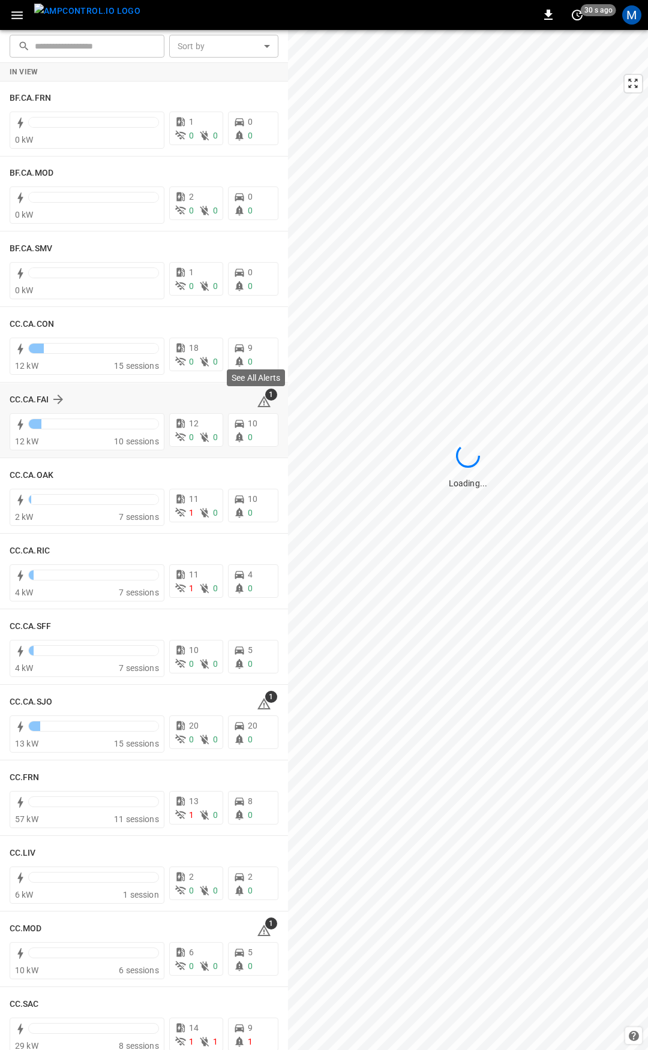
click at [263, 401] on icon at bounding box center [263, 403] width 1 height 5
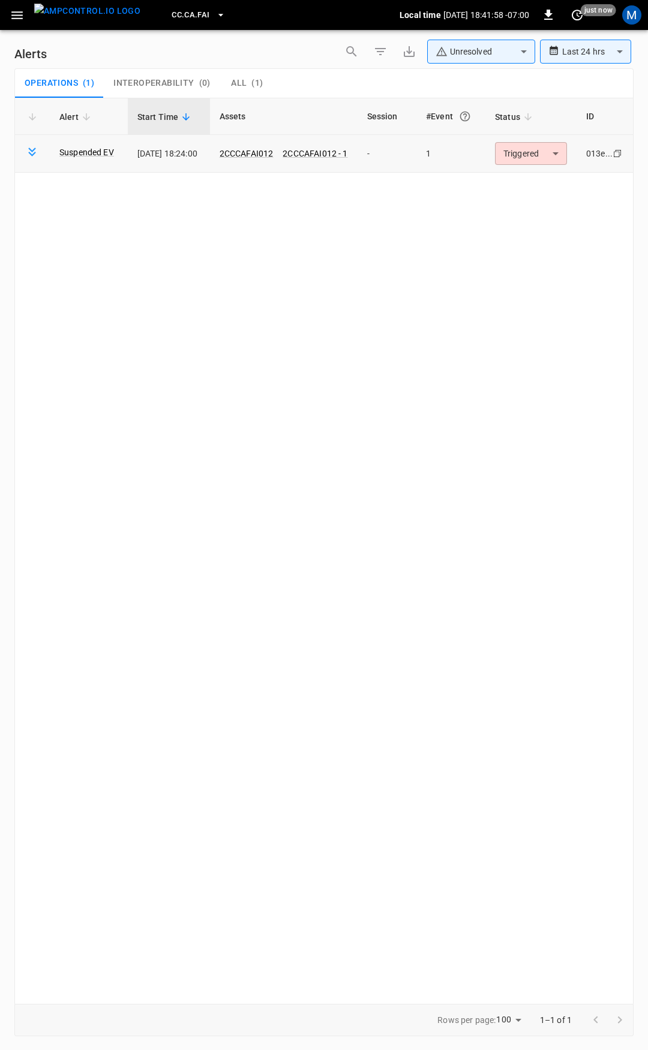
click at [532, 153] on body "**********" at bounding box center [324, 523] width 648 height 1046
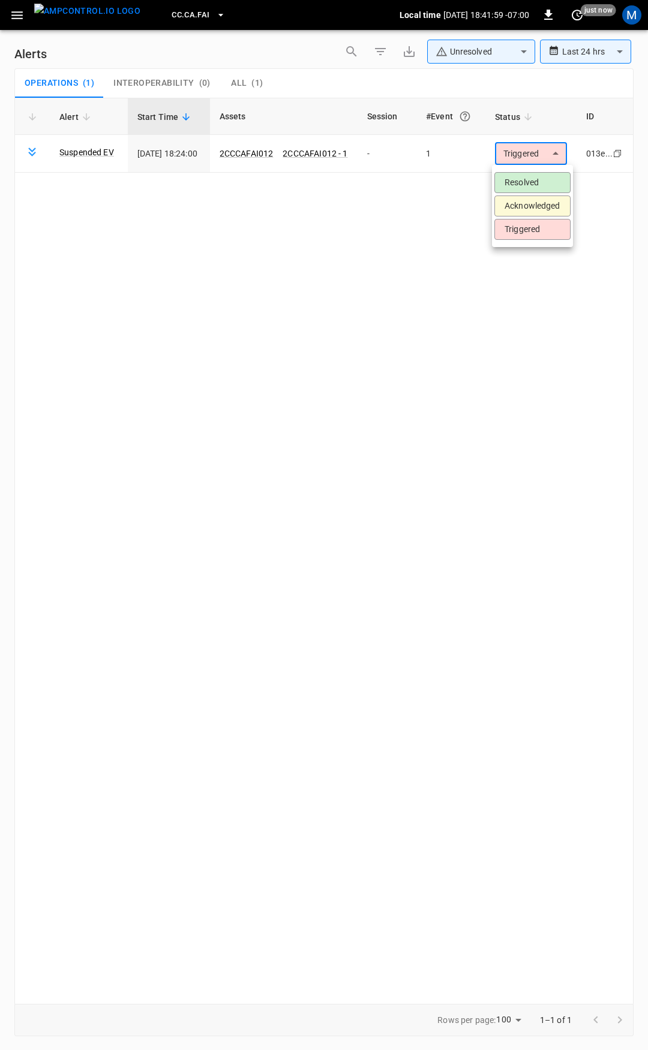
click at [532, 186] on li "Resolved" at bounding box center [532, 182] width 76 height 21
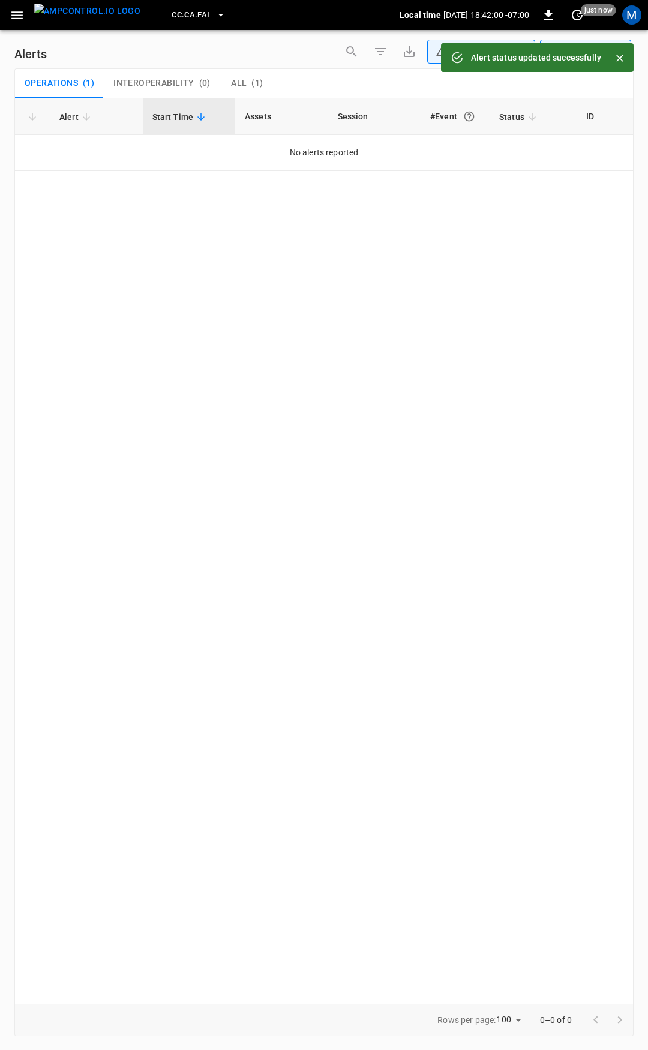
click at [19, 15] on icon "button" at bounding box center [16, 15] width 11 height 8
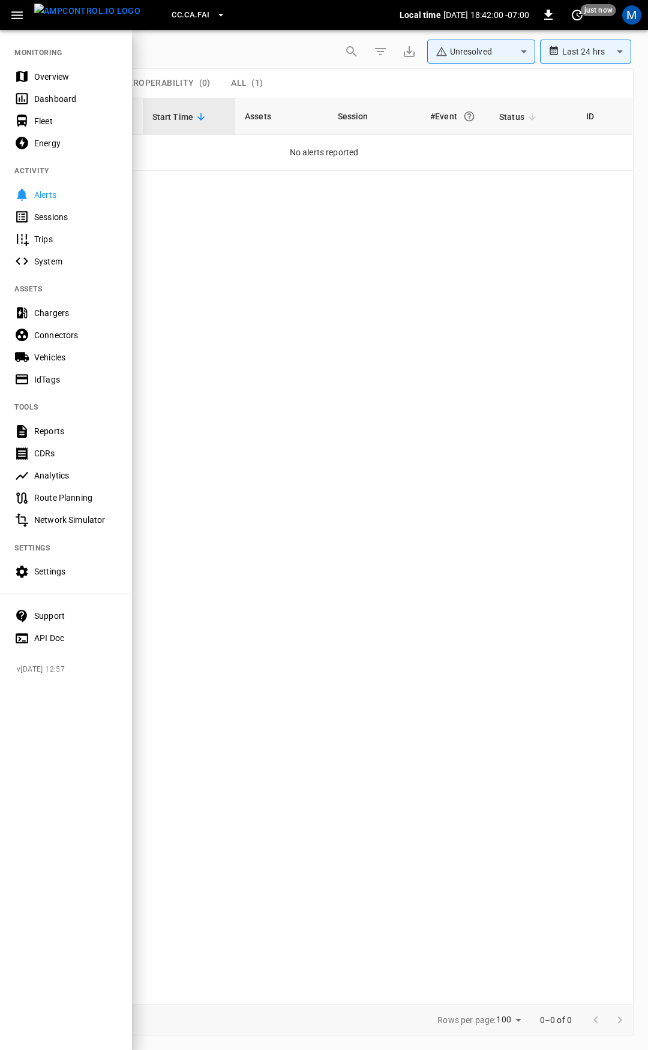
click at [60, 77] on div "Overview" at bounding box center [75, 77] width 83 height 12
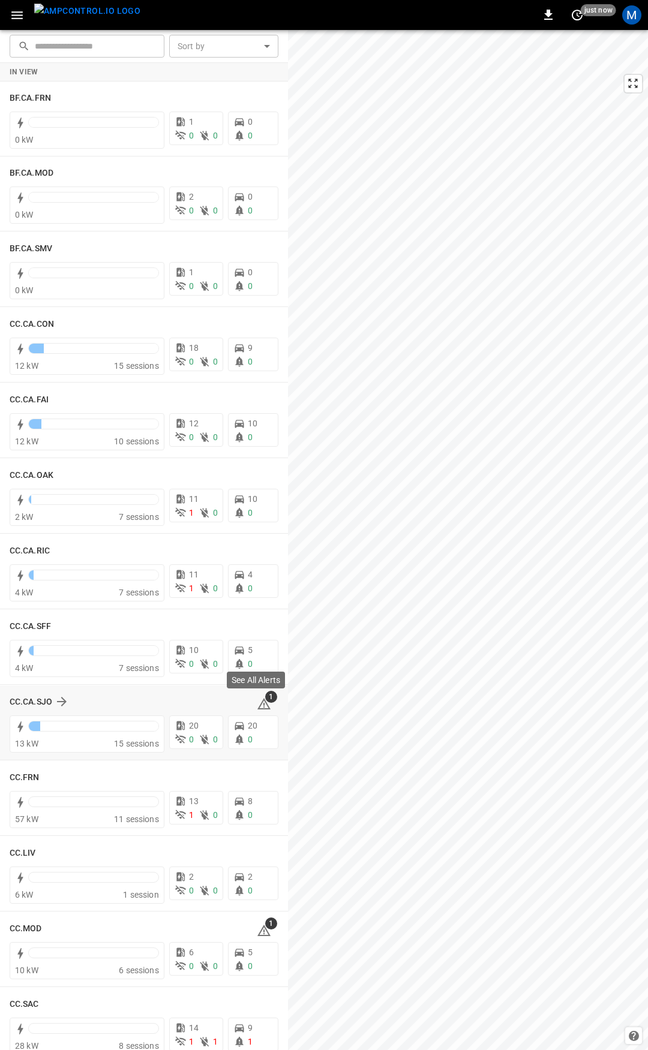
click at [260, 705] on icon at bounding box center [263, 703] width 13 height 11
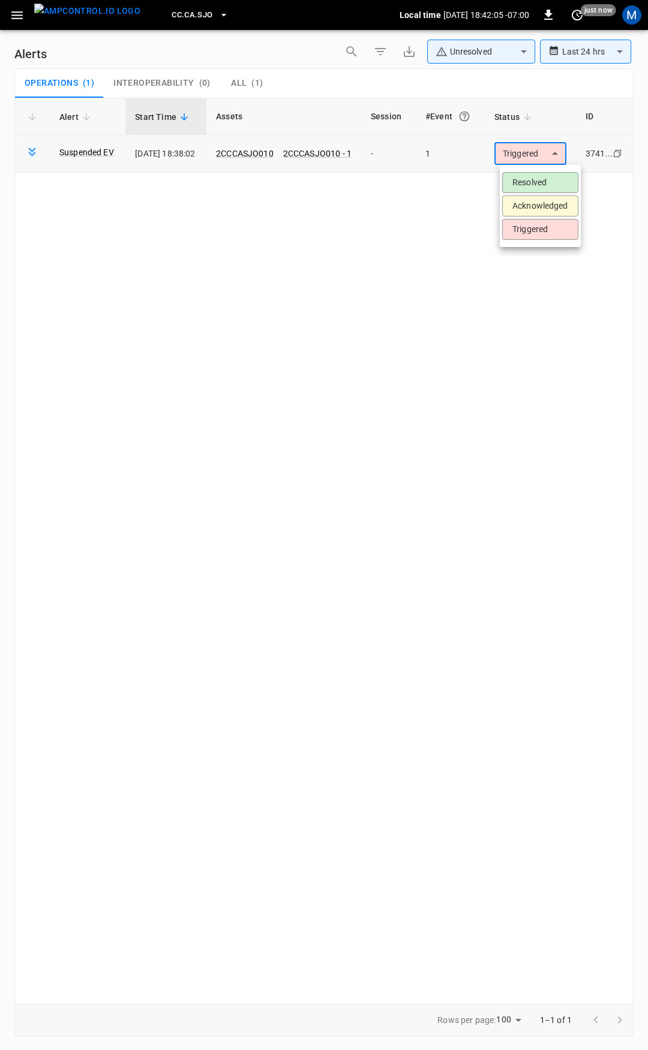
click at [520, 154] on body "**********" at bounding box center [324, 523] width 648 height 1046
click at [520, 182] on li "Resolved" at bounding box center [540, 182] width 76 height 21
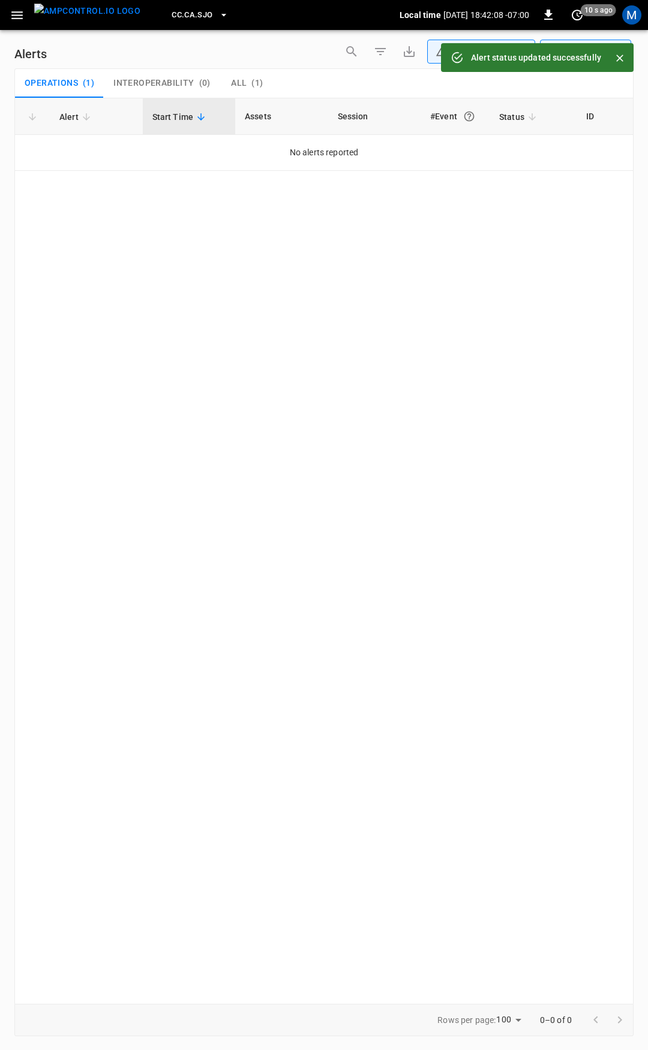
click at [16, 13] on icon "button" at bounding box center [17, 15] width 15 height 15
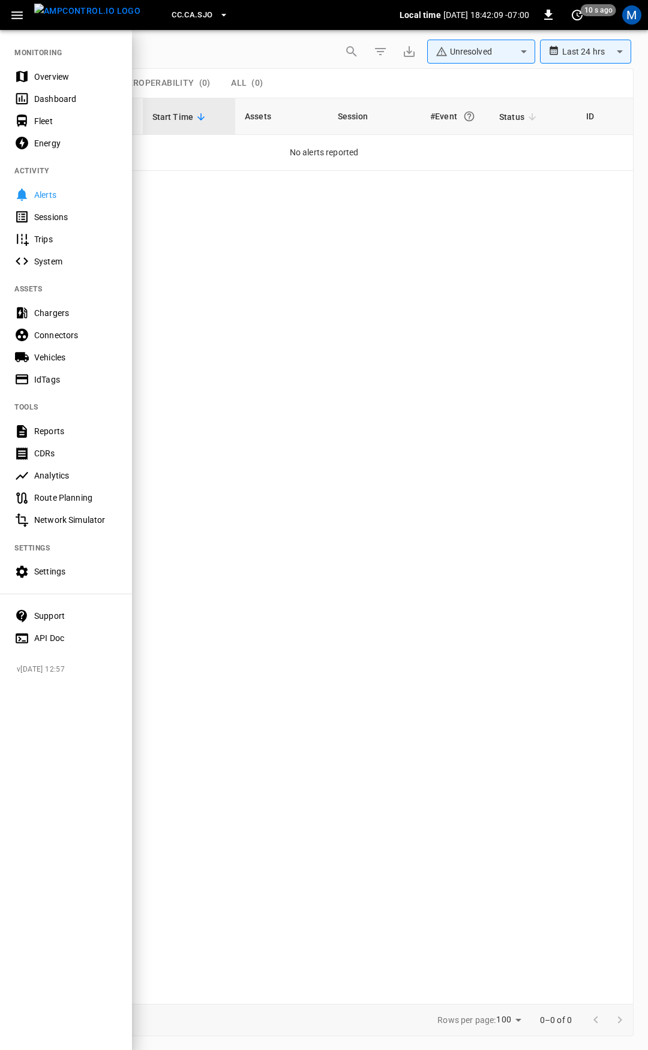
click at [55, 78] on div "Overview" at bounding box center [75, 77] width 83 height 12
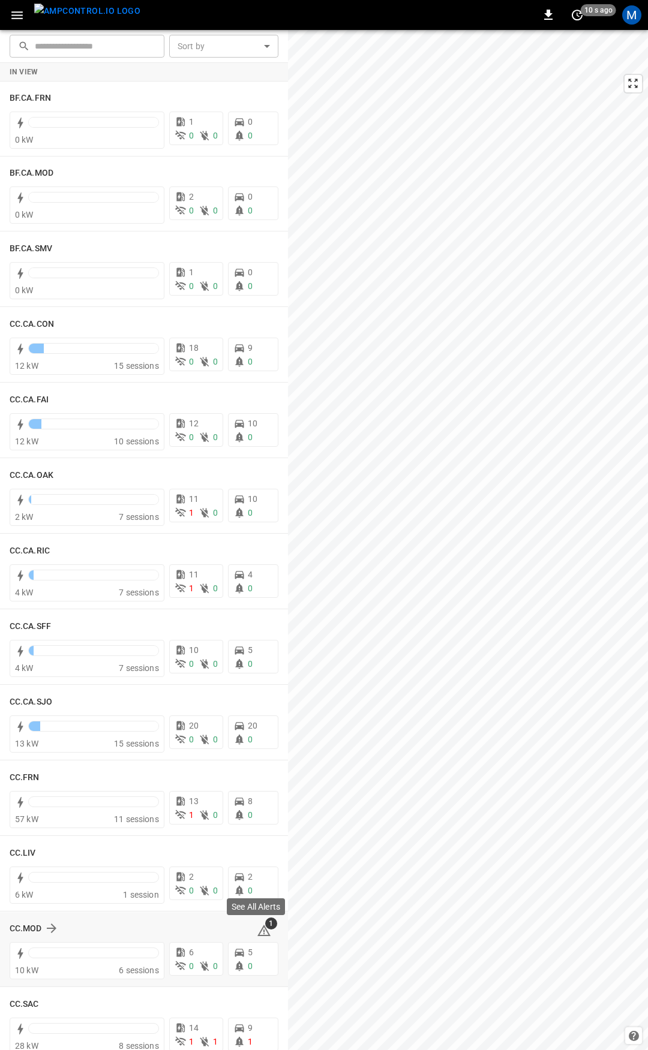
click at [258, 932] on icon at bounding box center [264, 930] width 14 height 14
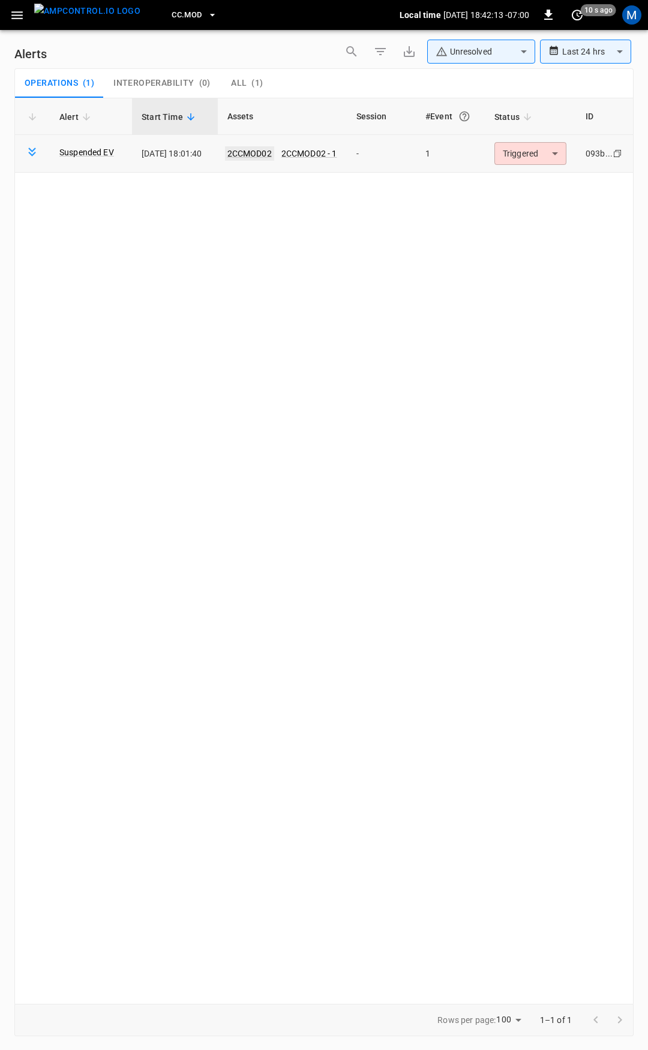
click at [252, 153] on link "2CCMOD02" at bounding box center [249, 153] width 49 height 14
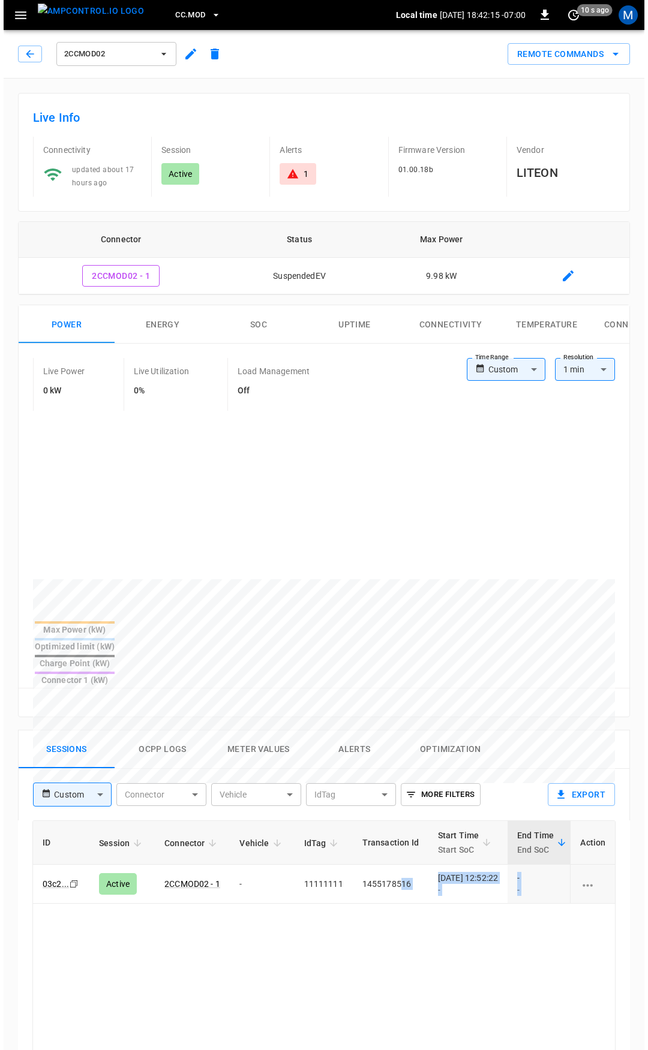
scroll to position [0, 302]
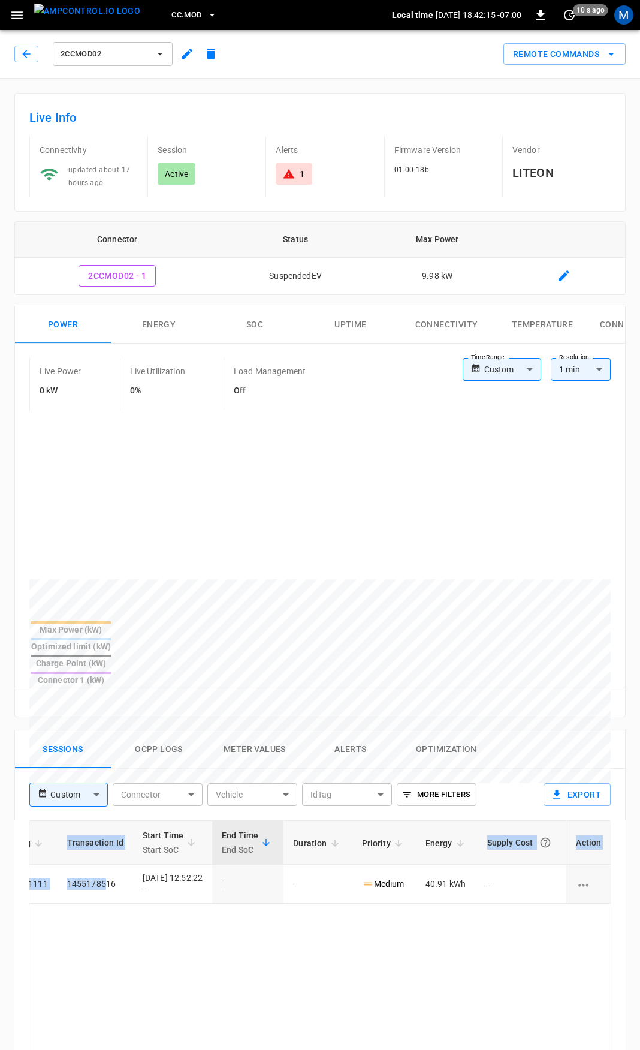
drag, startPoint x: 406, startPoint y: 848, endPoint x: 647, endPoint y: 862, distance: 241.4
click at [640, 862] on html "CC.MOD Local time [DATE] 18:42:15 -07:00 0 10 s ago M 2CCMOD02 Remote Commands …" at bounding box center [320, 801] width 640 height 1602
drag, startPoint x: 482, startPoint y: 931, endPoint x: 215, endPoint y: 374, distance: 617.3
click at [22, 59] on icon "button" at bounding box center [26, 54] width 12 height 12
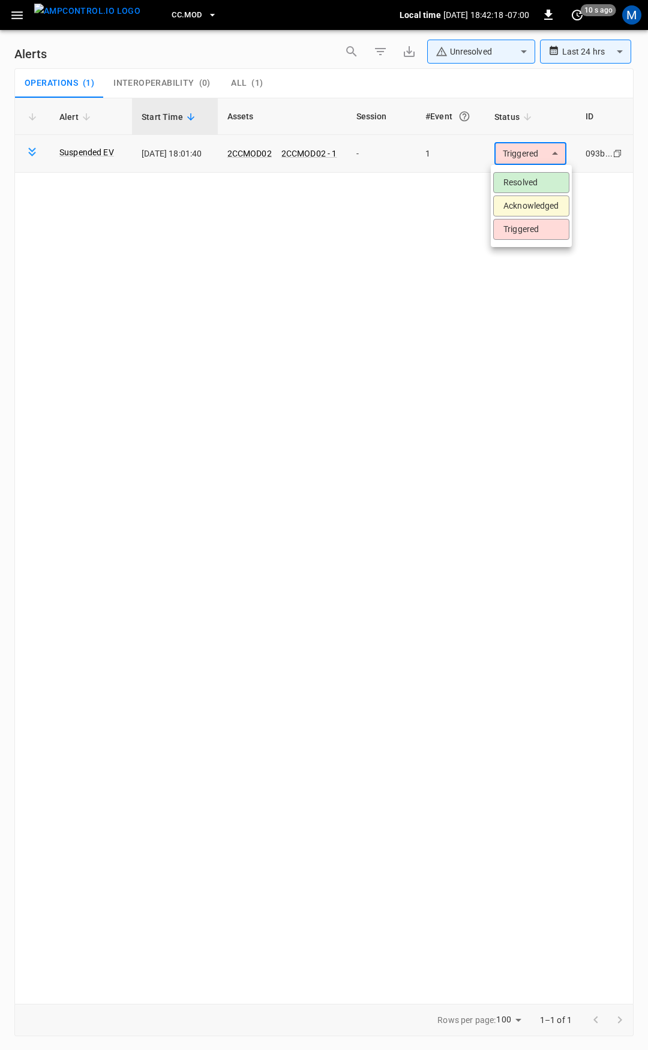
click at [501, 146] on body "**********" at bounding box center [324, 523] width 648 height 1046
click at [523, 186] on li "Resolved" at bounding box center [531, 182] width 76 height 21
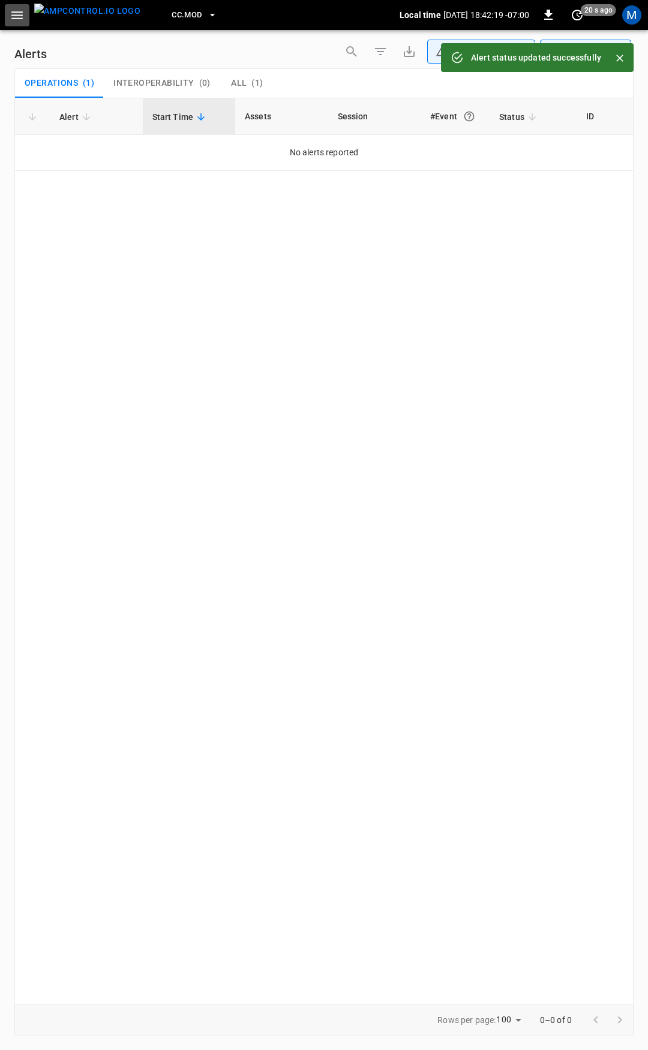
click at [11, 14] on icon "button" at bounding box center [17, 15] width 15 height 15
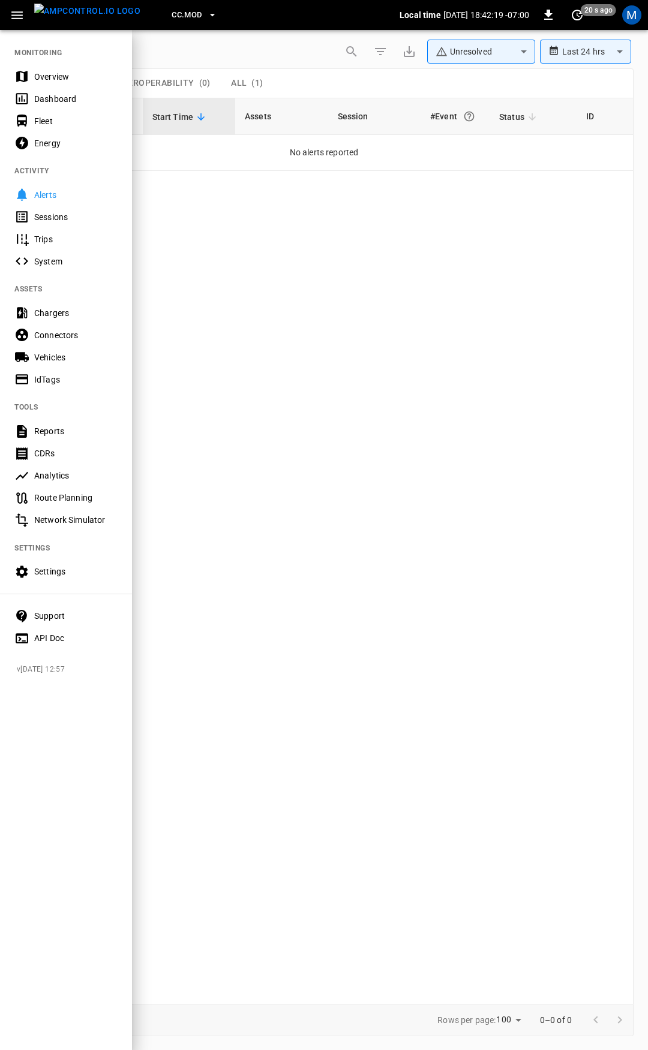
drag, startPoint x: 34, startPoint y: 71, endPoint x: 91, endPoint y: 139, distance: 88.1
click at [35, 71] on div "Overview" at bounding box center [75, 77] width 83 height 12
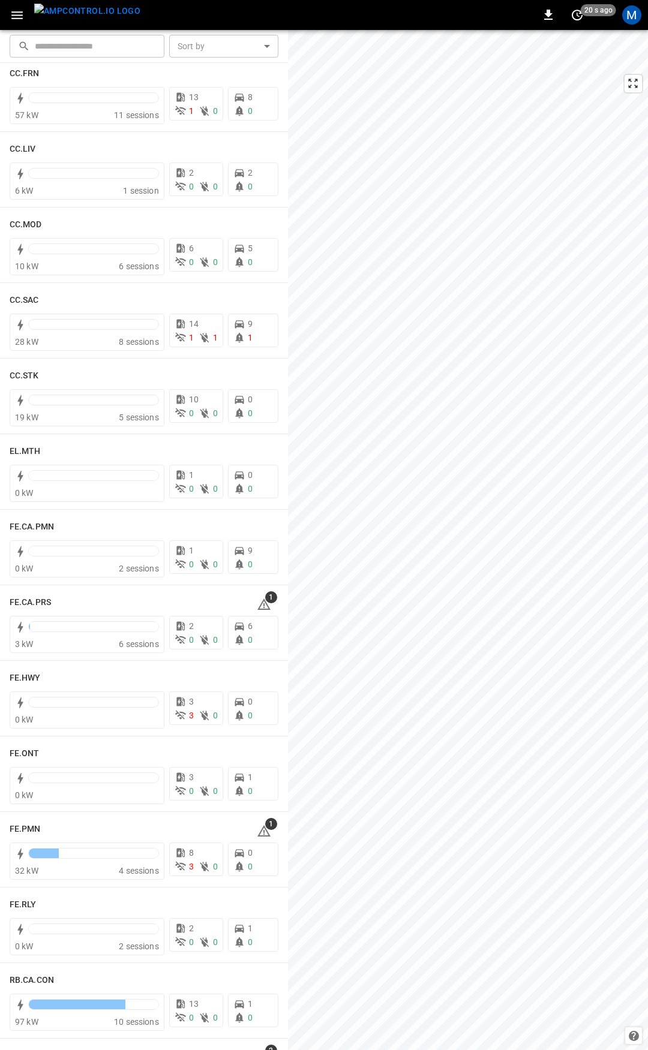
scroll to position [704, 0]
click at [258, 603] on icon at bounding box center [264, 604] width 14 height 14
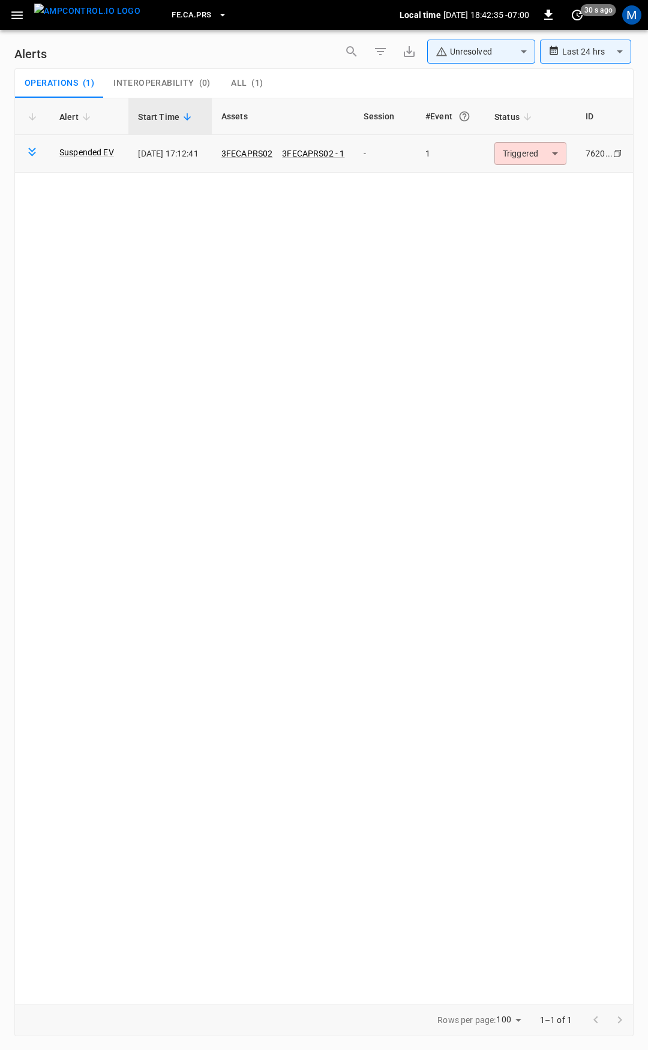
click at [525, 159] on body "**********" at bounding box center [324, 523] width 648 height 1046
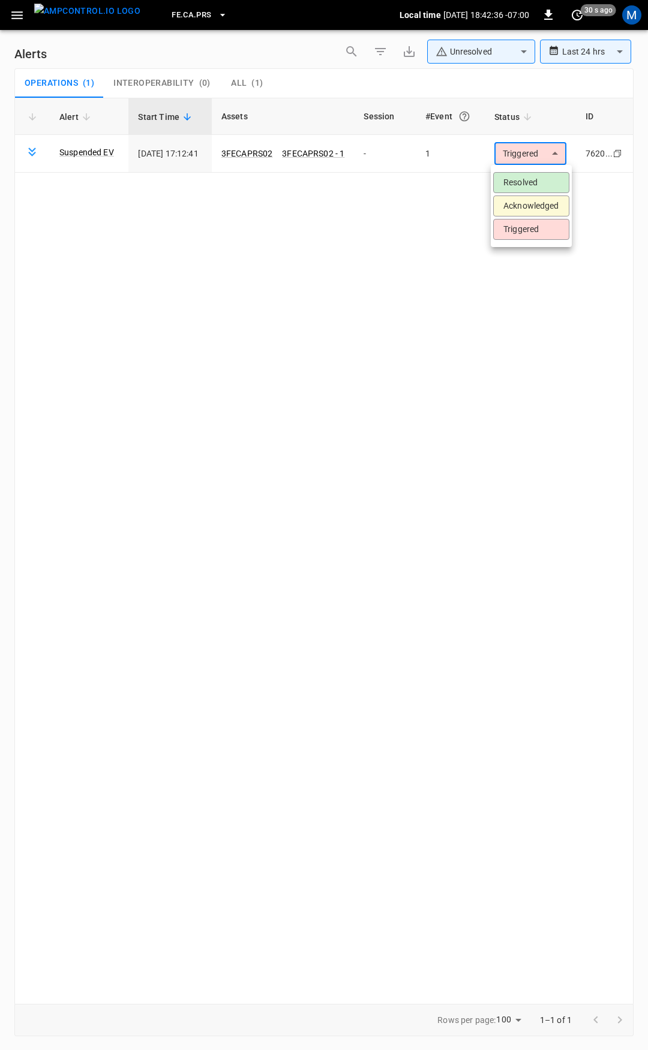
click at [528, 183] on li "Resolved" at bounding box center [531, 182] width 76 height 21
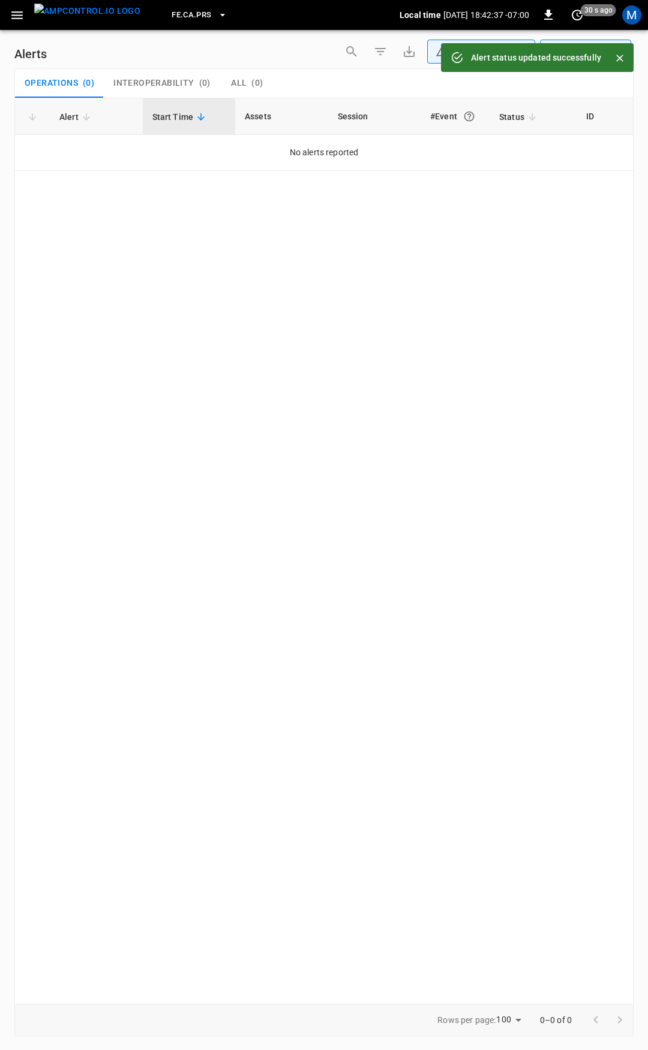
click at [16, 17] on icon "button" at bounding box center [17, 15] width 15 height 15
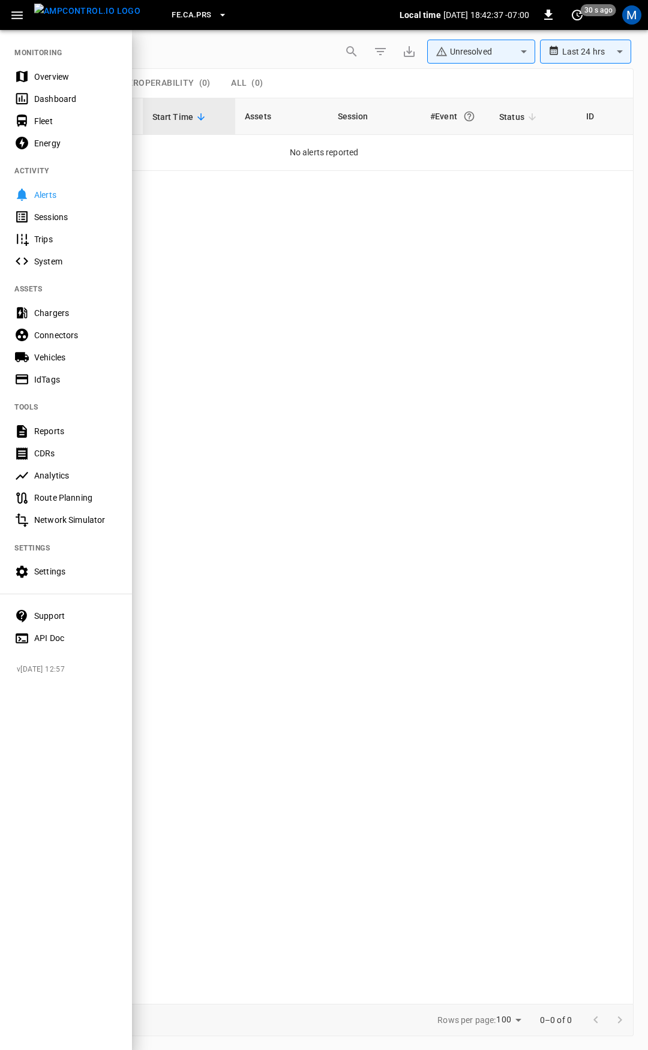
drag, startPoint x: 55, startPoint y: 65, endPoint x: 63, endPoint y: 82, distance: 18.5
click at [56, 67] on nav "MONITORING Overview Dashboard Fleet Energy ACTIVITY Alerts Sessions Trips Syste…" at bounding box center [66, 341] width 132 height 625
click at [66, 87] on div "Overview" at bounding box center [66, 76] width 132 height 22
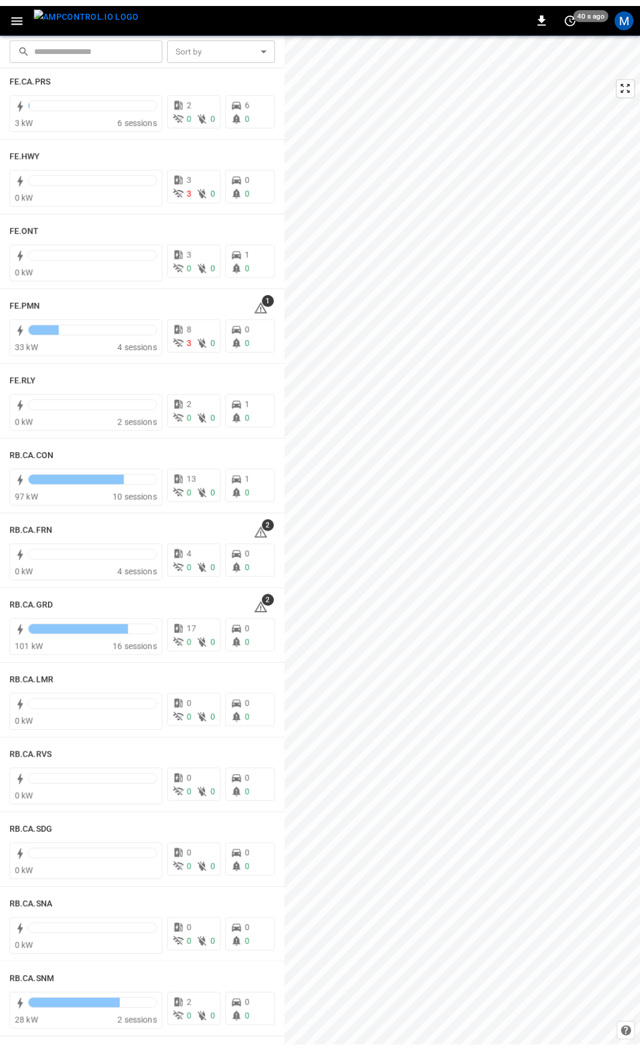
scroll to position [1224, 0]
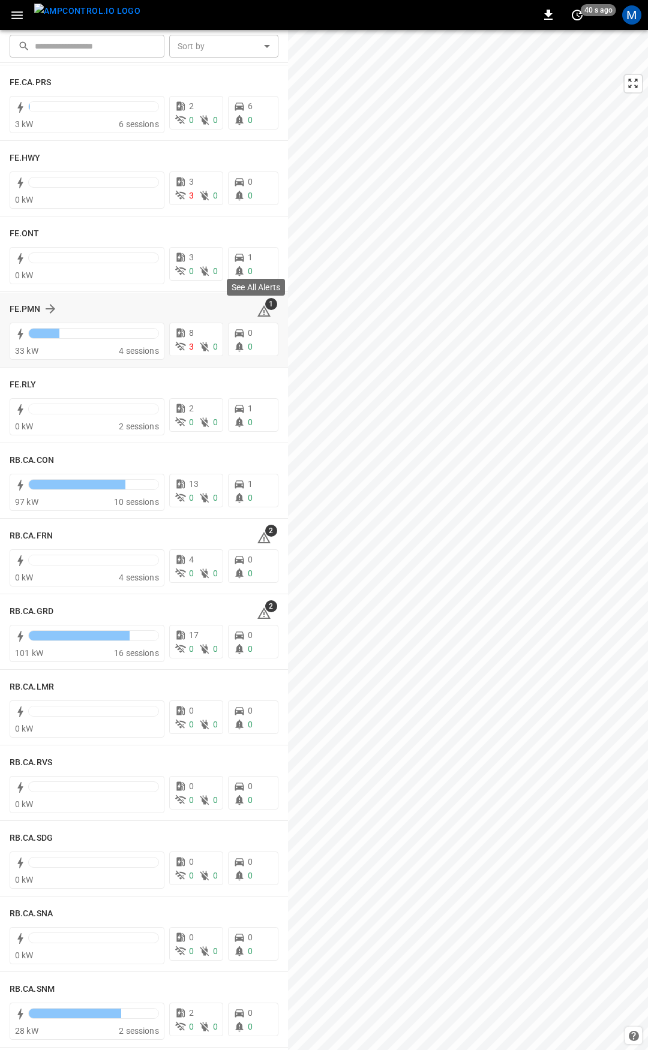
click at [259, 312] on icon at bounding box center [264, 311] width 14 height 14
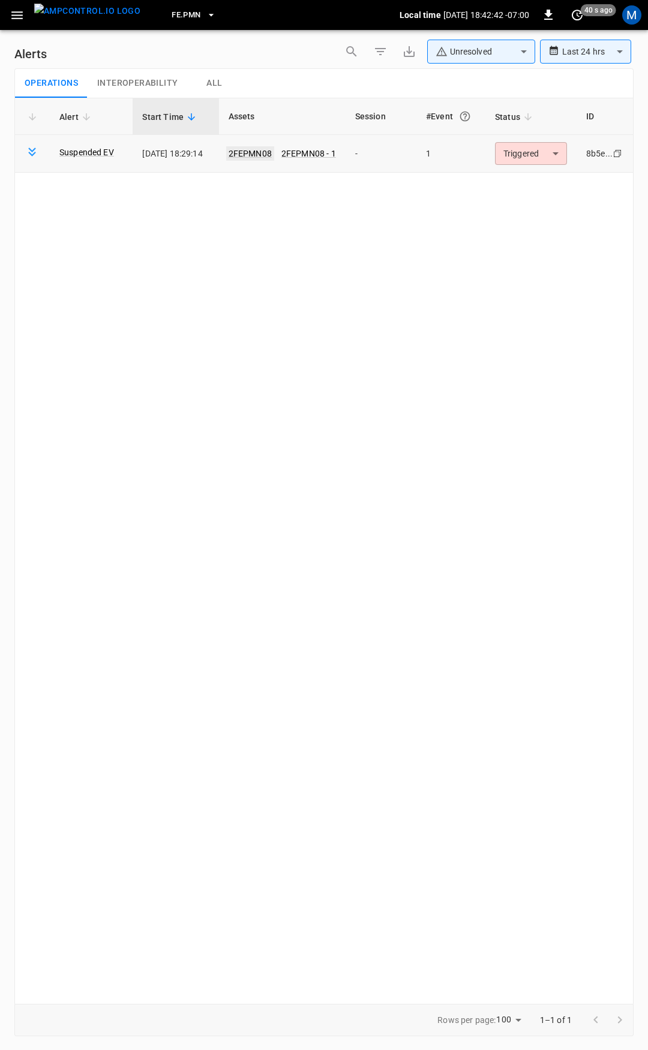
click at [244, 150] on link "2FEPMN08" at bounding box center [250, 153] width 48 height 14
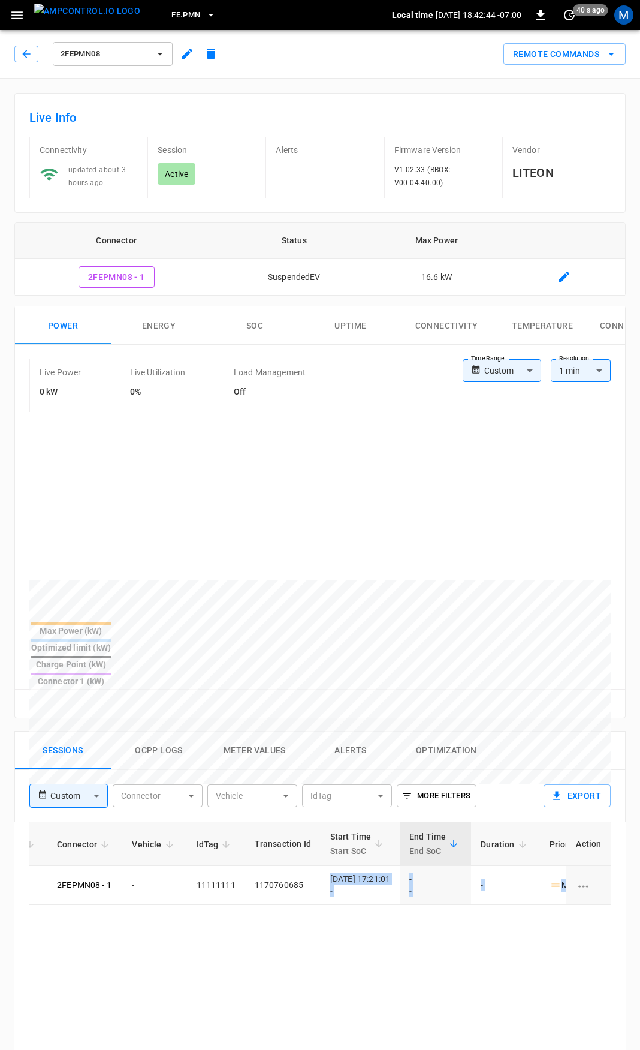
scroll to position [0, 296]
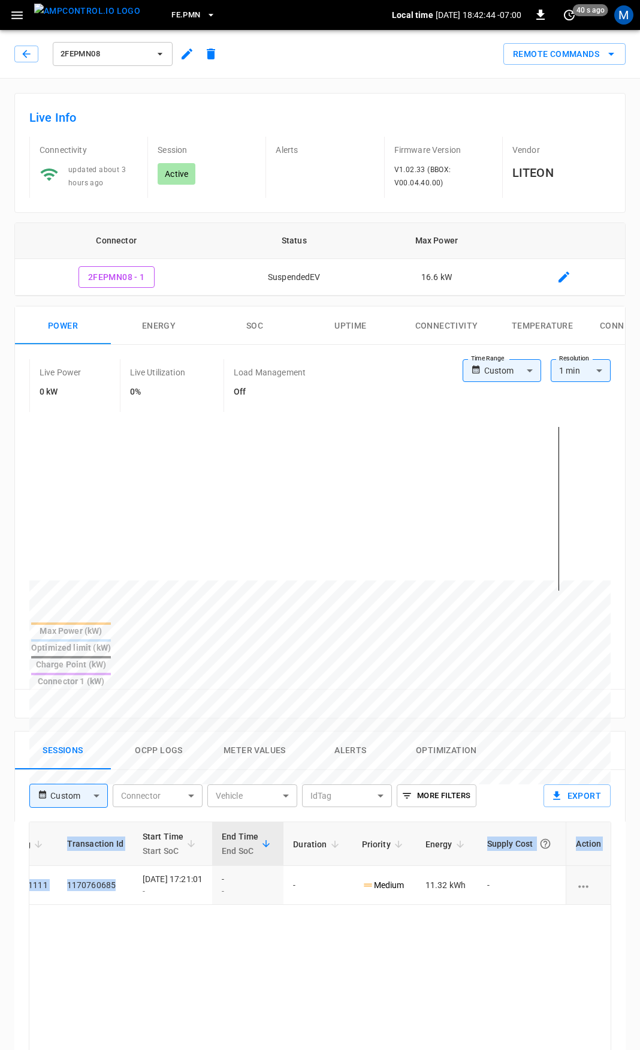
drag, startPoint x: 447, startPoint y: 839, endPoint x: 521, endPoint y: 927, distance: 114.8
click at [640, 846] on html "FE.PMN Local time [DATE] 18:42:44 -07:00 0 40 s ago M 2FEPMN08 Remote Commands …" at bounding box center [320, 801] width 640 height 1603
click at [383, 866] on td "Medium" at bounding box center [385, 885] width 64 height 39
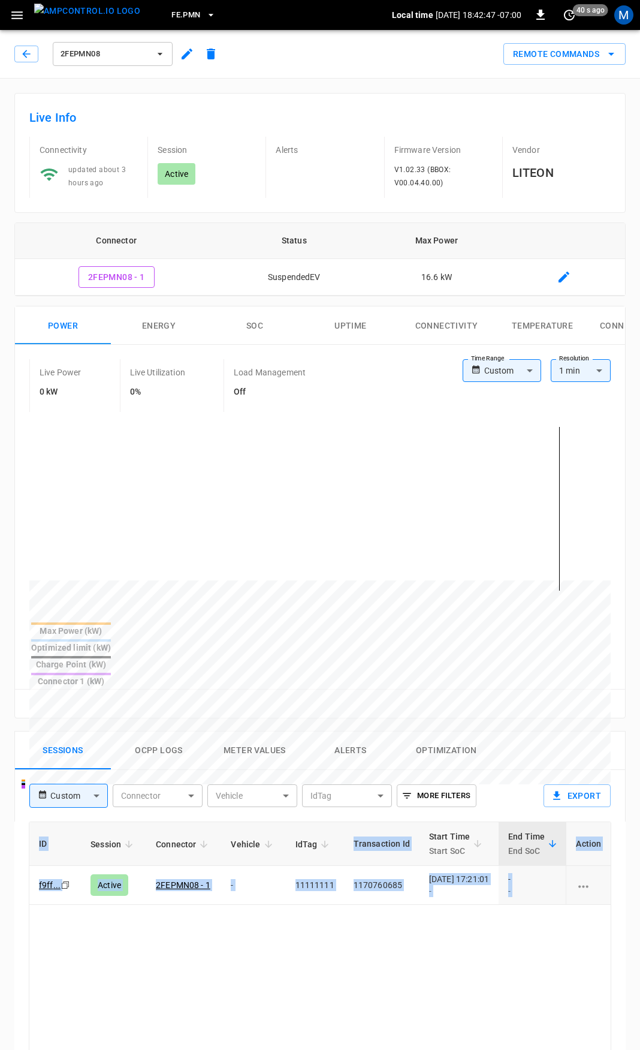
drag, startPoint x: 401, startPoint y: 842, endPoint x: -181, endPoint y: 836, distance: 582.2
click at [0, 836] on html "FE.PMN Local time [DATE] 18:42:47 -07:00 0 40 s ago M 2FEPMN08 Remote Commands …" at bounding box center [320, 801] width 640 height 1603
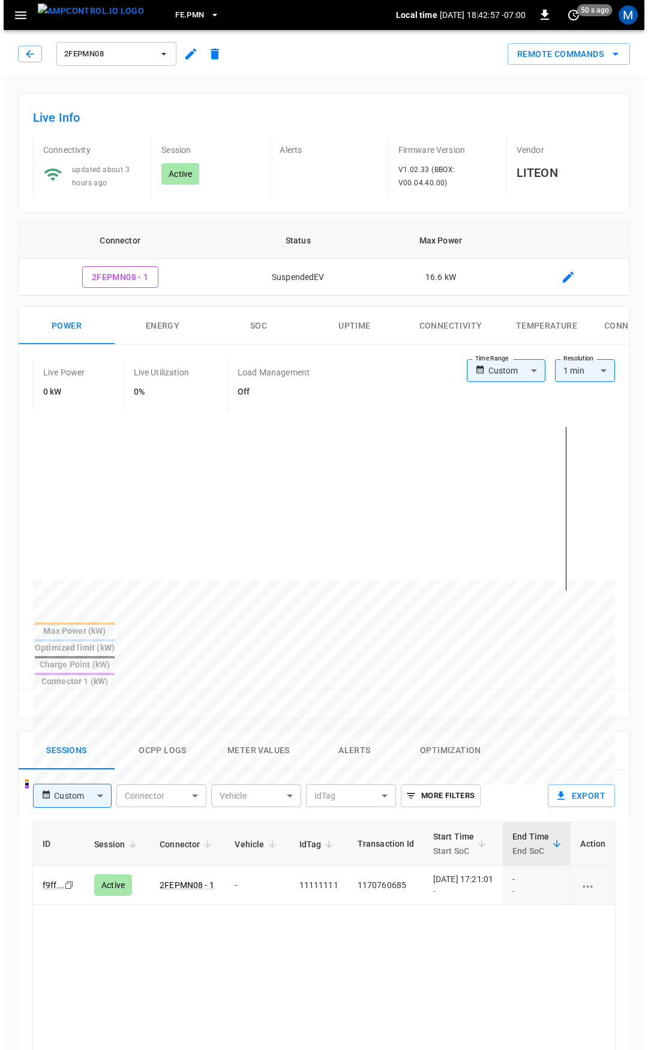
scroll to position [60, 0]
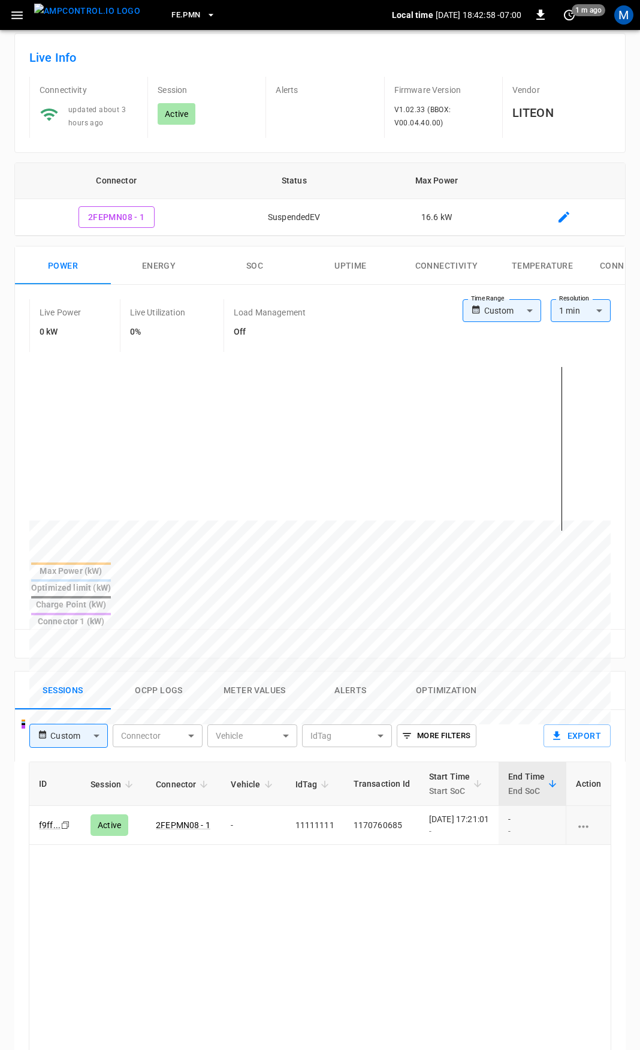
click at [18, 22] on icon "button" at bounding box center [17, 15] width 15 height 15
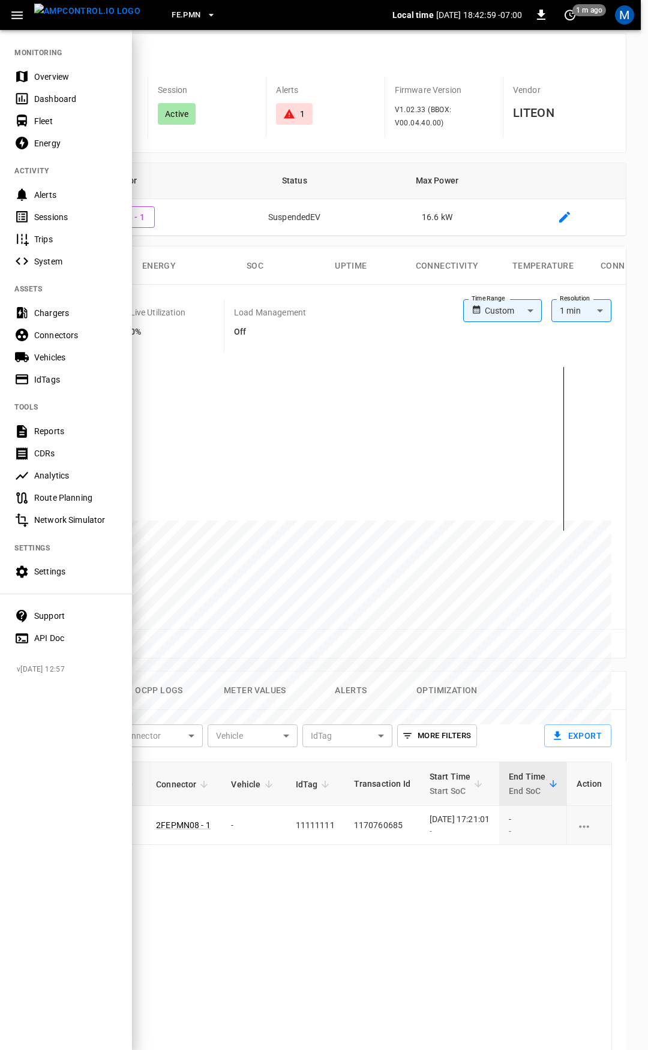
drag, startPoint x: 25, startPoint y: 122, endPoint x: 54, endPoint y: 112, distance: 30.5
click at [25, 122] on icon at bounding box center [22, 121] width 10 height 12
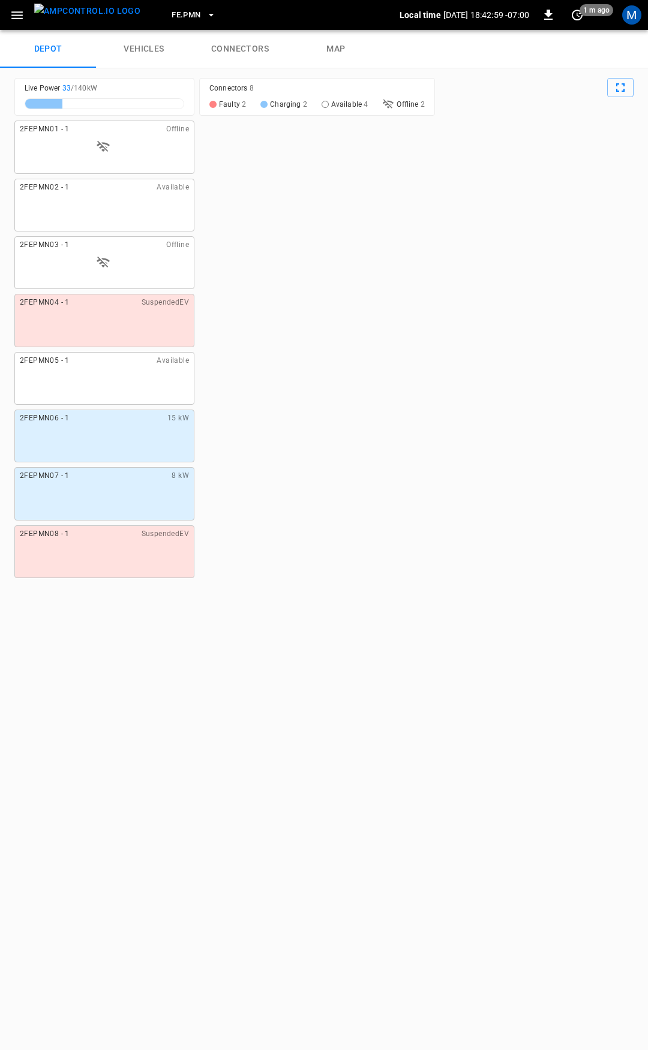
click at [234, 44] on link "connectors" at bounding box center [240, 49] width 96 height 38
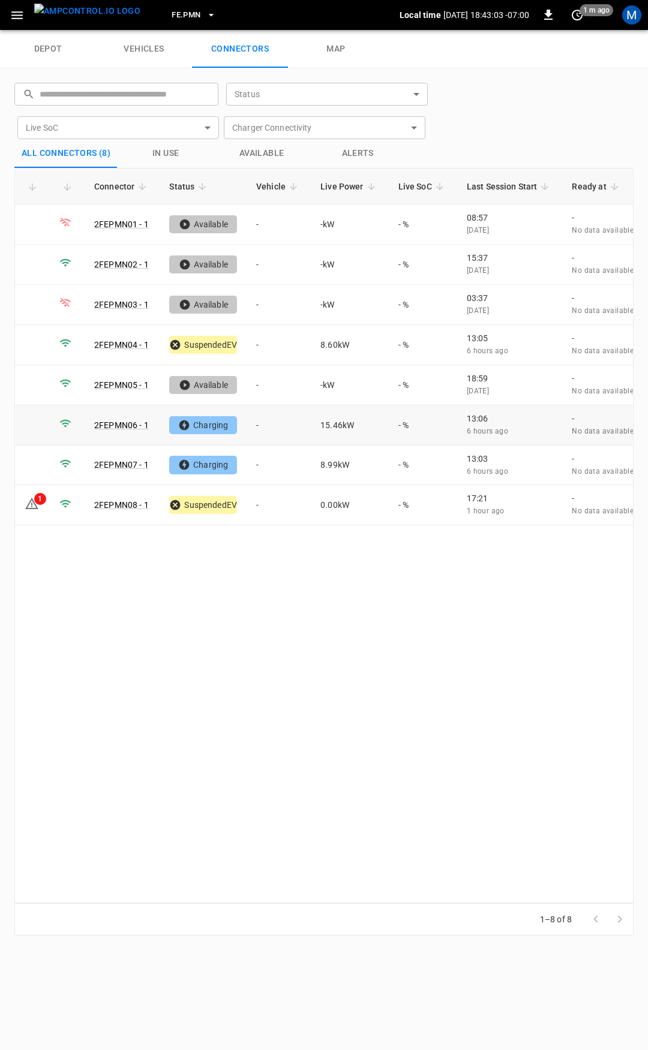
click at [273, 422] on td "-" at bounding box center [278, 425] width 64 height 40
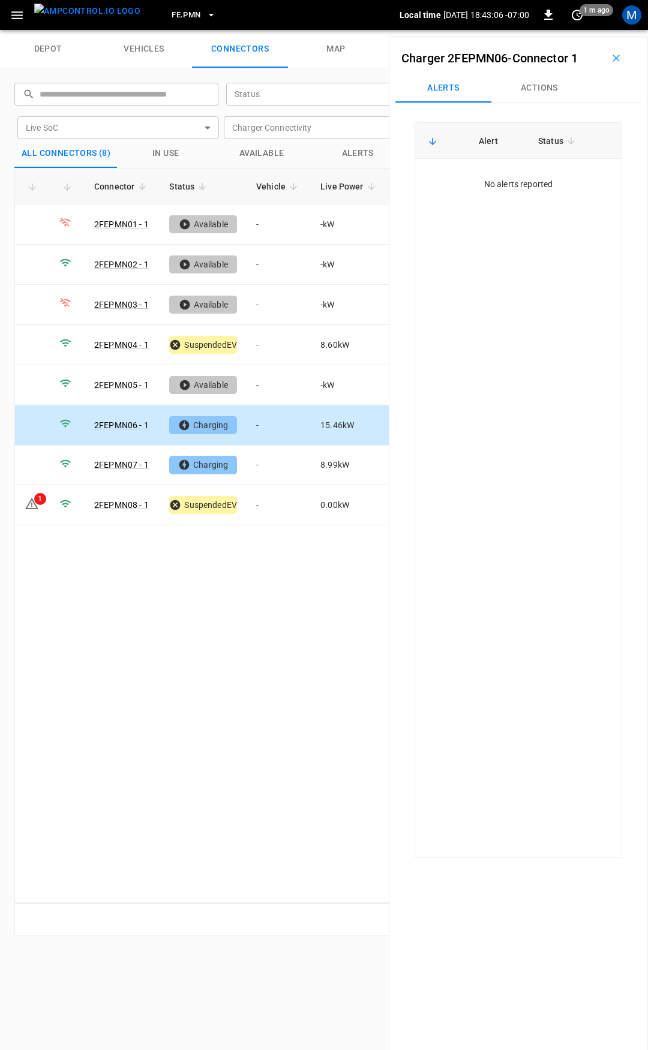
drag, startPoint x: 531, startPoint y: 80, endPoint x: 528, endPoint y: 98, distance: 17.6
click at [531, 82] on button "Actions" at bounding box center [539, 88] width 96 height 29
click at [519, 179] on input "Vehicle Name" at bounding box center [522, 178] width 95 height 15
click at [262, 342] on td "-" at bounding box center [278, 345] width 64 height 40
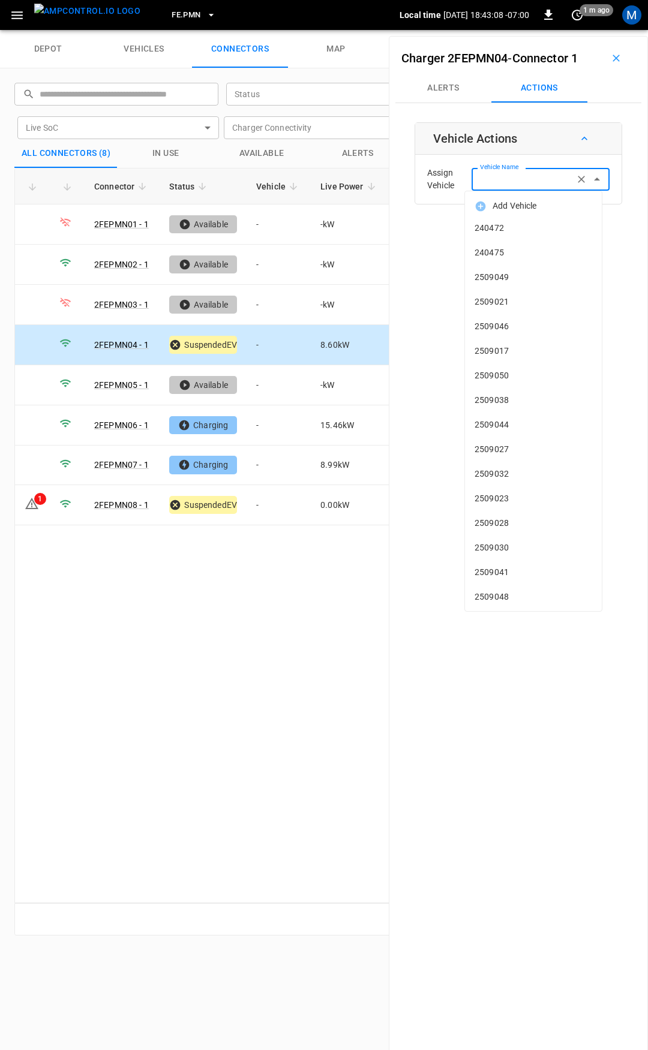
click at [544, 171] on input "Vehicle Name" at bounding box center [522, 178] width 95 height 15
type input "*"
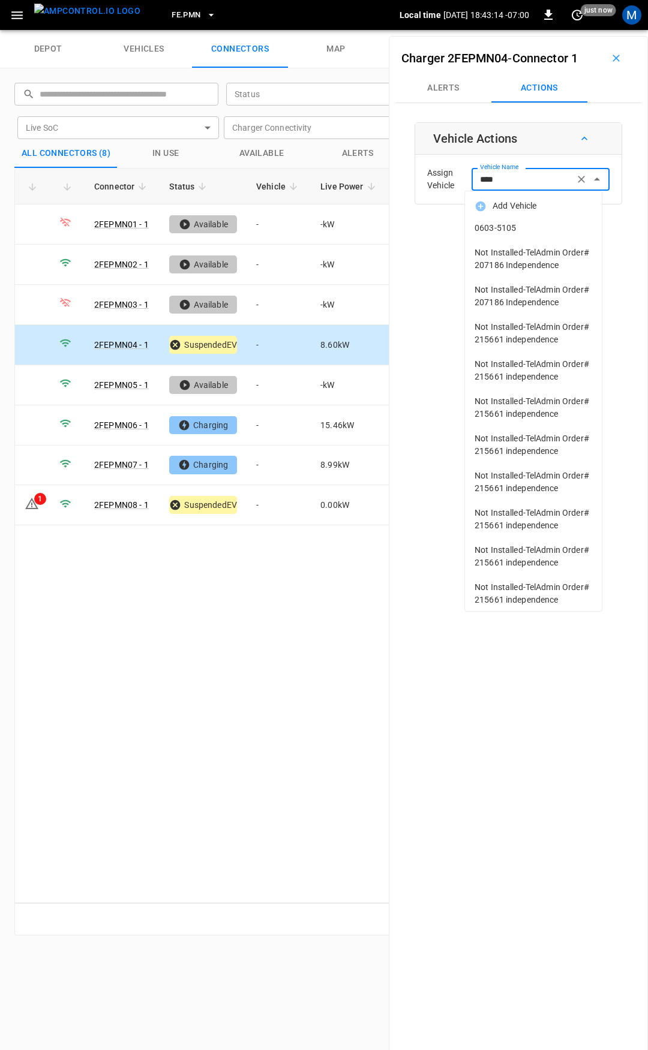
click at [541, 221] on li "0603-5105" at bounding box center [533, 228] width 137 height 25
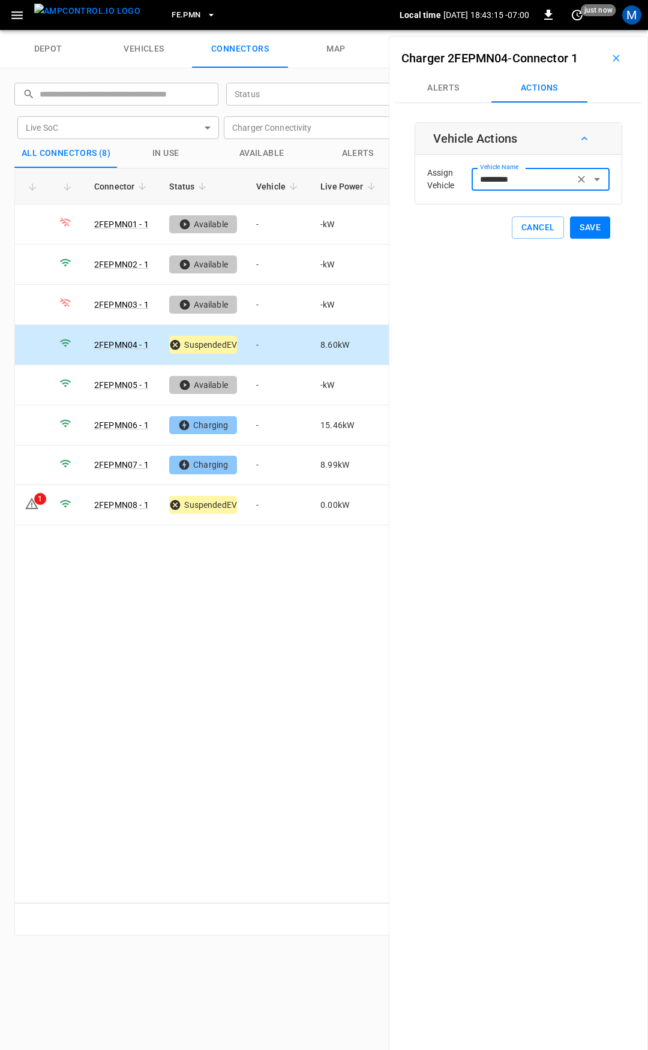
type input "*********"
click at [571, 225] on button "Save" at bounding box center [590, 227] width 40 height 22
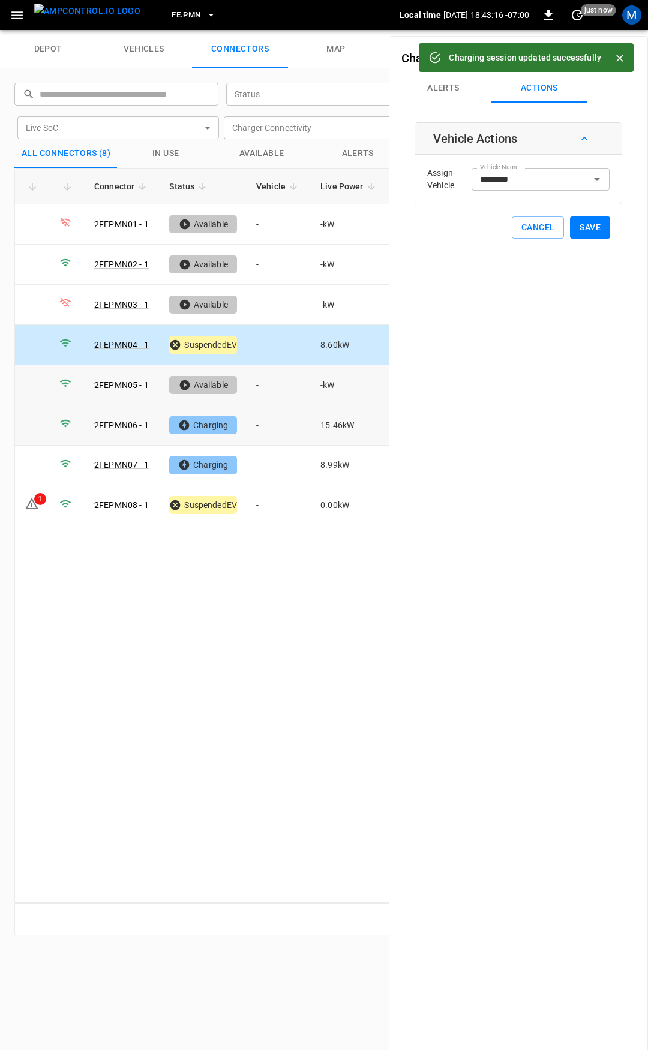
click at [268, 417] on td "-" at bounding box center [278, 425] width 64 height 40
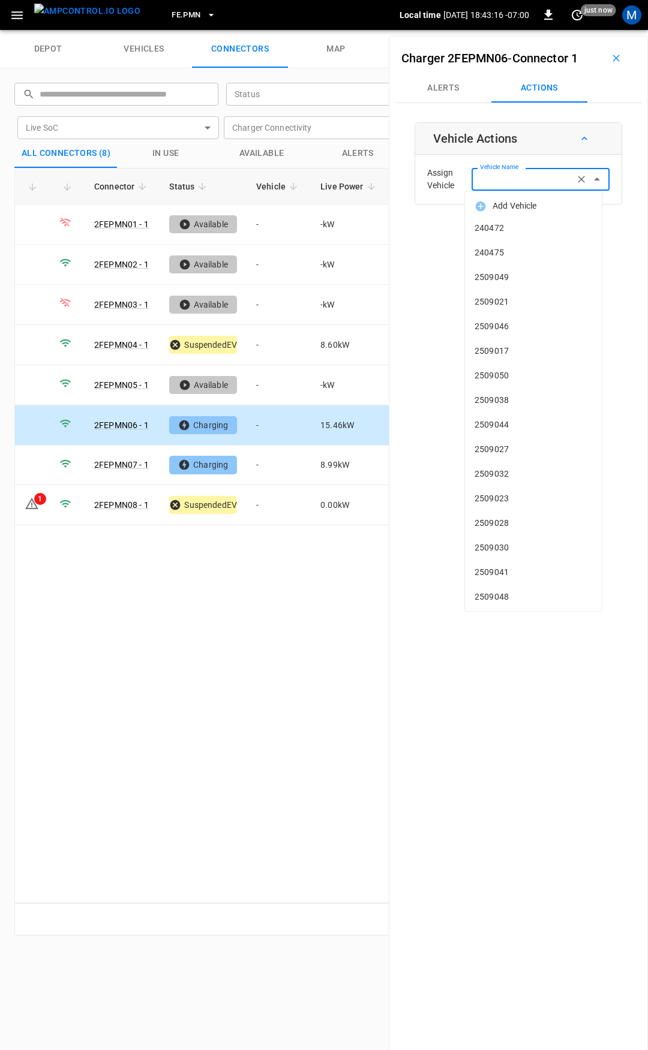
click at [519, 186] on input "Vehicle Name" at bounding box center [522, 178] width 95 height 15
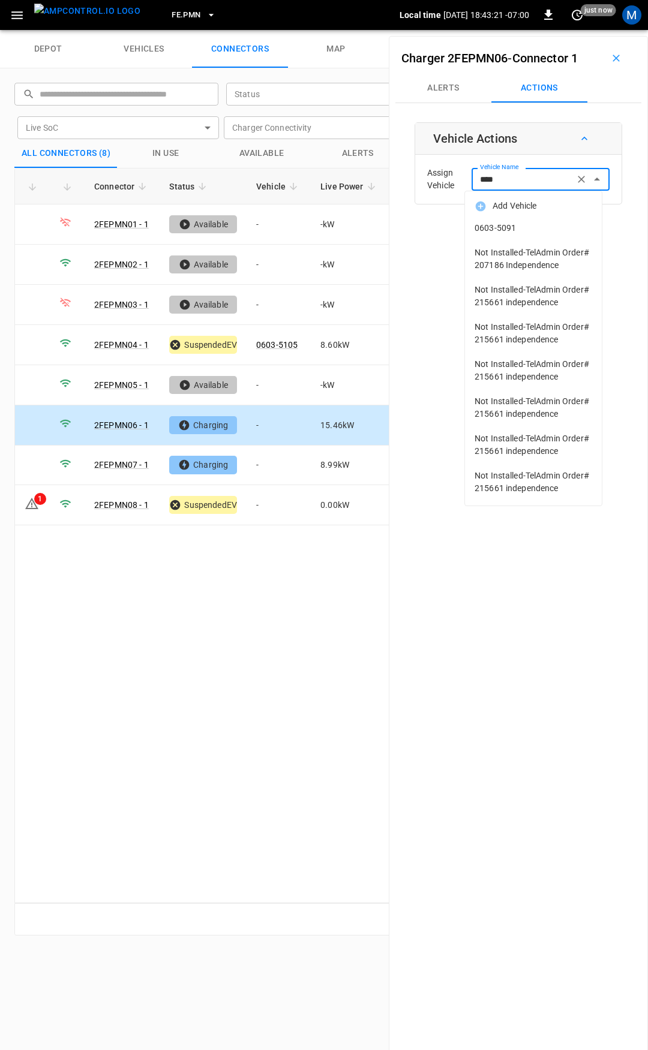
click at [564, 225] on span "0603-5091" at bounding box center [533, 228] width 118 height 13
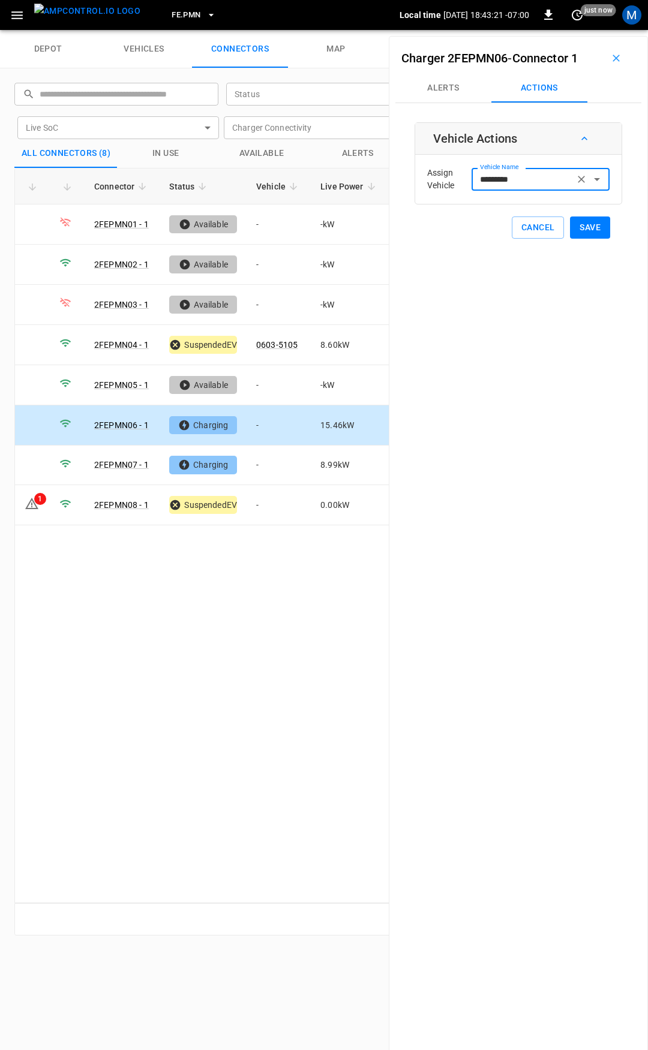
type input "*********"
click at [579, 222] on button "Save" at bounding box center [590, 227] width 40 height 22
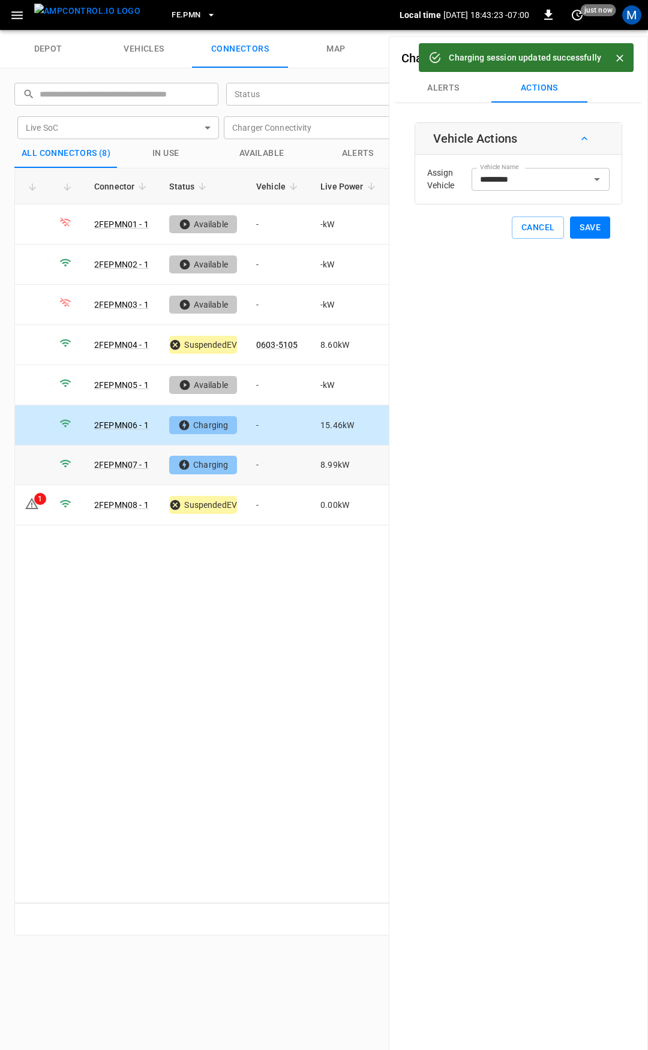
click at [293, 456] on td "-" at bounding box center [278, 465] width 64 height 40
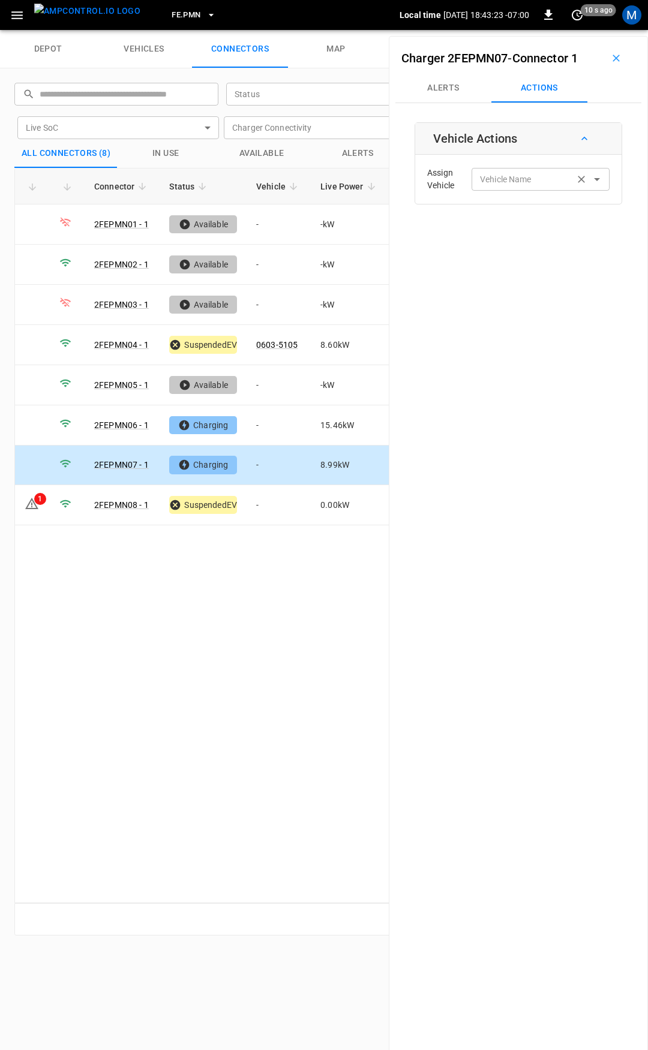
click at [495, 187] on div "Vehicle Name" at bounding box center [540, 179] width 138 height 22
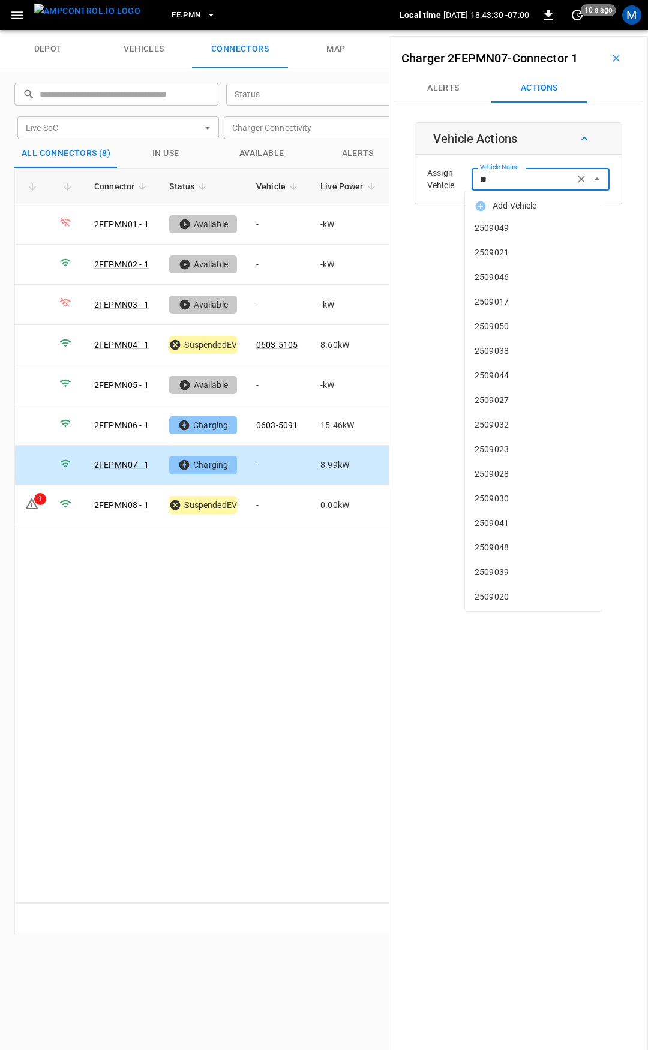
type input "*"
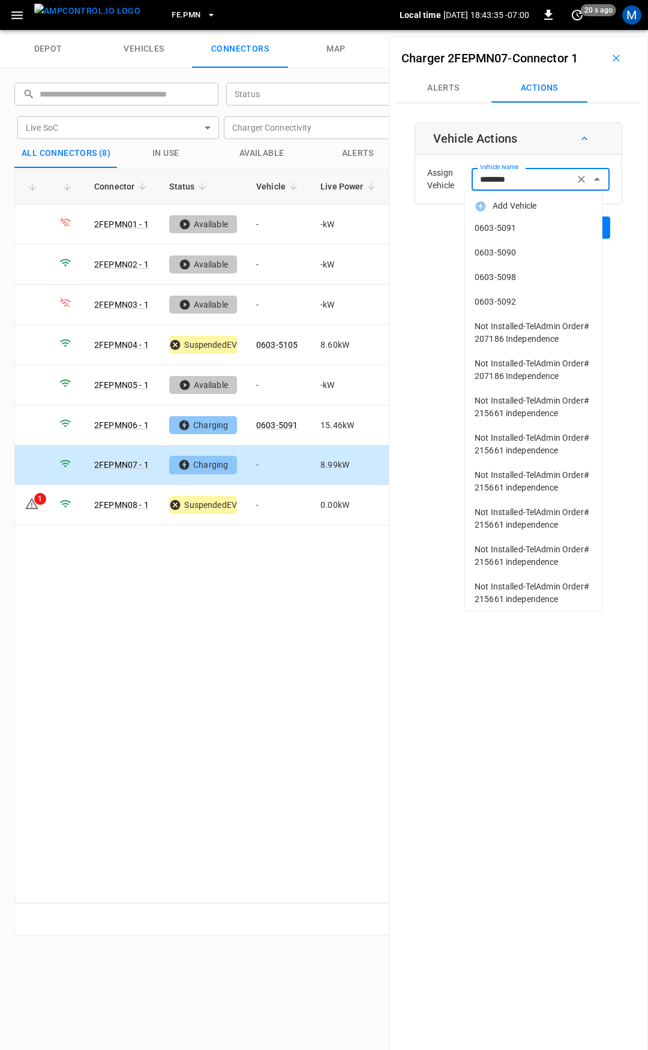
click at [522, 255] on span "0603-5090" at bounding box center [533, 252] width 118 height 13
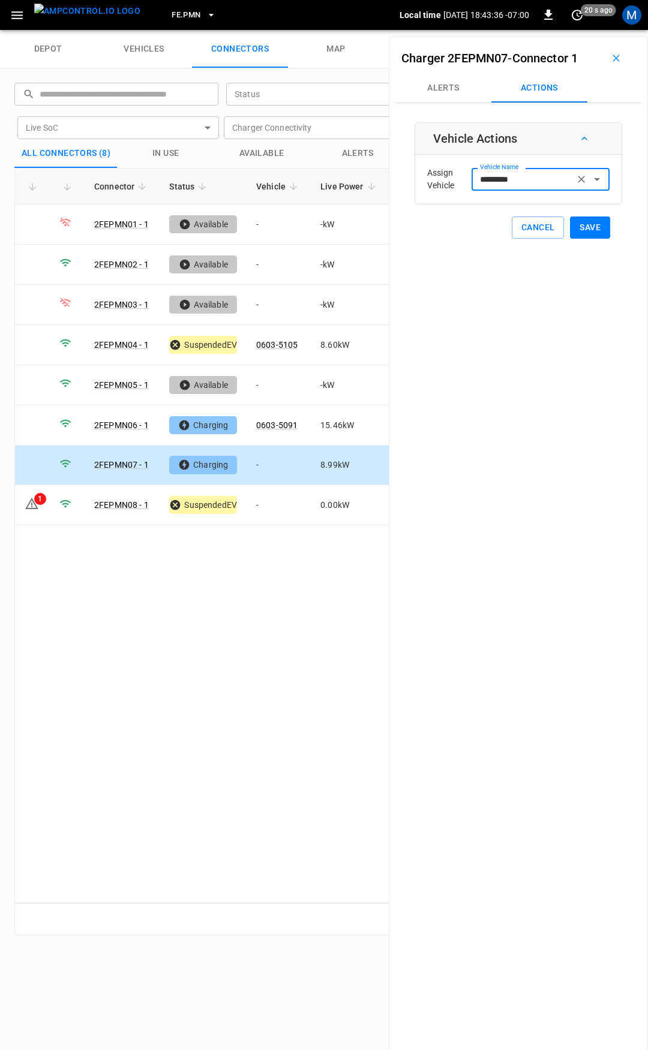
type input "*********"
click at [585, 230] on button "Save" at bounding box center [590, 227] width 40 height 22
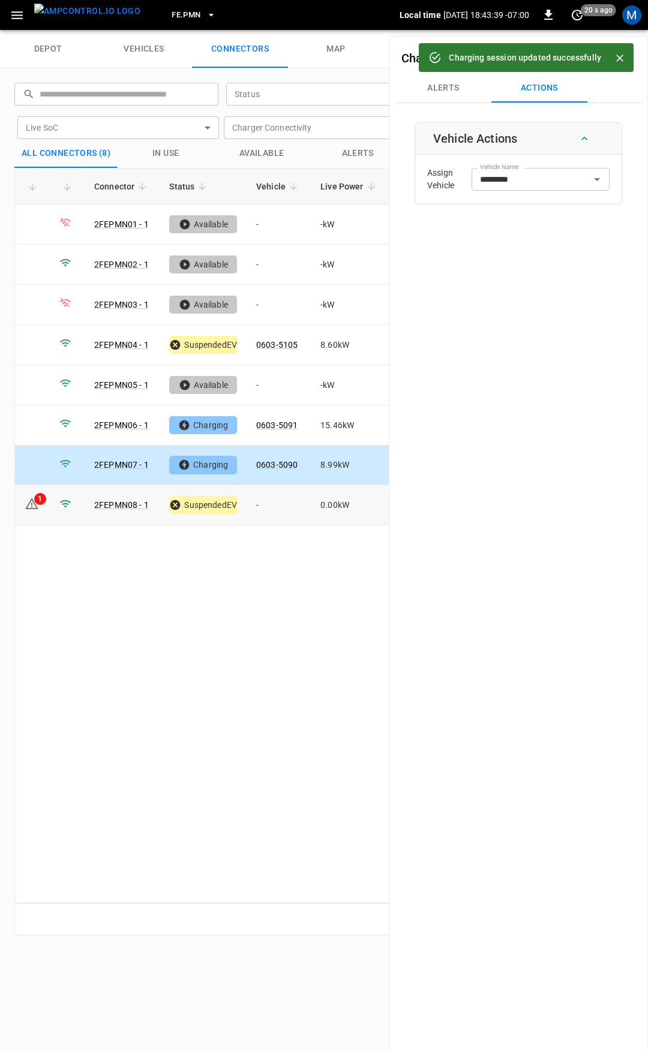
click at [264, 499] on td "-" at bounding box center [278, 505] width 64 height 40
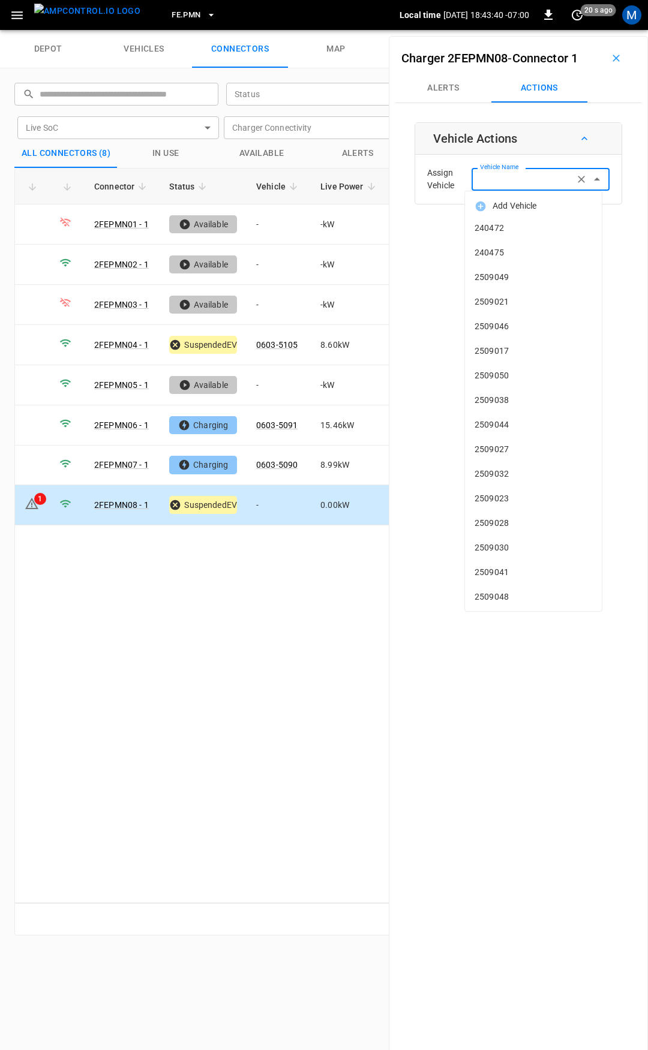
click at [485, 181] on input "Vehicle Name" at bounding box center [522, 178] width 95 height 15
type input "****"
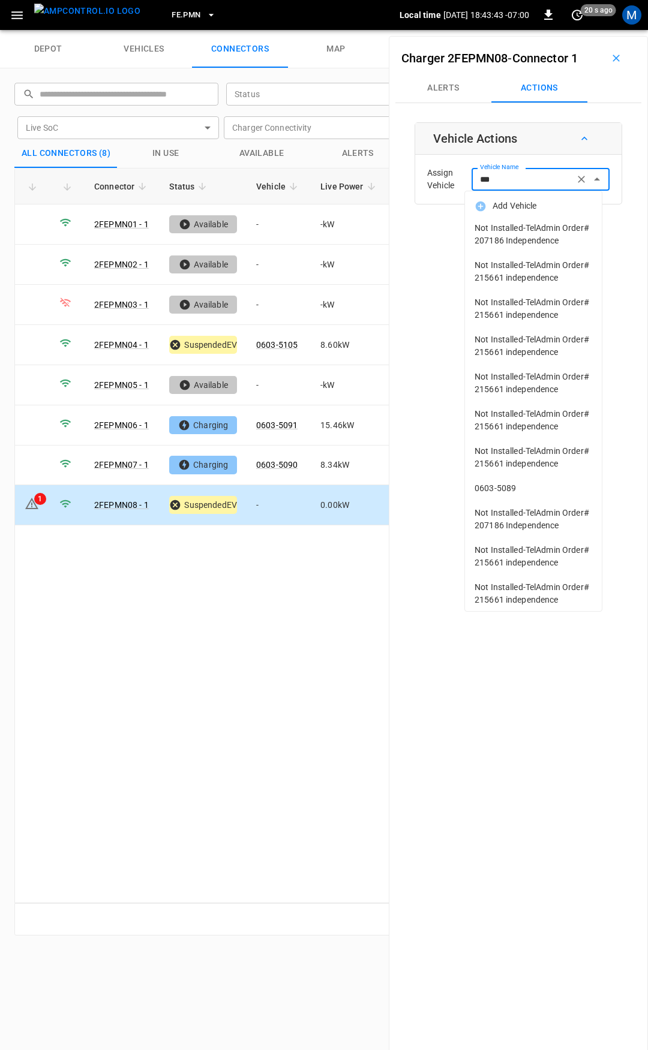
type input "****"
click at [510, 495] on span "0603-5089" at bounding box center [533, 488] width 118 height 13
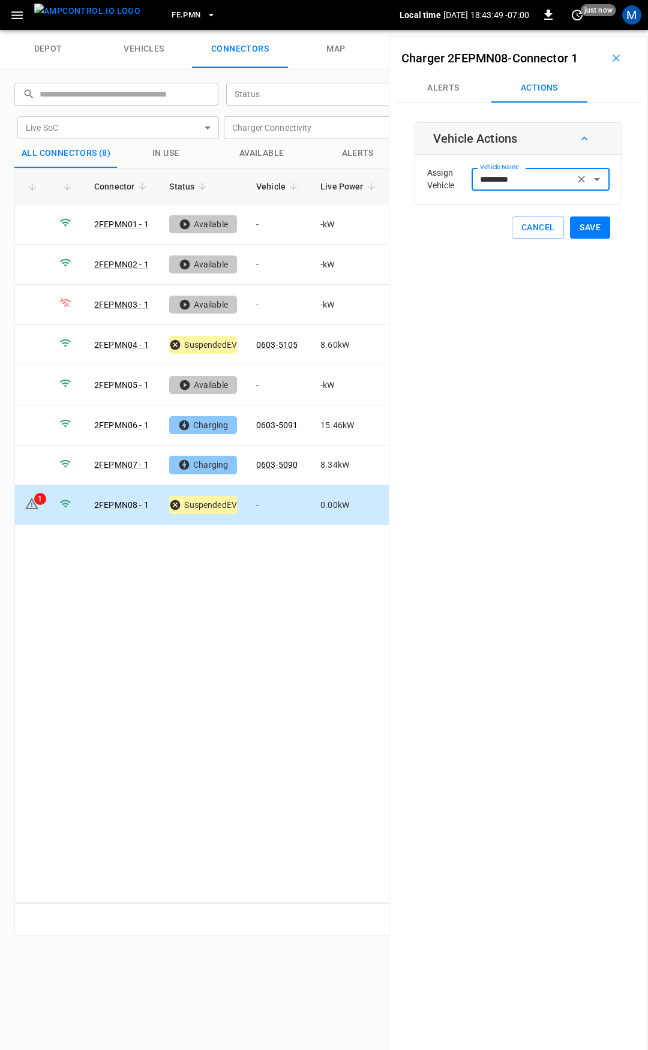
type input "*********"
click at [590, 222] on button "Save" at bounding box center [590, 227] width 40 height 22
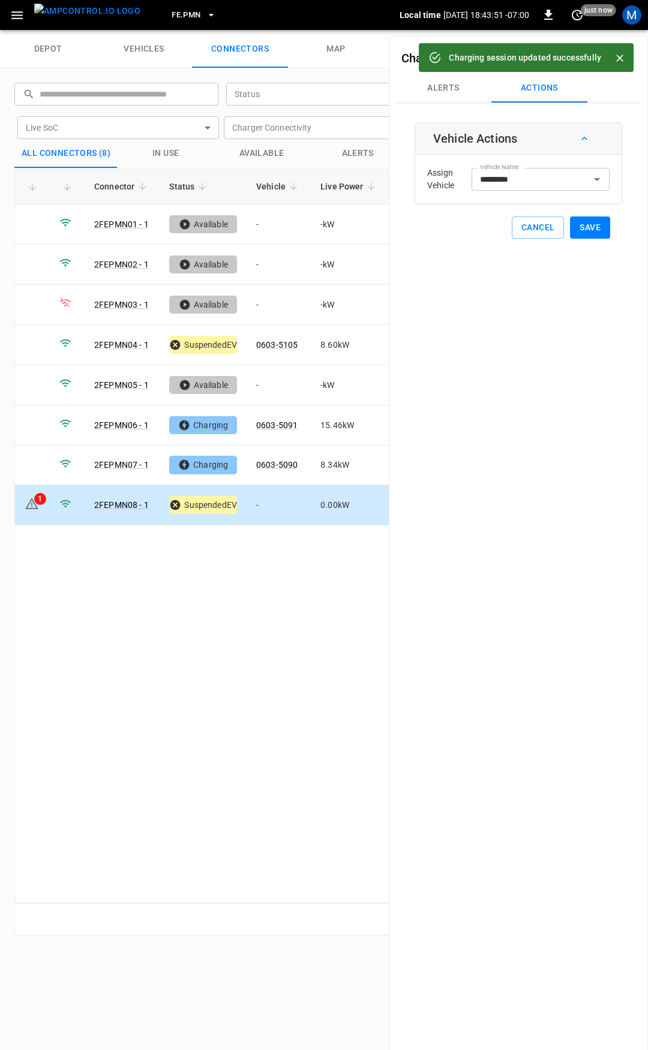
click at [291, 563] on div "Connector Status Vehicle Live Power Live SoC Last Session Start Ready at Curren…" at bounding box center [323, 535] width 619 height 735
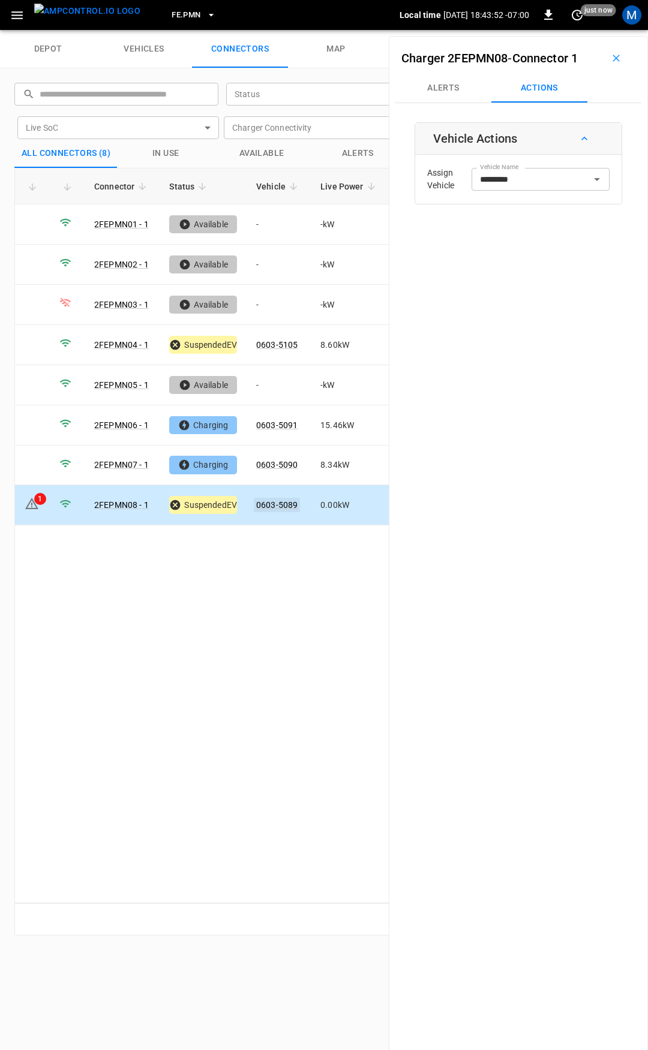
click at [272, 498] on link "0603-5089" at bounding box center [277, 505] width 46 height 14
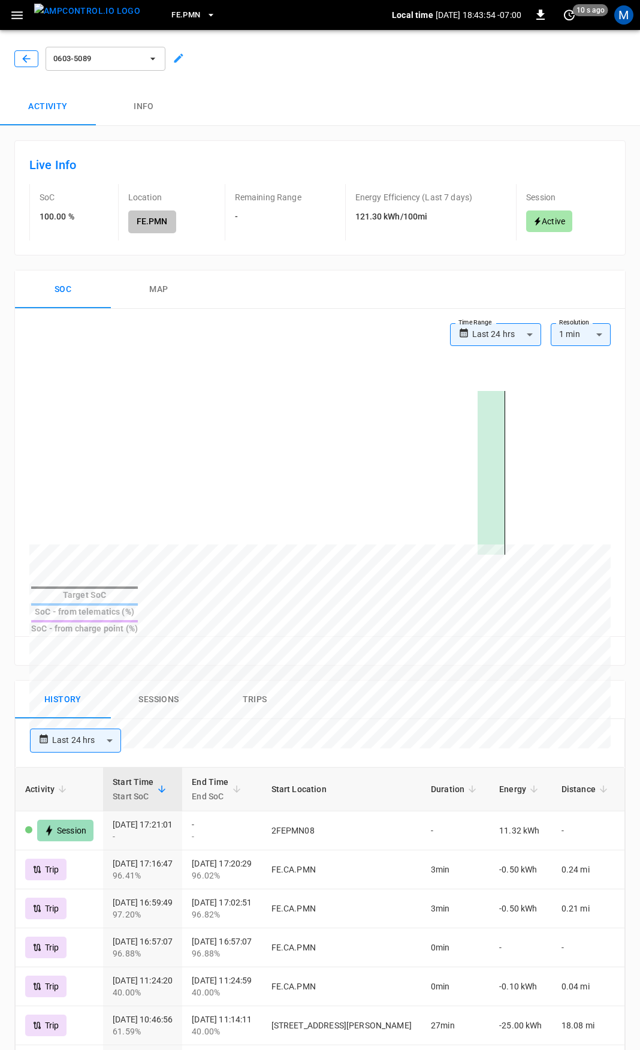
click at [23, 56] on icon "button" at bounding box center [26, 59] width 12 height 12
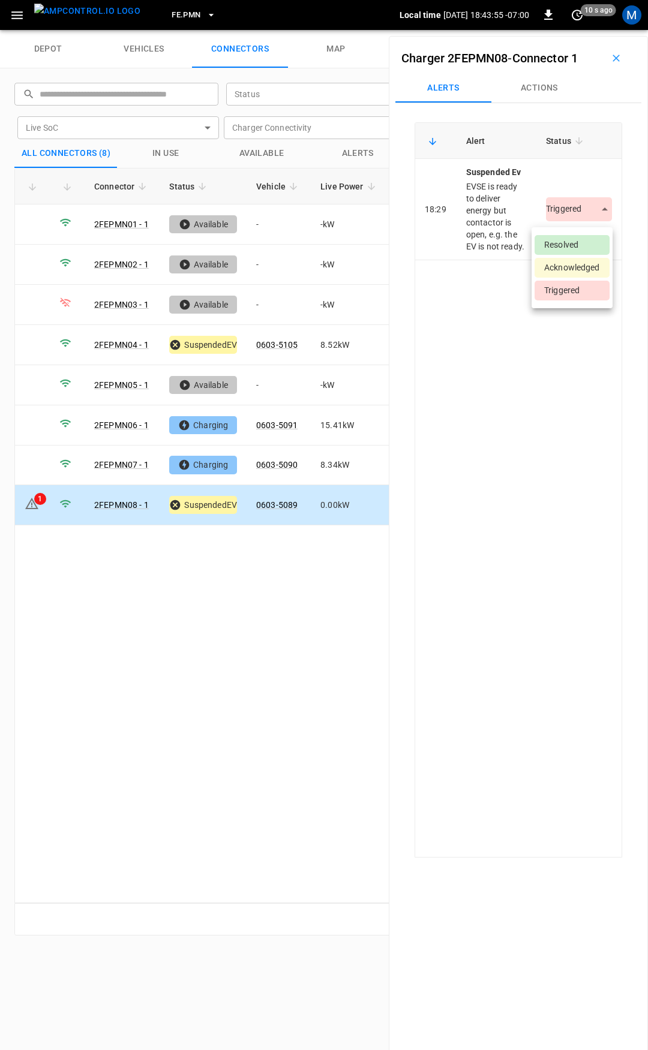
drag, startPoint x: 571, startPoint y: 207, endPoint x: 572, endPoint y: 236, distance: 28.8
click at [572, 30] on body "FE.PMN Local time [DATE] 18:43:55 -07:00 0 10 s ago M depot vehicles connectors…" at bounding box center [324, 15] width 648 height 30
click at [572, 237] on li "Resolved" at bounding box center [571, 245] width 75 height 20
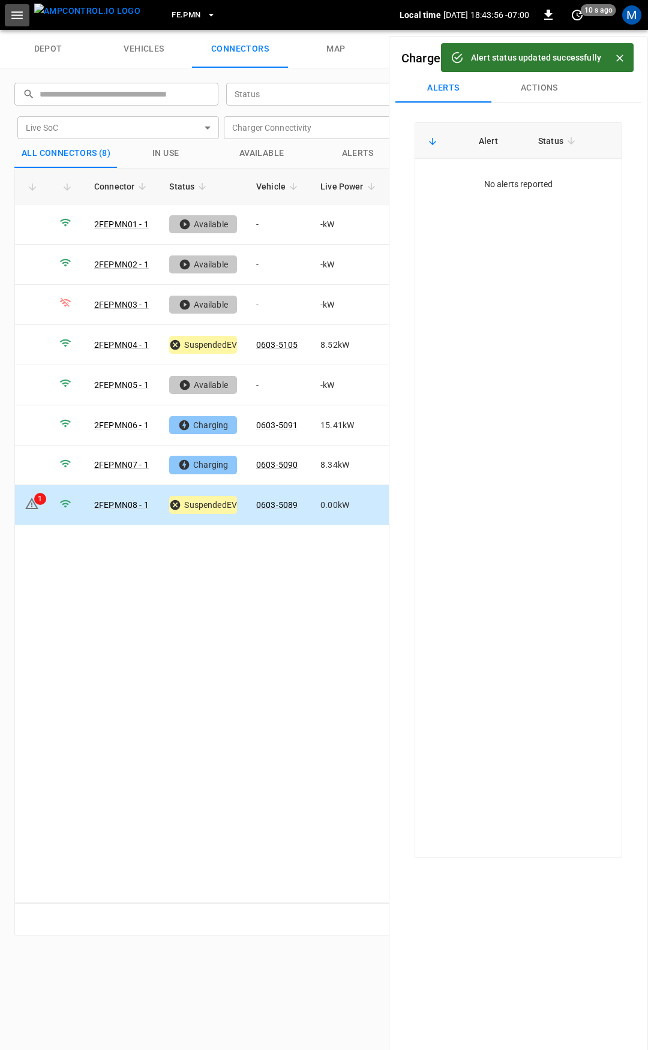
click at [7, 13] on button "button" at bounding box center [17, 15] width 25 height 22
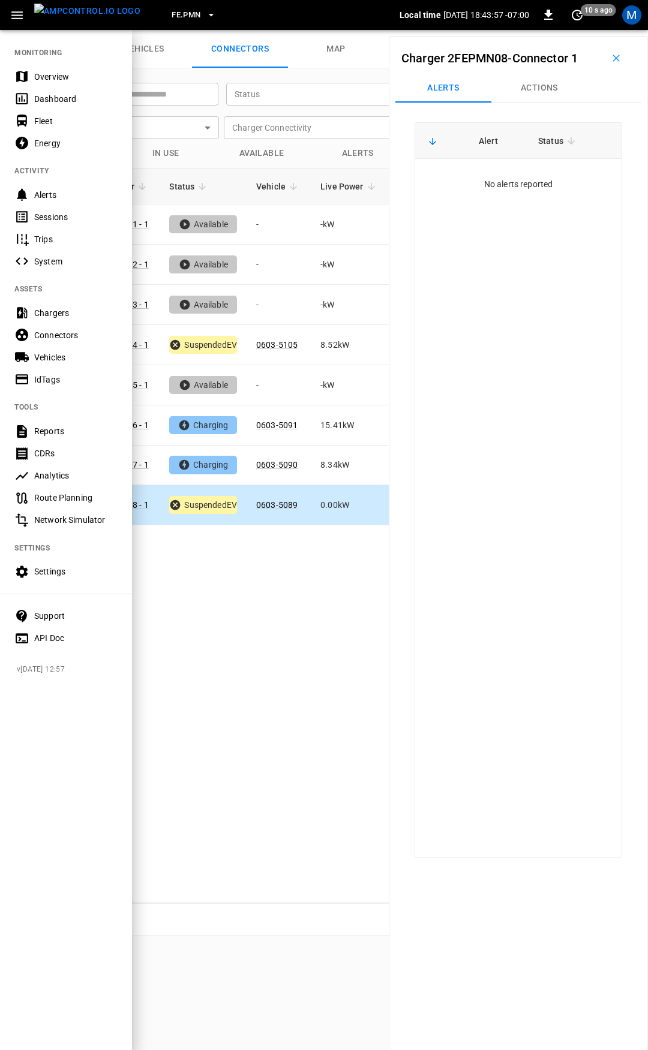
click at [49, 78] on div "Overview" at bounding box center [75, 77] width 83 height 12
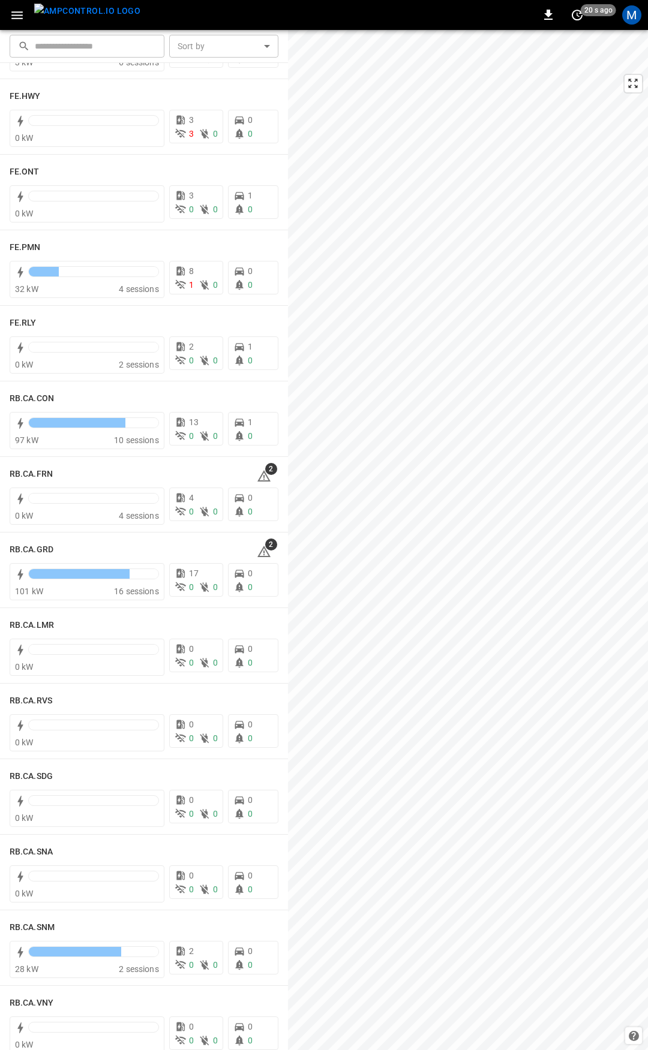
scroll to position [1305, 0]
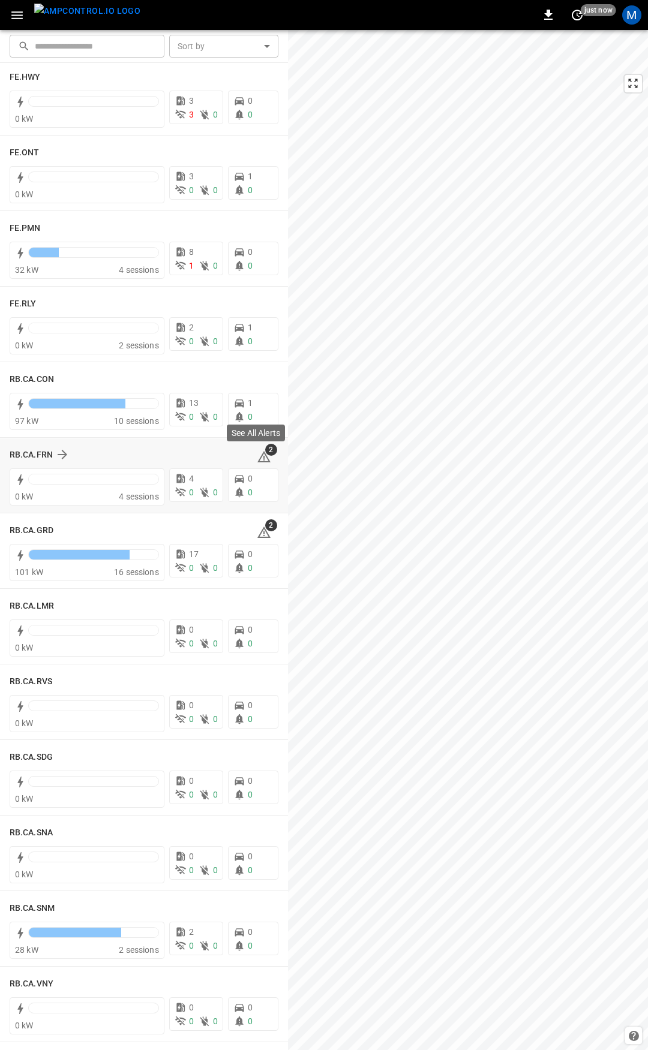
click at [265, 452] on span "2" at bounding box center [271, 450] width 12 height 12
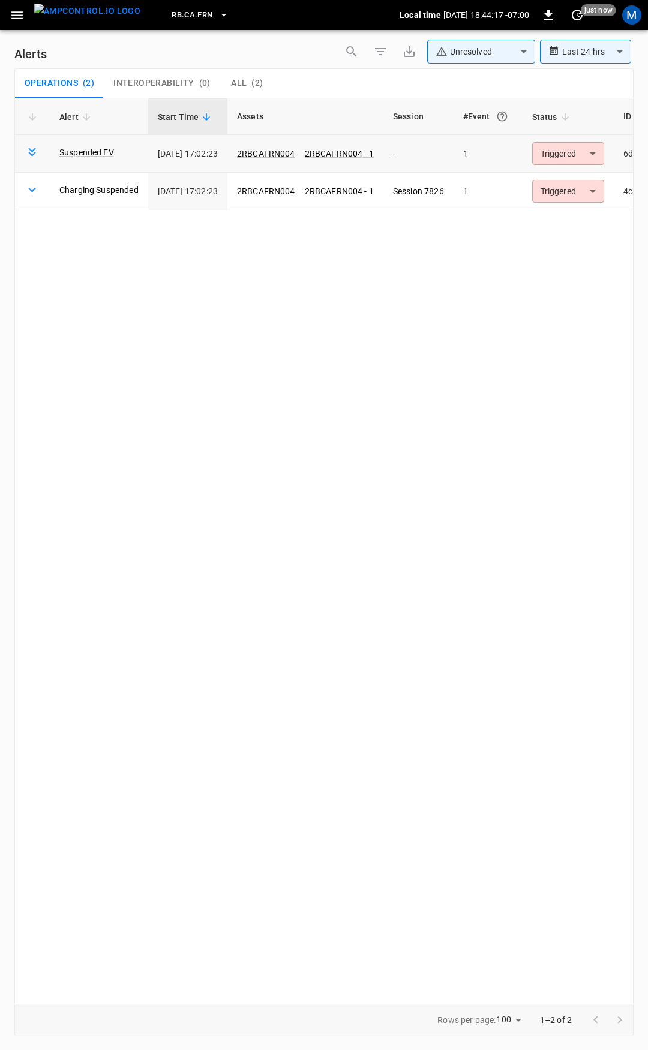
click at [564, 153] on body "**********" at bounding box center [324, 523] width 648 height 1046
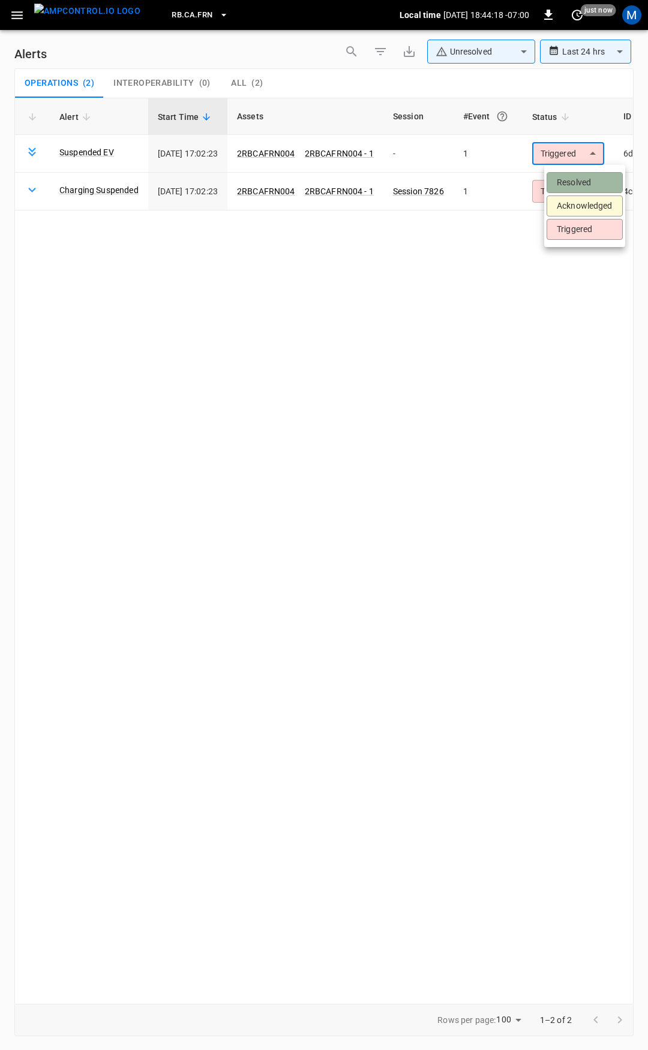
click at [567, 179] on li "Resolved" at bounding box center [584, 182] width 76 height 21
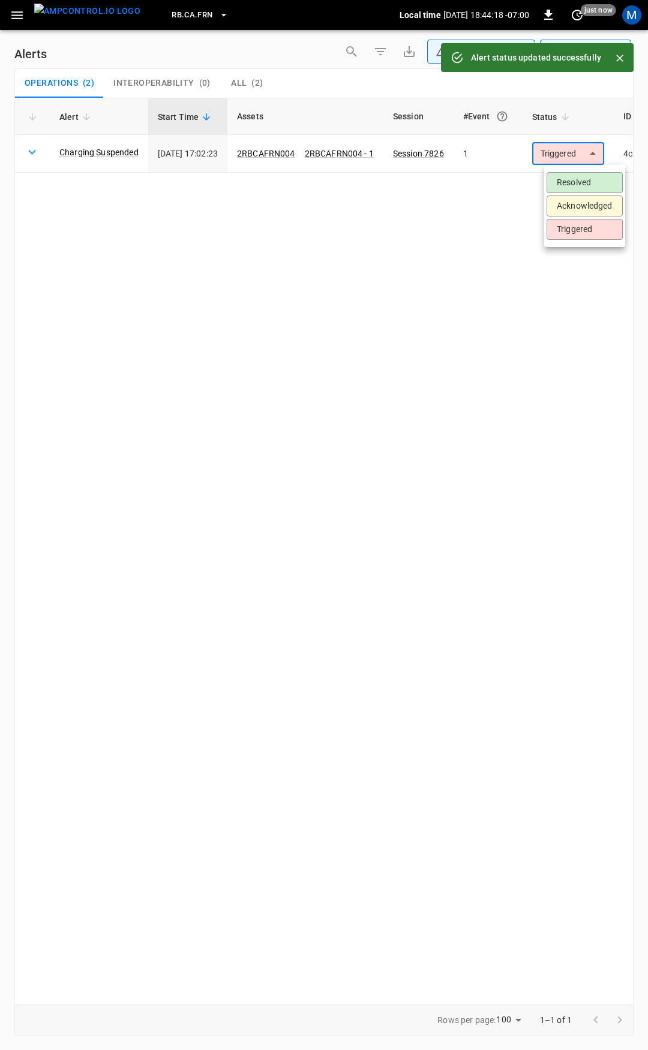
click at [580, 153] on body "**********" at bounding box center [324, 523] width 648 height 1046
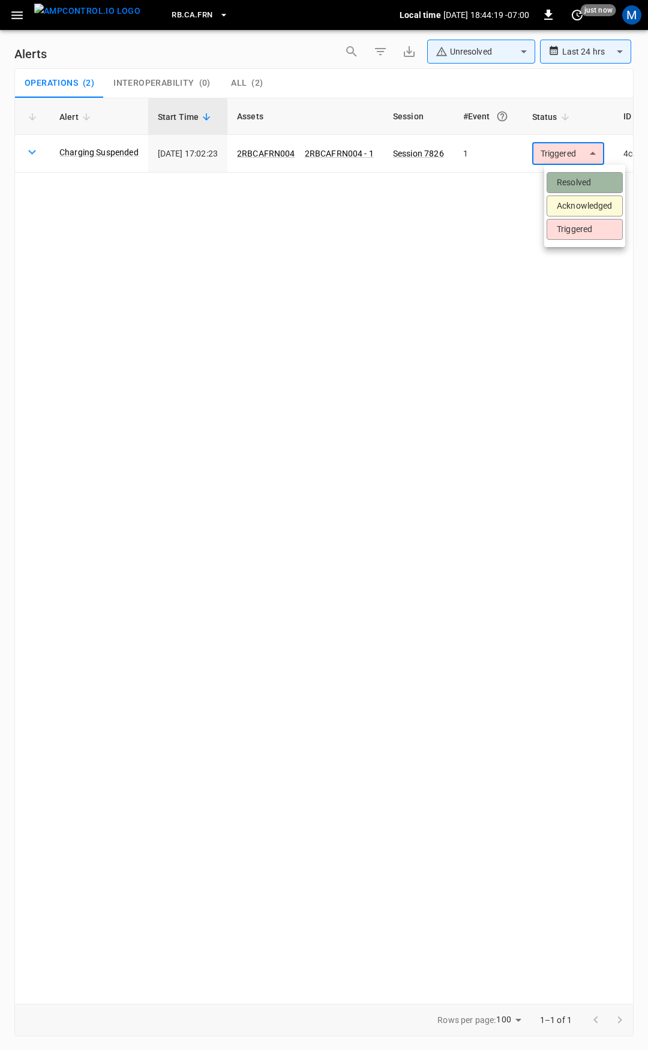
drag, startPoint x: 567, startPoint y: 186, endPoint x: 202, endPoint y: 62, distance: 385.5
click at [566, 185] on li "Resolved" at bounding box center [584, 182] width 76 height 21
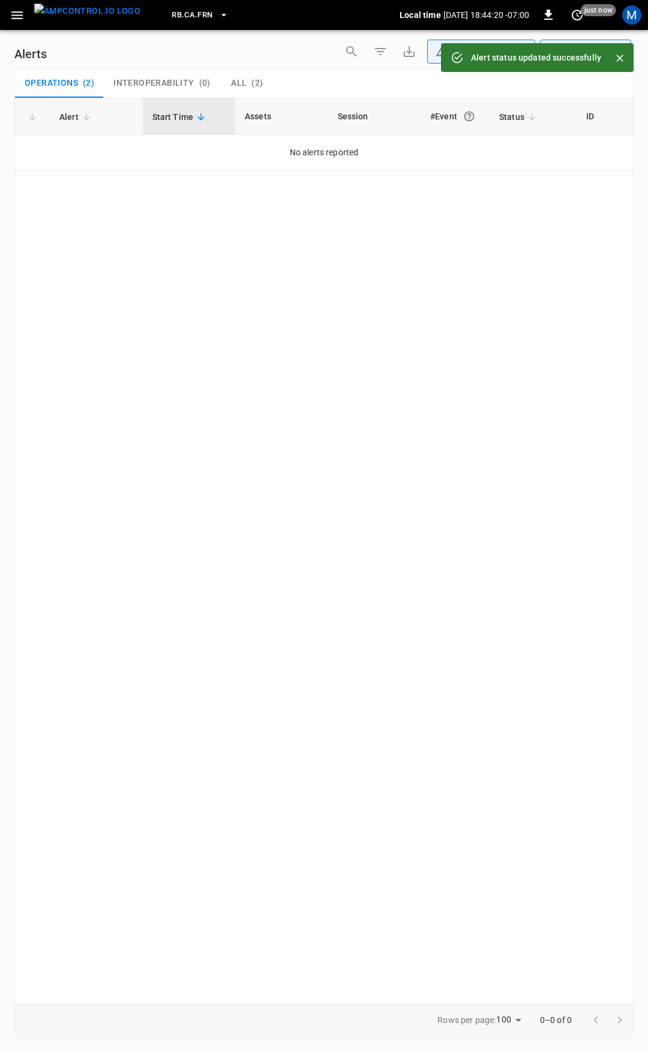
click at [22, 14] on icon "button" at bounding box center [17, 15] width 15 height 15
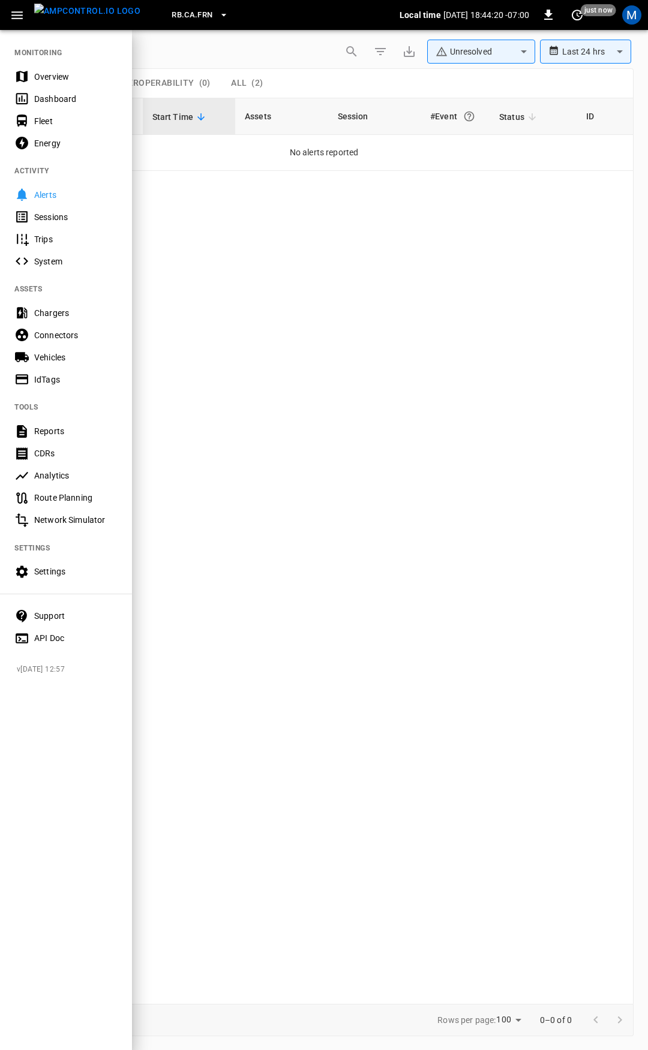
click at [59, 77] on div "Overview" at bounding box center [75, 77] width 83 height 12
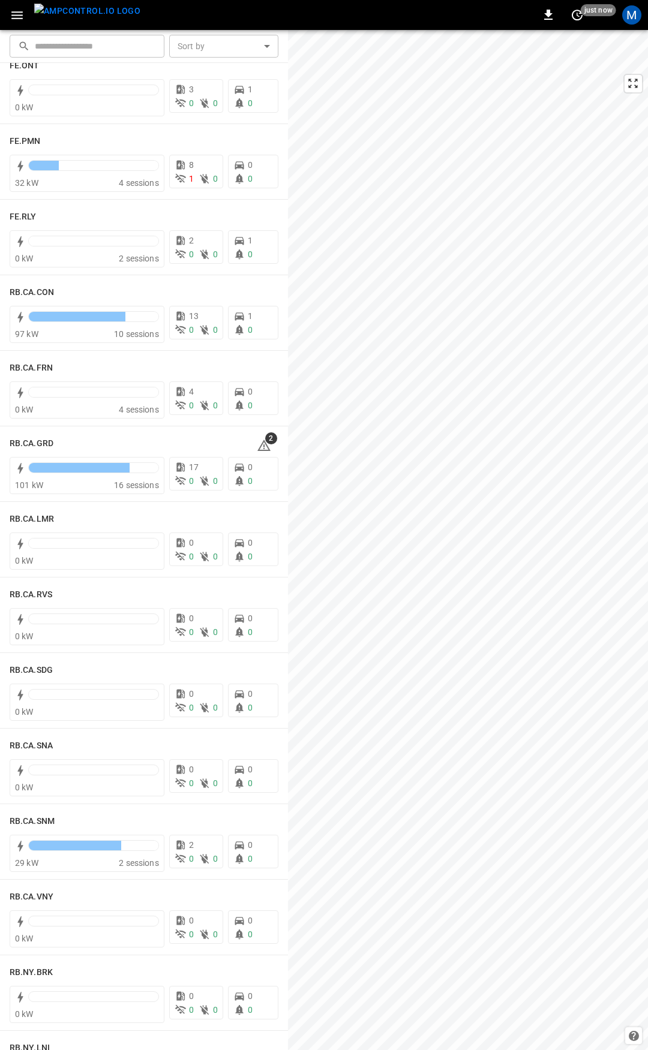
scroll to position [1450, 0]
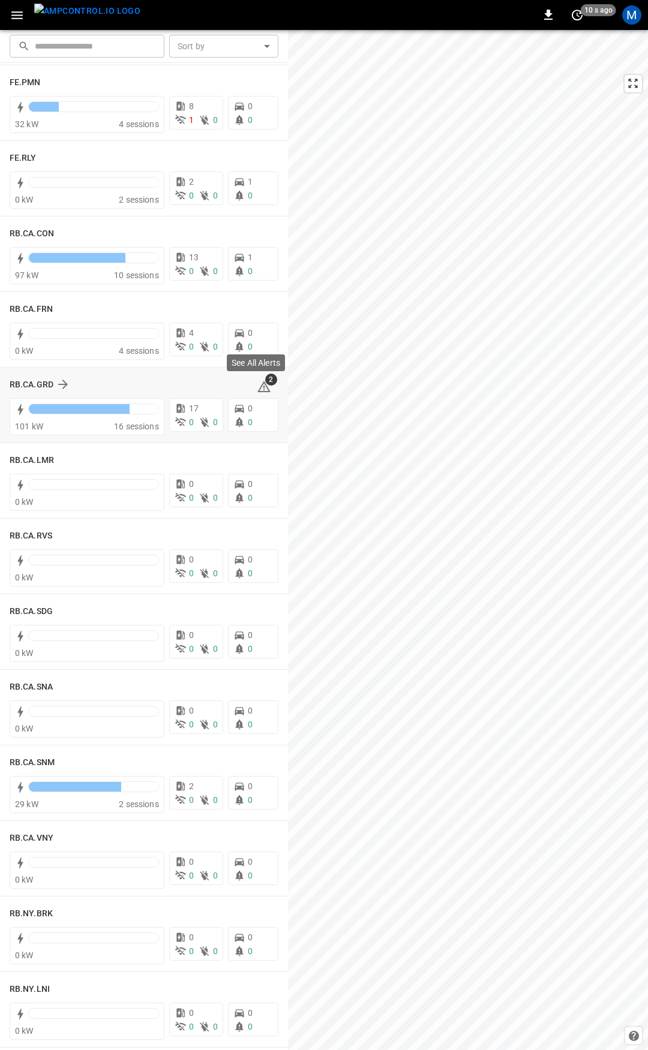
click at [263, 388] on icon at bounding box center [263, 388] width 1 height 5
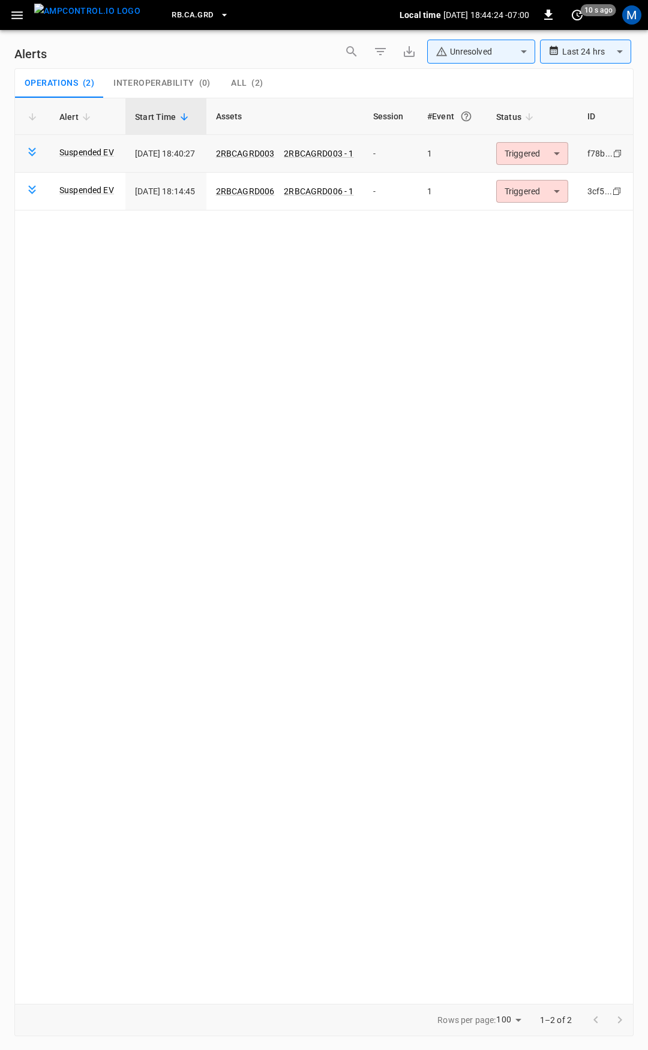
click at [554, 152] on body "**********" at bounding box center [324, 523] width 648 height 1046
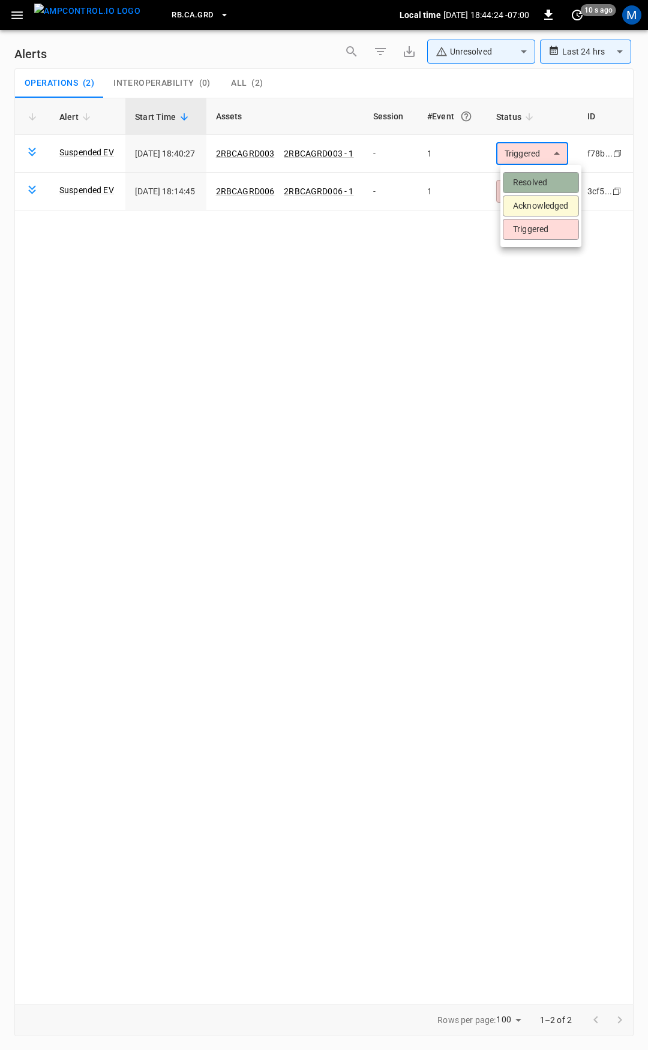
click at [537, 177] on li "Resolved" at bounding box center [540, 182] width 76 height 21
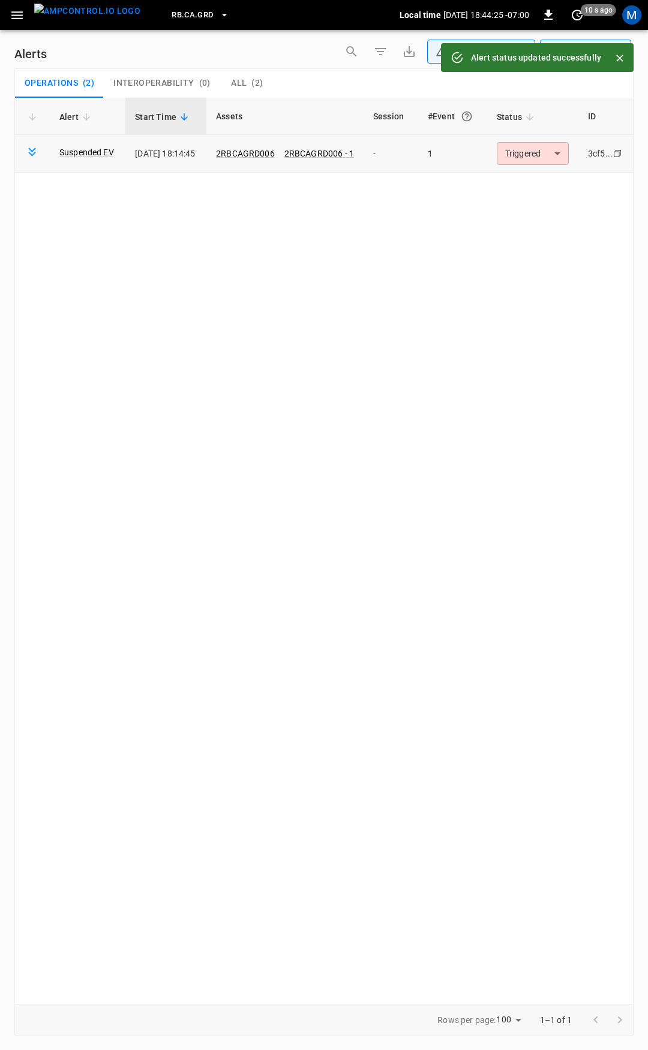
click at [542, 158] on body "**********" at bounding box center [324, 523] width 648 height 1046
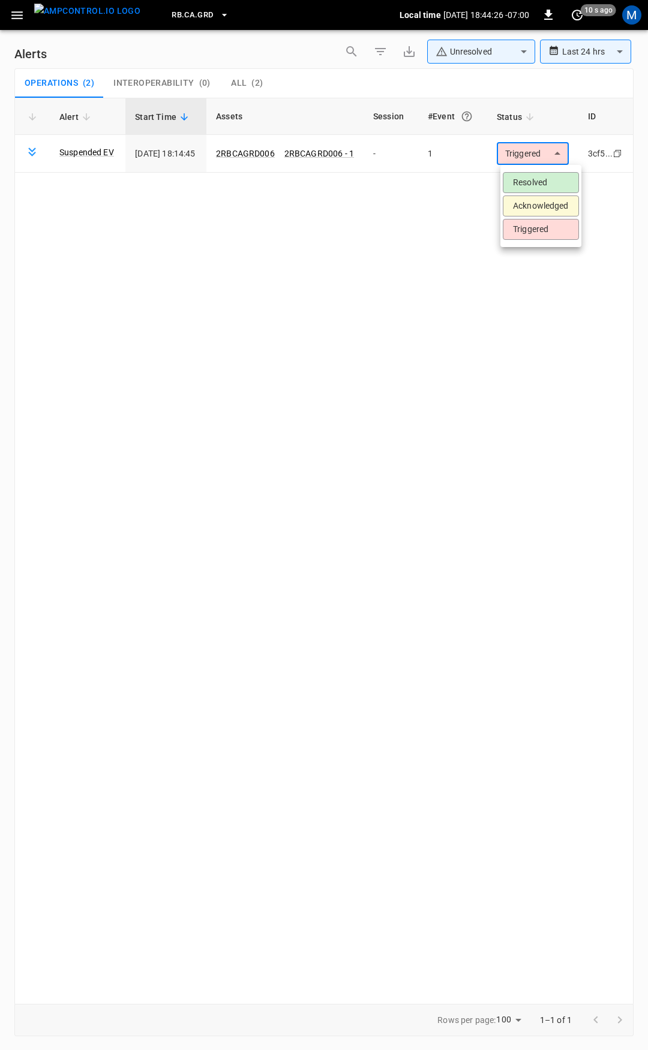
drag, startPoint x: 530, startPoint y: 184, endPoint x: 525, endPoint y: 180, distance: 6.5
click at [528, 182] on li "Resolved" at bounding box center [540, 182] width 76 height 21
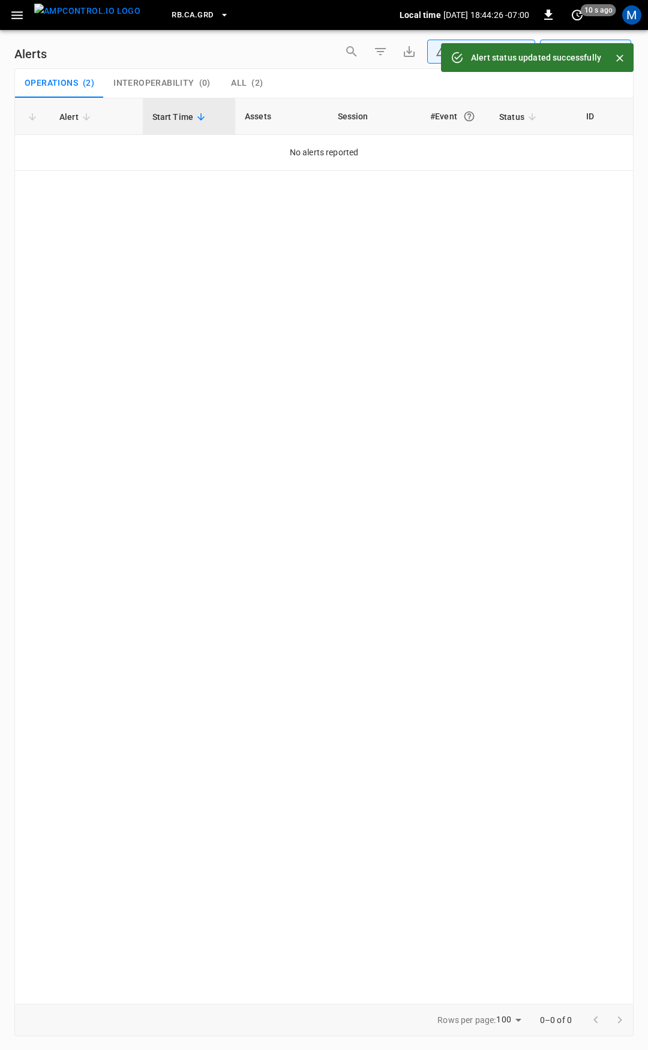
click at [5, 13] on button "button" at bounding box center [17, 15] width 25 height 22
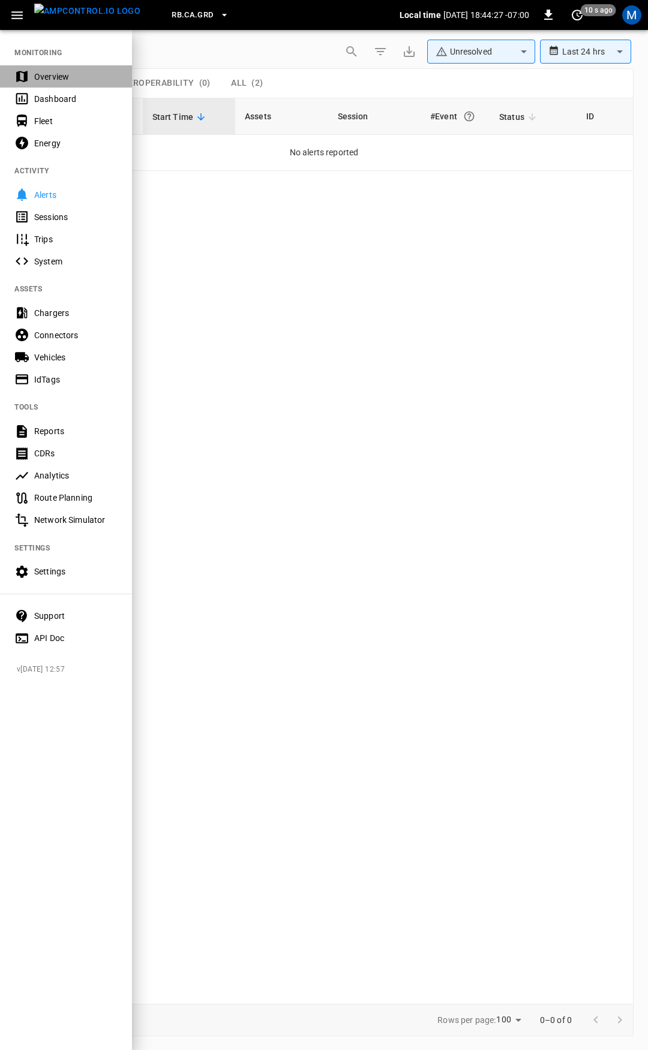
drag, startPoint x: 56, startPoint y: 76, endPoint x: 122, endPoint y: 72, distance: 66.1
click at [57, 76] on div "Overview" at bounding box center [75, 77] width 83 height 12
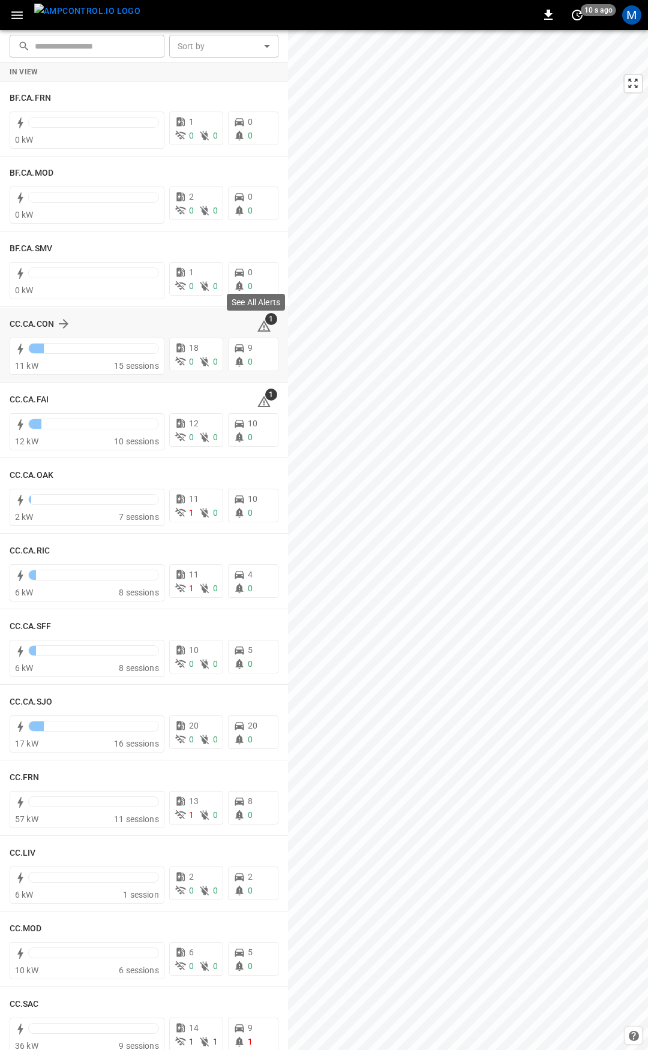
click at [261, 327] on icon at bounding box center [264, 326] width 14 height 14
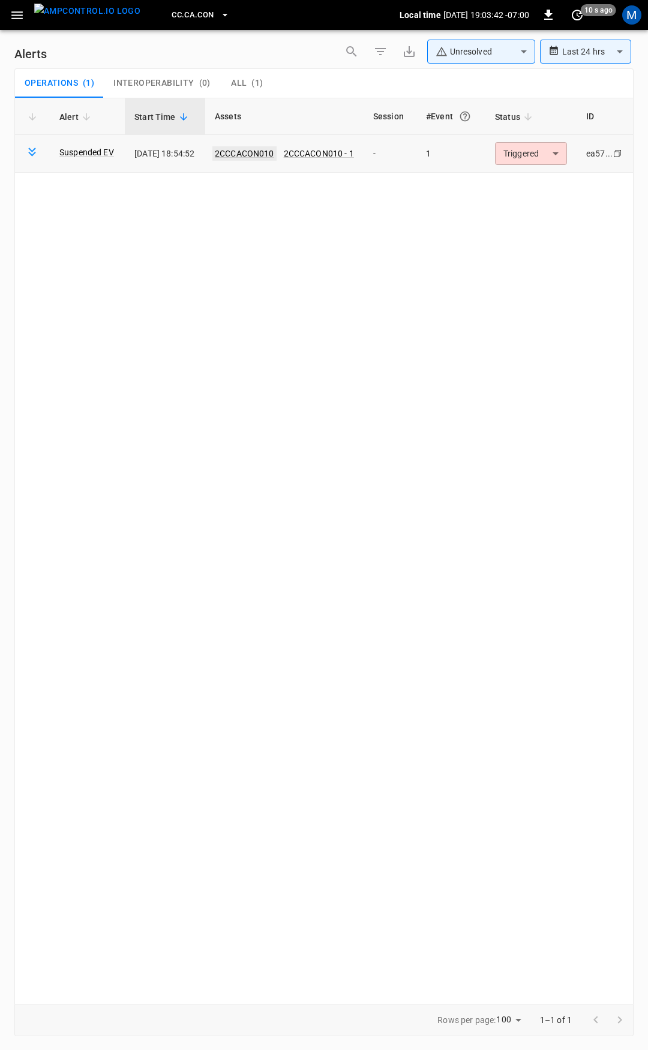
click at [273, 155] on link "2CCCACON010" at bounding box center [244, 153] width 64 height 14
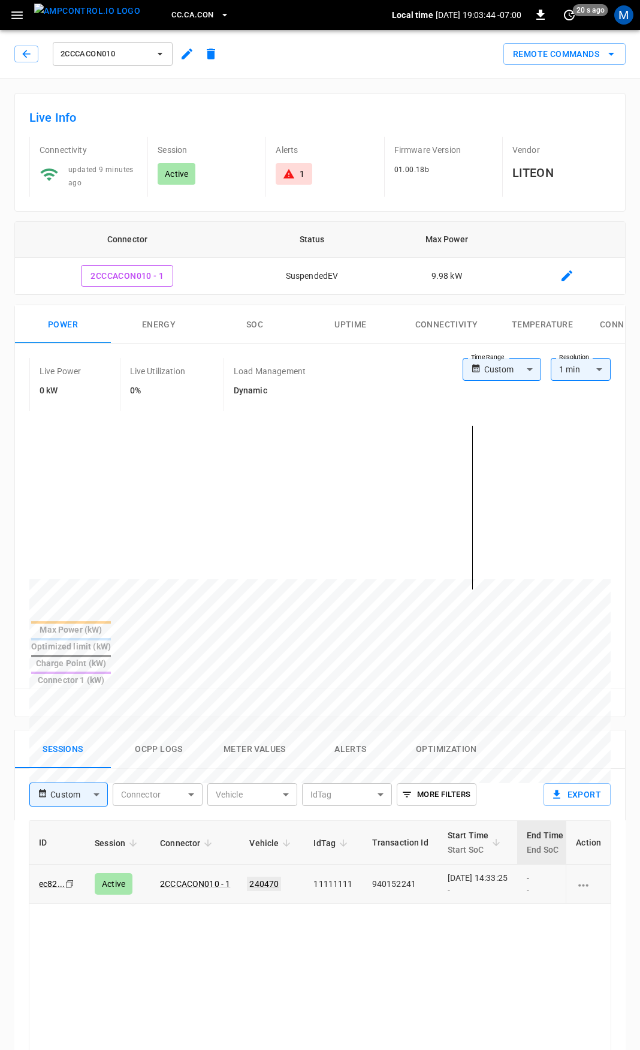
click at [266, 877] on link "240470" at bounding box center [264, 884] width 34 height 14
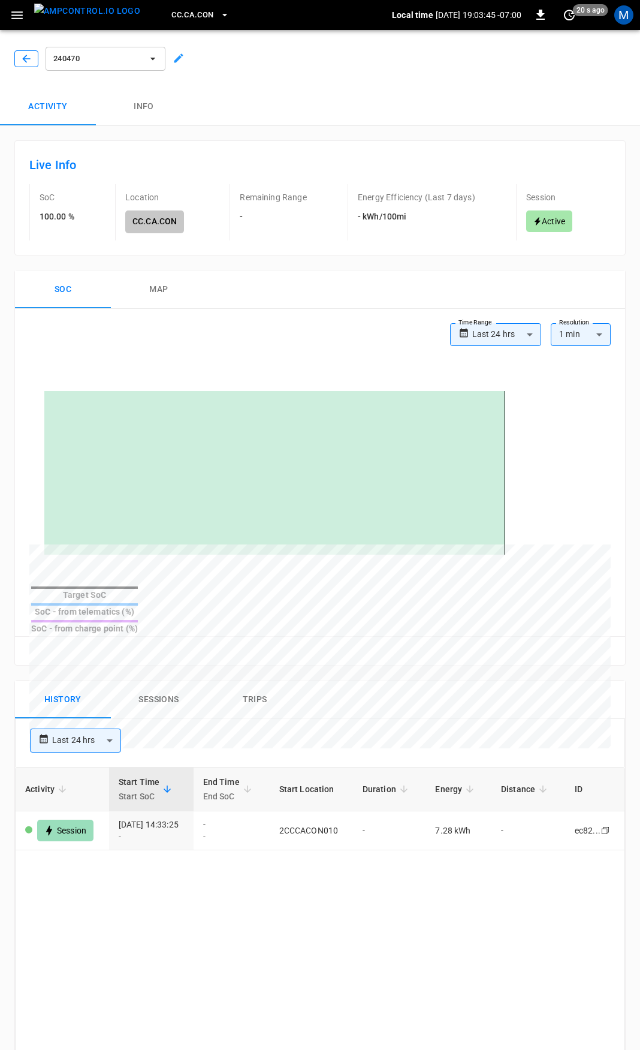
click at [27, 59] on icon "button" at bounding box center [26, 59] width 8 height 8
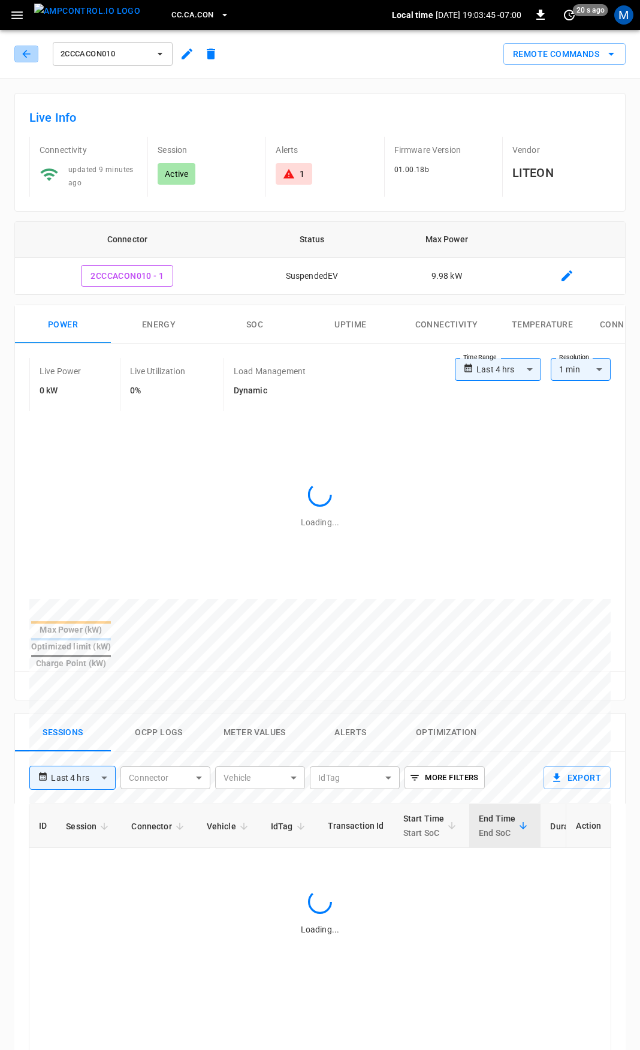
click at [27, 59] on icon "button" at bounding box center [26, 54] width 12 height 12
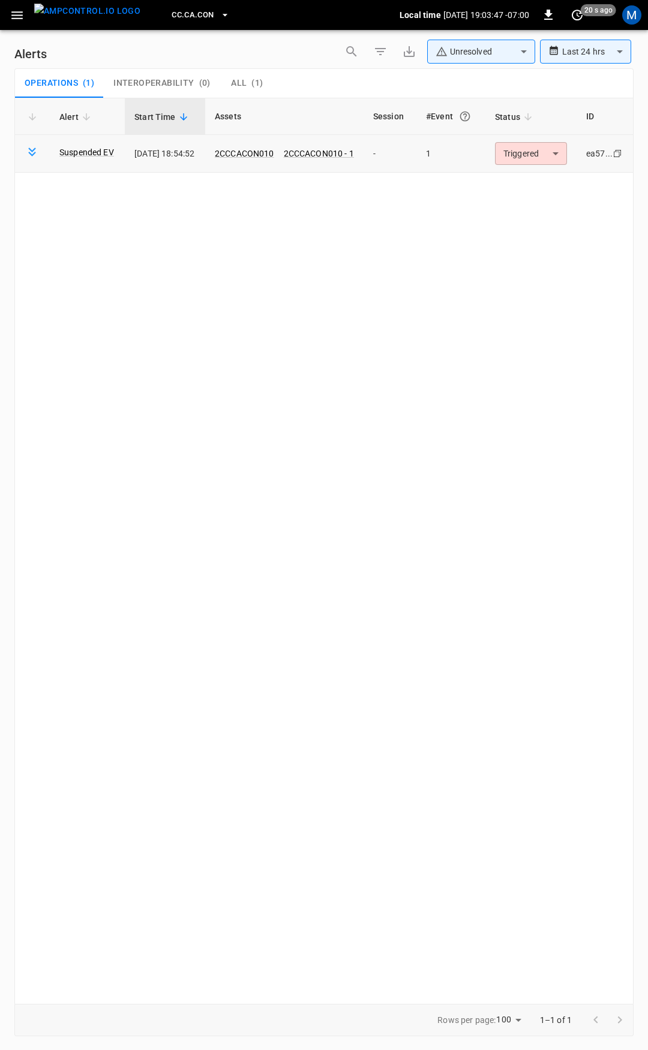
click at [535, 146] on body "**********" at bounding box center [324, 523] width 648 height 1046
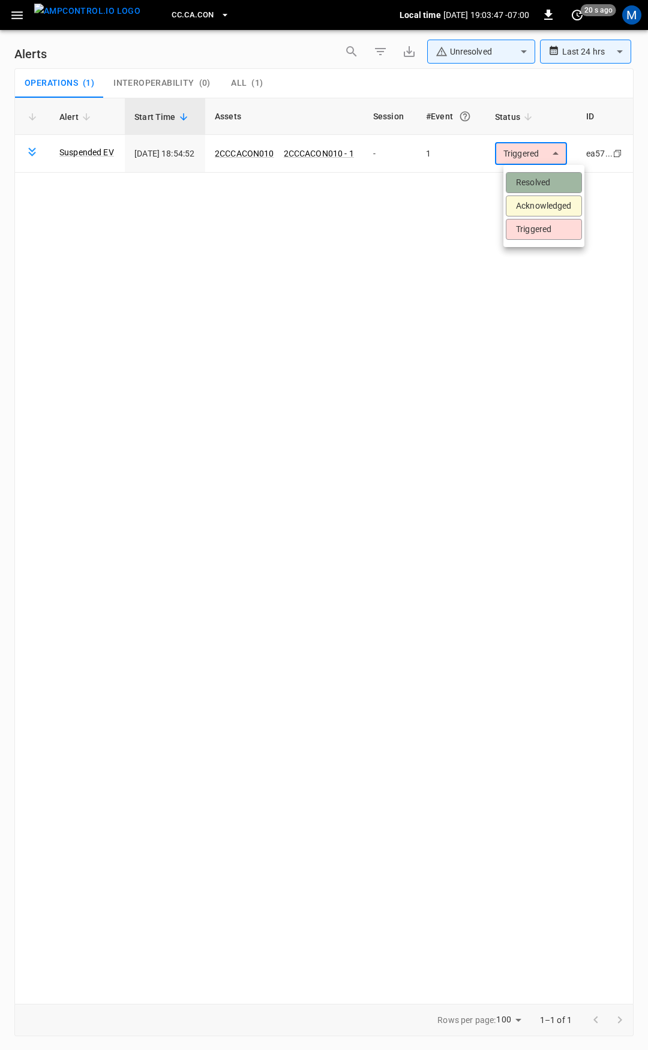
click at [537, 179] on li "Resolved" at bounding box center [543, 182] width 76 height 21
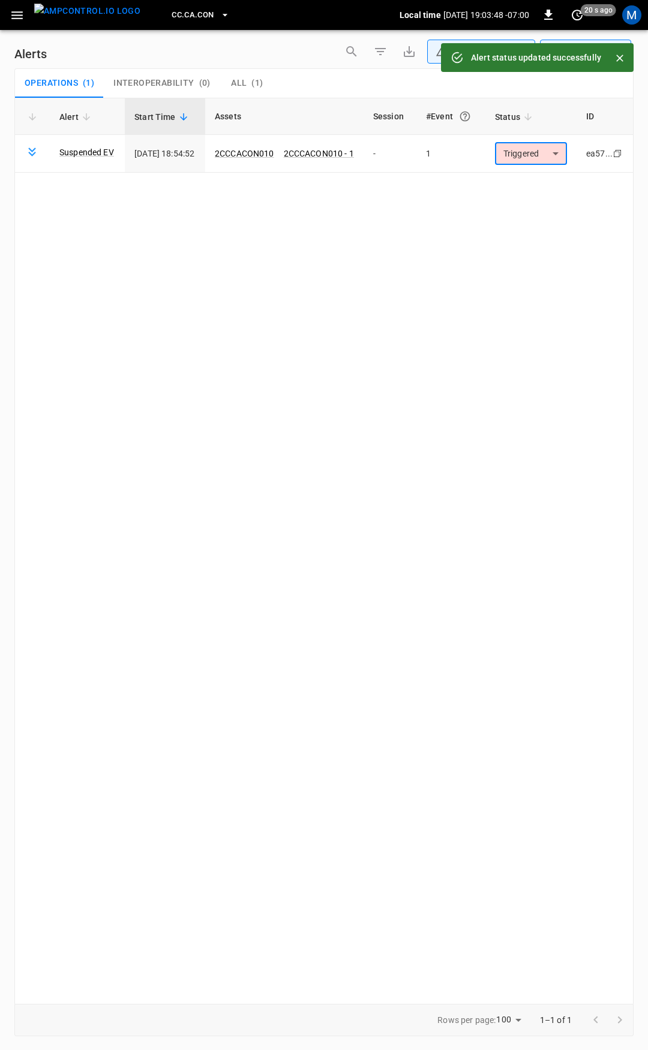
click at [13, 20] on icon "button" at bounding box center [17, 15] width 15 height 15
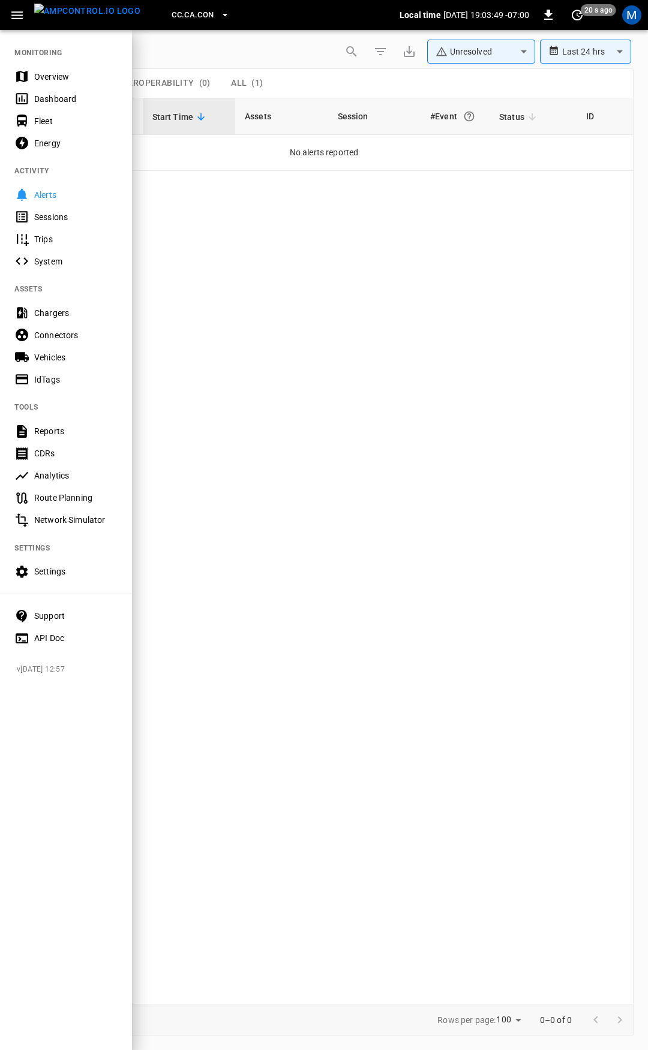
click at [53, 79] on div "Overview" at bounding box center [75, 77] width 83 height 12
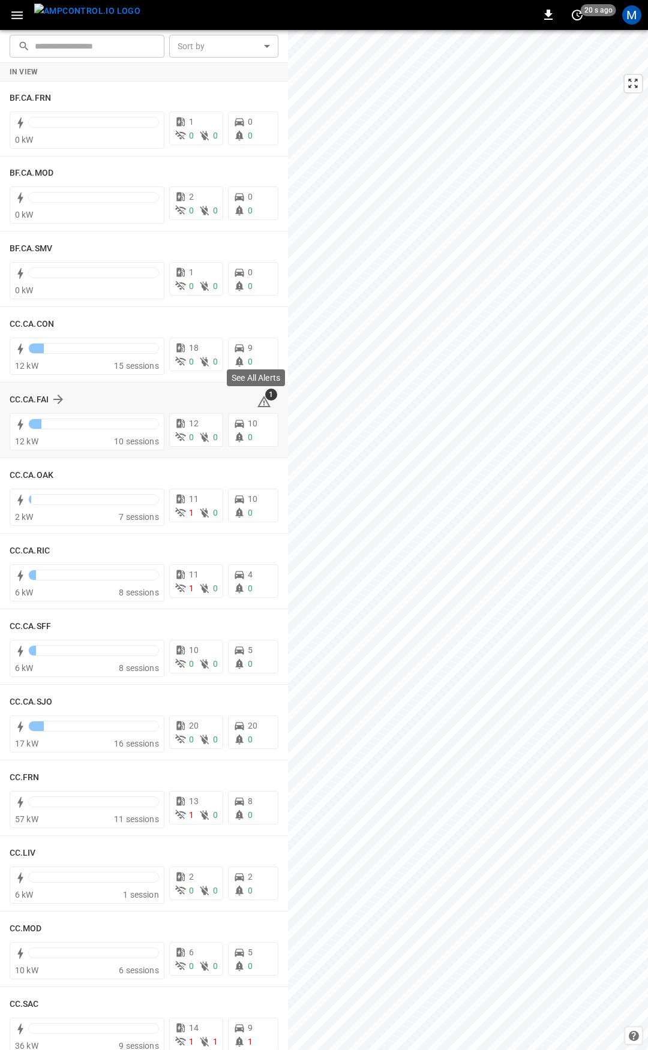
click at [257, 401] on icon at bounding box center [264, 402] width 14 height 14
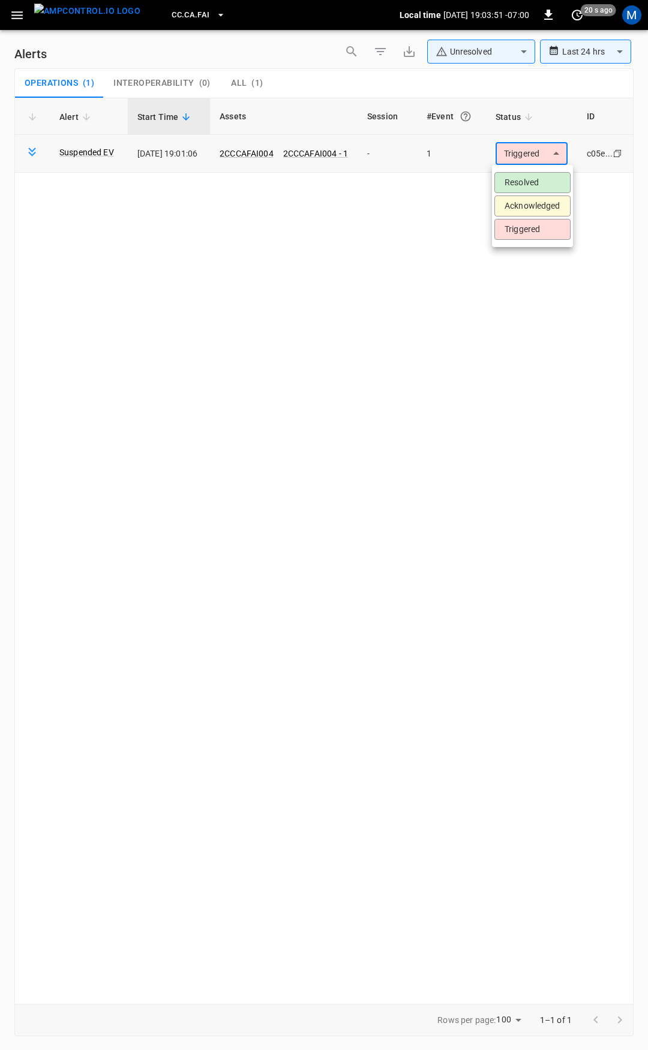
click at [547, 161] on body "**********" at bounding box center [324, 523] width 648 height 1046
click at [536, 184] on li "Resolved" at bounding box center [532, 182] width 76 height 21
